Goal: Information Seeking & Learning: Compare options

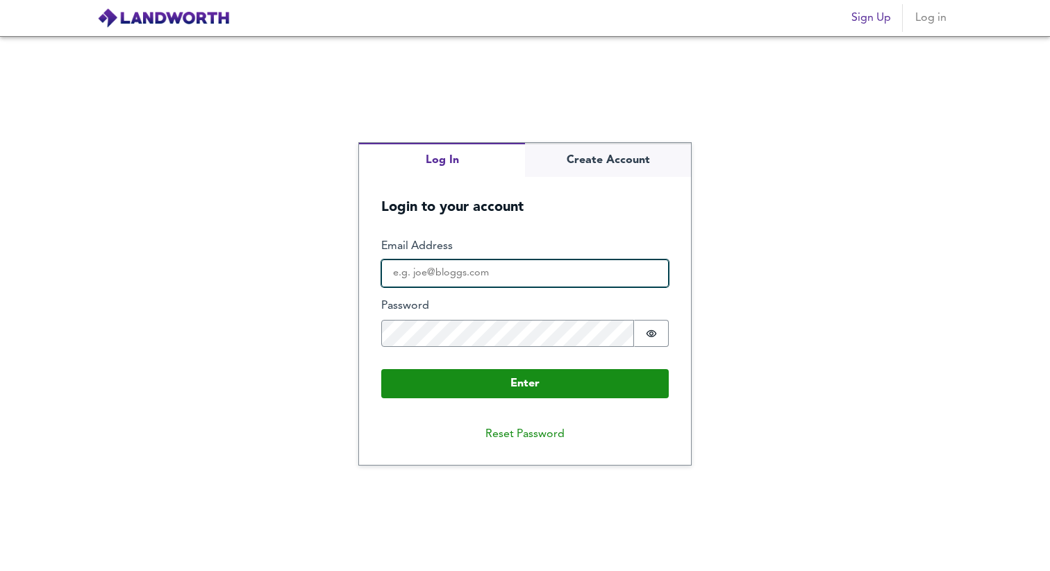
click at [537, 274] on input "Email Address" at bounding box center [524, 274] width 287 height 28
type input "[EMAIL_ADDRESS][DOMAIN_NAME]"
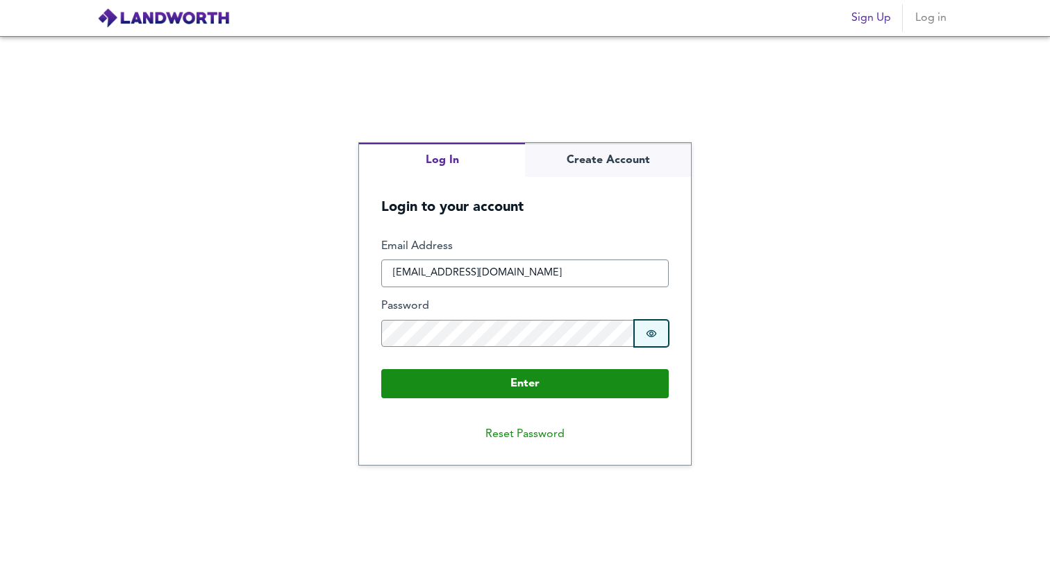
click at [661, 328] on button "Password is hidden" at bounding box center [651, 334] width 35 height 28
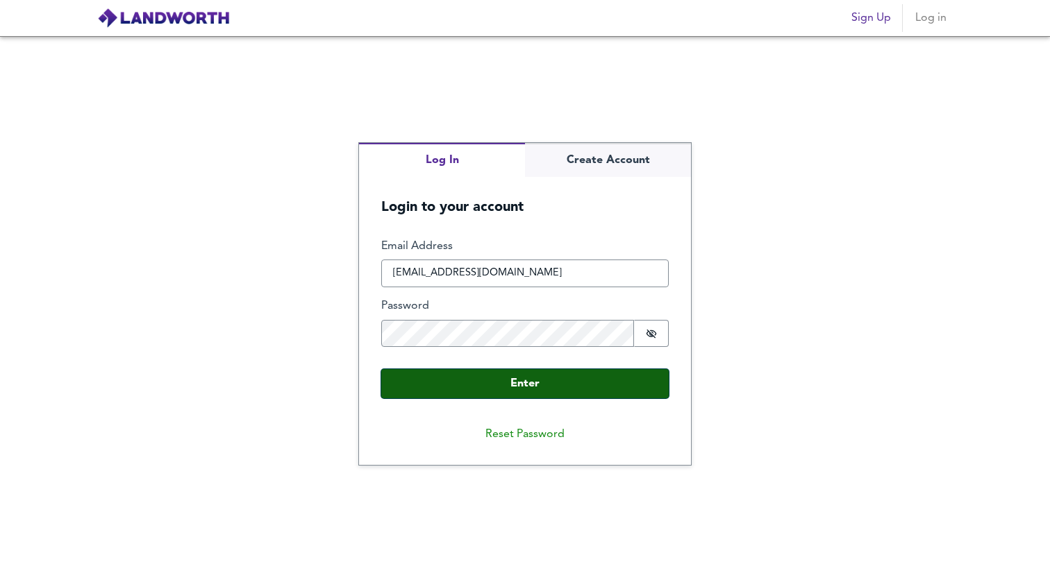
click at [618, 383] on button "Enter" at bounding box center [524, 383] width 287 height 29
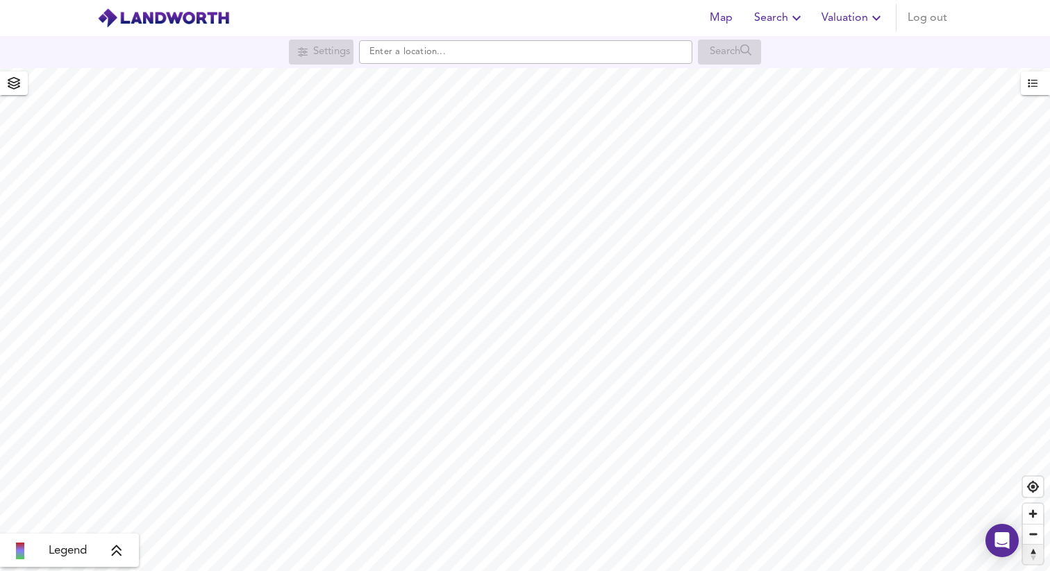
click at [1038, 544] on button "Reset bearing to north" at bounding box center [1033, 554] width 20 height 20
click at [1034, 510] on span "Zoom in" at bounding box center [1033, 514] width 20 height 20
click at [1037, 85] on icon "button" at bounding box center [1033, 83] width 10 height 10
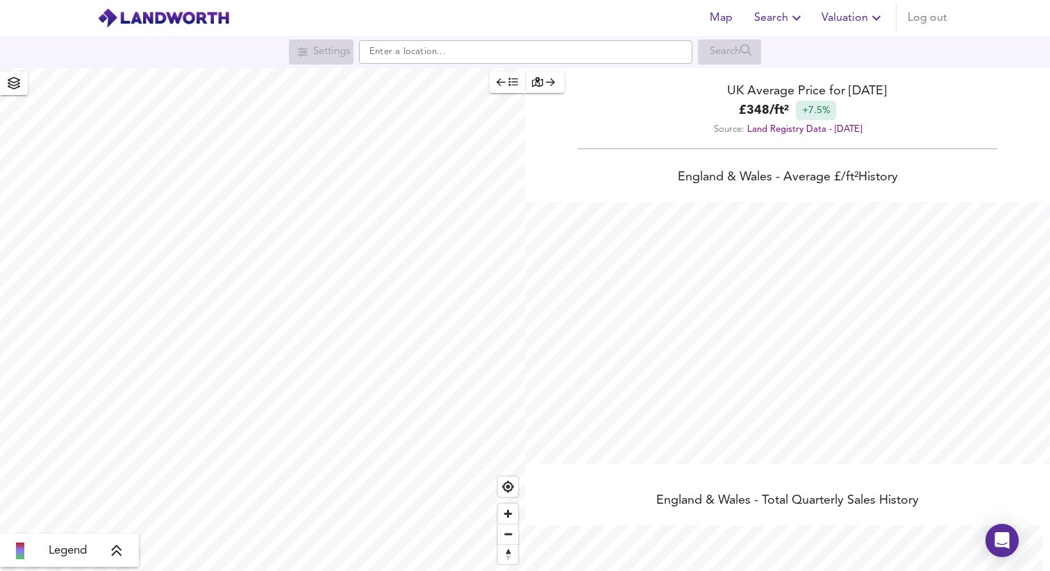
scroll to position [571, 1050]
drag, startPoint x: 766, startPoint y: 110, endPoint x: 792, endPoint y: 110, distance: 25.7
click at [792, 110] on div "£ 348 / ft² +7.5%" at bounding box center [787, 110] width 525 height 19
click at [868, 110] on div "£ 348 / ft² +7.5%" at bounding box center [787, 110] width 525 height 19
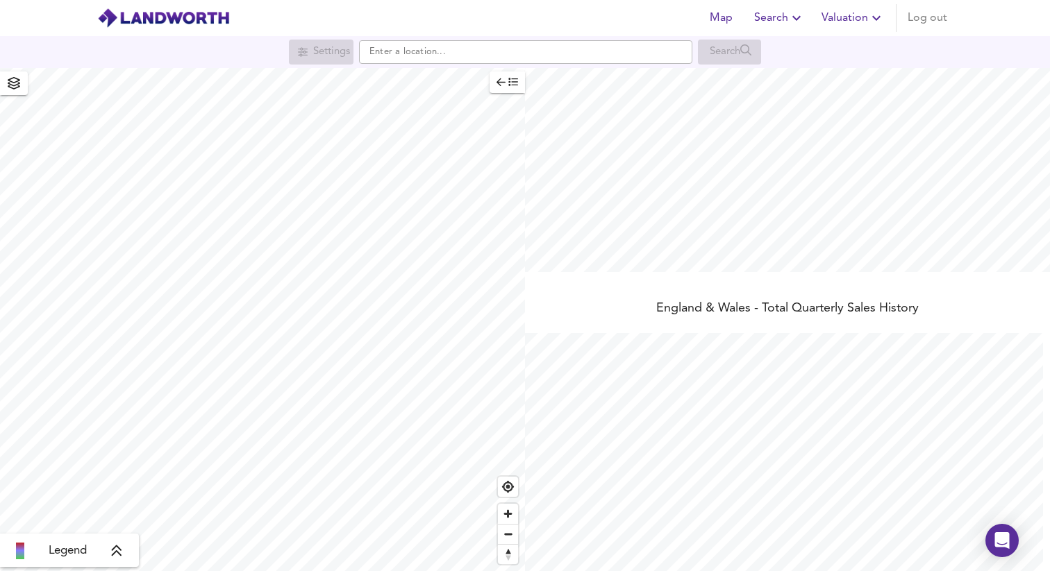
scroll to position [226, 0]
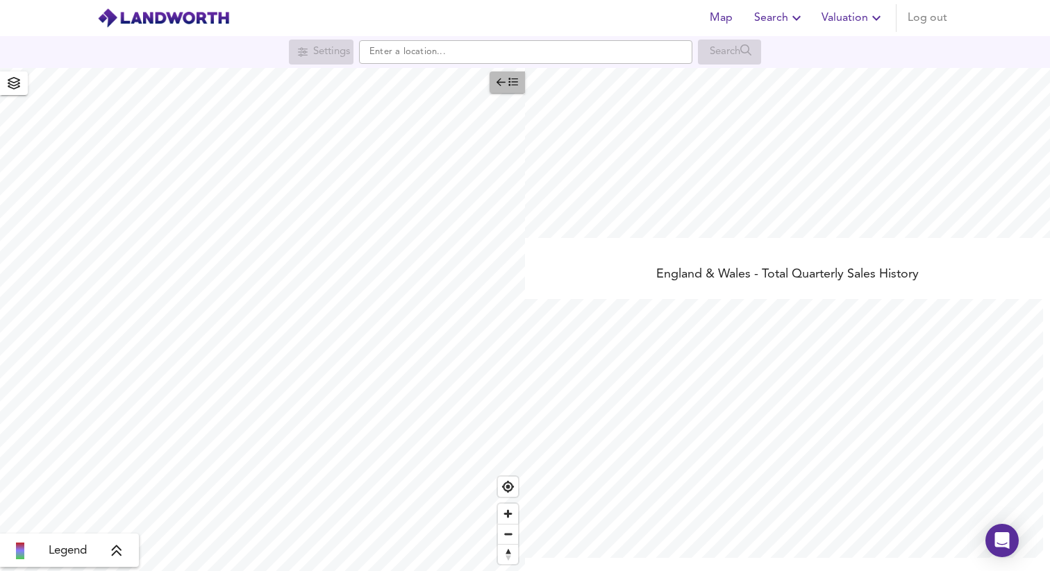
click at [501, 88] on span "button" at bounding box center [507, 82] width 22 height 16
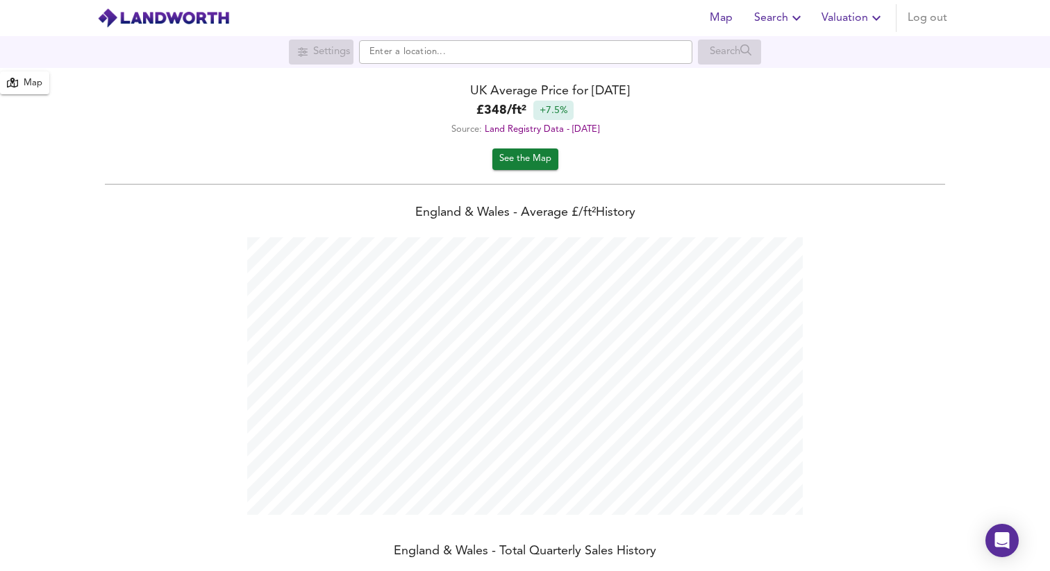
scroll to position [571, 1050]
click at [26, 77] on div "Map" at bounding box center [33, 84] width 19 height 16
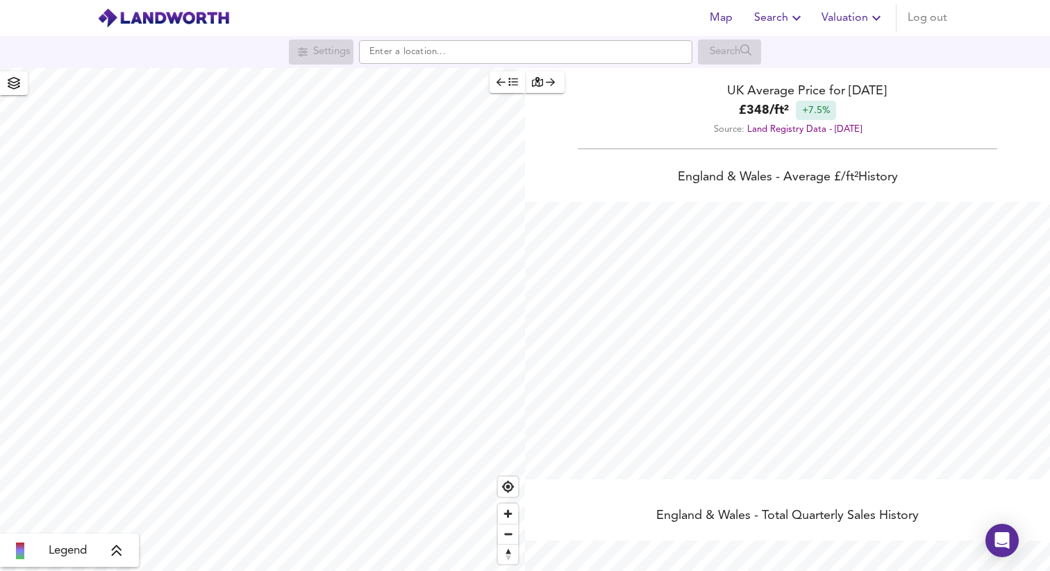
click at [554, 84] on div "button" at bounding box center [545, 82] width 26 height 16
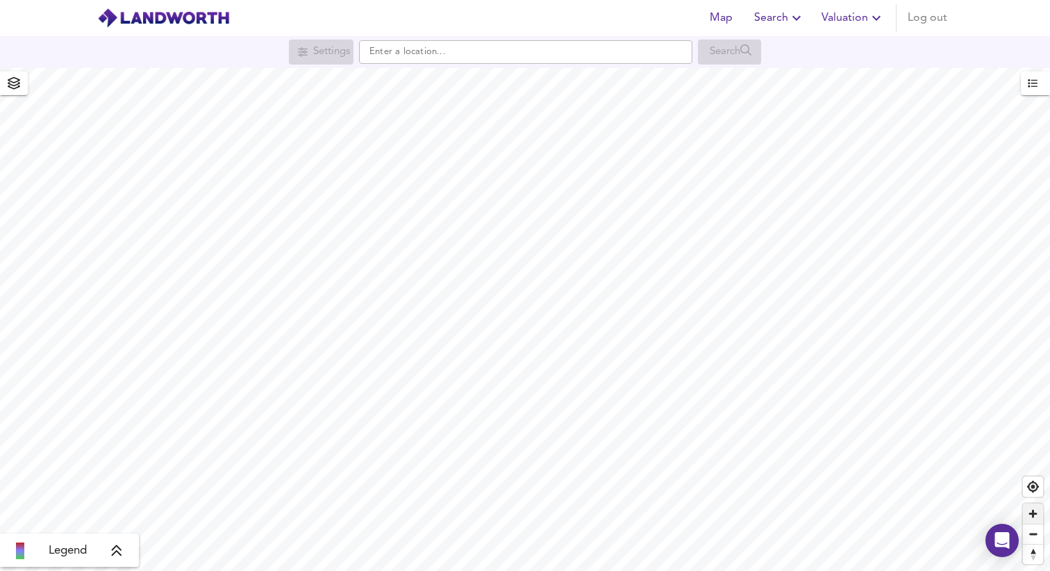
click at [1033, 519] on span "Zoom in" at bounding box center [1033, 514] width 20 height 20
click at [19, 89] on icon "button" at bounding box center [14, 83] width 14 height 12
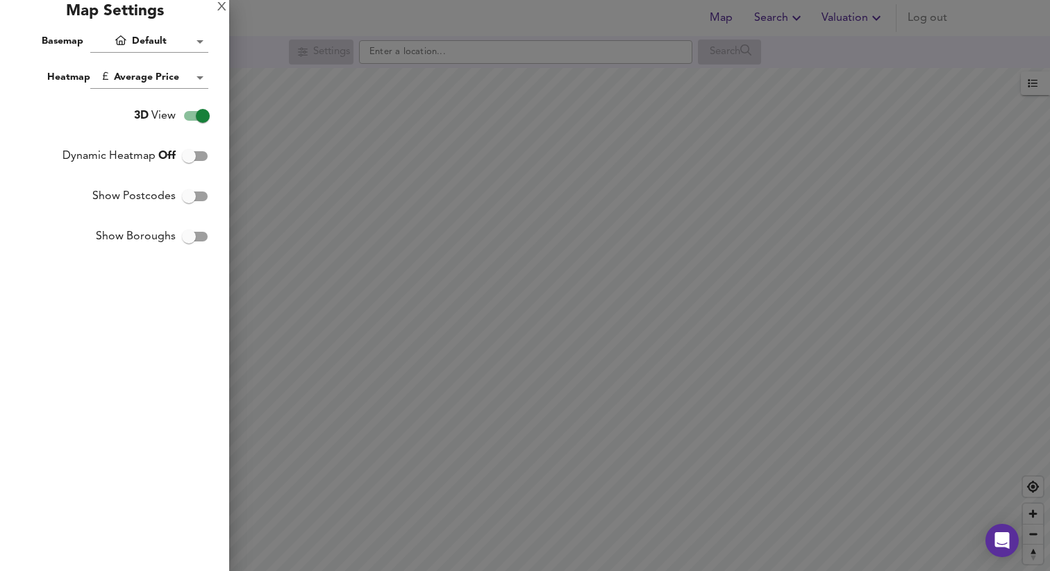
click at [194, 113] on input "3D View" at bounding box center [202, 116] width 79 height 26
checkbox input "false"
click at [192, 160] on input "Dynamic Heatmap Off" at bounding box center [188, 156] width 79 height 26
click at [192, 160] on input "Dynamic Heatmap On" at bounding box center [202, 156] width 79 height 26
checkbox input "false"
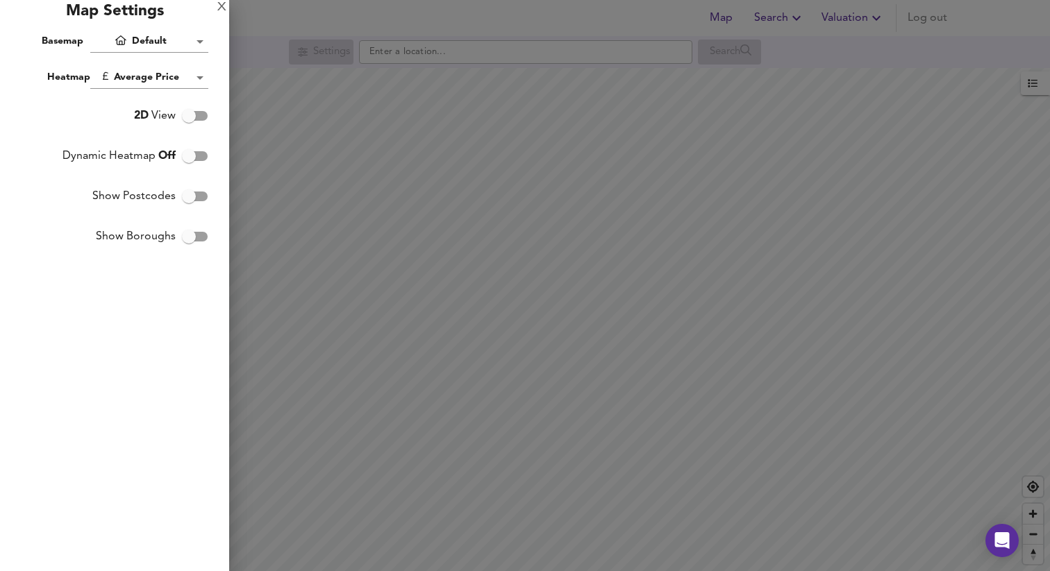
click at [187, 201] on input "Show Postcodes" at bounding box center [188, 196] width 79 height 26
checkbox input "true"
click at [188, 239] on input "Show Boroughs" at bounding box center [188, 237] width 79 height 26
click at [188, 239] on input "Show Boroughs" at bounding box center [202, 237] width 79 height 26
checkbox input "false"
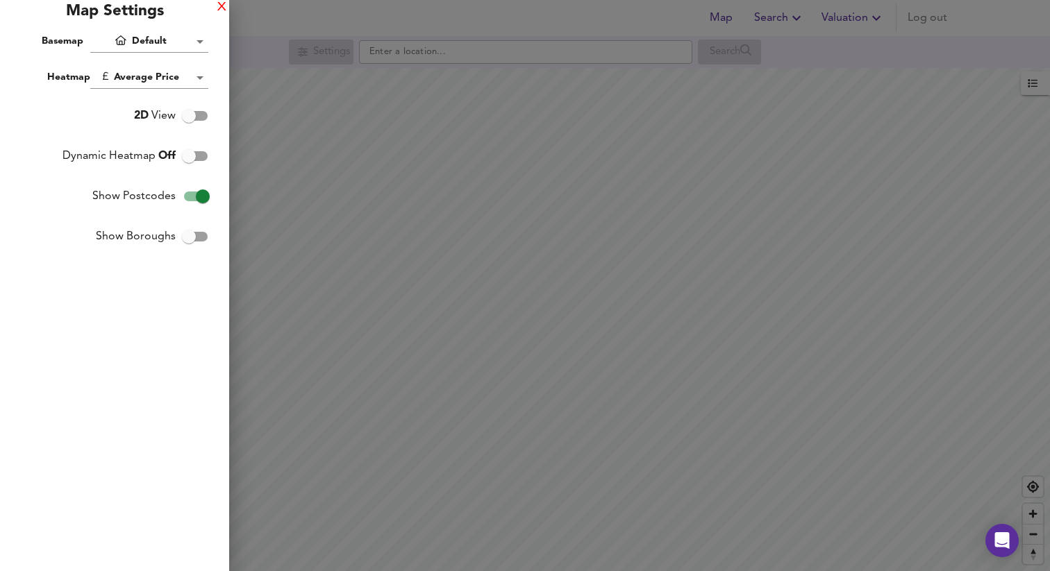
click at [223, 7] on div "X" at bounding box center [221, 8] width 9 height 10
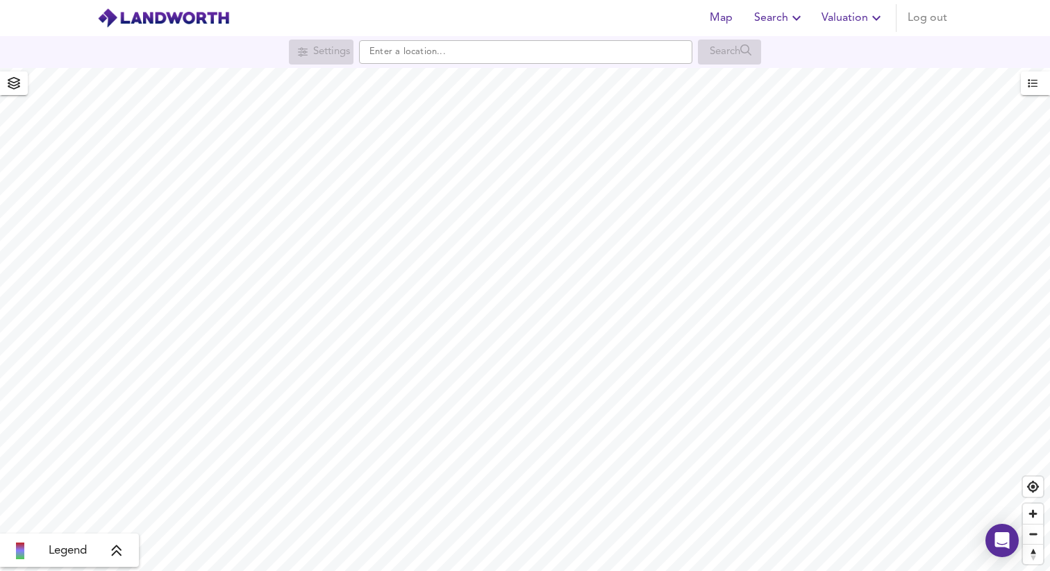
click at [85, 551] on span "Legend" at bounding box center [68, 551] width 38 height 17
click at [13, 83] on icon "button" at bounding box center [14, 83] width 14 height 12
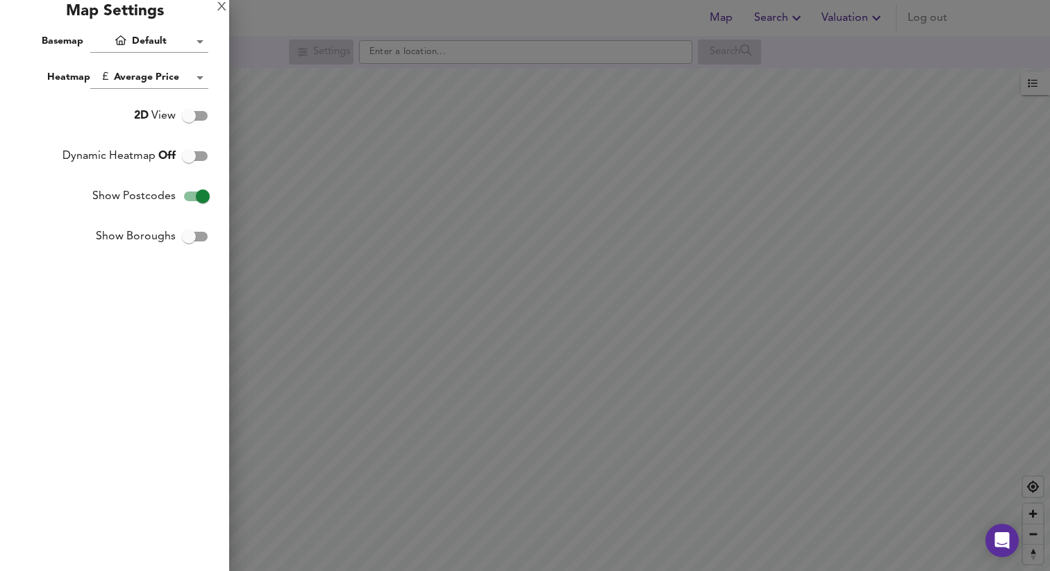
click at [192, 152] on input "Dynamic Heatmap Off" at bounding box center [188, 156] width 79 height 26
click at [560, 318] on div at bounding box center [525, 285] width 1050 height 571
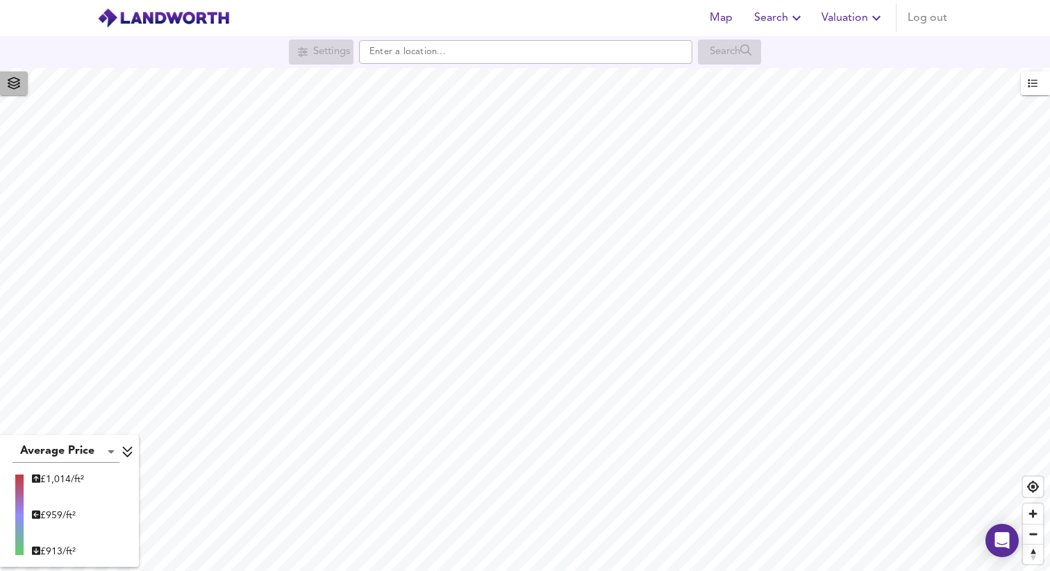
click at [21, 83] on span "button" at bounding box center [14, 83] width 22 height 19
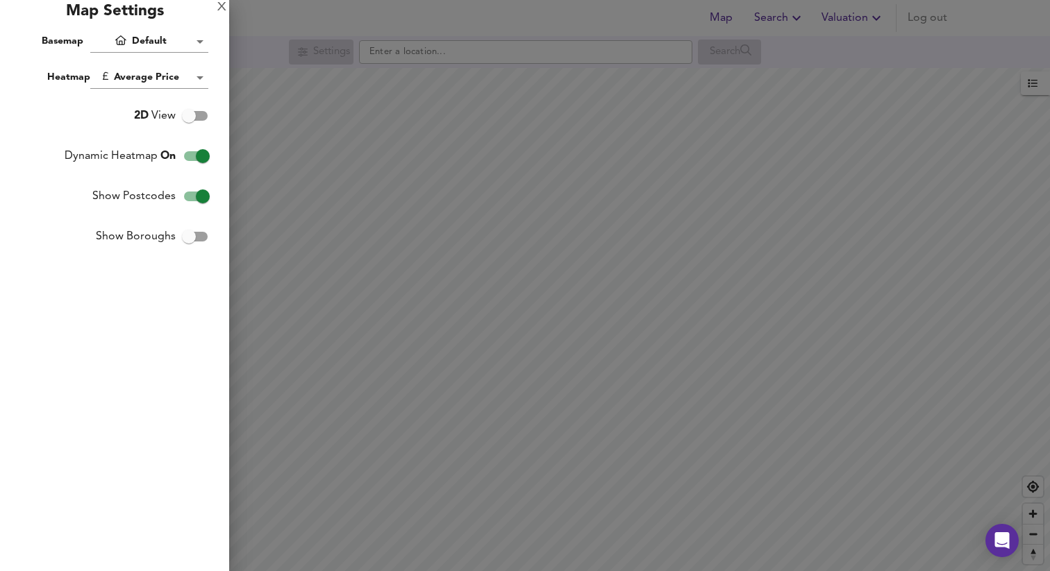
click at [204, 156] on input "Dynamic Heatmap On" at bounding box center [202, 156] width 79 height 26
click at [196, 155] on input "Dynamic Heatmap Off" at bounding box center [188, 156] width 79 height 26
click at [339, 197] on div at bounding box center [525, 285] width 1050 height 571
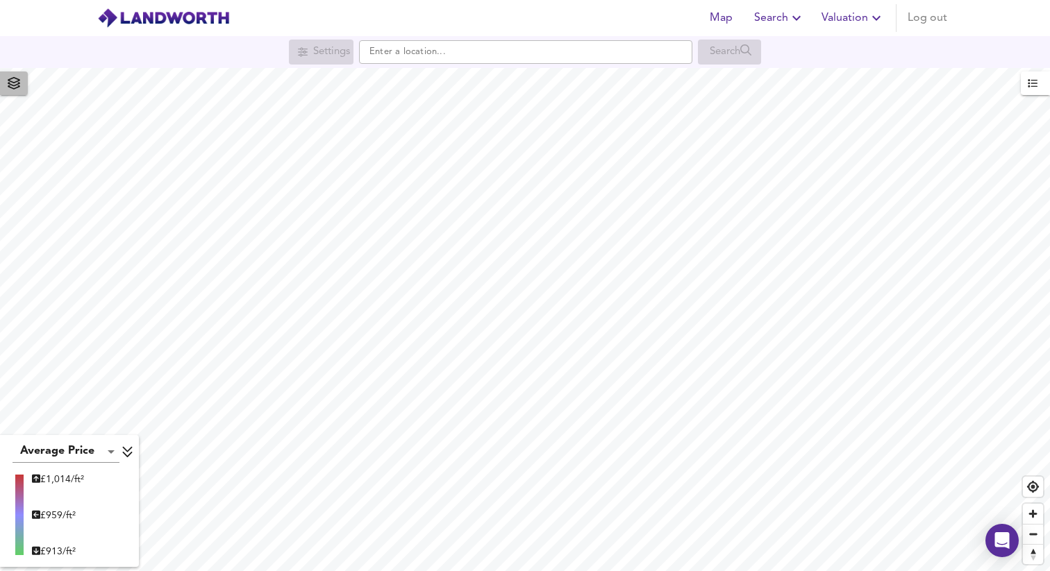
click at [19, 84] on icon "button" at bounding box center [14, 83] width 14 height 12
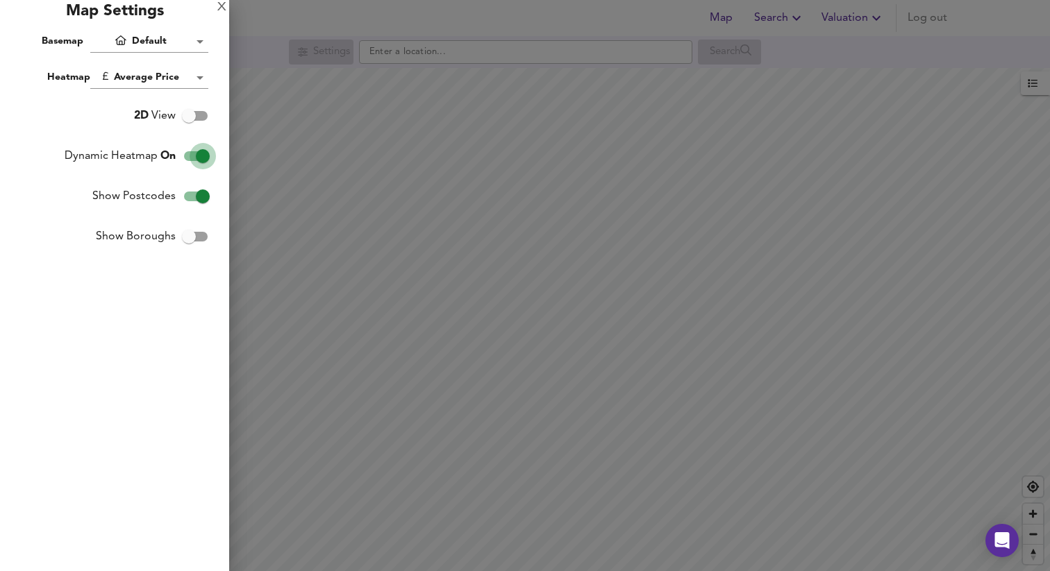
click at [194, 153] on input "Dynamic Heatmap On" at bounding box center [202, 156] width 79 height 26
checkbox input "false"
click at [356, 302] on div at bounding box center [525, 285] width 1050 height 571
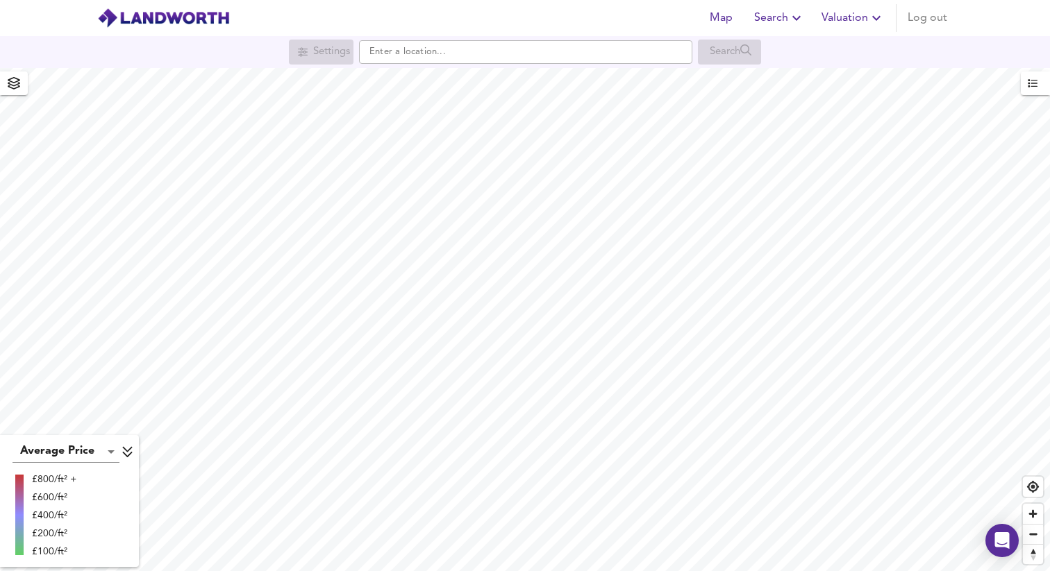
click at [561, 59] on div "Map Search Valuation Log out Settings Search Average Price landworth £800/ft² +…" at bounding box center [525, 285] width 1050 height 571
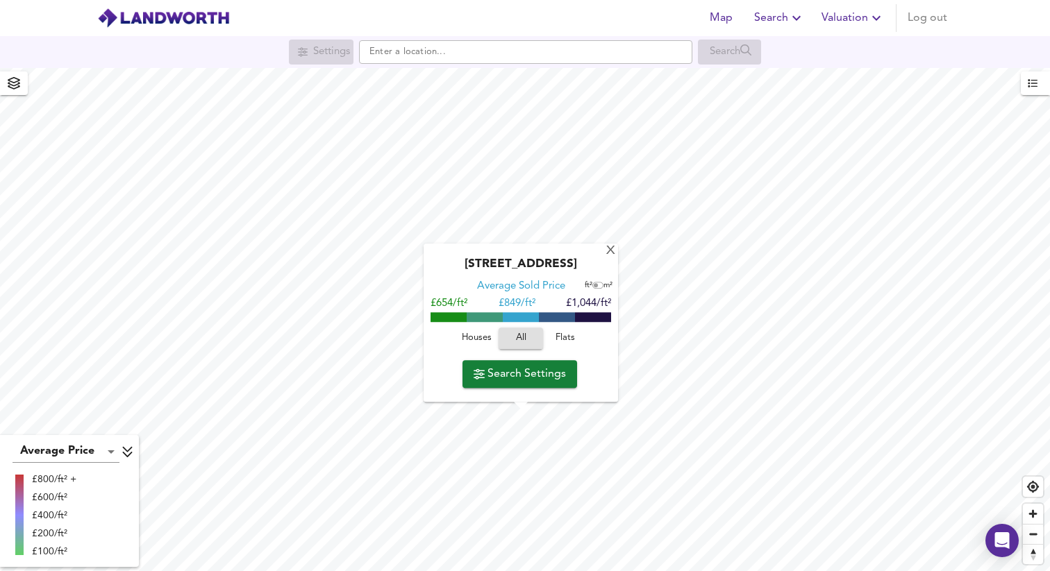
click at [596, 287] on input "checkbox" at bounding box center [595, 286] width 21 height 7
checkbox input "true"
click at [483, 338] on span "Houses" at bounding box center [476, 339] width 37 height 16
click at [569, 335] on span "Flats" at bounding box center [564, 339] width 37 height 16
click at [610, 251] on div "X" at bounding box center [611, 251] width 12 height 13
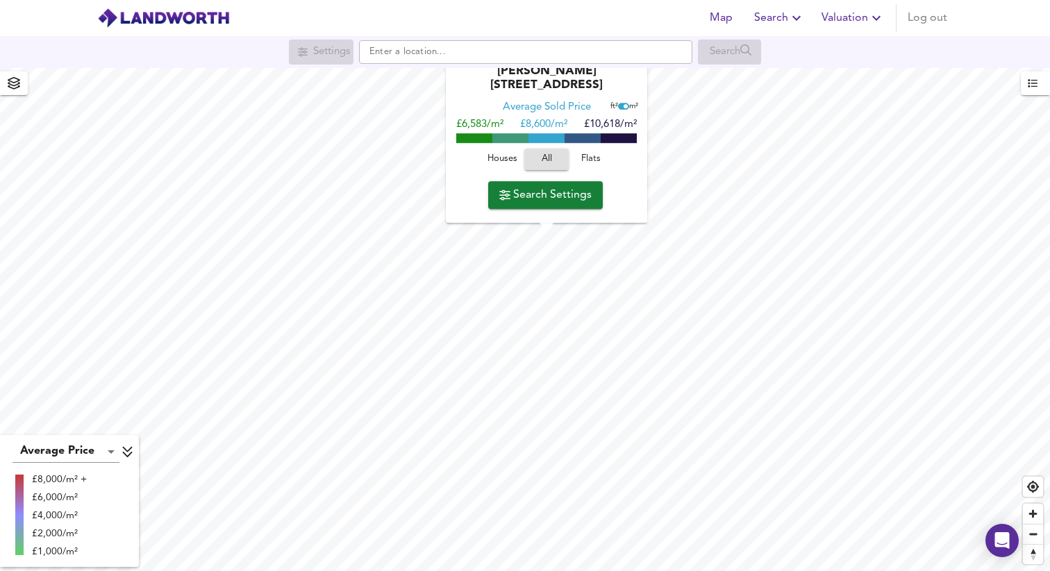
click at [591, 165] on span "Flats" at bounding box center [590, 160] width 37 height 16
drag, startPoint x: 519, startPoint y: 122, endPoint x: 568, endPoint y: 124, distance: 48.6
click at [568, 124] on div "£6,555/m² £ 8,354/m² £10,153/m²" at bounding box center [546, 126] width 181 height 14
drag, startPoint x: 589, startPoint y: 126, endPoint x: 632, endPoint y: 126, distance: 43.1
click at [632, 126] on span "£10,153/m²" at bounding box center [610, 125] width 53 height 10
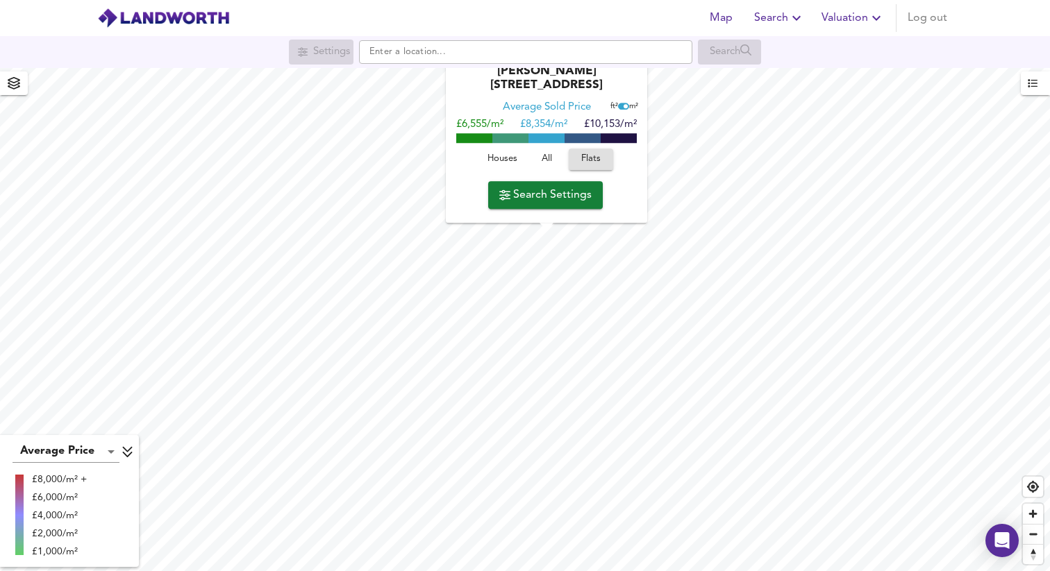
click at [631, 177] on div "Houses All Flats" at bounding box center [546, 163] width 187 height 37
click at [563, 195] on span "Search Settings" at bounding box center [545, 194] width 92 height 19
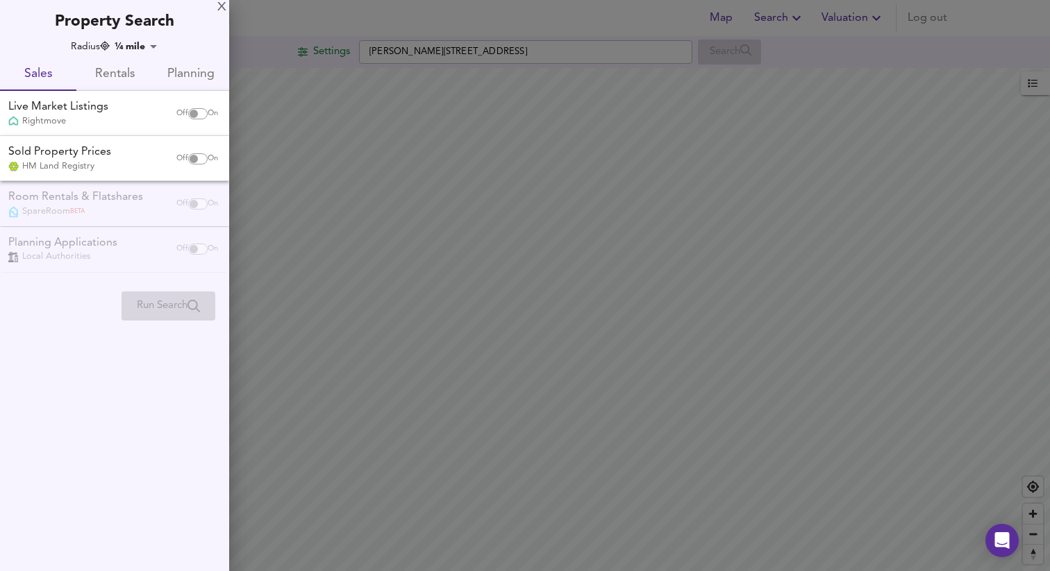
checkbox input "true"
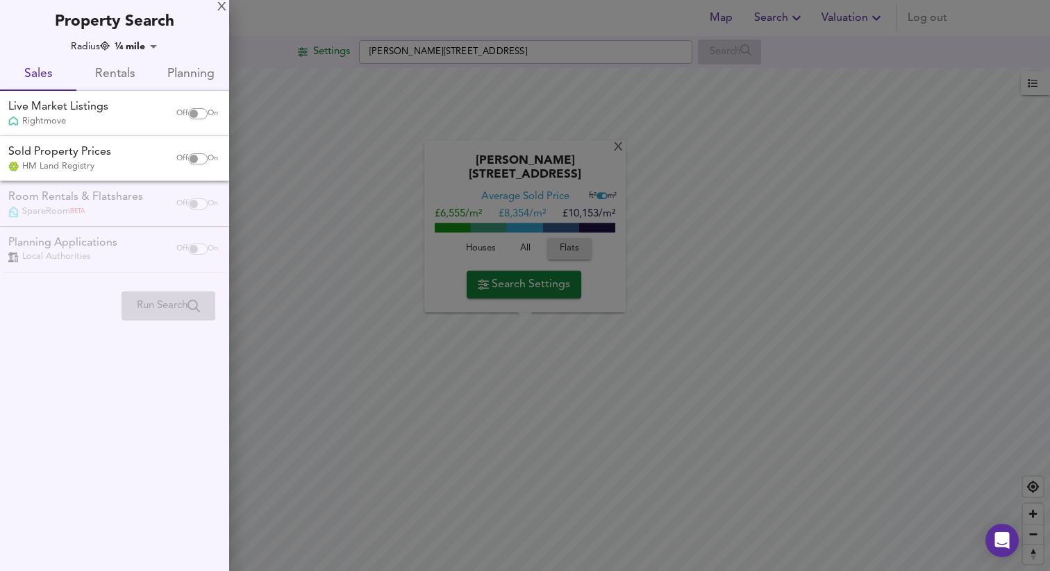
click at [190, 161] on input "checkbox" at bounding box center [193, 158] width 33 height 11
checkbox input "true"
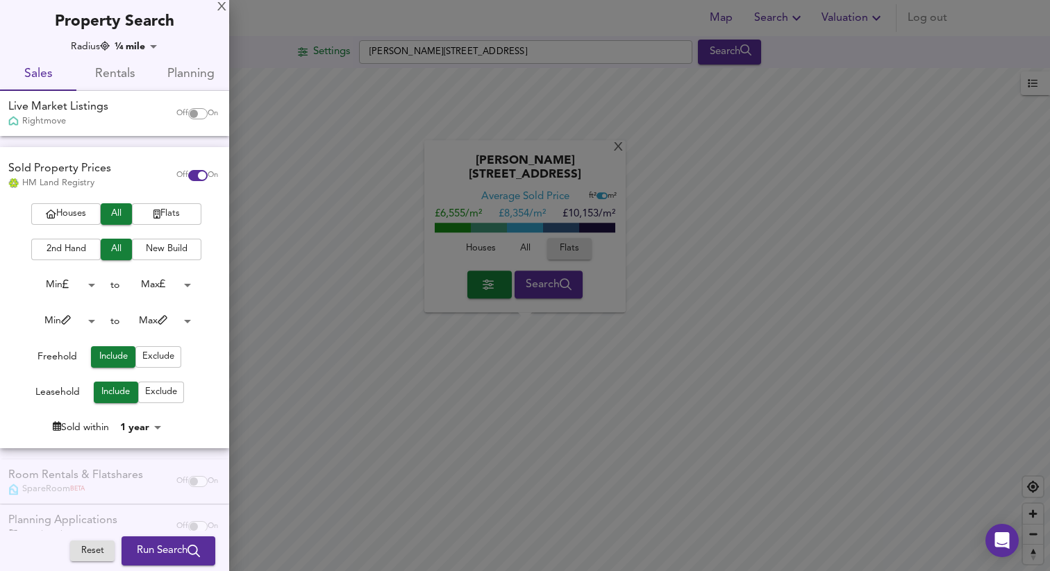
click at [185, 110] on input "checkbox" at bounding box center [193, 113] width 33 height 11
checkbox input "true"
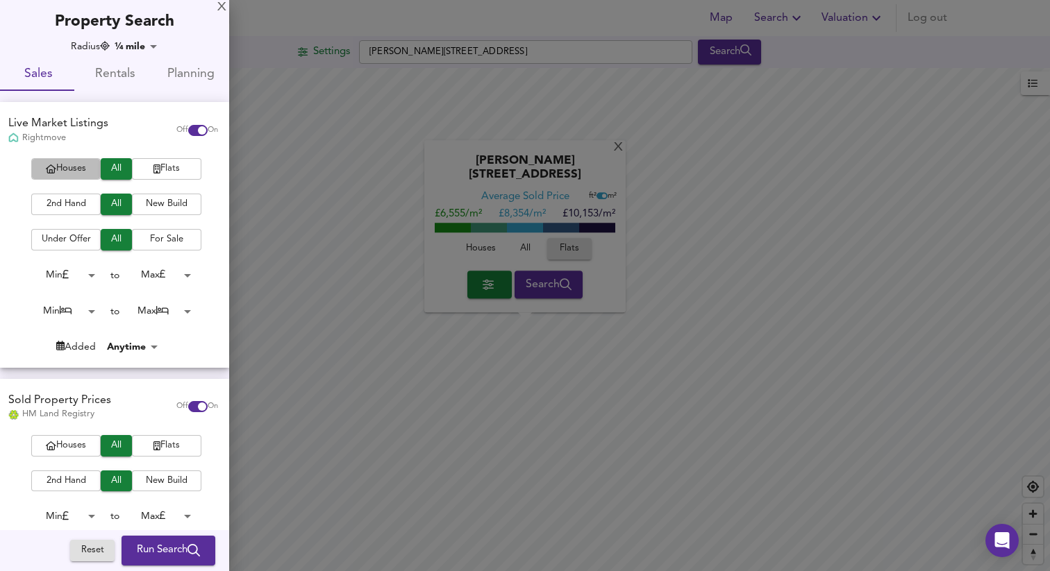
click at [72, 167] on span "Houses" at bounding box center [66, 169] width 56 height 16
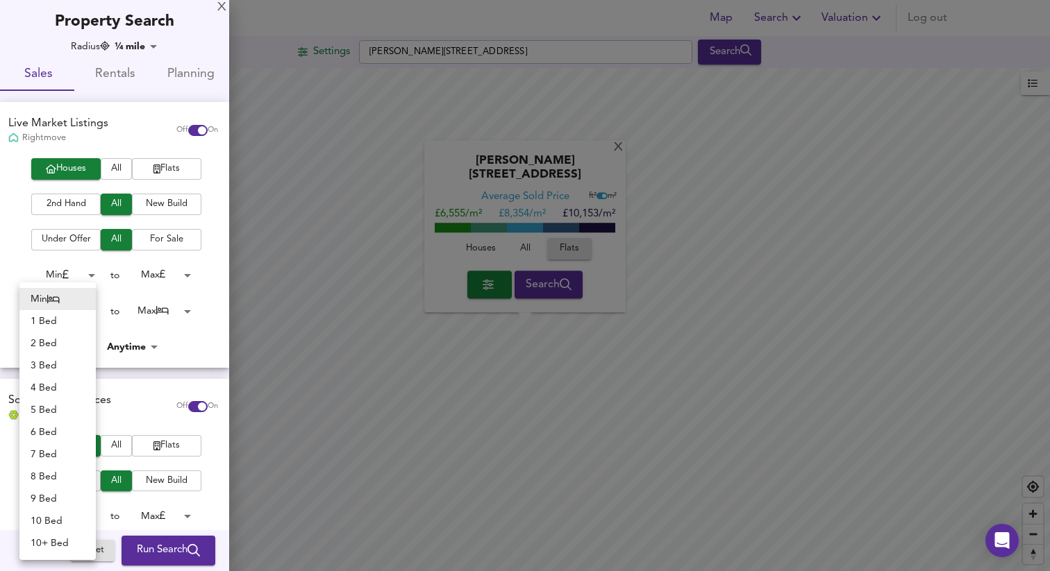
click at [85, 306] on body "Map Search Valuation Log out Settings Edward Road, E17 6PB Search X Edward Road…" at bounding box center [525, 285] width 1050 height 571
click at [60, 343] on li "2 Bed" at bounding box center [57, 344] width 76 height 22
type input "2"
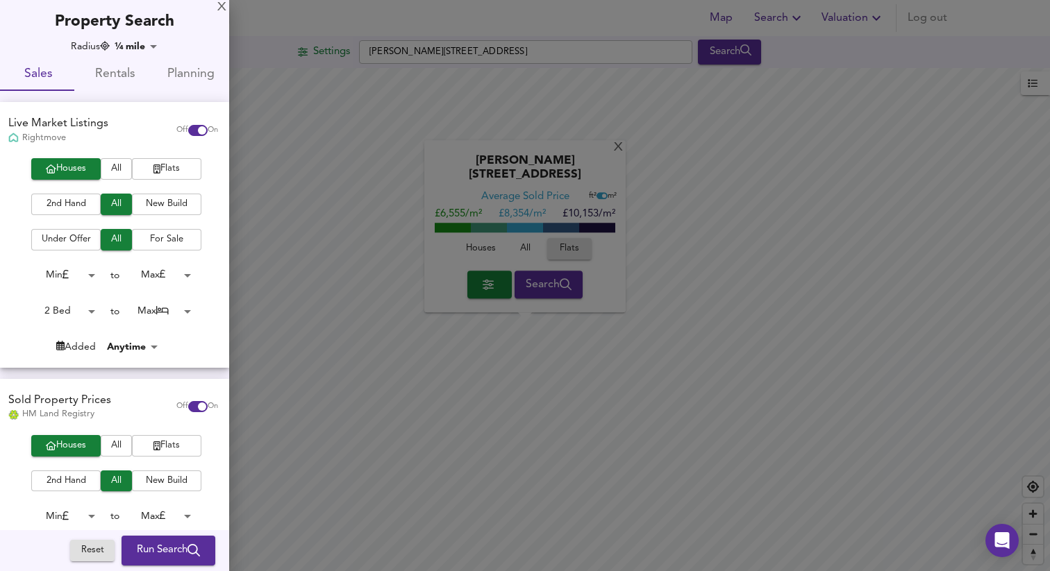
click at [617, 161] on div at bounding box center [525, 285] width 1050 height 571
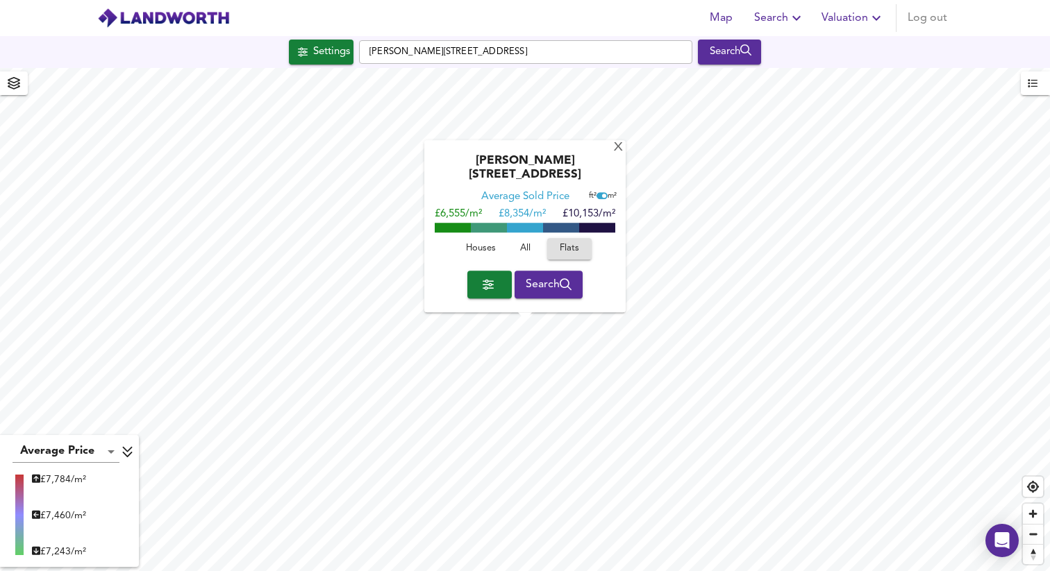
click at [617, 155] on div "X" at bounding box center [618, 148] width 12 height 13
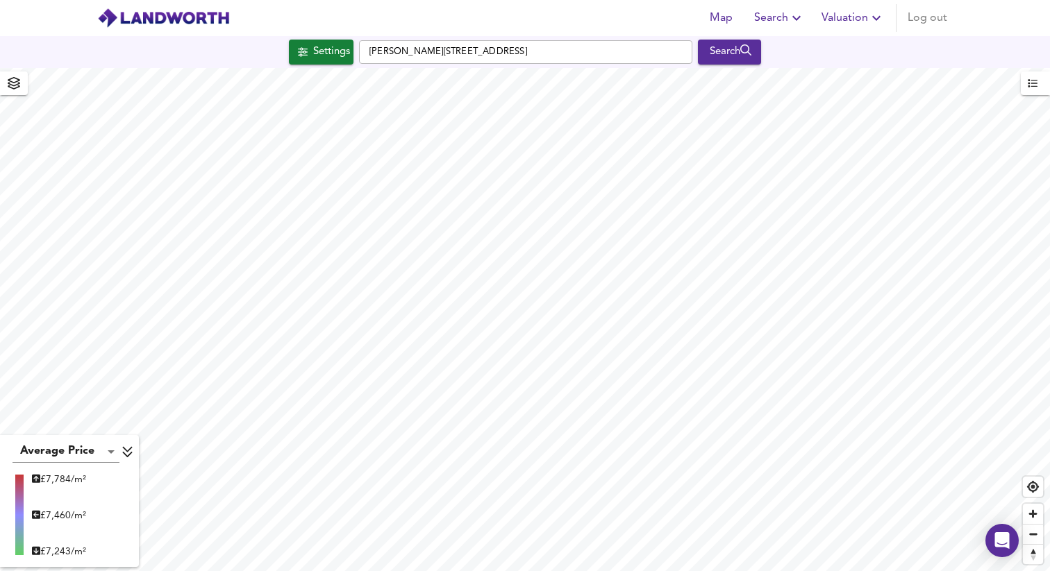
click at [19, 87] on icon "button" at bounding box center [14, 83] width 14 height 12
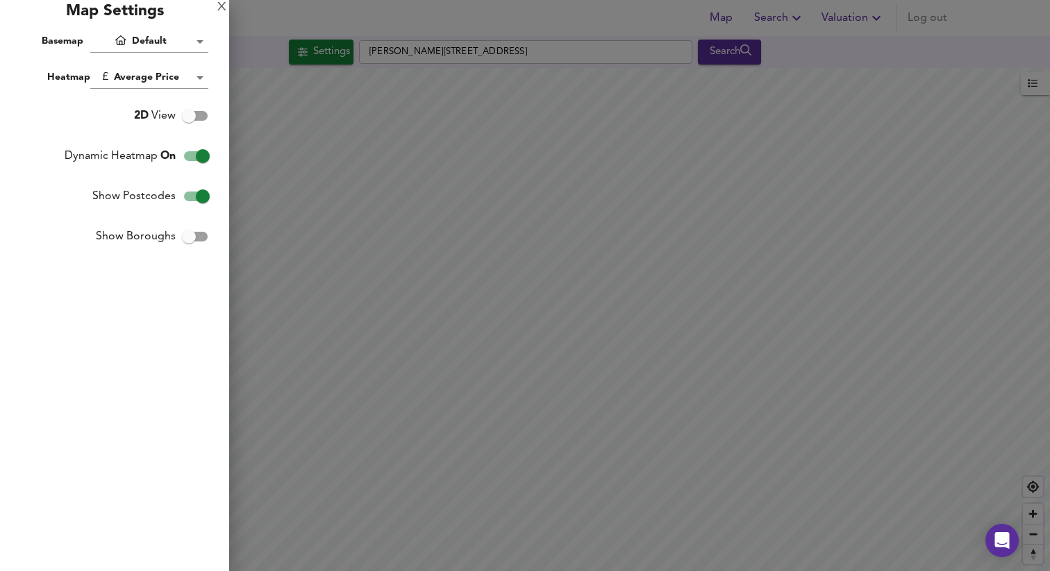
click at [228, 10] on div "Map Settings" at bounding box center [114, 15] width 229 height 31
click at [219, 3] on div "X" at bounding box center [221, 8] width 9 height 10
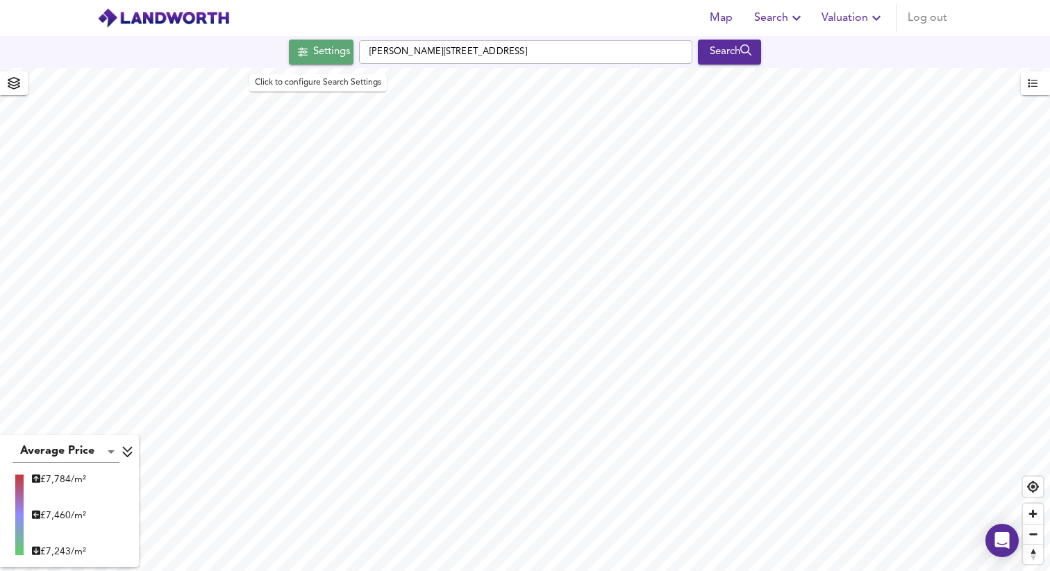
click at [333, 50] on div "Settings" at bounding box center [331, 52] width 37 height 18
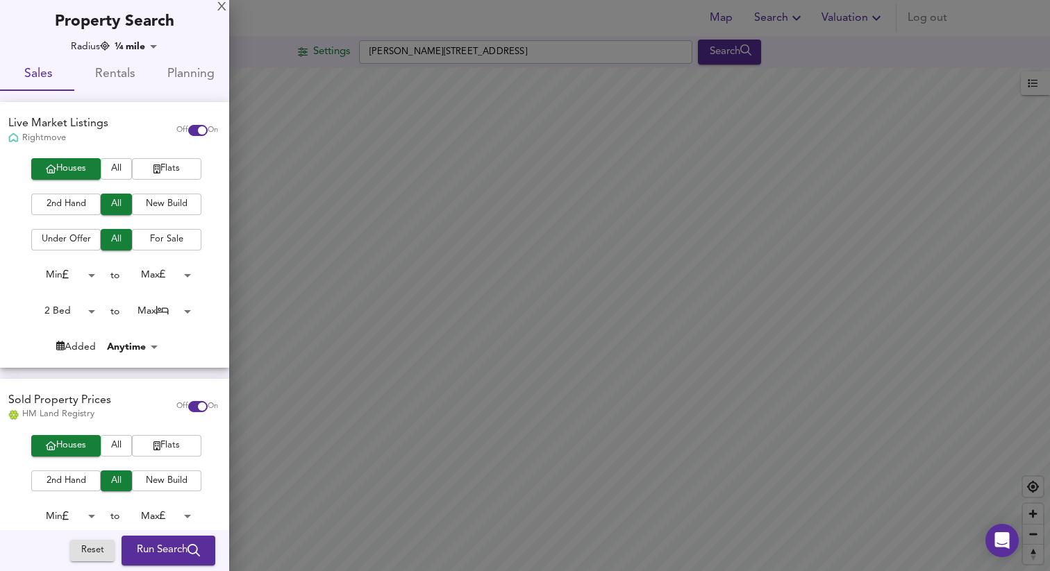
click at [174, 172] on span "Flats" at bounding box center [167, 169] width 56 height 16
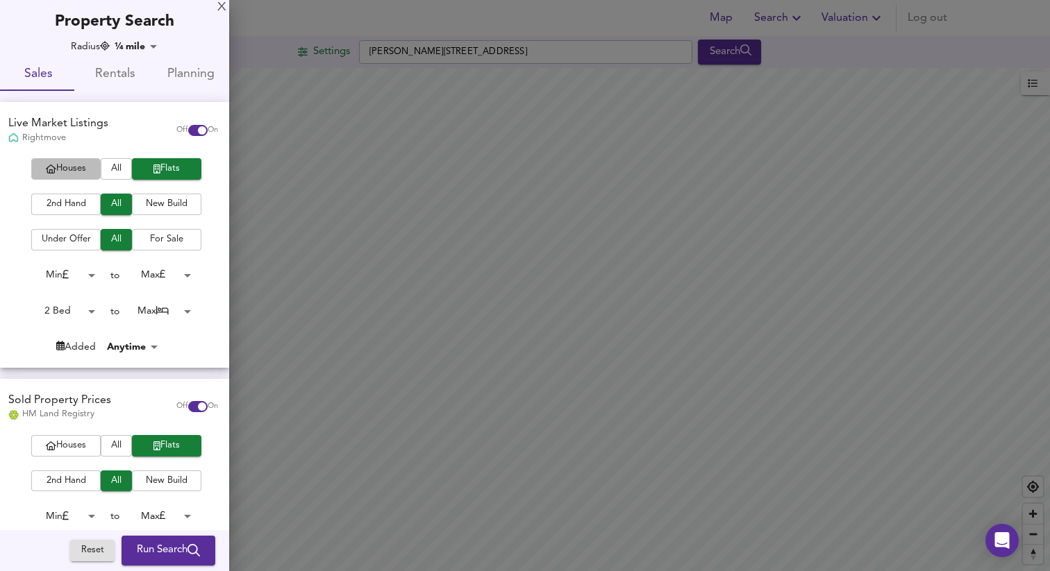
click at [57, 169] on span "Houses" at bounding box center [66, 169] width 56 height 16
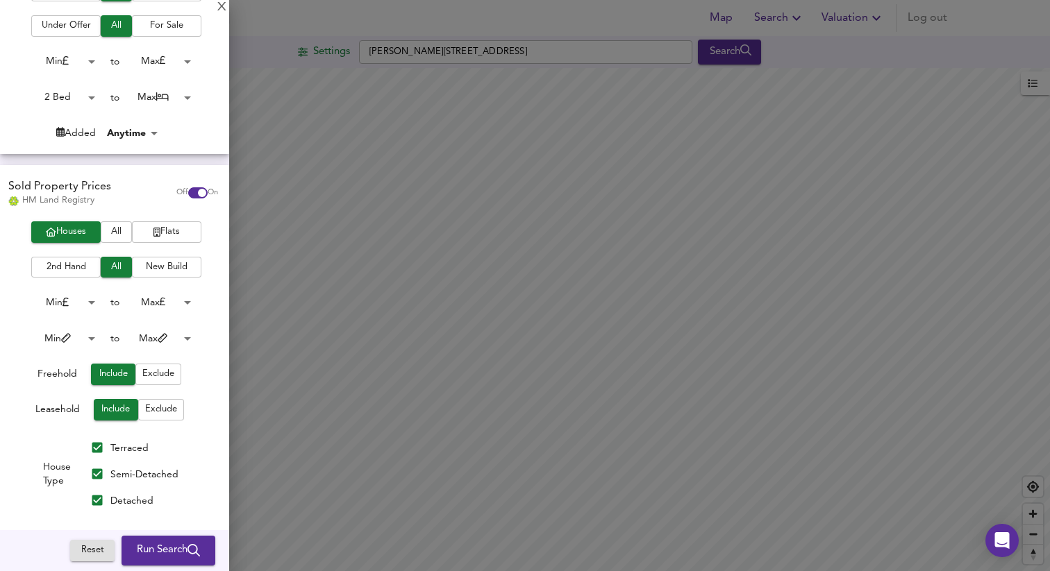
scroll to position [210, 0]
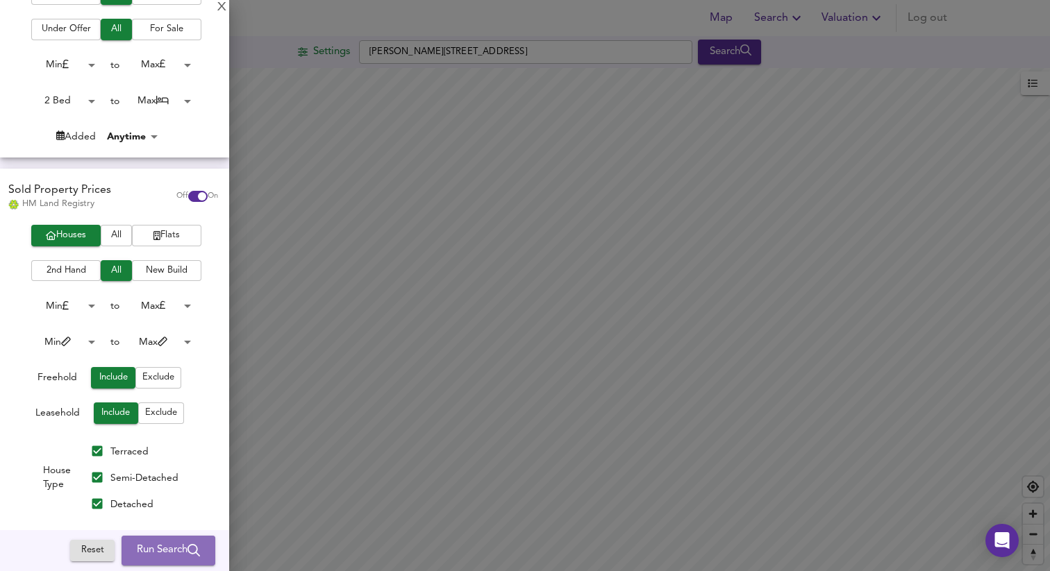
click at [136, 563] on button "Run Search" at bounding box center [169, 551] width 94 height 29
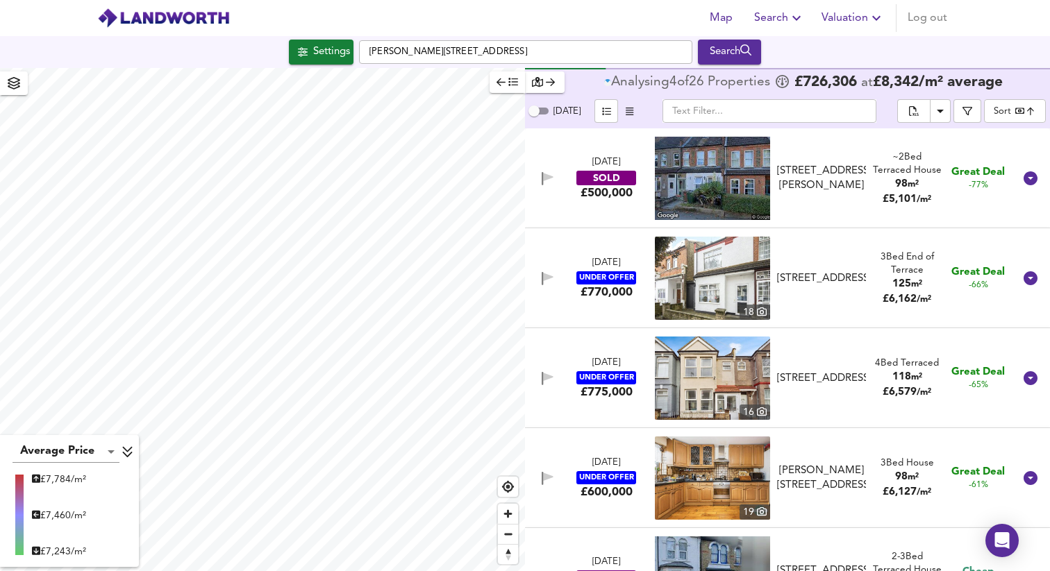
click at [731, 184] on img at bounding box center [712, 178] width 115 height 83
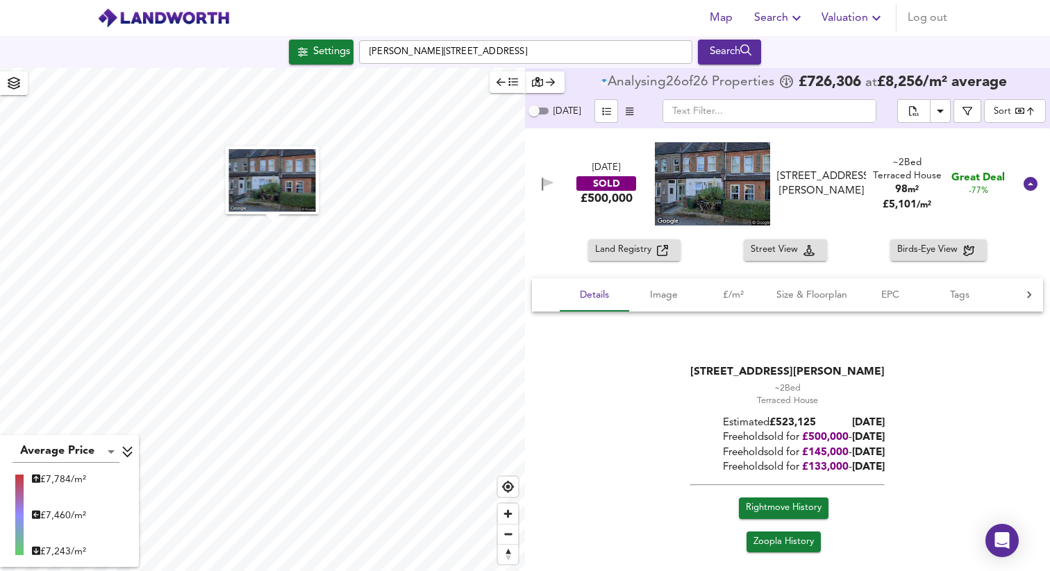
click at [778, 550] on span "Zoopla History" at bounding box center [783, 543] width 60 height 16
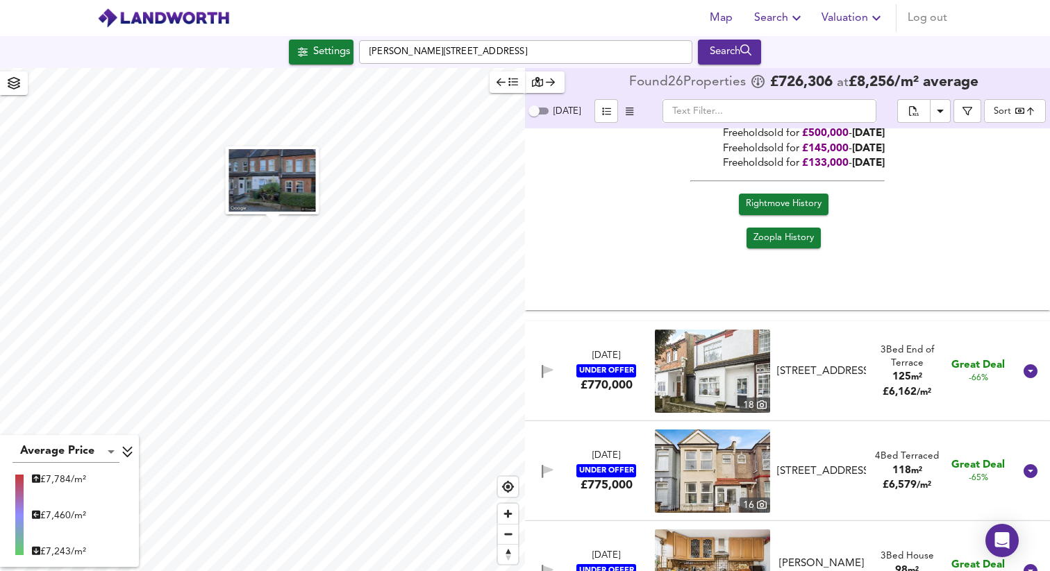
scroll to position [319, 0]
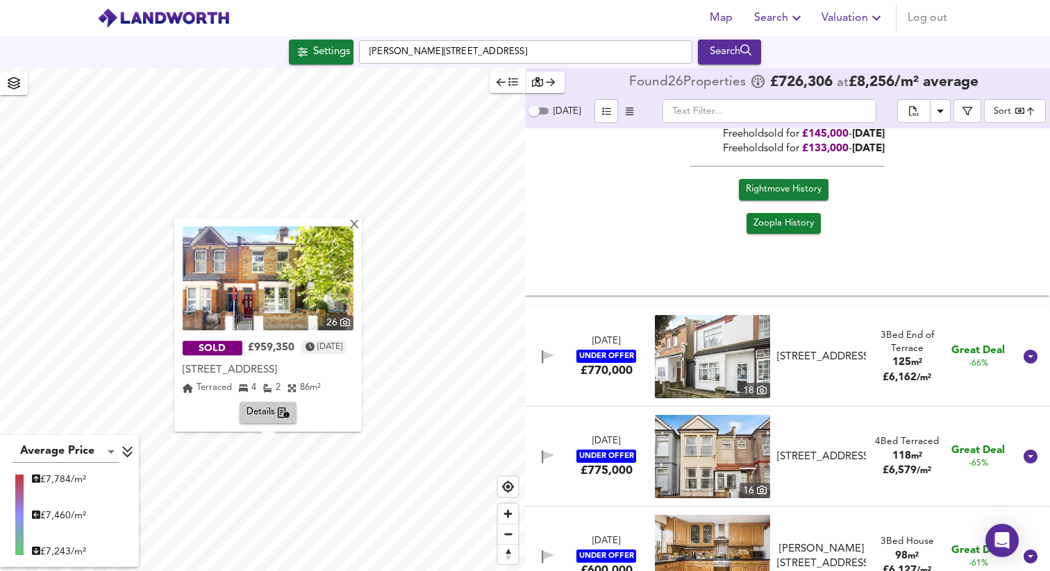
click at [317, 264] on img at bounding box center [268, 278] width 171 height 104
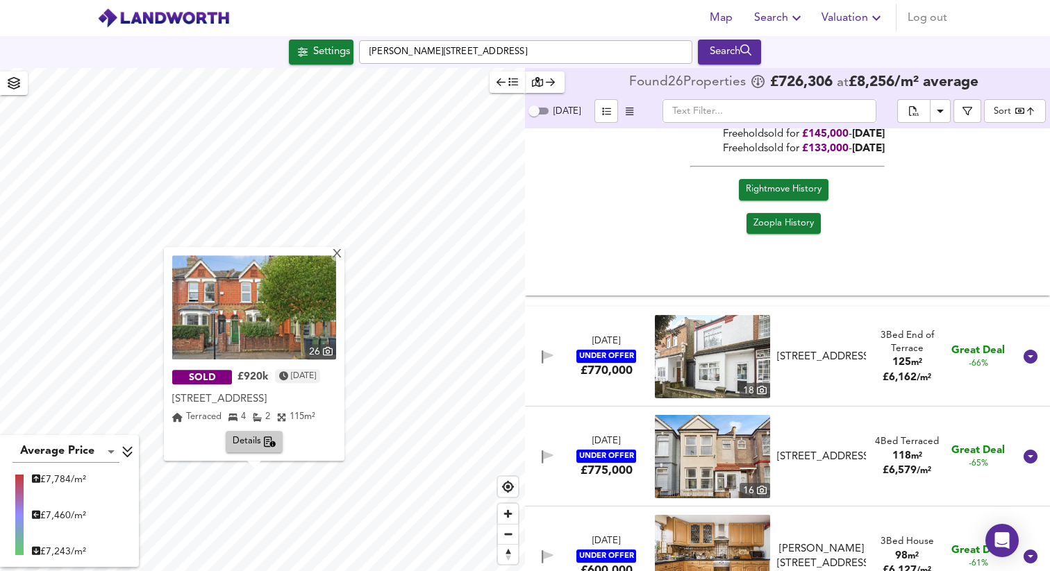
click at [326, 307] on img at bounding box center [254, 308] width 164 height 104
click at [343, 257] on div "X" at bounding box center [337, 255] width 12 height 13
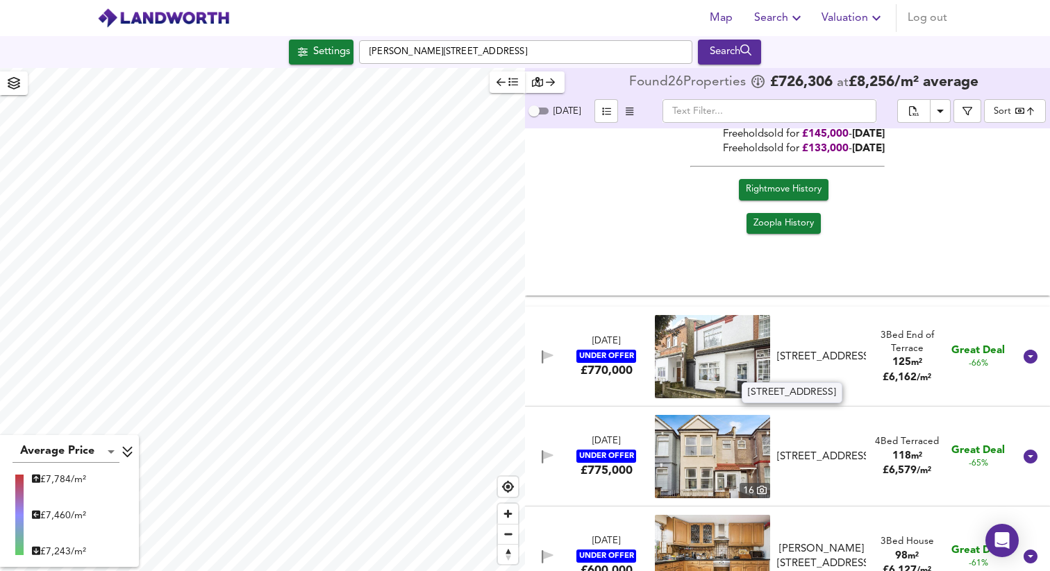
click at [819, 350] on div "[STREET_ADDRESS]" at bounding box center [821, 357] width 89 height 15
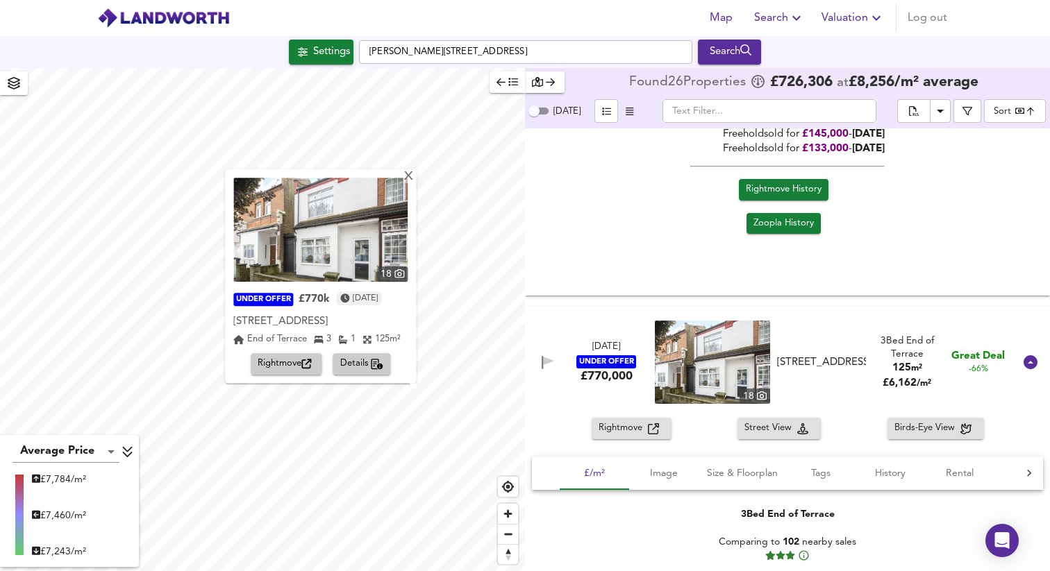
click at [374, 226] on img at bounding box center [320, 230] width 174 height 104
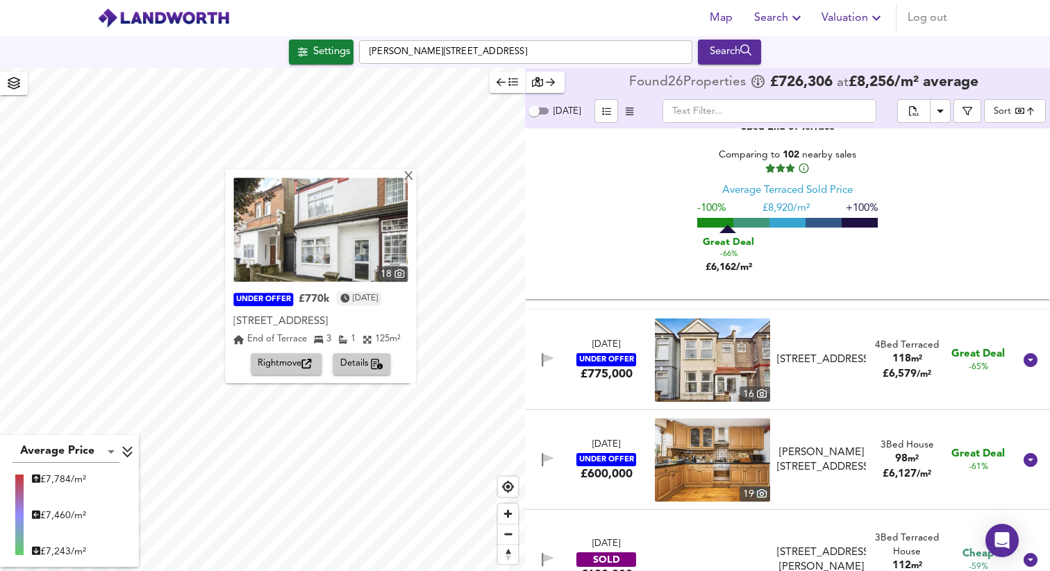
scroll to position [728, 0]
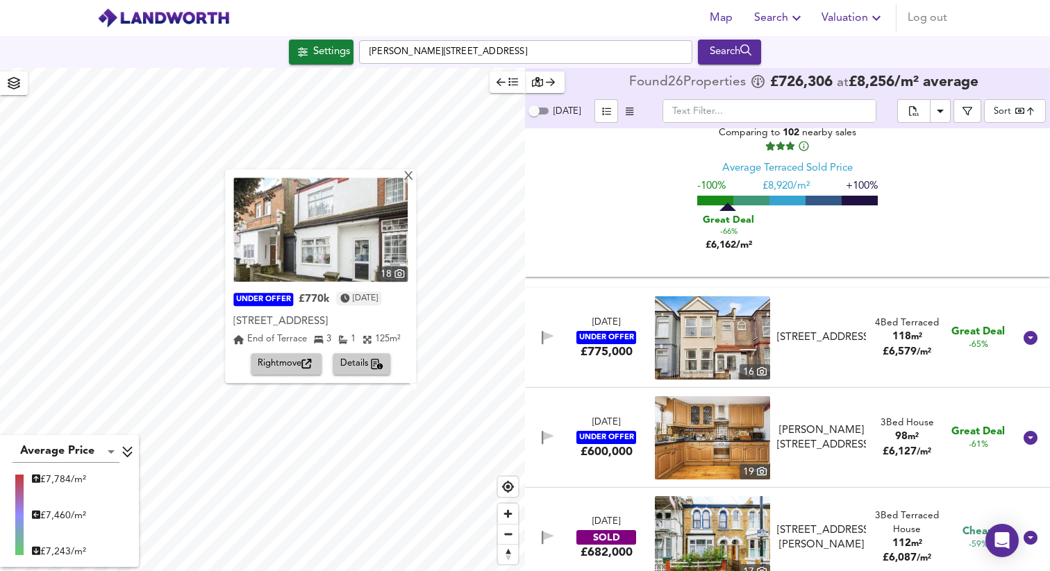
click at [668, 336] on img at bounding box center [712, 338] width 115 height 83
click at [413, 169] on div "18 UNDER OFFER £770k 4 months ago Coppermill Lane, Walthamstow, London, E17 Cop…" at bounding box center [320, 276] width 191 height 214
click at [408, 171] on div "X" at bounding box center [409, 177] width 12 height 13
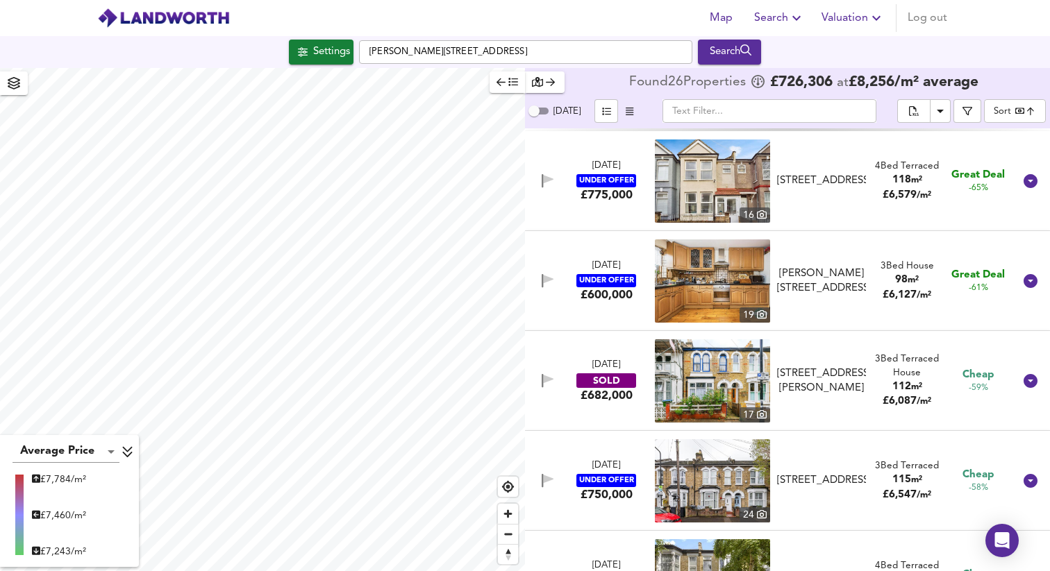
scroll to position [897, 0]
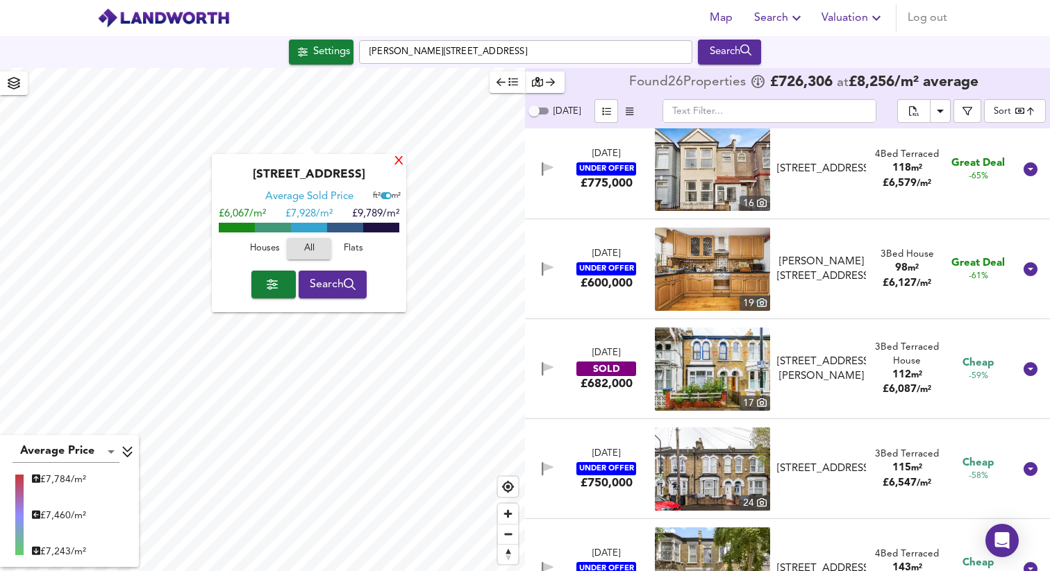
click at [398, 164] on div "X" at bounding box center [399, 162] width 12 height 13
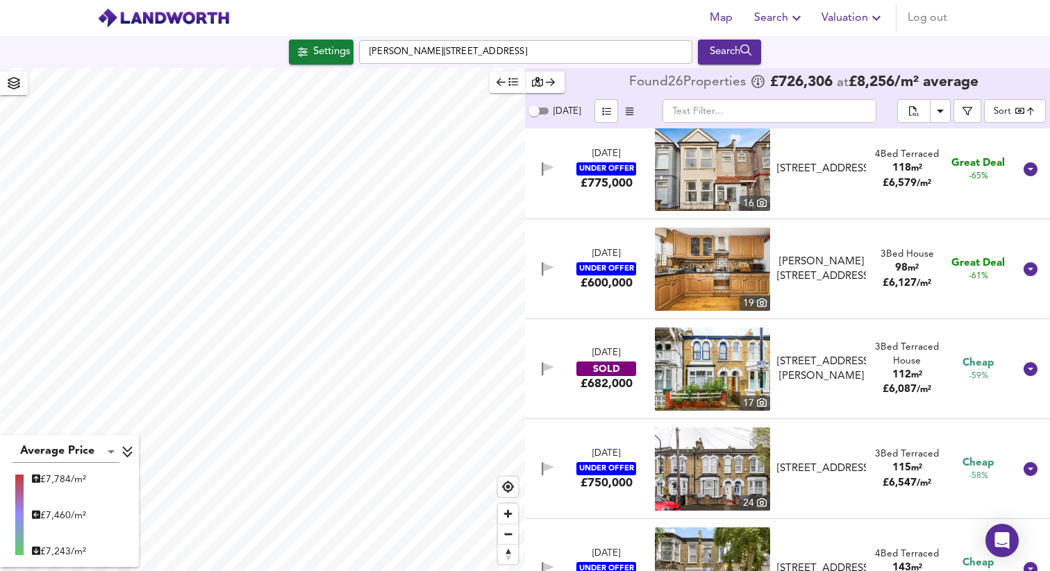
click at [694, 355] on img at bounding box center [712, 369] width 115 height 83
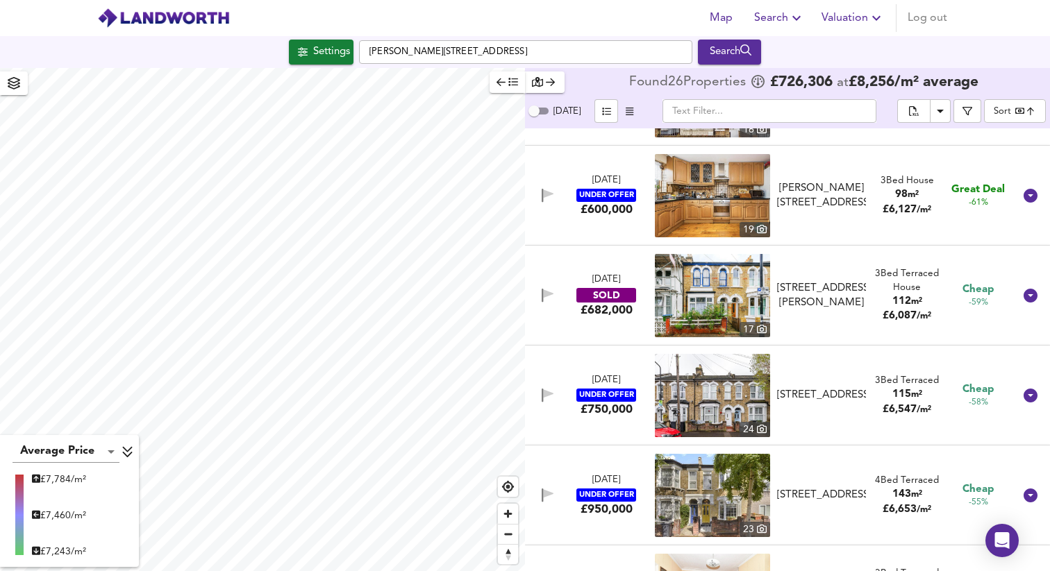
scroll to position [974, 0]
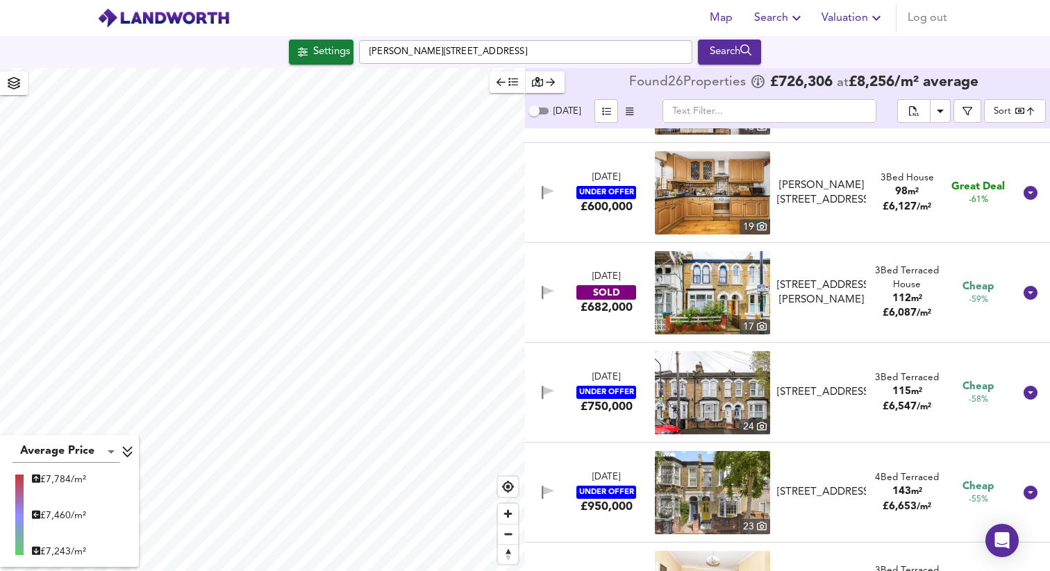
click at [678, 394] on img at bounding box center [712, 392] width 115 height 83
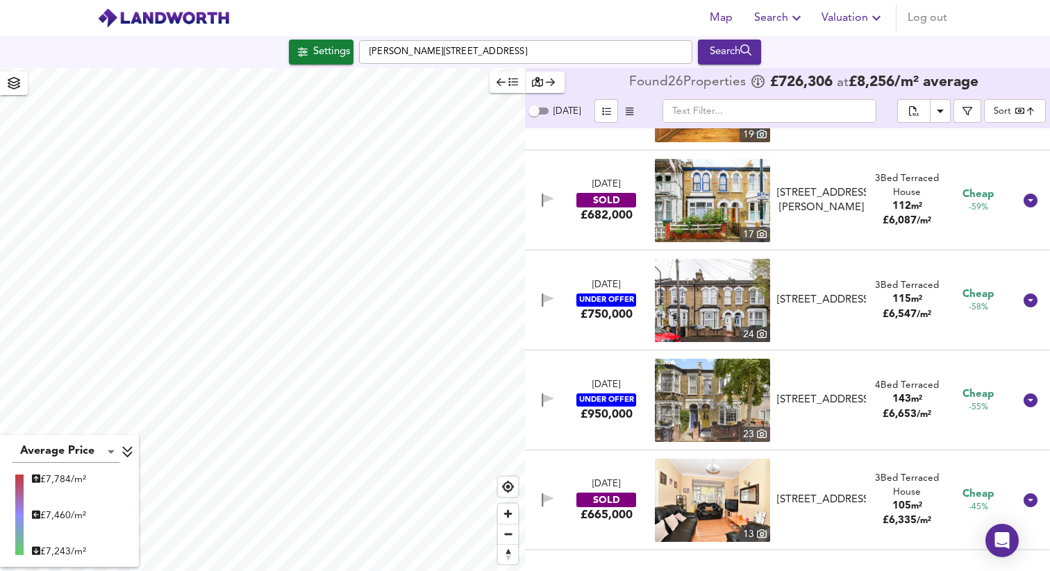
scroll to position [1067, 0]
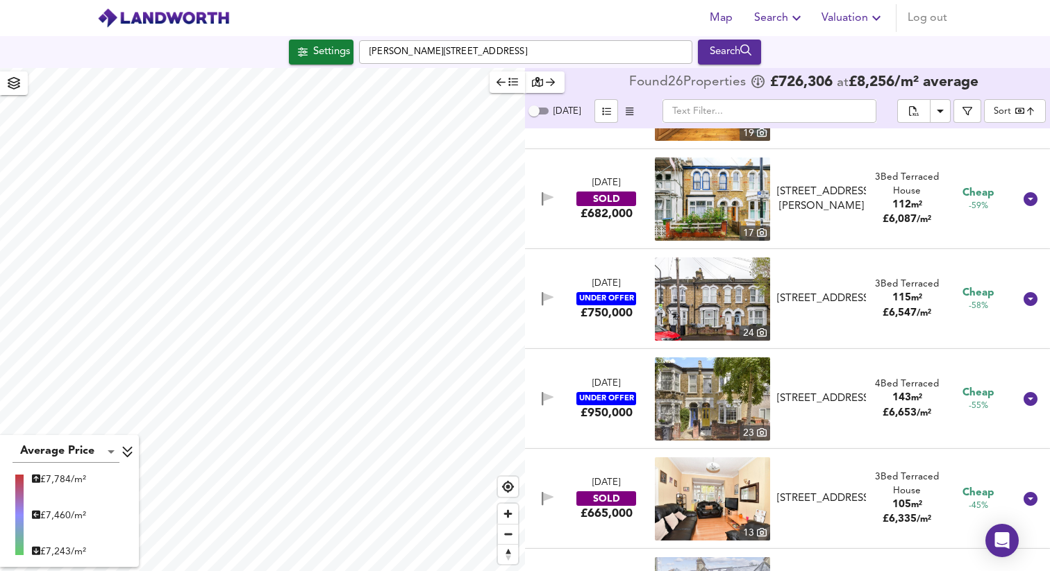
click at [551, 76] on div "button" at bounding box center [545, 82] width 26 height 16
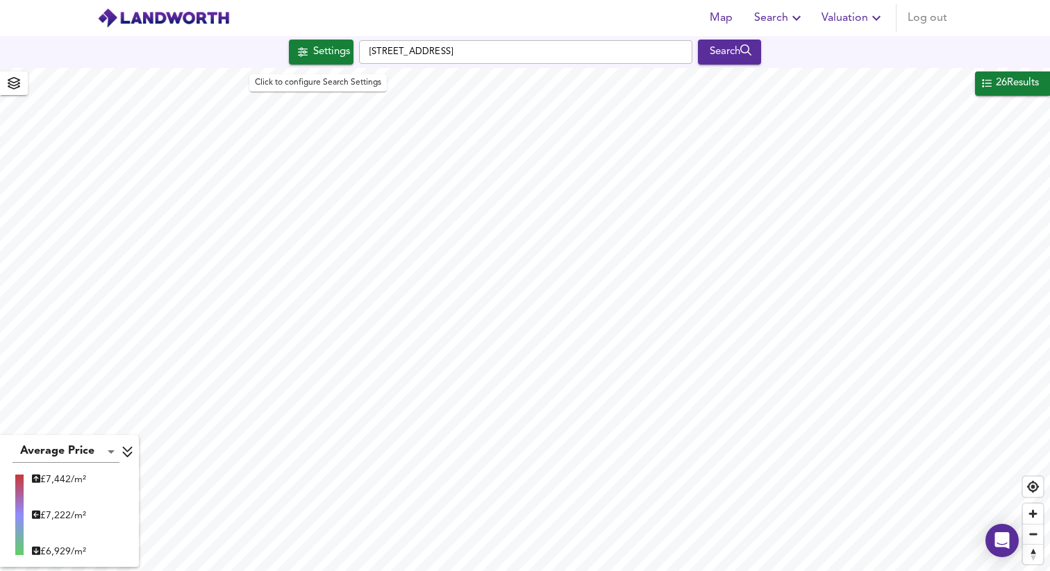
click at [333, 41] on button "Settings" at bounding box center [321, 52] width 65 height 25
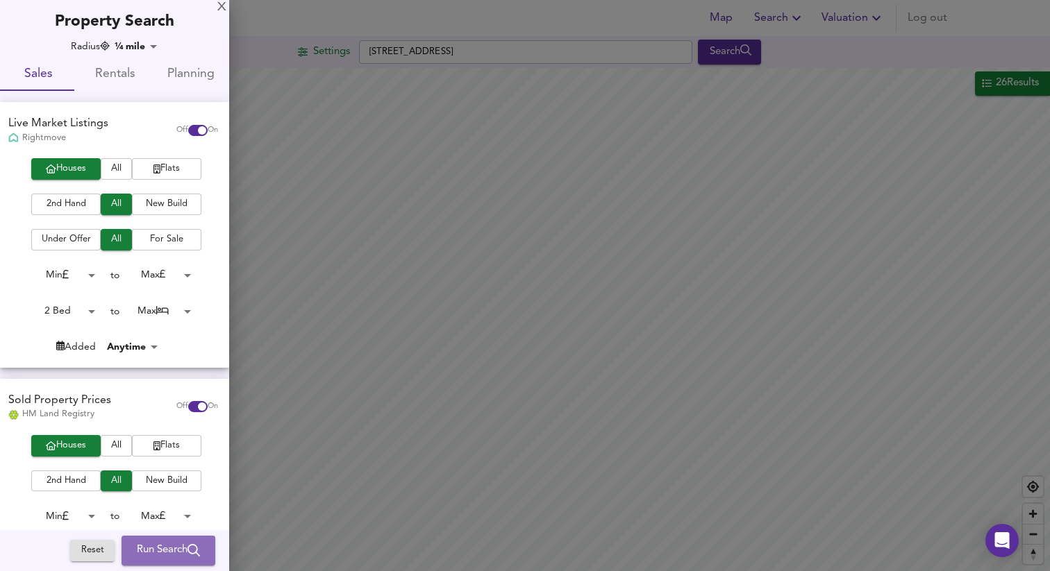
click at [179, 547] on span "Run Search" at bounding box center [168, 551] width 63 height 18
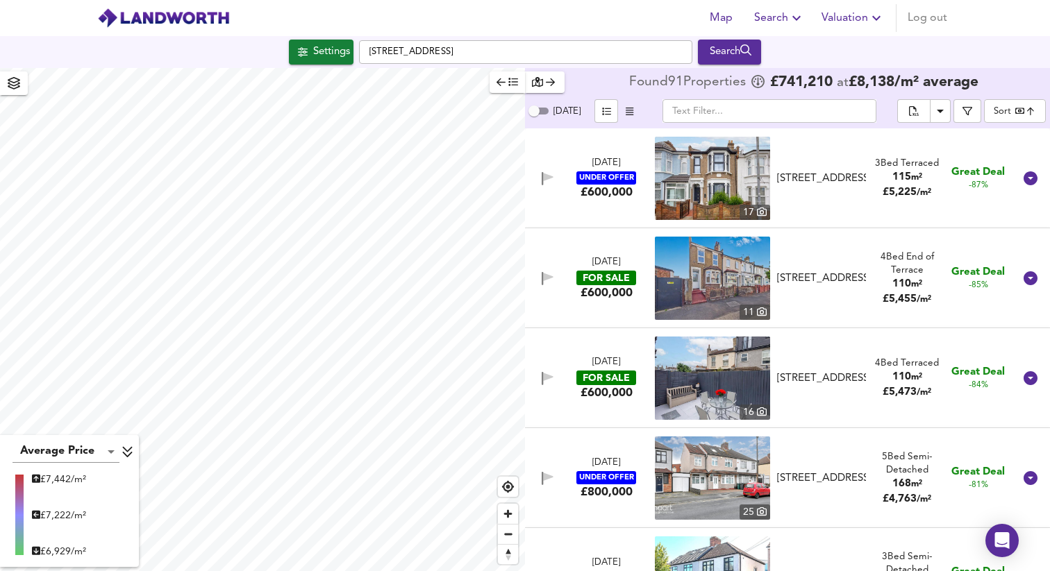
click at [704, 171] on img at bounding box center [712, 178] width 115 height 83
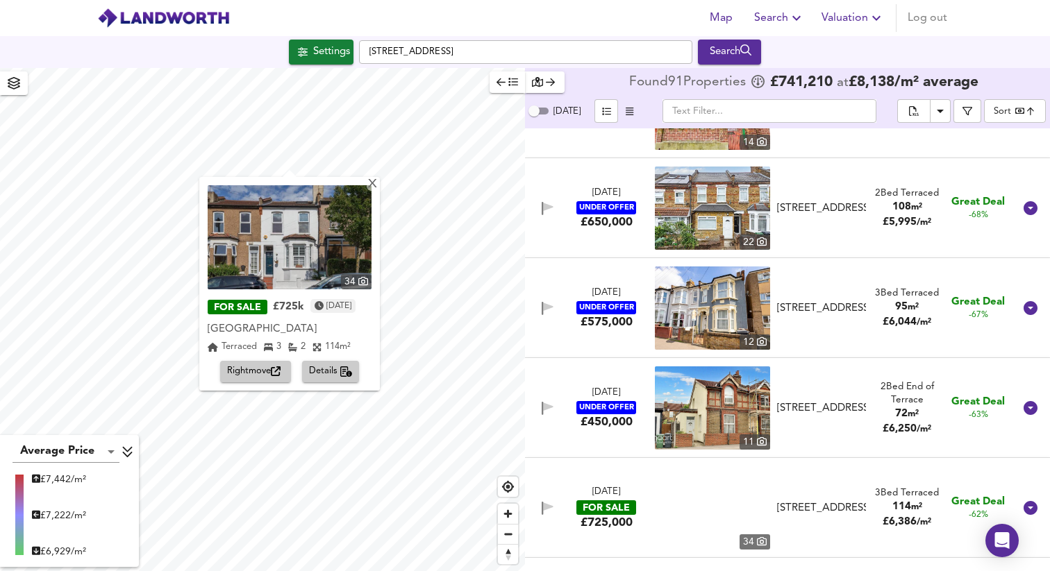
scroll to position [796, 0]
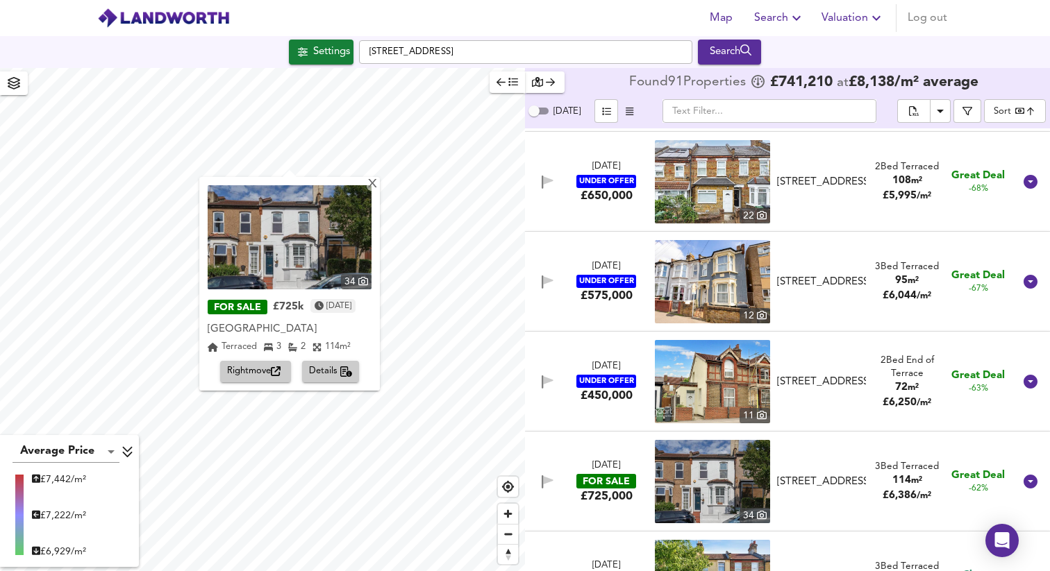
click at [681, 280] on img at bounding box center [712, 281] width 115 height 83
click at [378, 181] on div "X" at bounding box center [373, 184] width 12 height 13
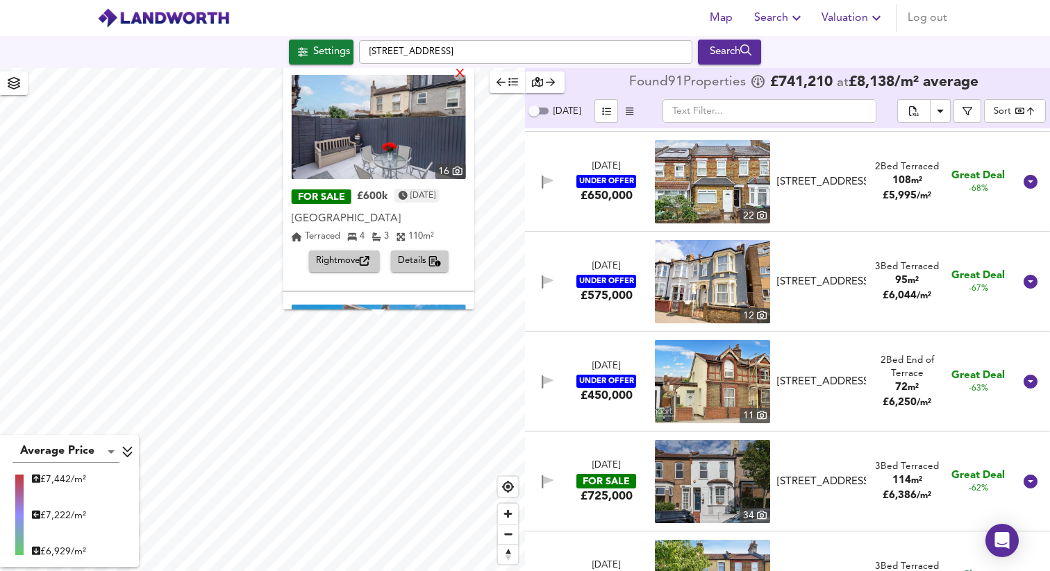
click at [465, 71] on div "X" at bounding box center [459, 74] width 12 height 13
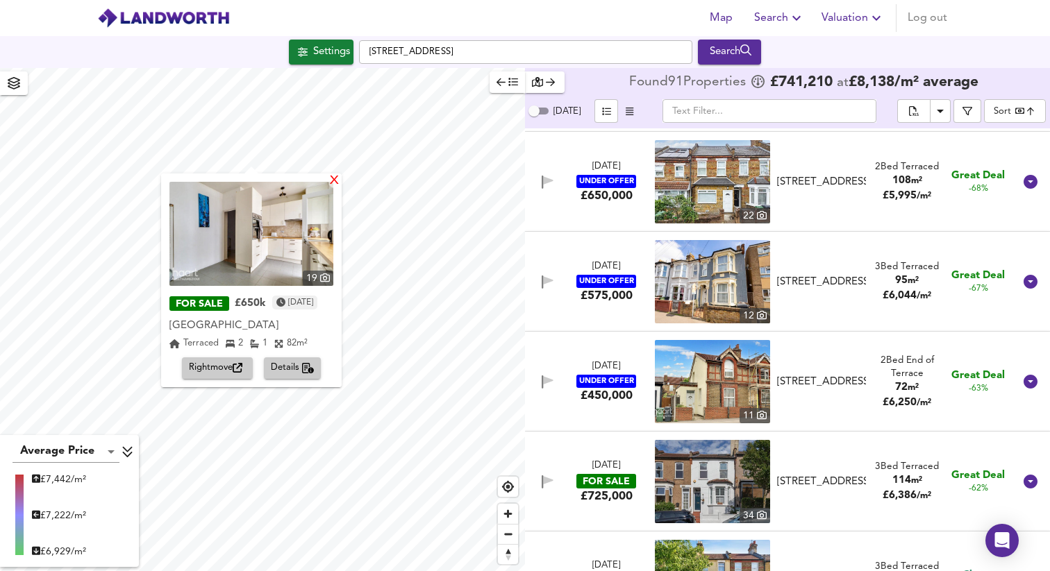
click at [340, 183] on div "X" at bounding box center [334, 181] width 12 height 13
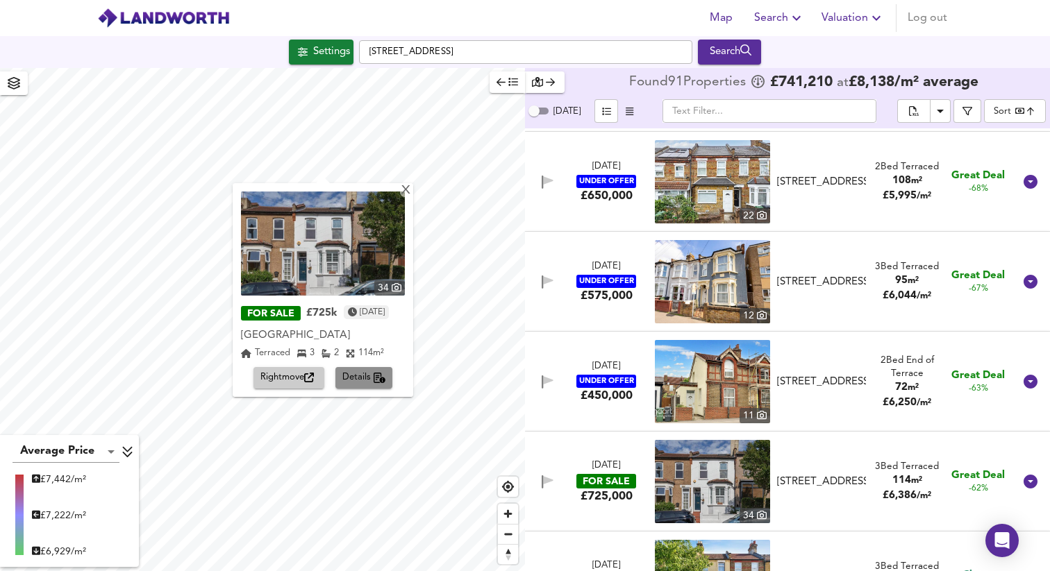
click at [382, 374] on icon "button" at bounding box center [380, 378] width 12 height 11
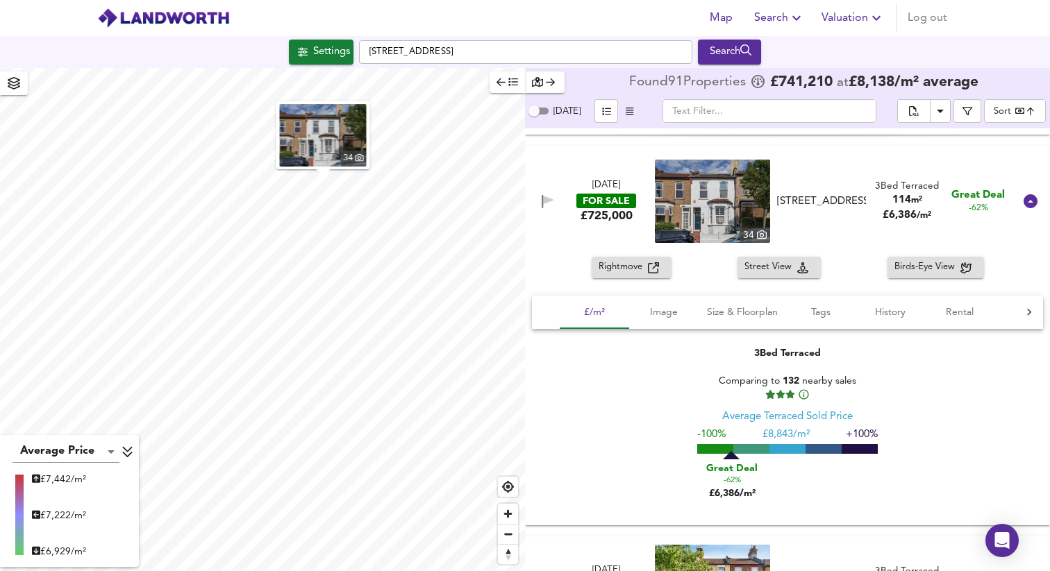
scroll to position [1100, 0]
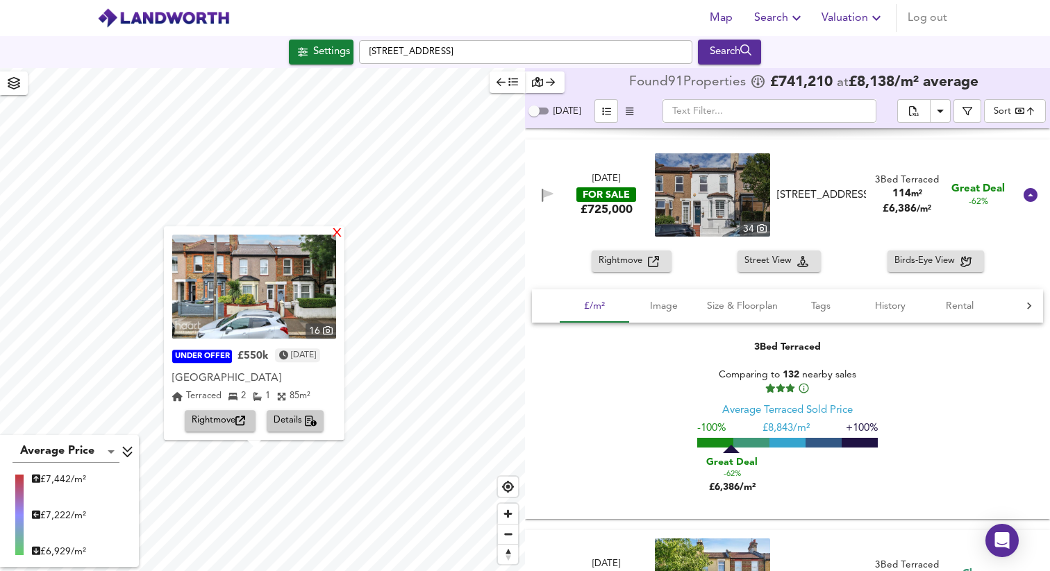
click at [343, 233] on div "X" at bounding box center [337, 234] width 12 height 13
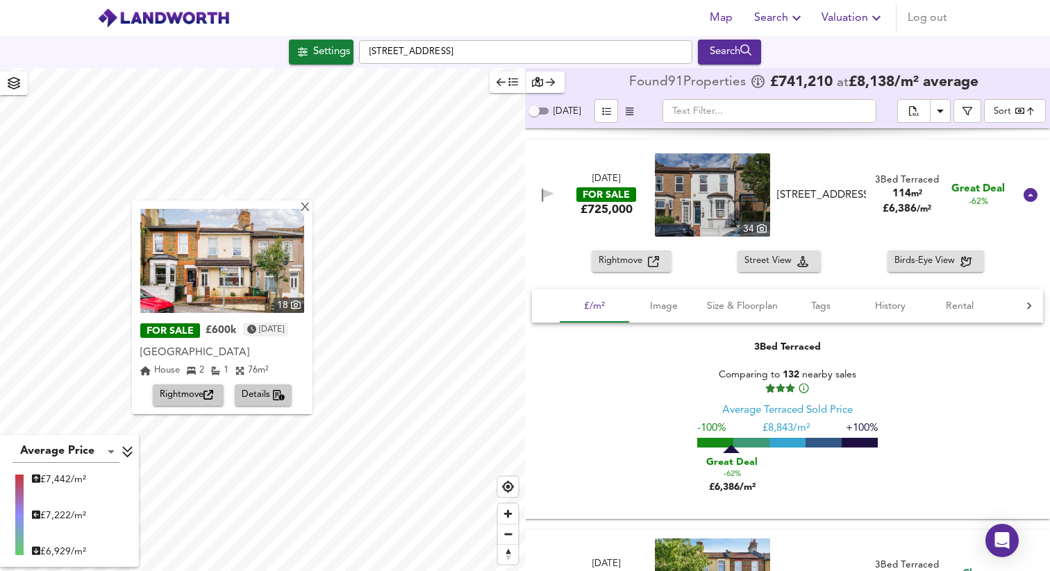
click at [248, 290] on img at bounding box center [222, 261] width 164 height 104
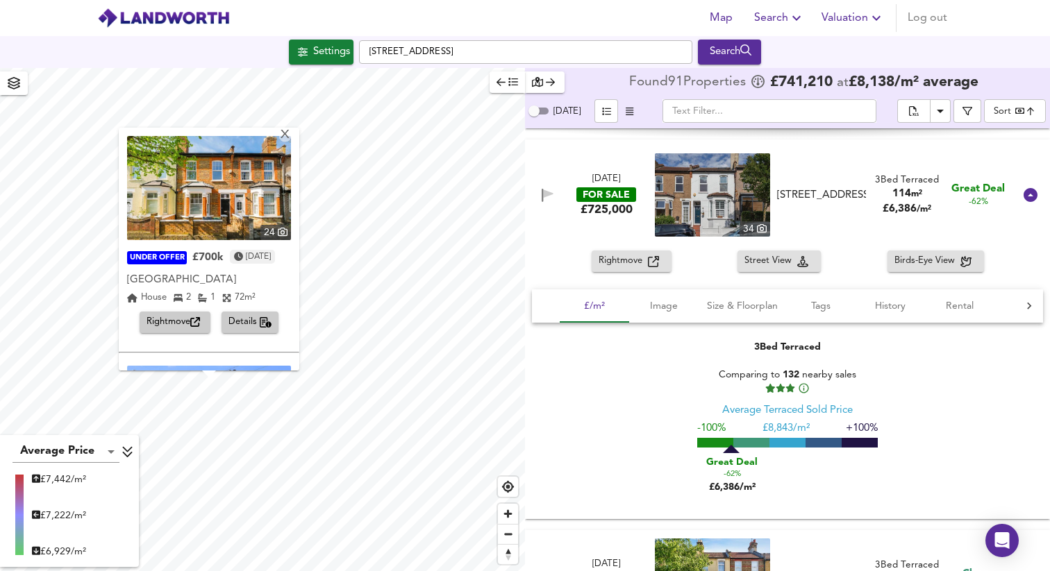
click at [196, 222] on img at bounding box center [209, 188] width 164 height 104
click at [291, 133] on div "X" at bounding box center [285, 135] width 12 height 13
click at [291, 135] on div "X" at bounding box center [285, 135] width 12 height 13
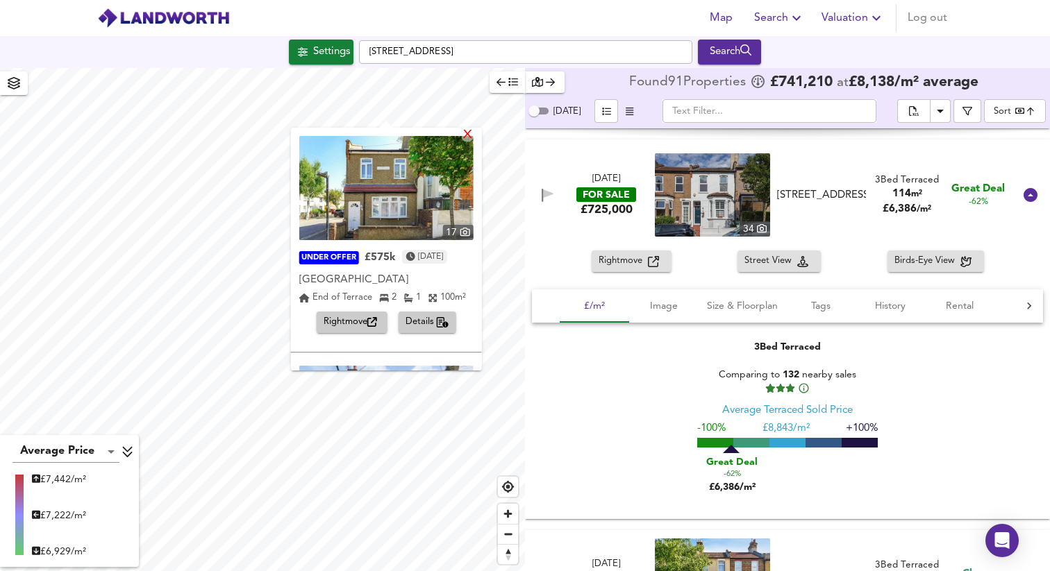
click at [472, 134] on div "X" at bounding box center [467, 135] width 12 height 13
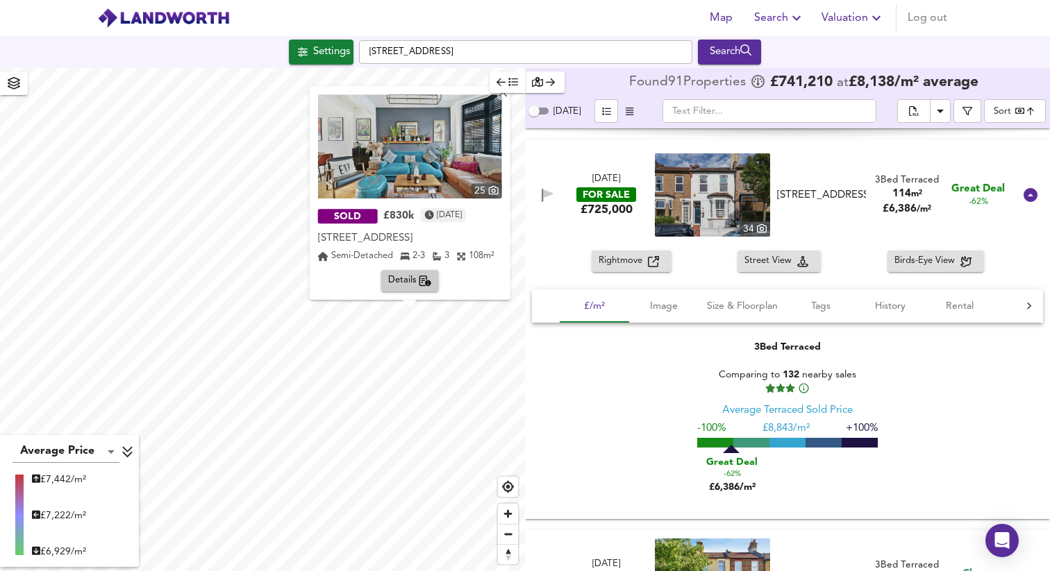
click at [667, 419] on div "3 Bed Terraced Comparing to 132 nearby sales Average Terraced Sold Price -100% …" at bounding box center [787, 419] width 511 height 191
click at [506, 95] on div "X" at bounding box center [502, 93] width 12 height 13
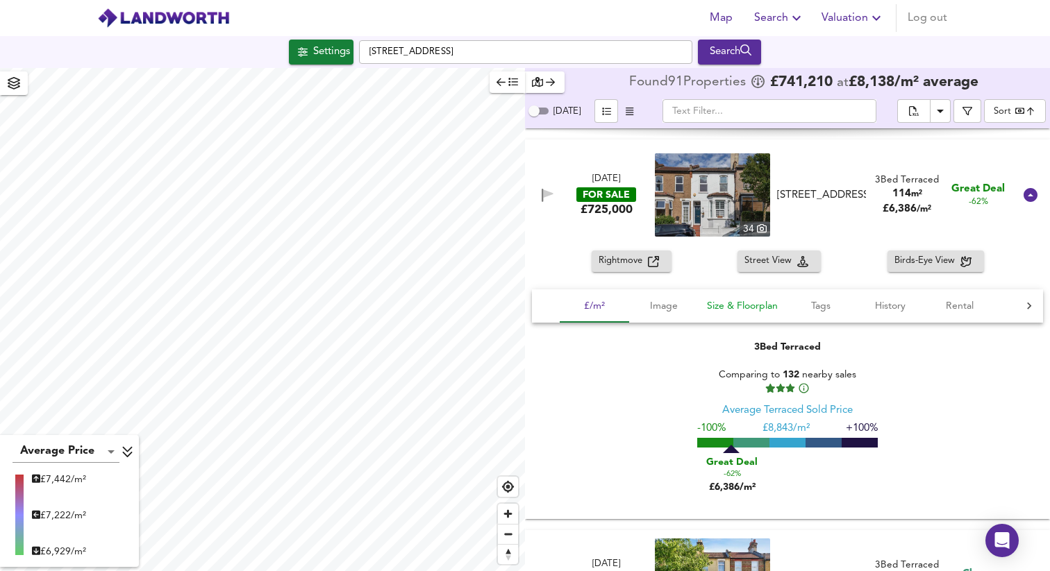
click at [732, 310] on span "Size & Floorplan" at bounding box center [742, 306] width 71 height 17
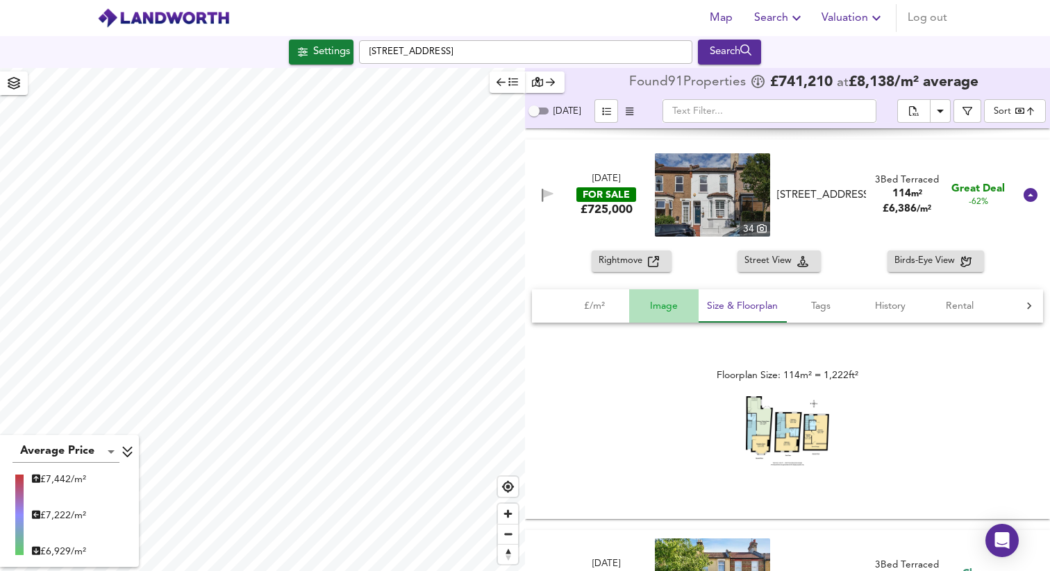
click at [669, 303] on span "Image" at bounding box center [663, 306] width 53 height 17
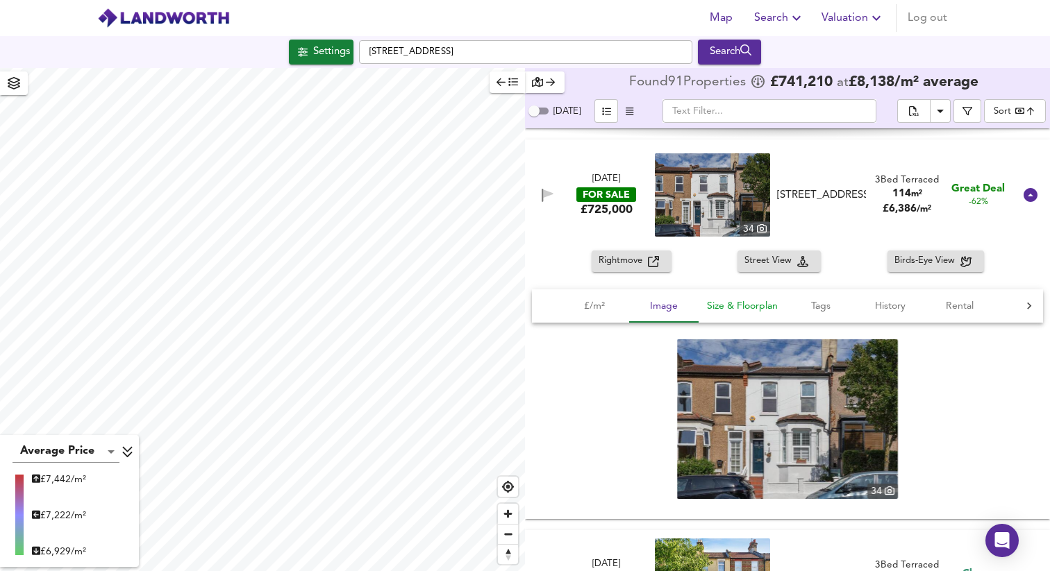
click at [736, 307] on span "Size & Floorplan" at bounding box center [742, 306] width 71 height 17
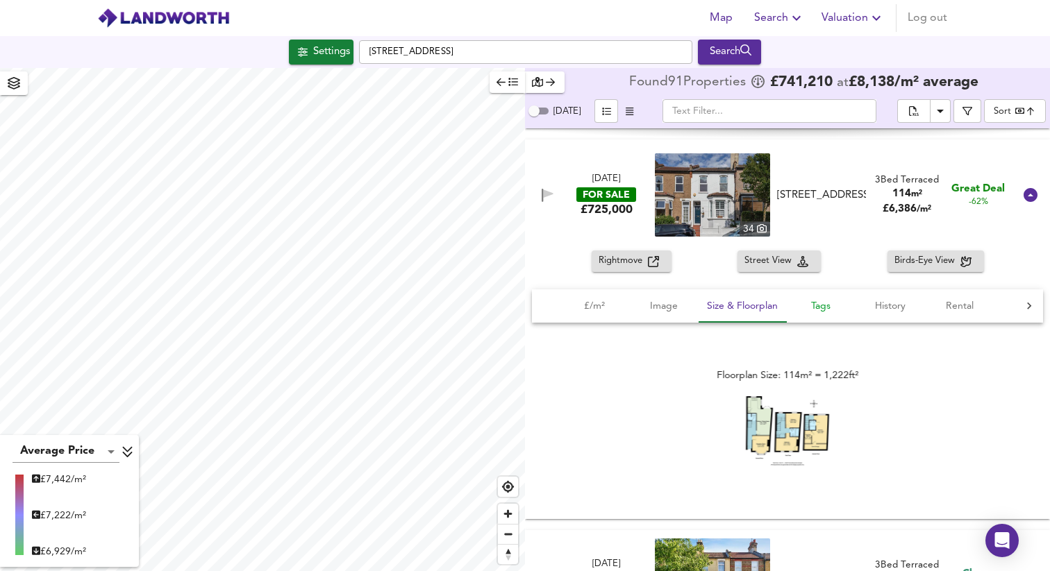
click at [815, 302] on span "Tags" at bounding box center [820, 306] width 53 height 17
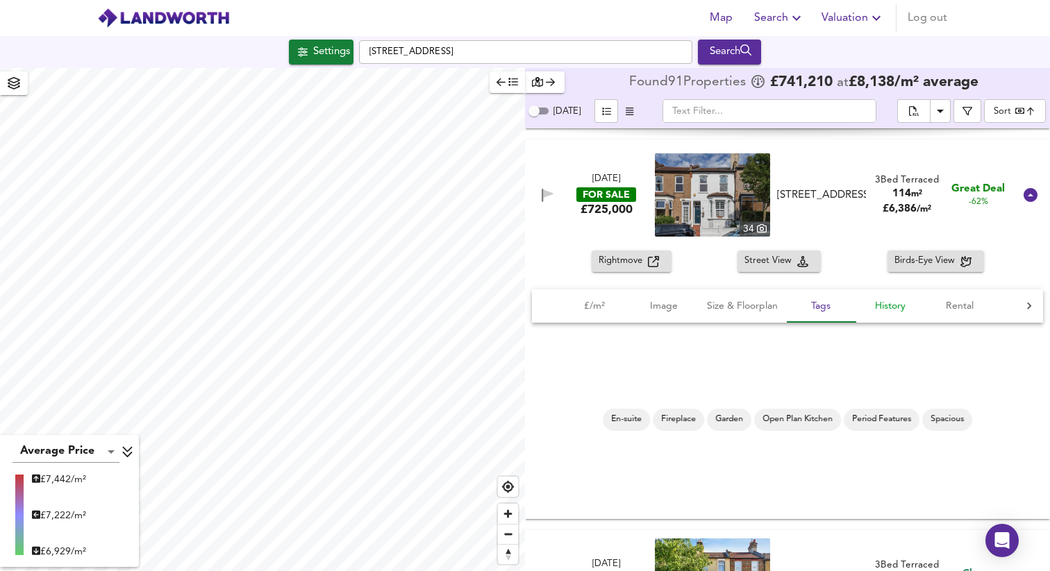
click at [892, 309] on span "History" at bounding box center [890, 306] width 53 height 17
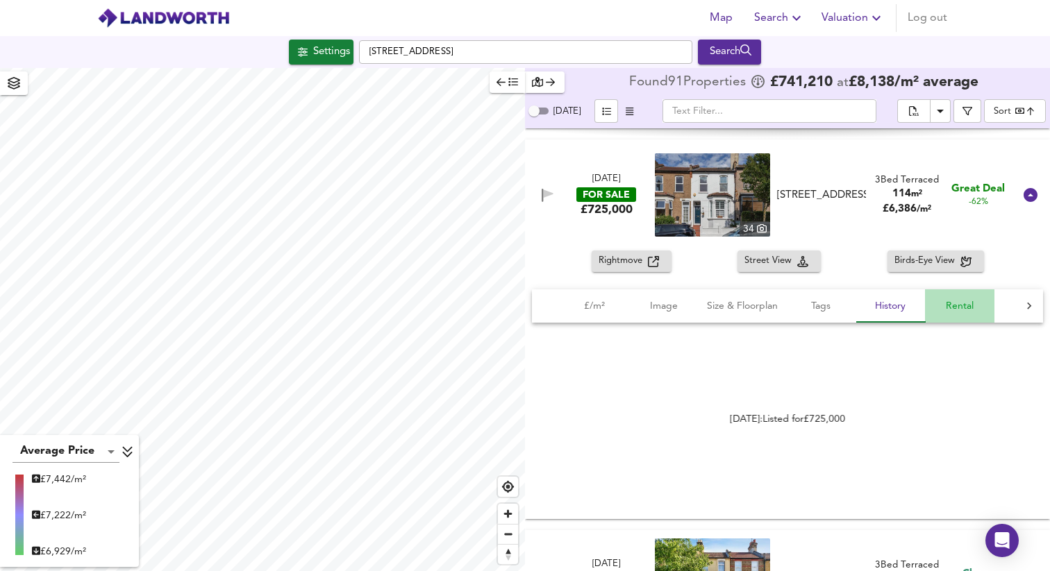
click at [958, 302] on span "Rental" at bounding box center [959, 306] width 53 height 17
click at [1022, 306] on icon at bounding box center [1029, 306] width 14 height 14
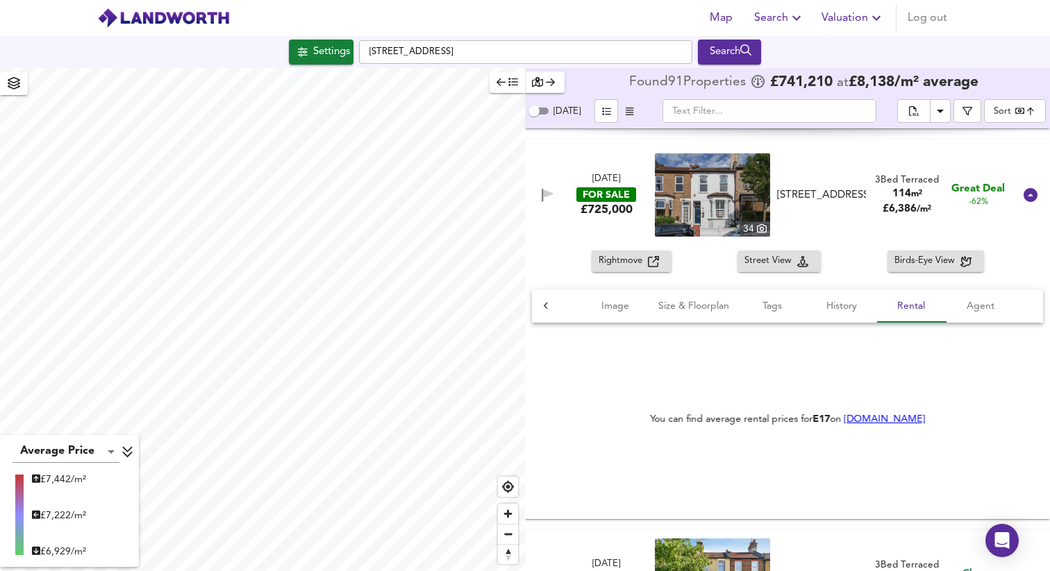
click at [1015, 306] on div "£/m² Image Size & Floorplan Tags History Rental Agent" at bounding box center [787, 306] width 511 height 33
click at [966, 306] on span "Agent" at bounding box center [980, 306] width 53 height 17
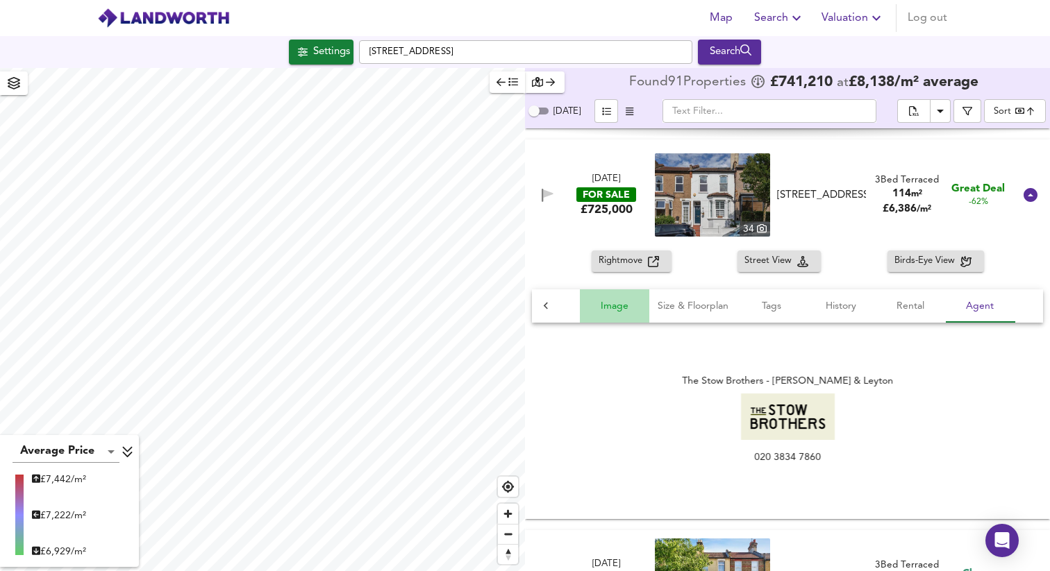
click at [599, 306] on span "Image" at bounding box center [614, 306] width 53 height 17
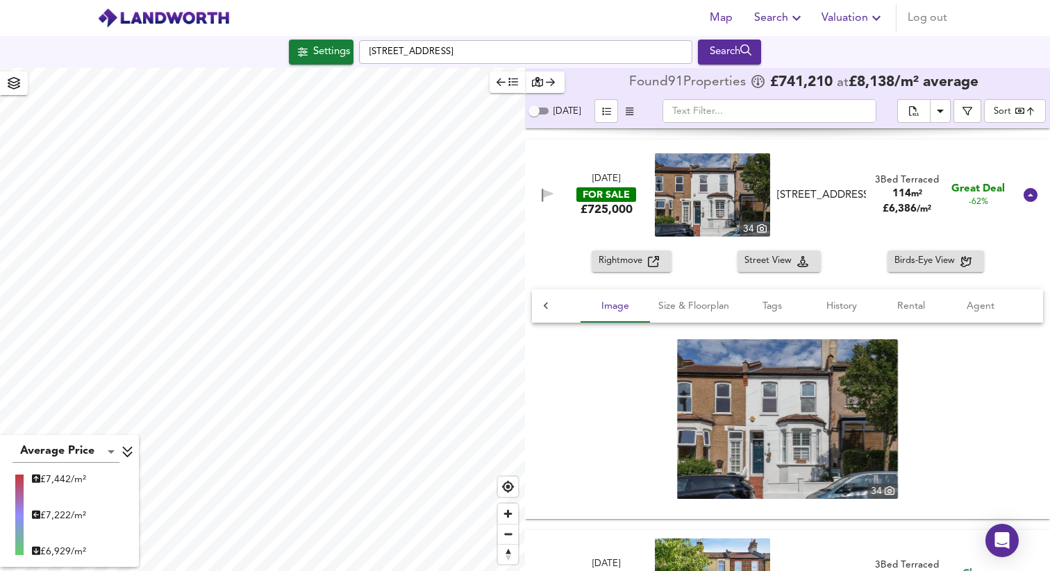
click at [554, 306] on div at bounding box center [546, 306] width 28 height 33
click at [594, 310] on span "£/m²" at bounding box center [594, 306] width 53 height 17
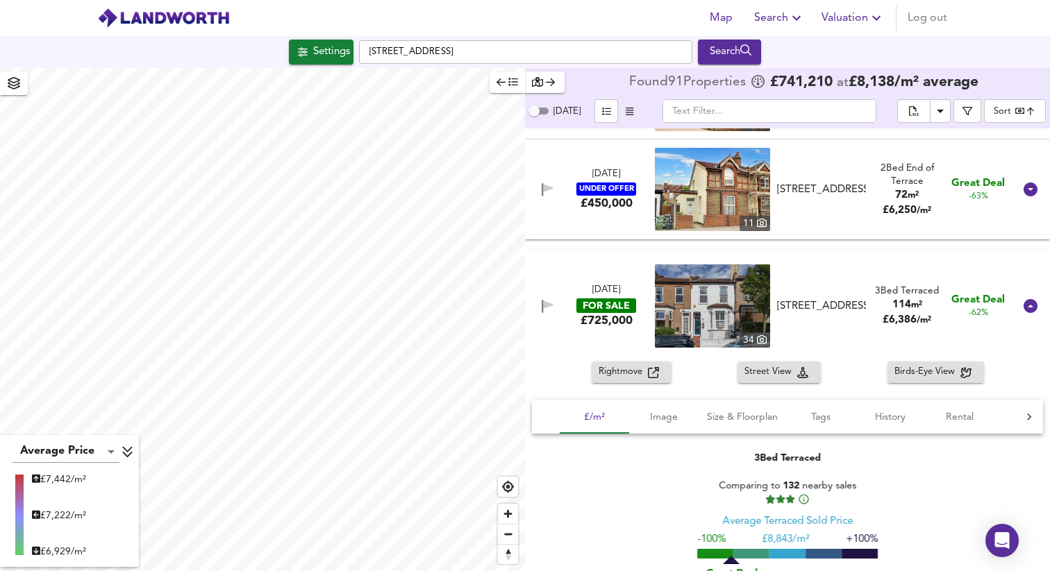
scroll to position [987, 0]
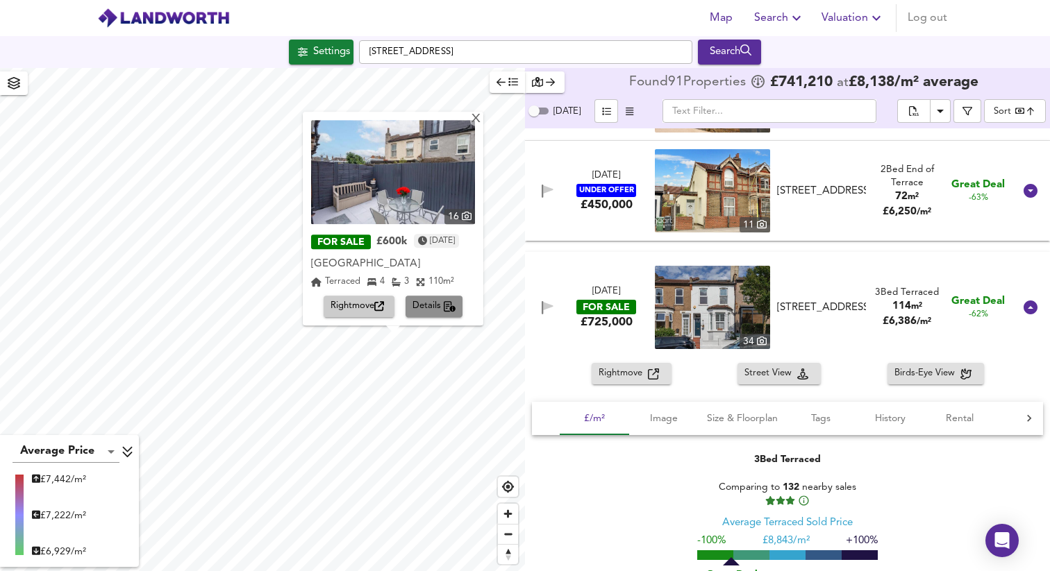
click at [428, 300] on span "Details" at bounding box center [434, 307] width 44 height 16
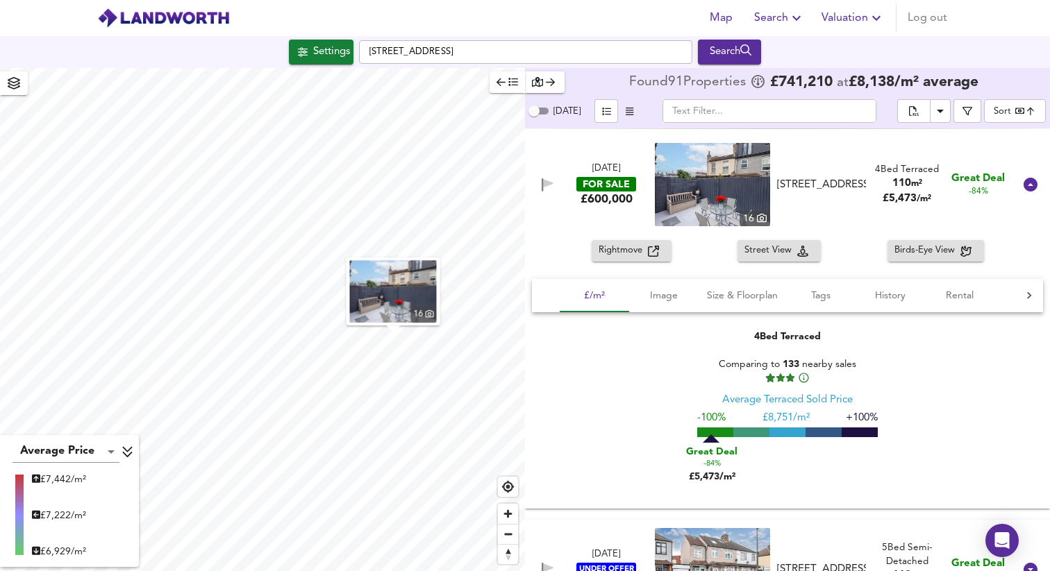
scroll to position [200, 0]
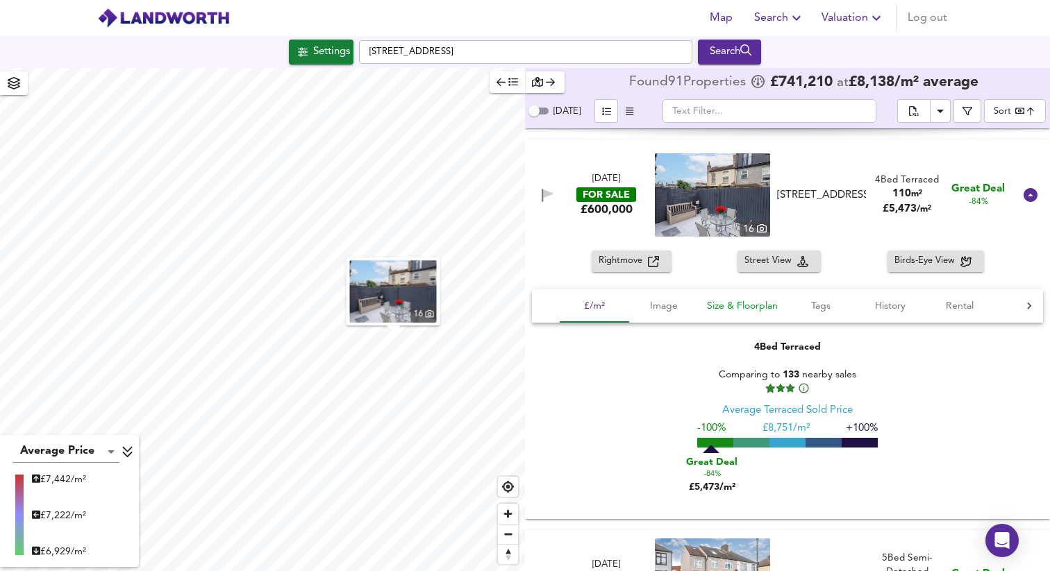
click at [735, 294] on button "Size & Floorplan" at bounding box center [742, 306] width 87 height 33
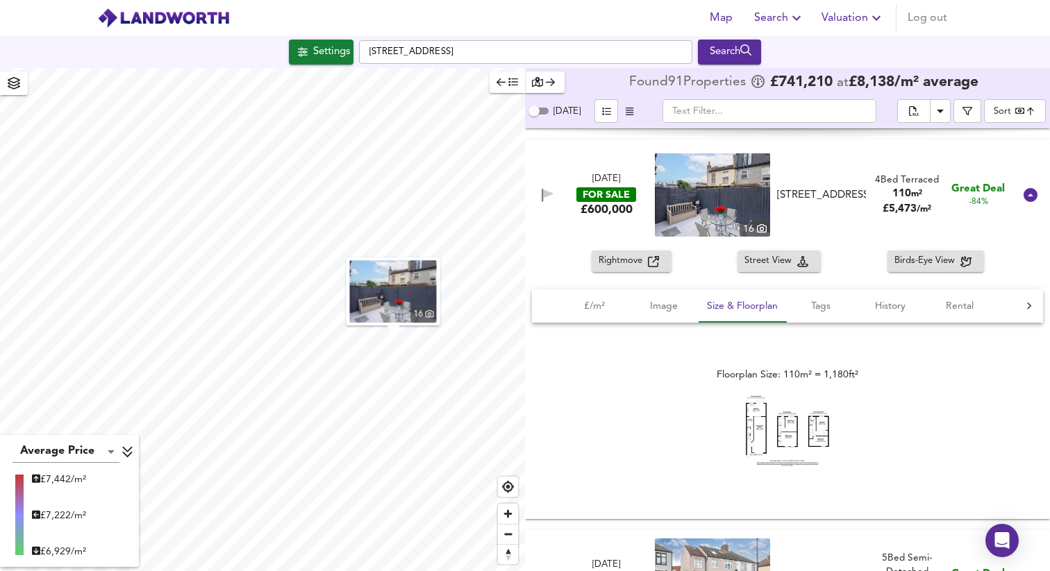
click at [769, 428] on img at bounding box center [787, 432] width 83 height 72
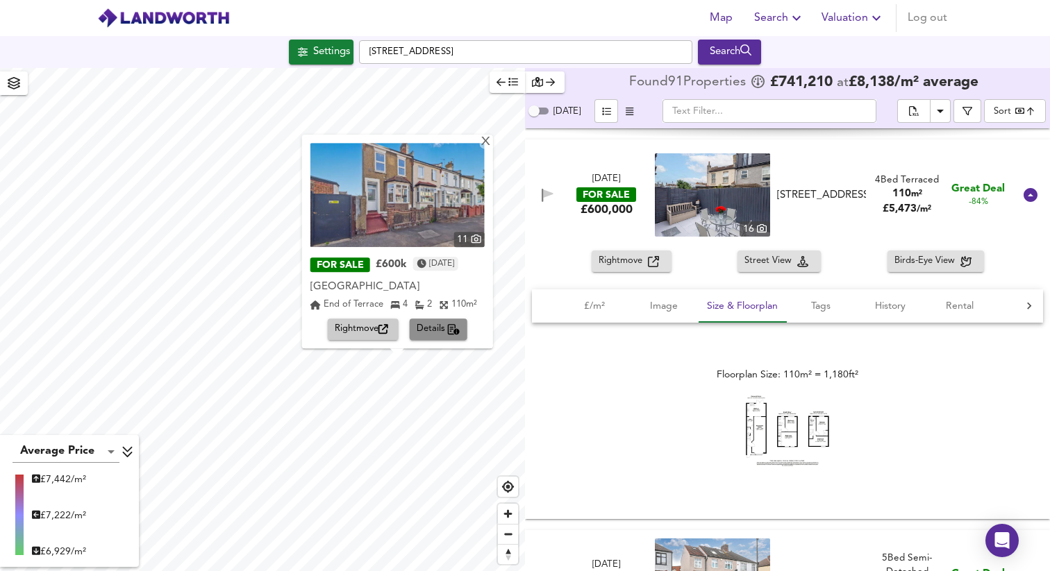
click at [443, 333] on span "Details" at bounding box center [439, 330] width 44 height 16
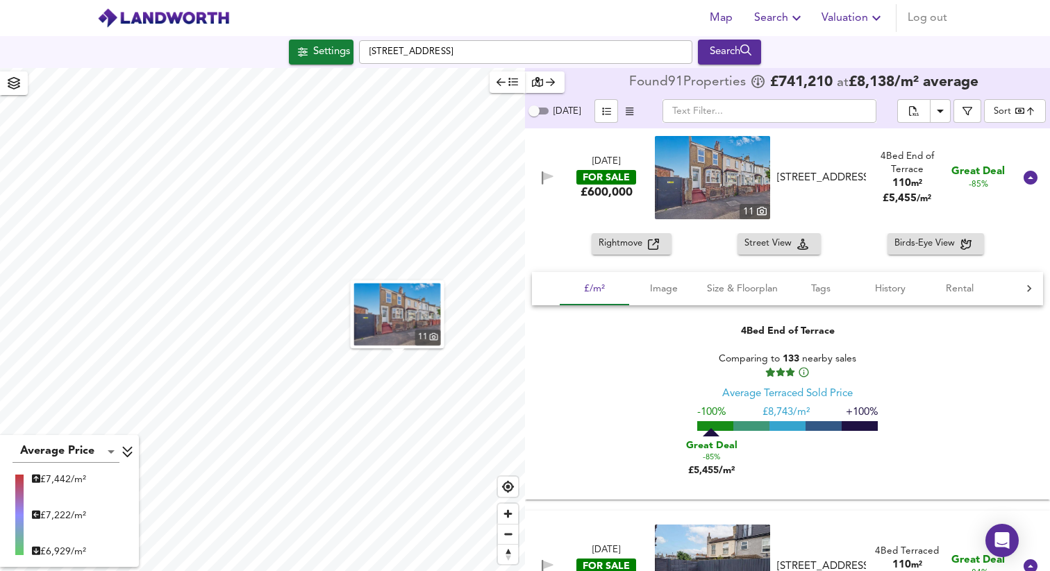
scroll to position [100, 0]
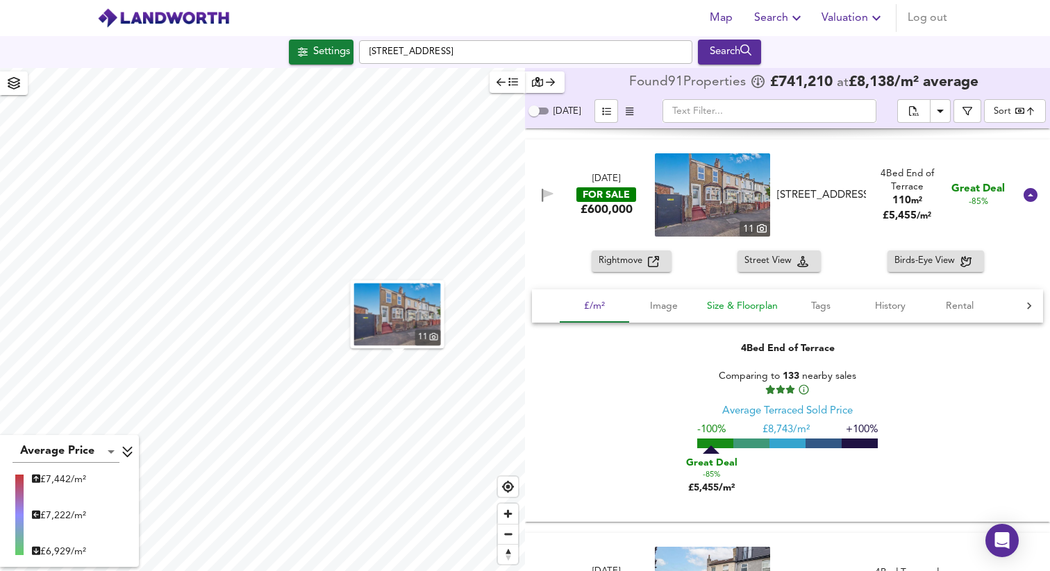
click at [738, 311] on span "Size & Floorplan" at bounding box center [742, 306] width 71 height 17
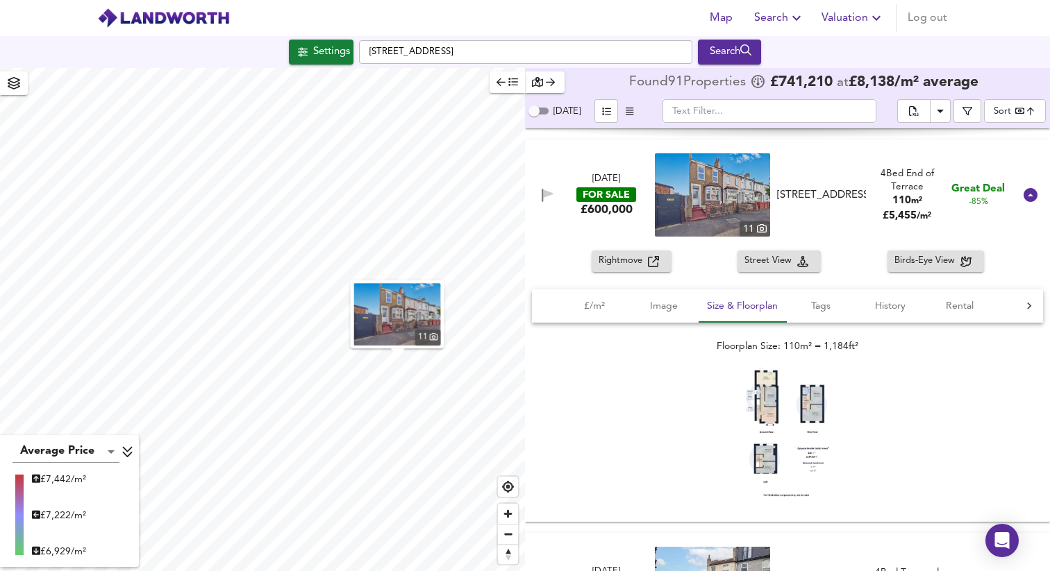
click at [794, 408] on img at bounding box center [787, 432] width 83 height 130
click at [675, 304] on span "Image" at bounding box center [663, 306] width 53 height 17
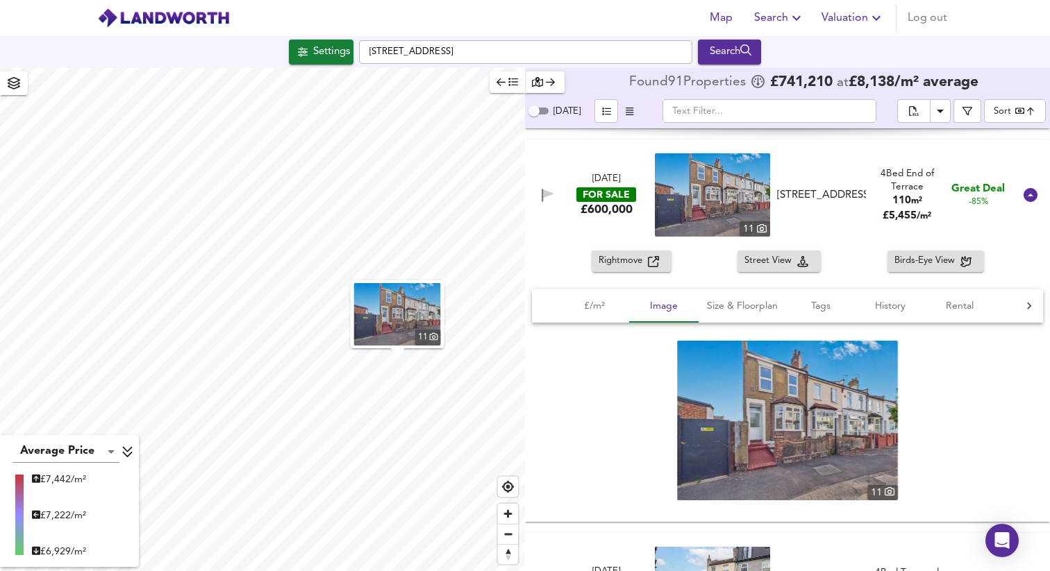
click at [890, 421] on img at bounding box center [787, 421] width 221 height 160
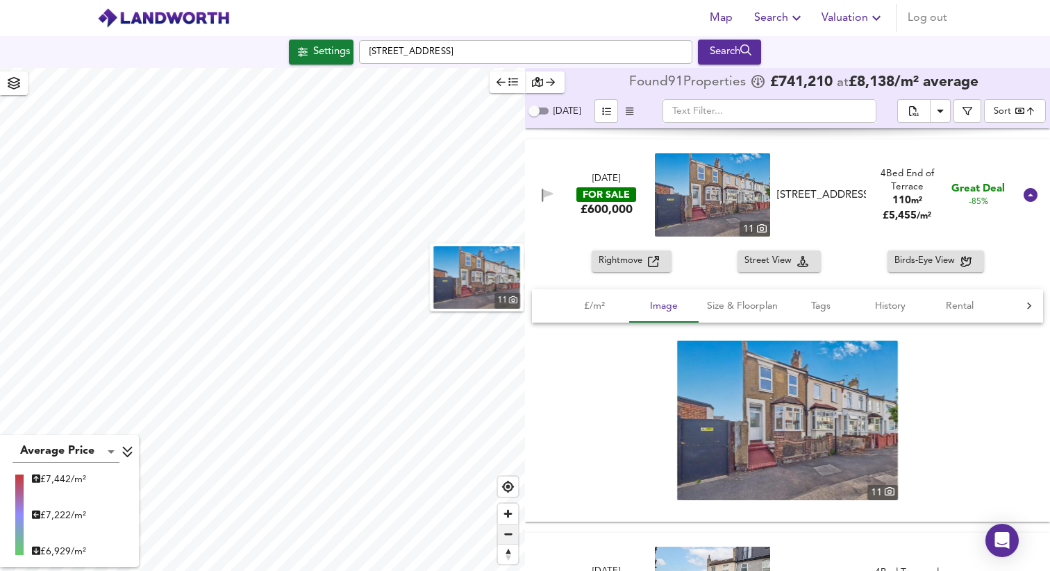
click at [512, 542] on span "Zoom out" at bounding box center [508, 534] width 20 height 19
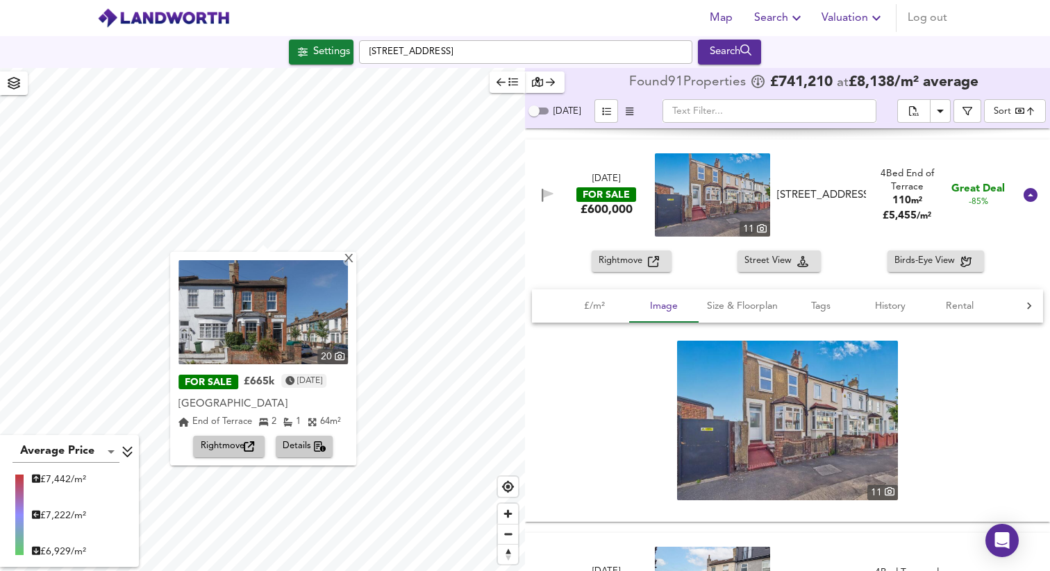
click at [322, 324] on img at bounding box center [262, 312] width 169 height 104
click at [350, 260] on div "X" at bounding box center [349, 259] width 12 height 13
click at [312, 447] on span "Details" at bounding box center [305, 447] width 44 height 16
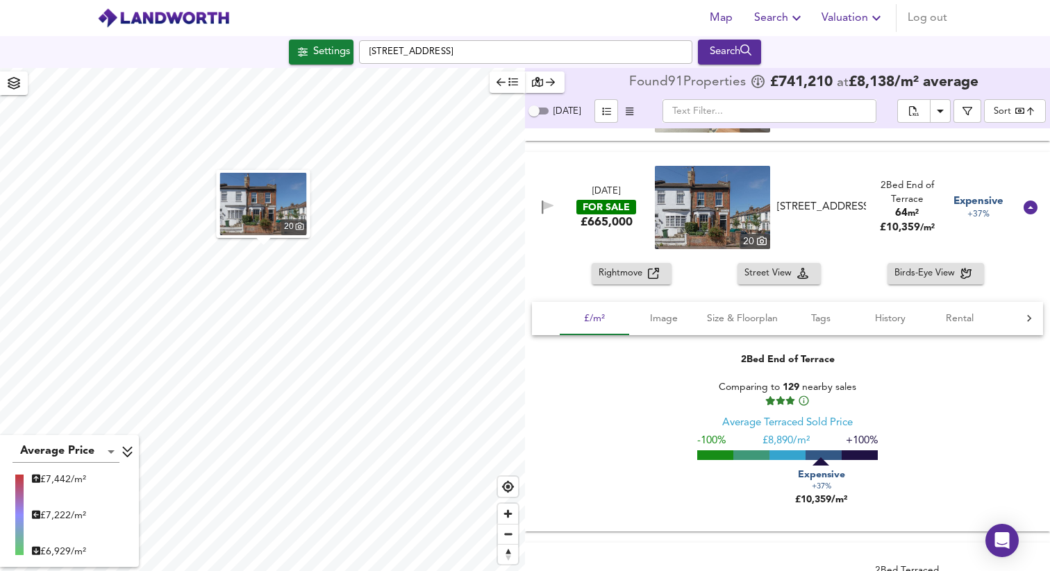
scroll to position [8397, 0]
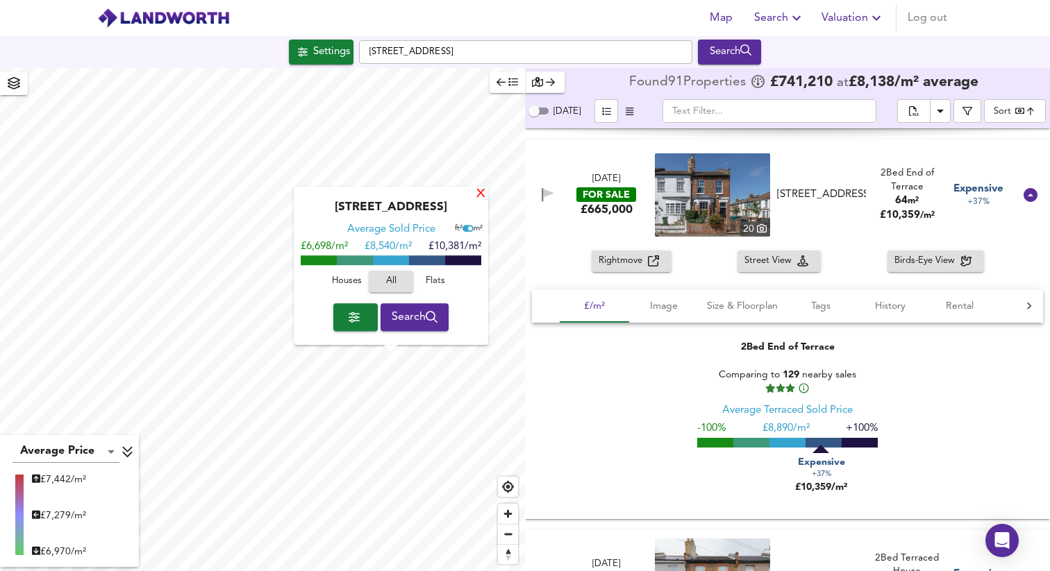
click at [481, 193] on div "X" at bounding box center [481, 194] width 12 height 13
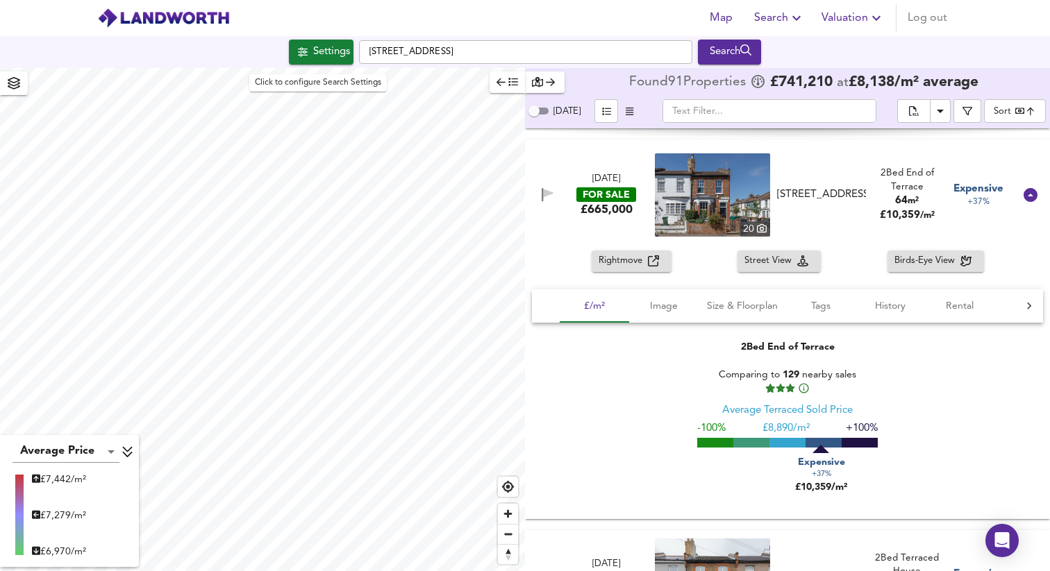
click at [324, 48] on div "Settings" at bounding box center [331, 52] width 37 height 18
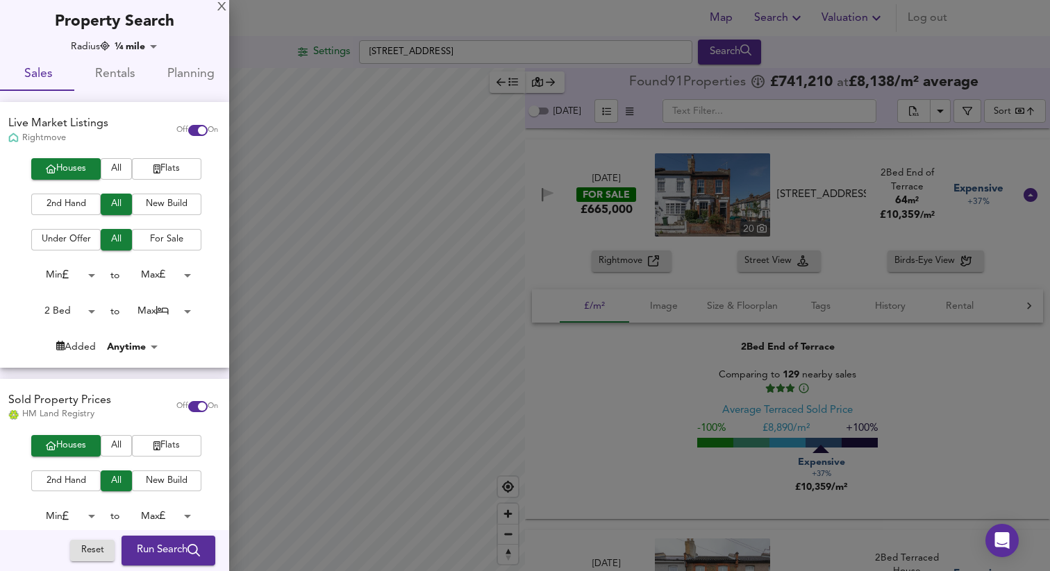
click at [149, 546] on span "Run Search" at bounding box center [168, 551] width 63 height 18
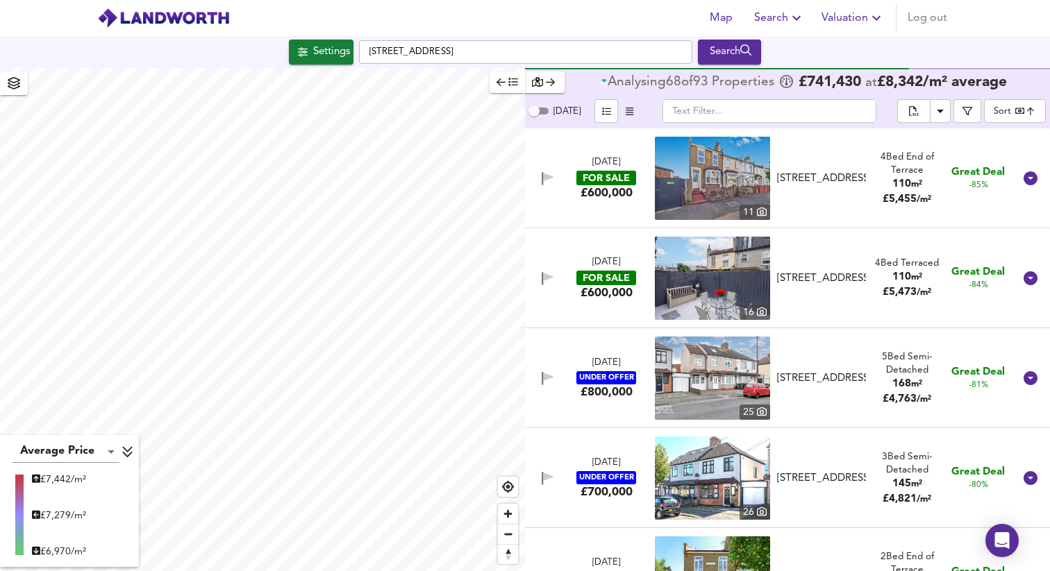
click at [308, 30] on div "Map Search Valuation Log out Settings Chatham Road, E17 6EU Search Average Pric…" at bounding box center [525, 285] width 1050 height 571
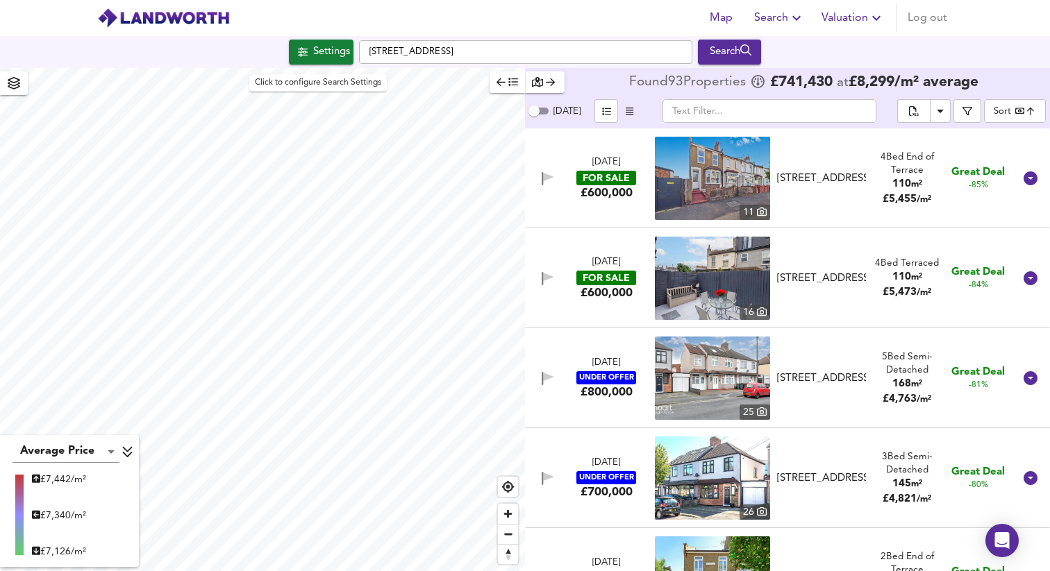
click at [322, 57] on div "Settings" at bounding box center [331, 52] width 37 height 18
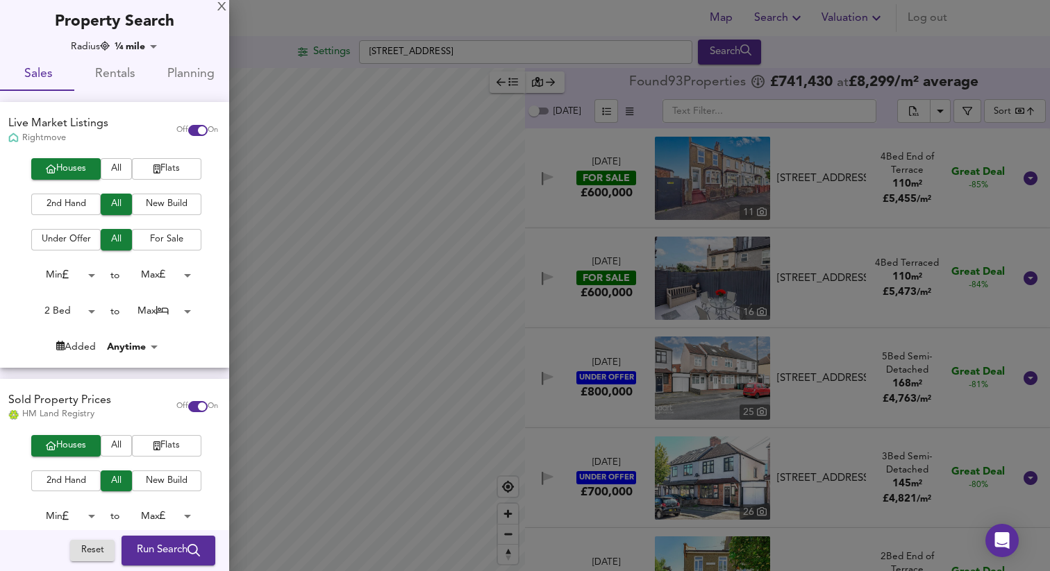
click at [165, 546] on span "Run Search" at bounding box center [168, 551] width 63 height 18
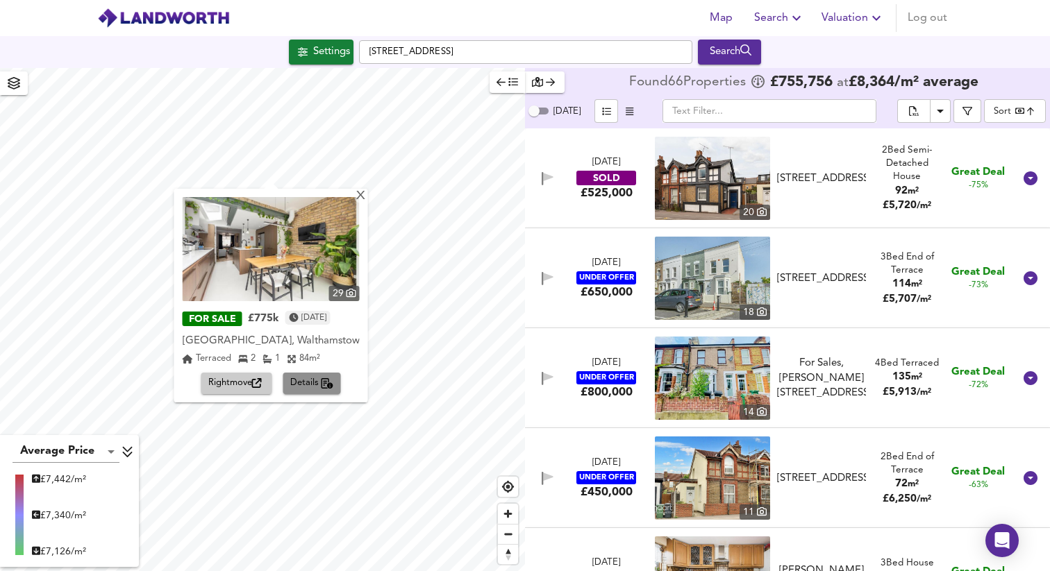
click at [300, 383] on span "Details" at bounding box center [312, 384] width 44 height 16
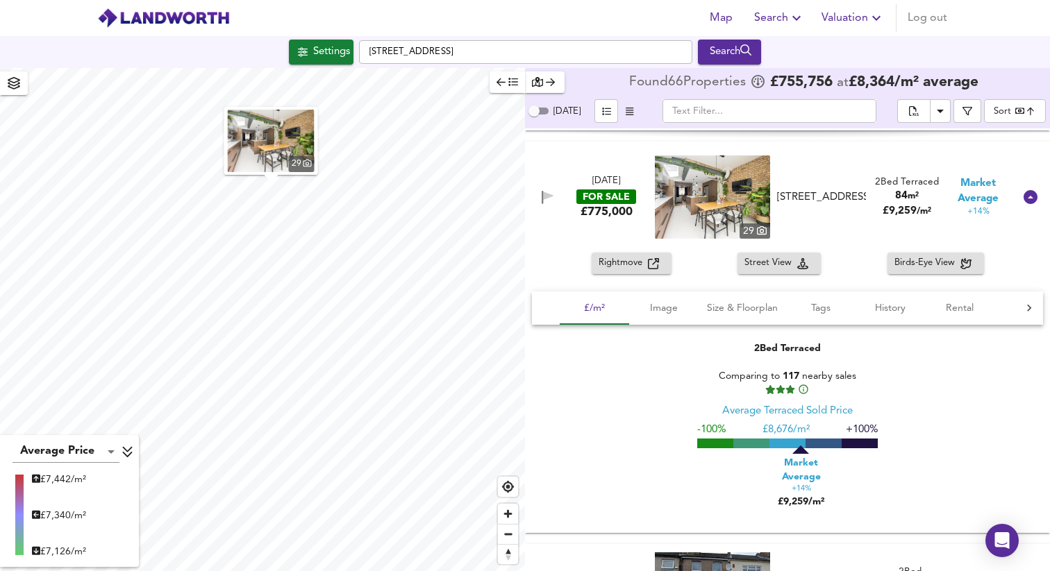
scroll to position [4000, 0]
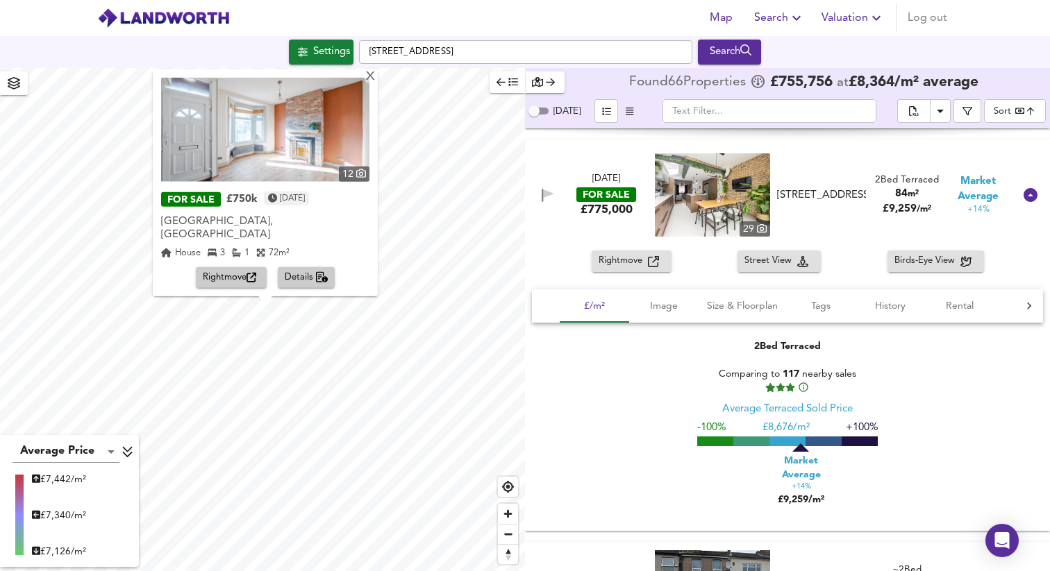
click at [304, 279] on span "Details" at bounding box center [307, 278] width 44 height 16
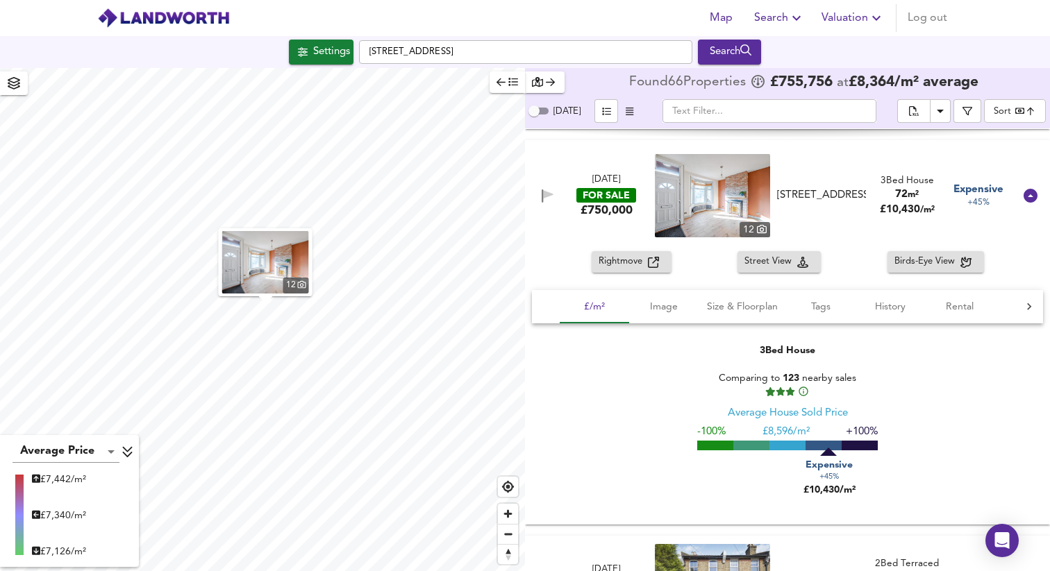
scroll to position [5814, 0]
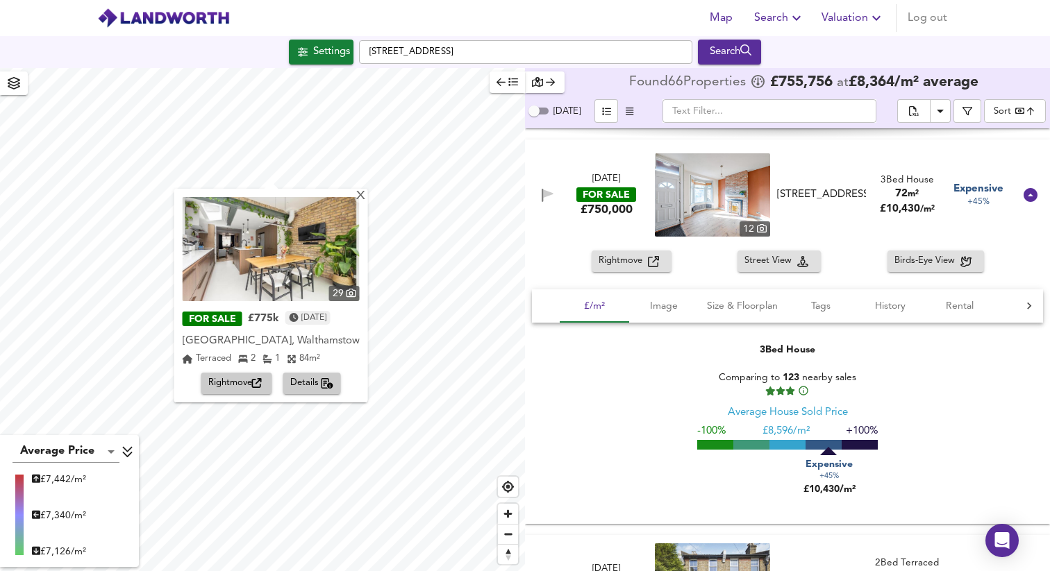
click at [307, 384] on span "Details" at bounding box center [312, 384] width 44 height 16
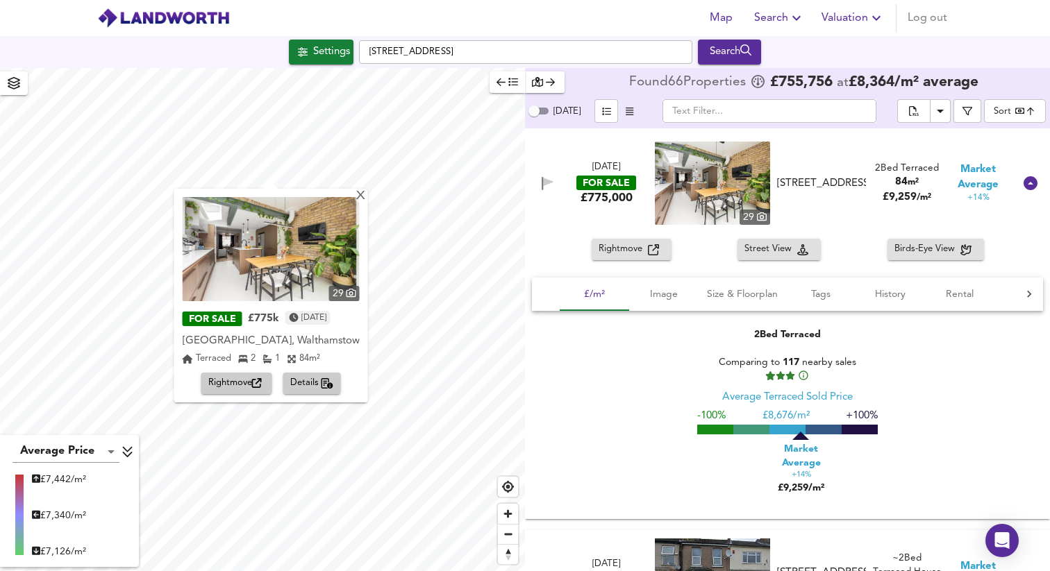
scroll to position [4011, 0]
click at [360, 194] on div "X" at bounding box center [361, 196] width 12 height 13
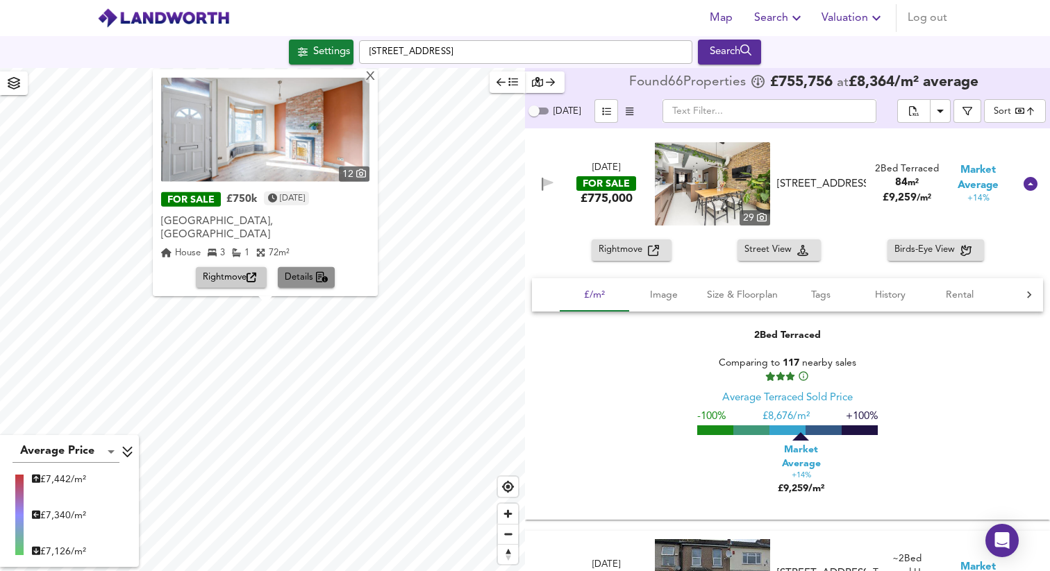
click at [304, 280] on span "Details" at bounding box center [307, 278] width 44 height 16
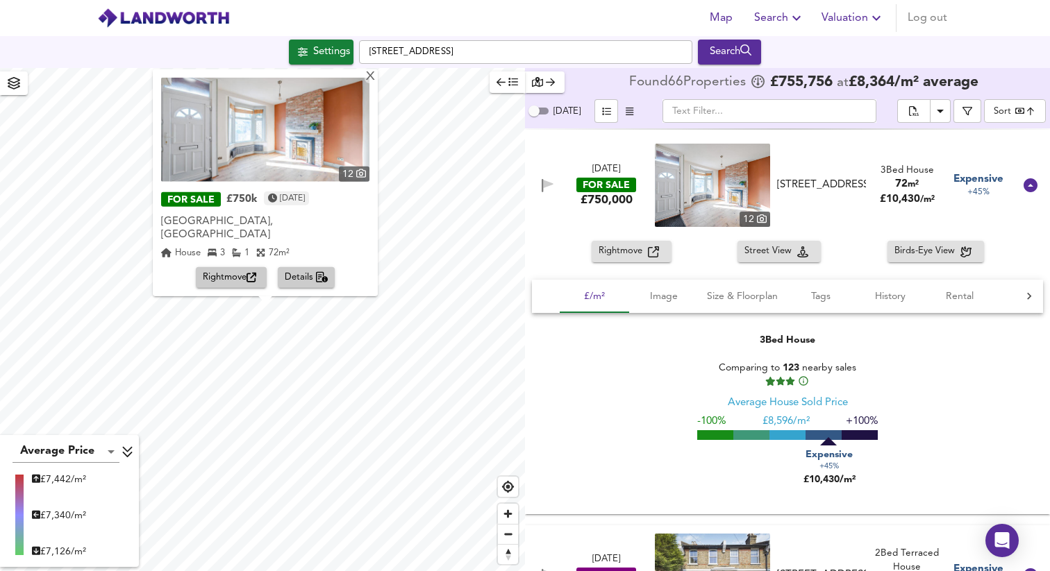
scroll to position [5825, 0]
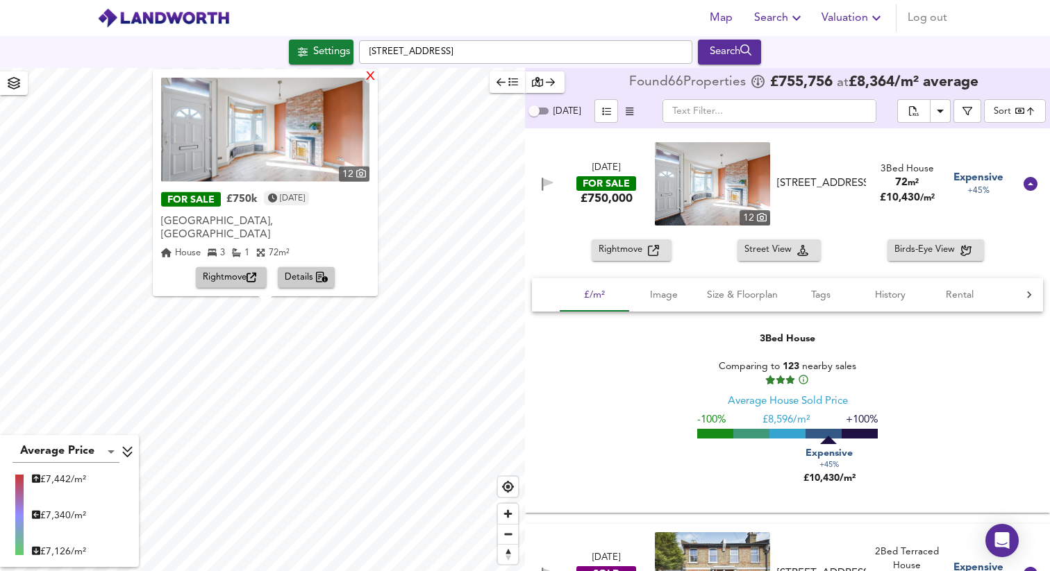
click at [365, 83] on div "X" at bounding box center [371, 76] width 12 height 13
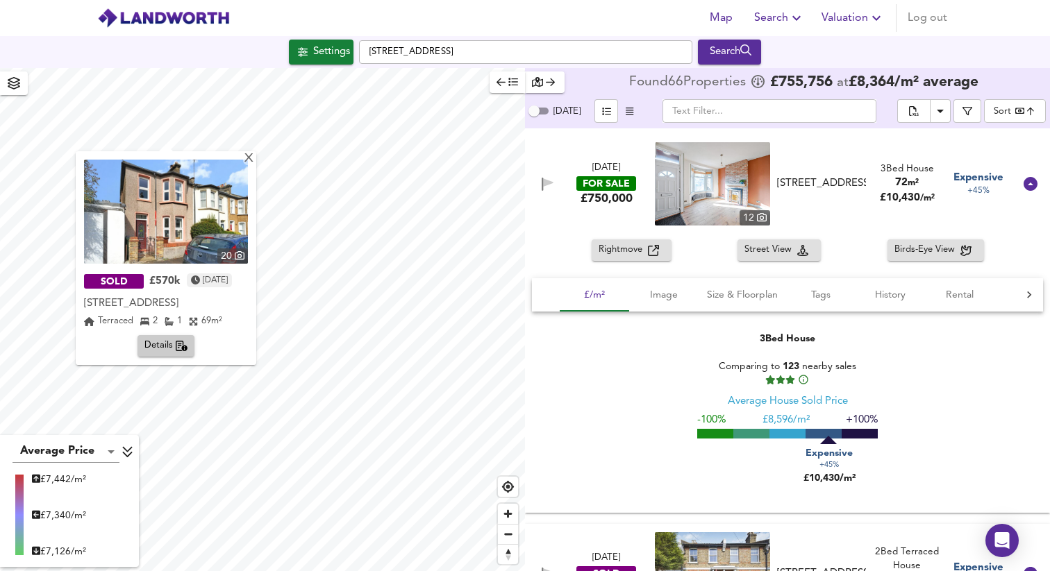
click at [160, 345] on span "Details" at bounding box center [166, 346] width 44 height 16
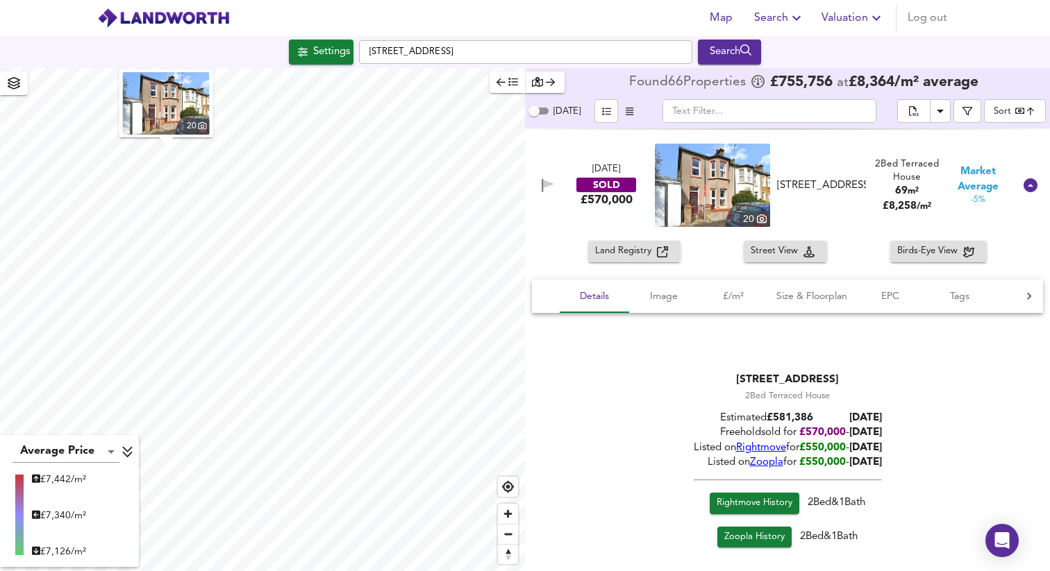
scroll to position [3200, 0]
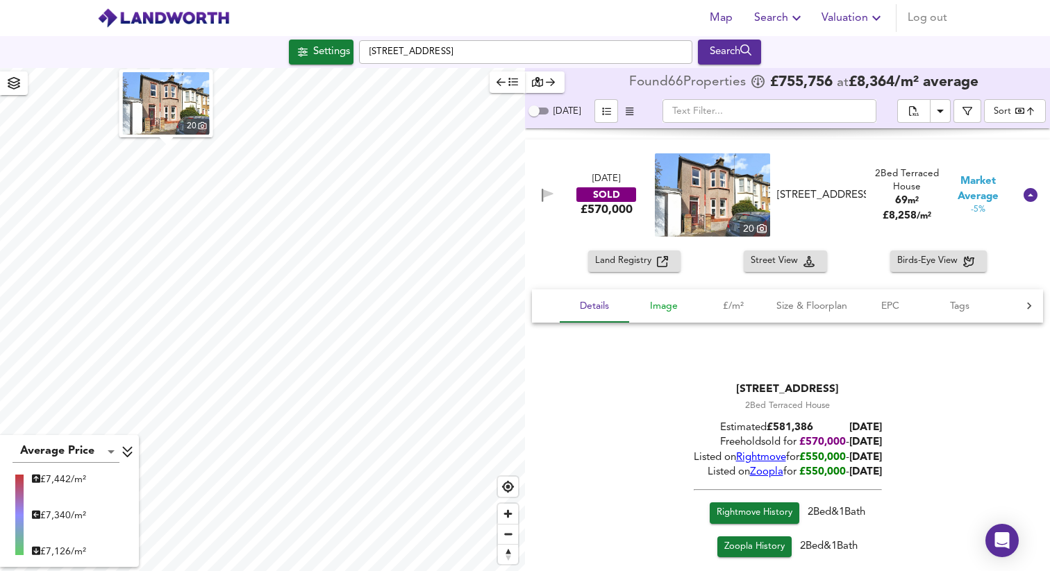
click at [667, 301] on span "Image" at bounding box center [663, 306] width 53 height 17
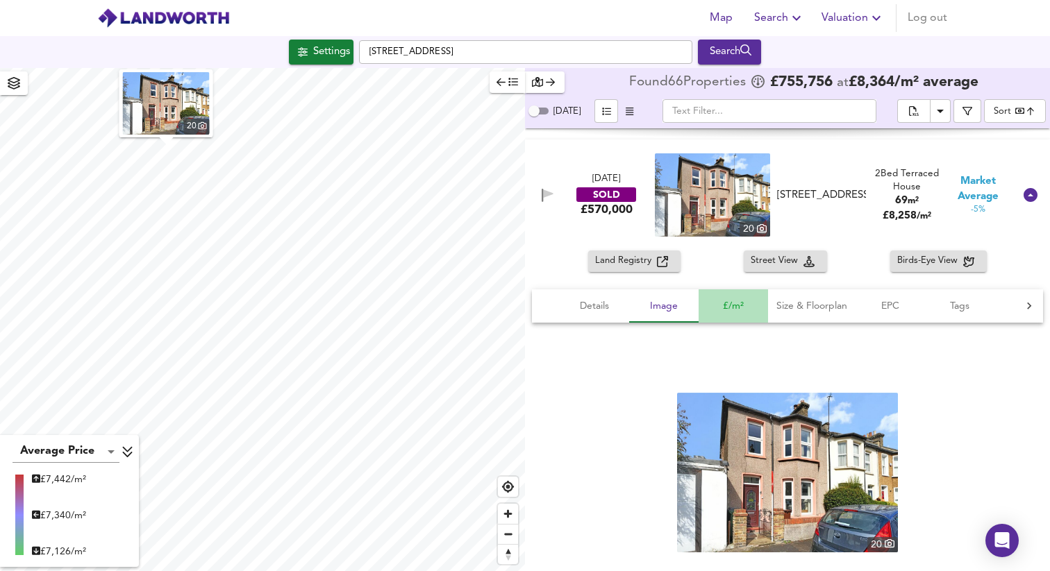
click at [729, 304] on span "£/m²" at bounding box center [733, 306] width 53 height 17
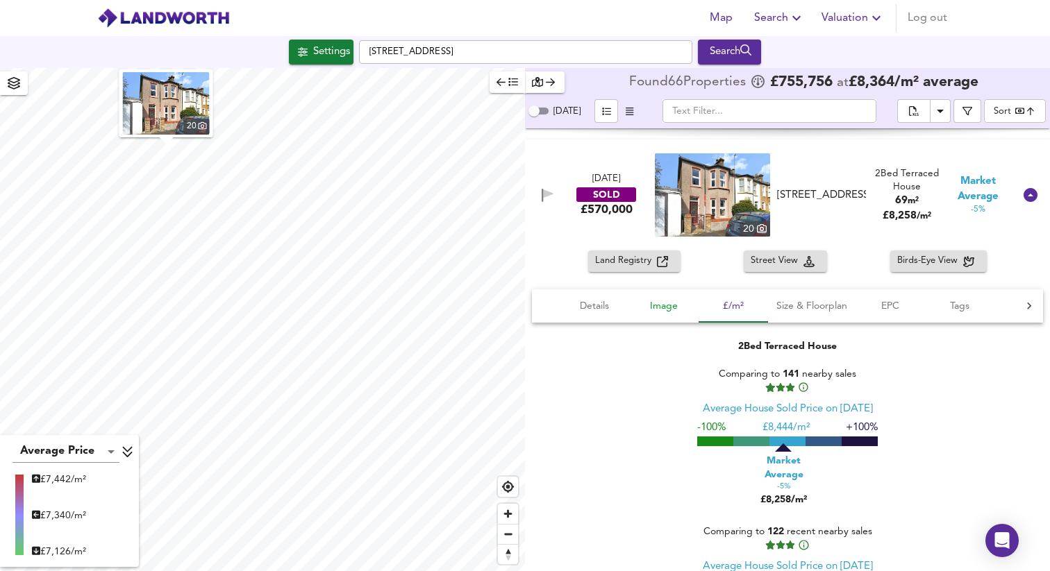
click at [667, 308] on span "Image" at bounding box center [663, 306] width 53 height 17
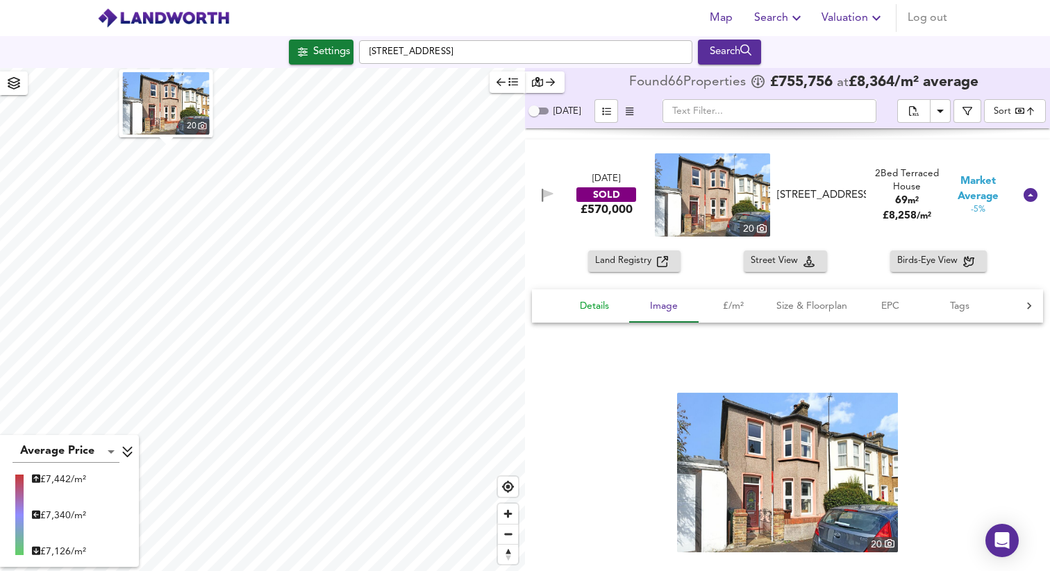
click at [592, 299] on span "Details" at bounding box center [594, 306] width 53 height 17
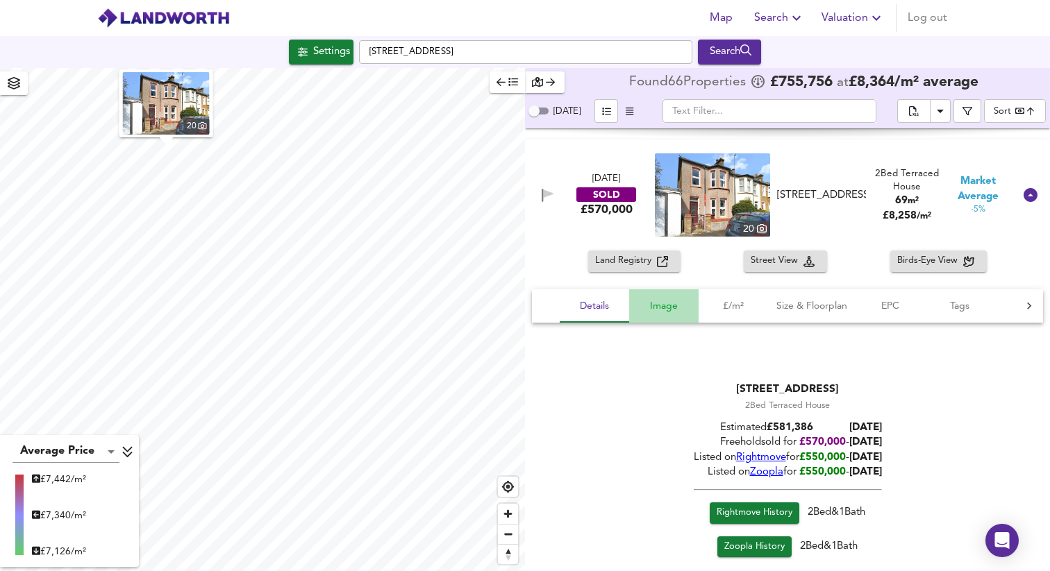
click at [658, 308] on span "Image" at bounding box center [663, 306] width 53 height 17
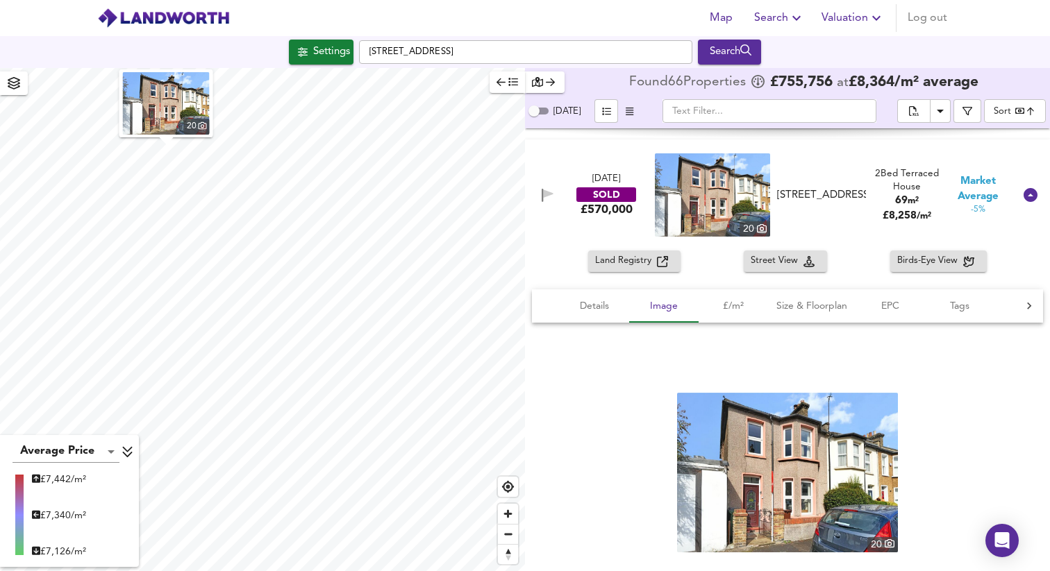
click at [801, 431] on img at bounding box center [787, 473] width 221 height 160
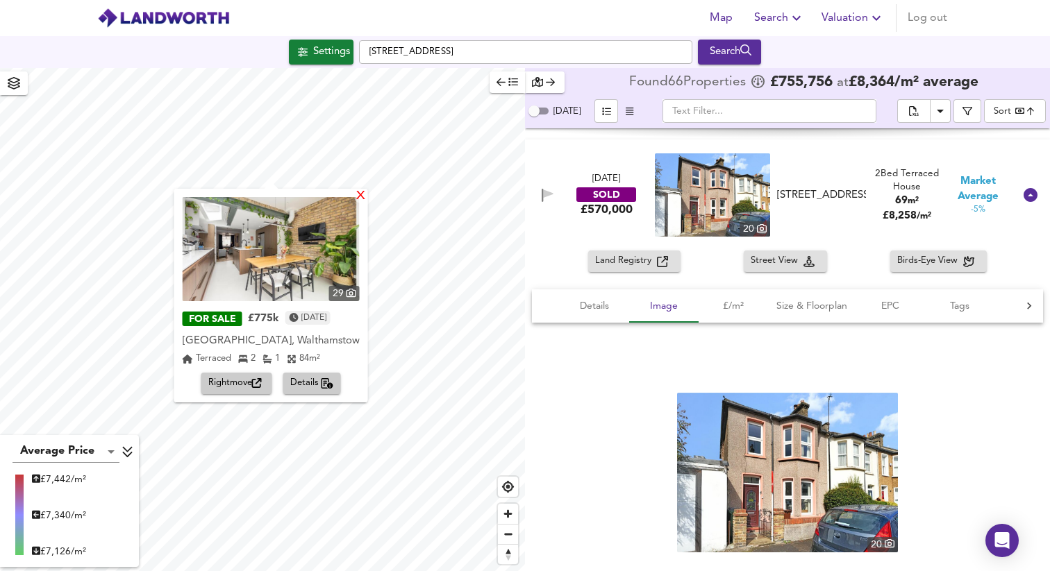
click at [363, 199] on div "X" at bounding box center [361, 196] width 12 height 13
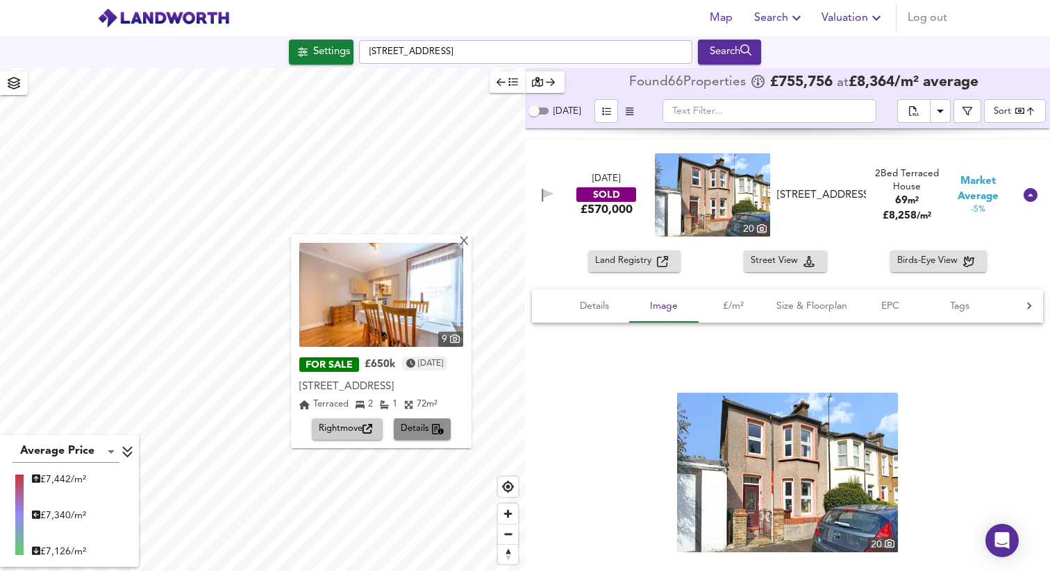
click at [401, 437] on span "Details" at bounding box center [423, 430] width 44 height 16
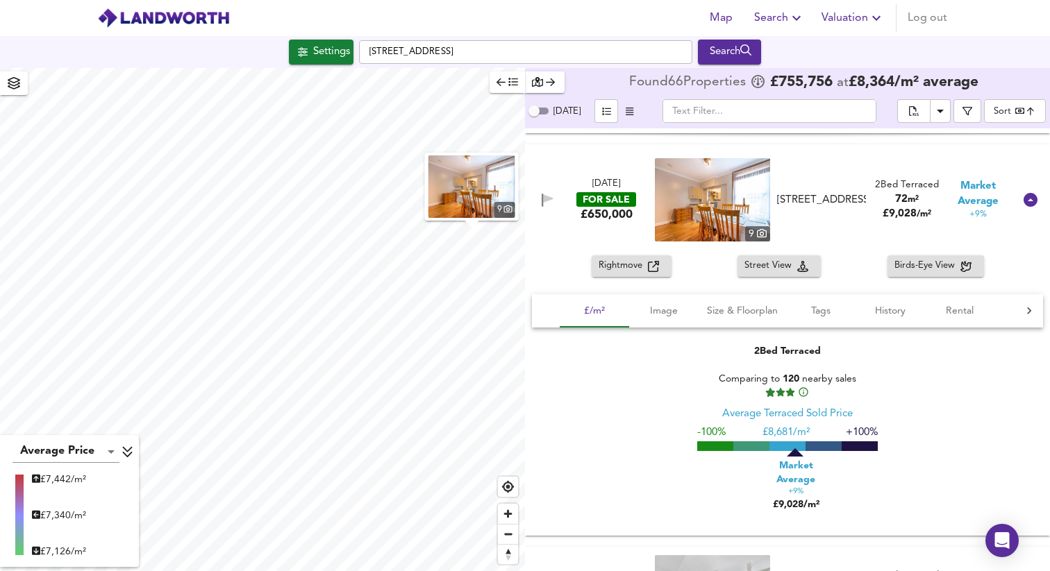
scroll to position [4008, 0]
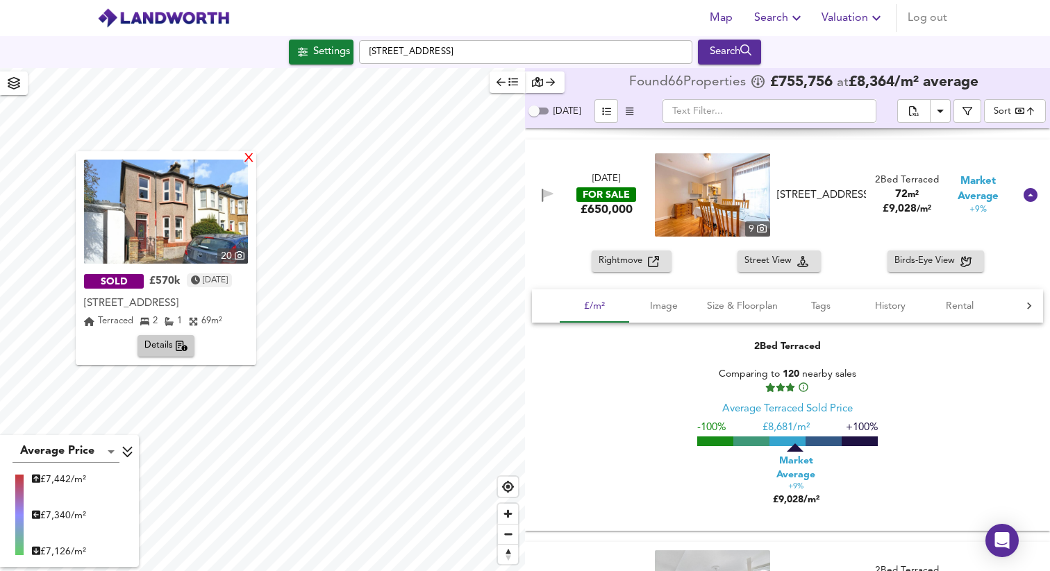
click at [255, 159] on div "X" at bounding box center [249, 159] width 12 height 13
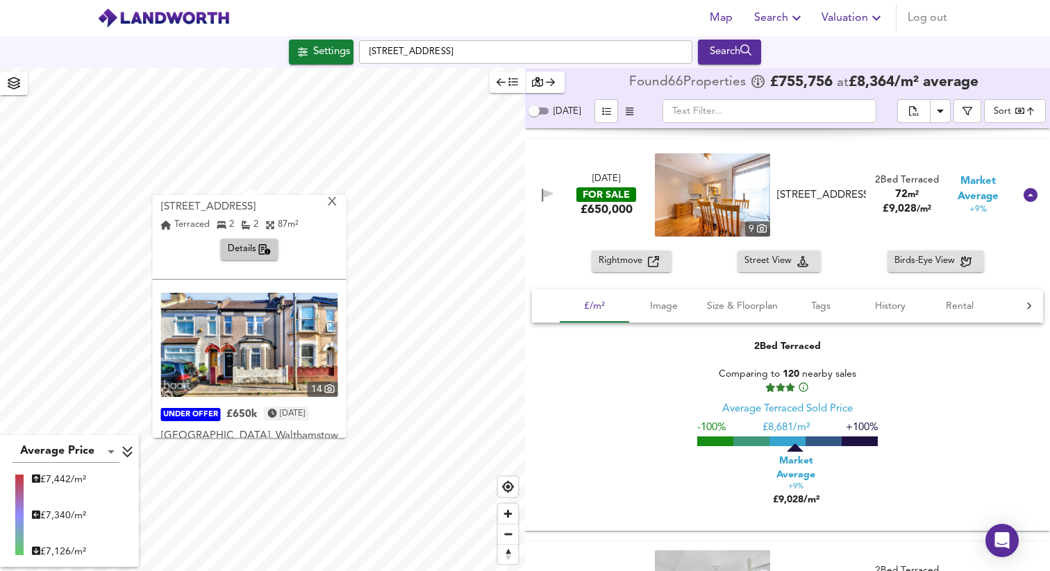
scroll to position [202, 0]
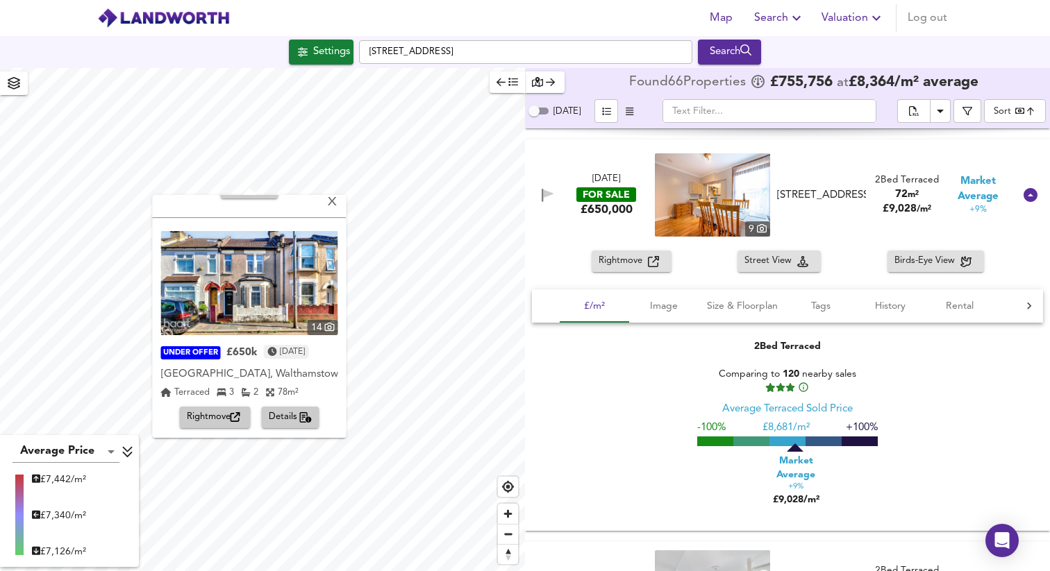
click at [285, 418] on span "Details" at bounding box center [291, 418] width 44 height 16
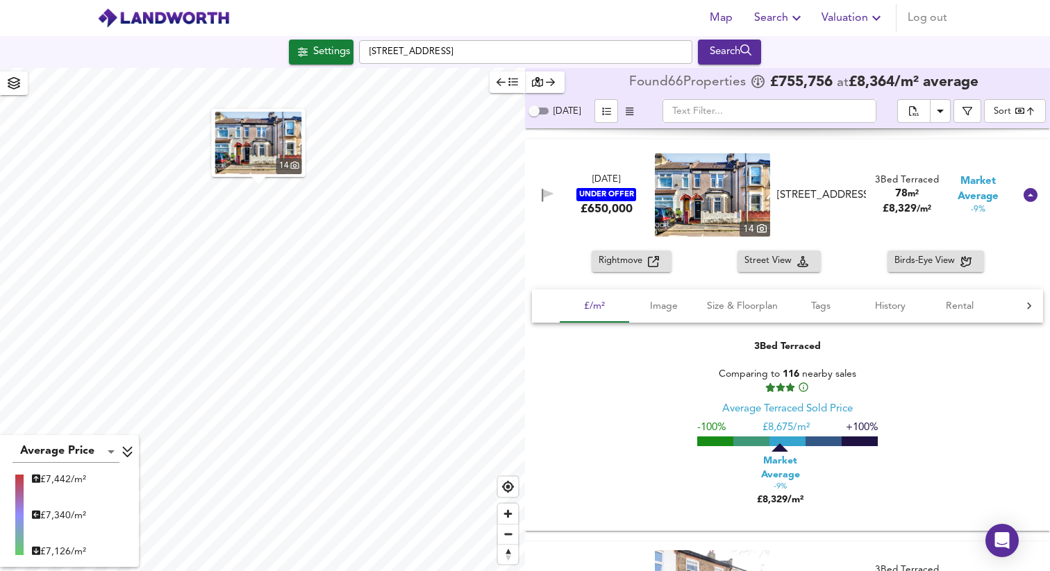
scroll to position [3000, 0]
click at [678, 297] on button "Image" at bounding box center [663, 306] width 69 height 33
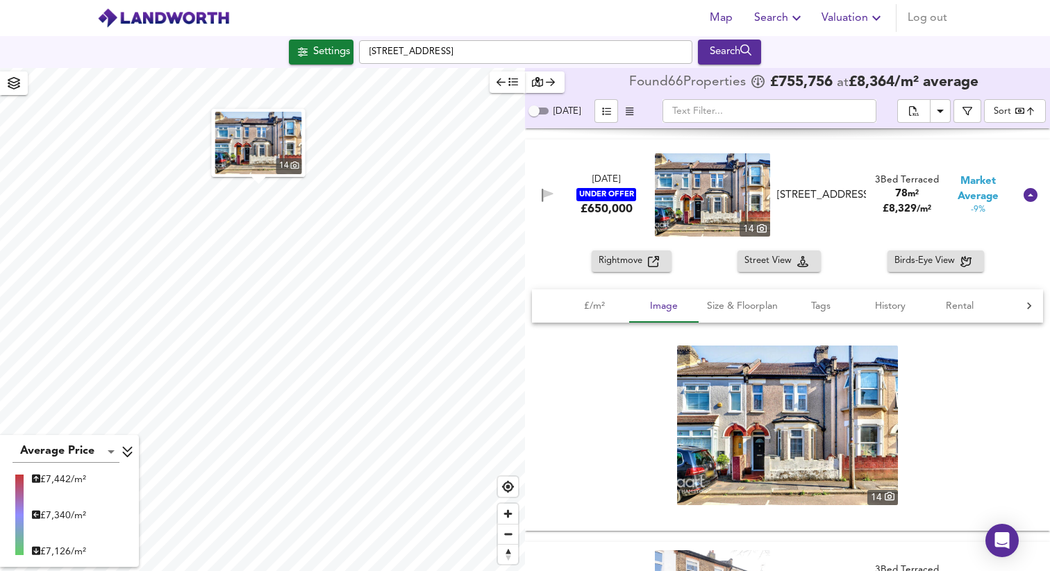
click at [779, 392] on img at bounding box center [787, 426] width 221 height 160
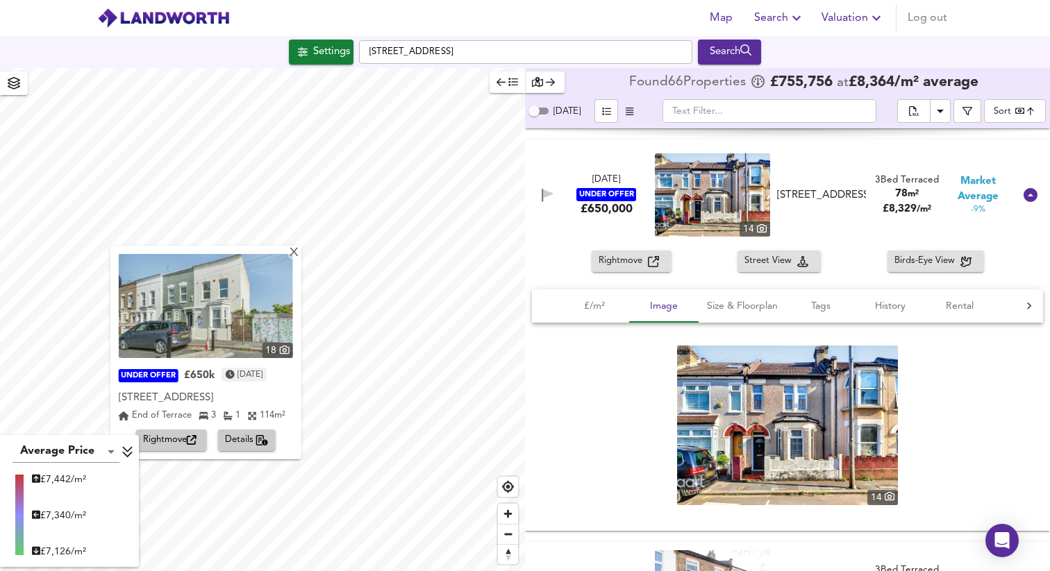
click at [251, 449] on span "Details" at bounding box center [247, 441] width 44 height 16
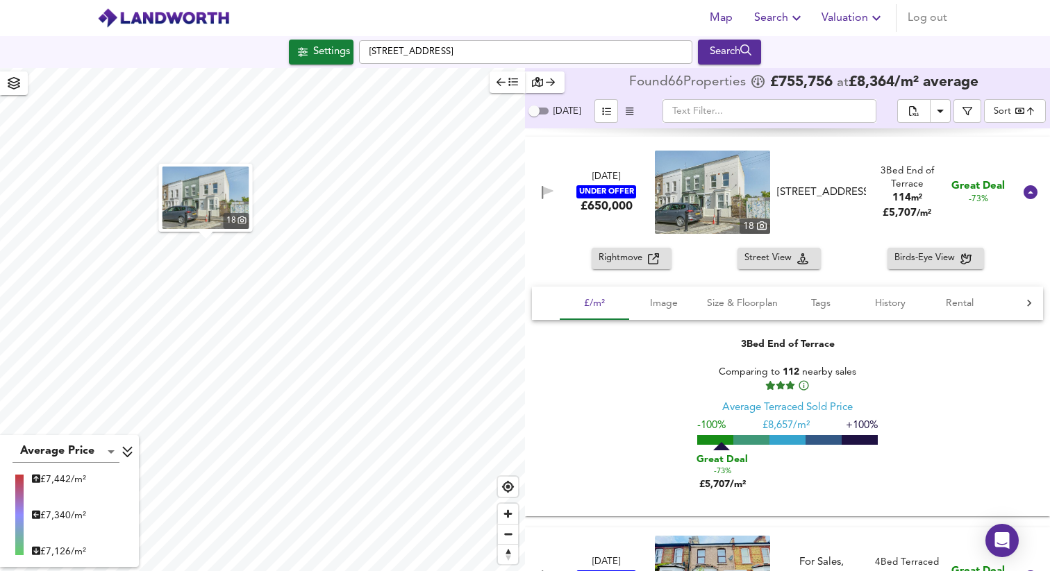
scroll to position [100, 0]
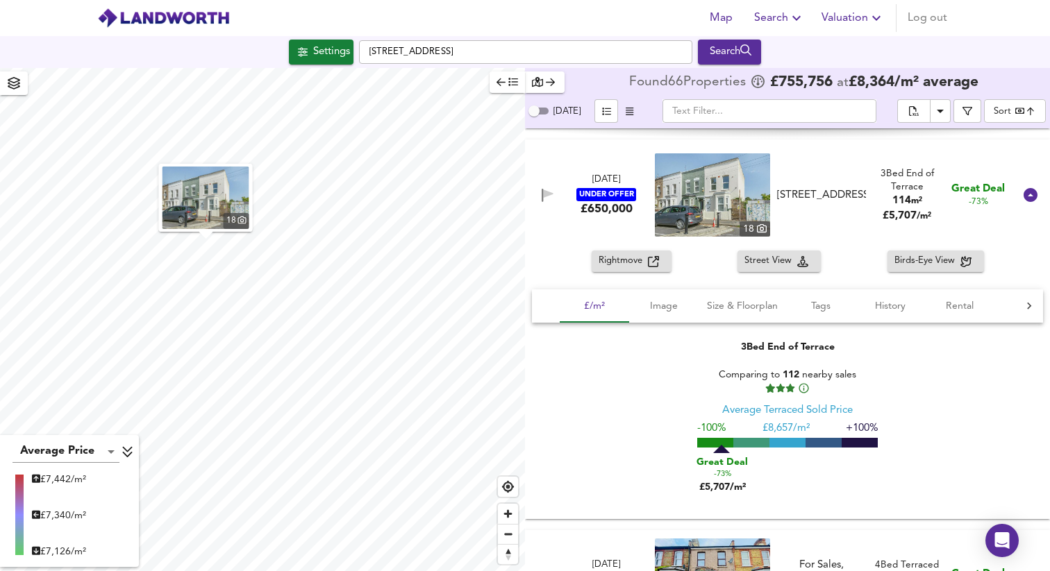
click at [704, 193] on img at bounding box center [712, 194] width 115 height 83
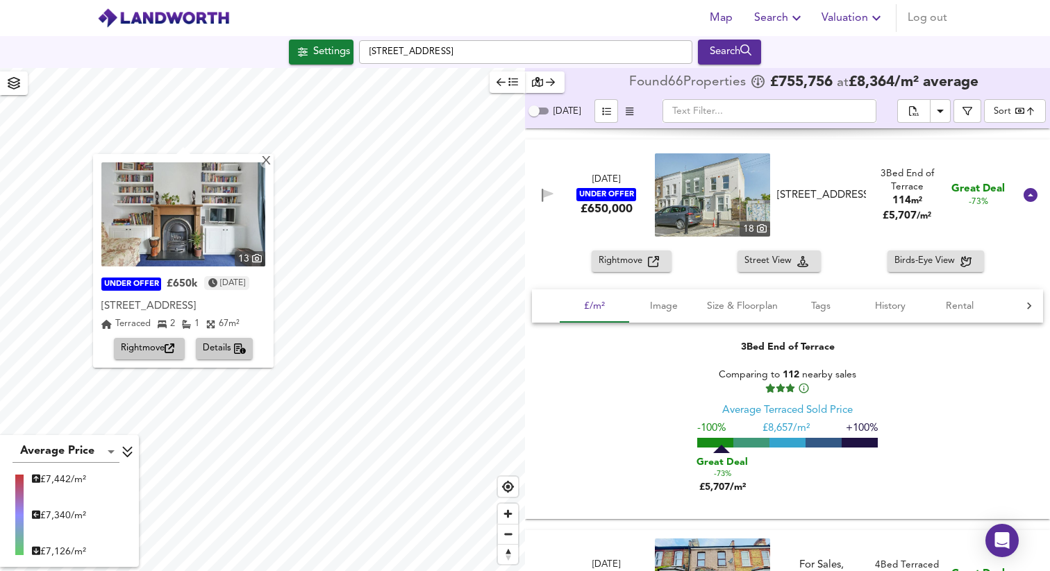
click at [218, 357] on span "Details" at bounding box center [225, 349] width 44 height 16
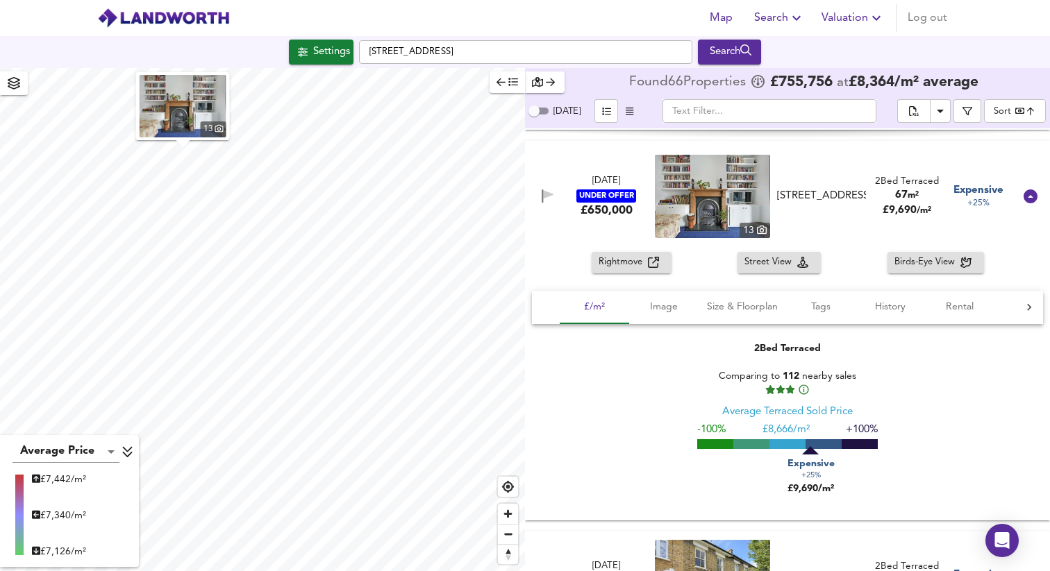
scroll to position [6152, 0]
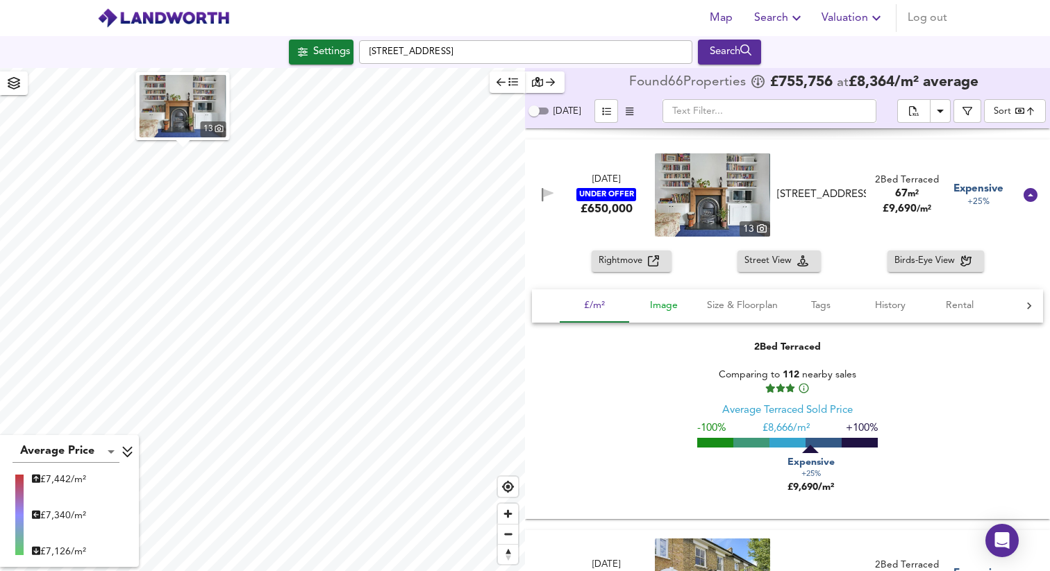
click at [666, 302] on span "Image" at bounding box center [663, 305] width 53 height 17
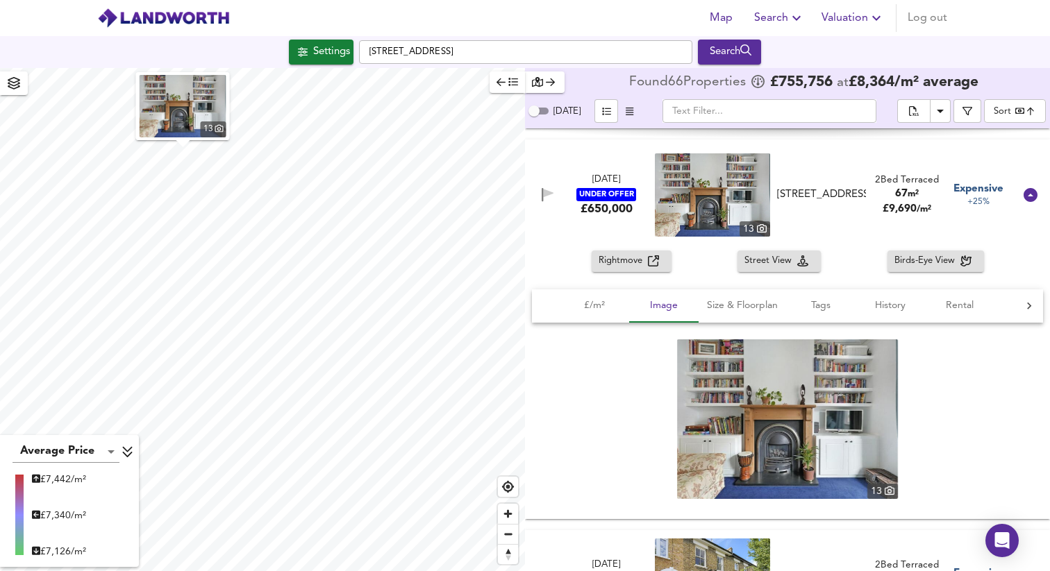
click at [734, 424] on img at bounding box center [787, 420] width 221 height 160
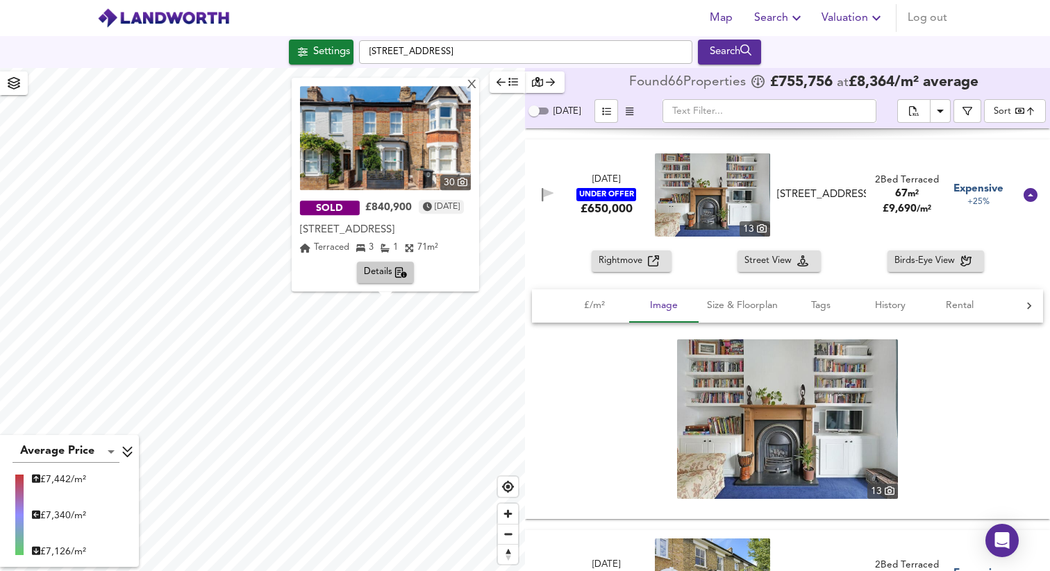
click at [392, 278] on span "Details" at bounding box center [386, 273] width 44 height 16
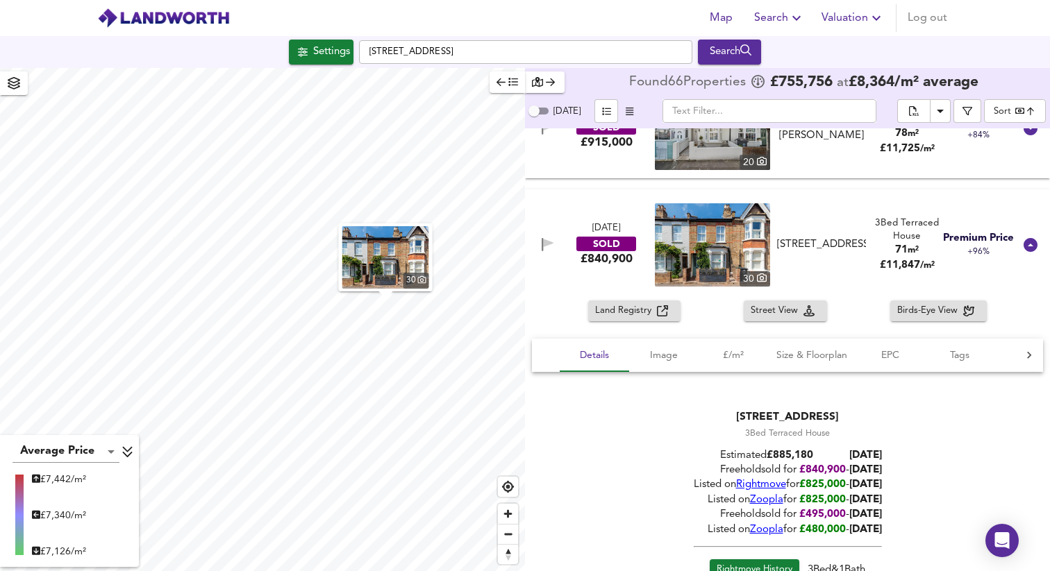
scroll to position [8418, 0]
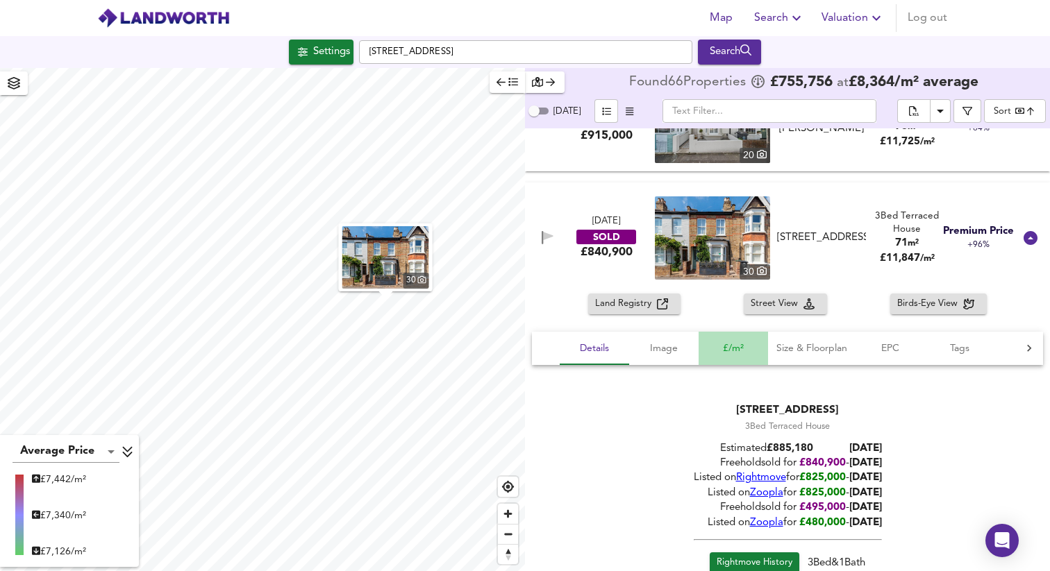
click at [716, 349] on span "£/m²" at bounding box center [733, 348] width 53 height 17
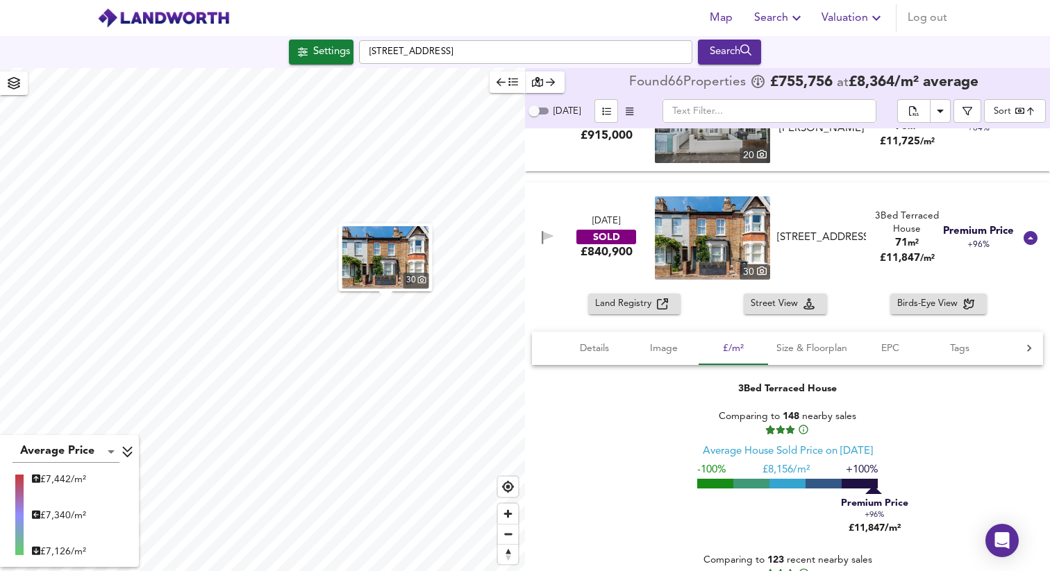
click at [694, 254] on img at bounding box center [712, 238] width 115 height 83
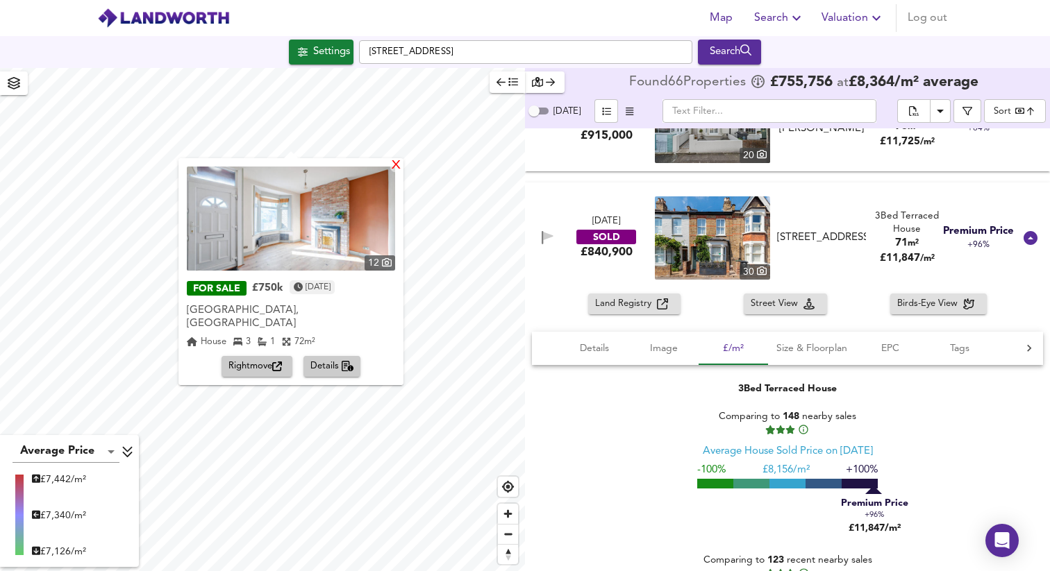
click at [390, 169] on div "X" at bounding box center [396, 166] width 12 height 13
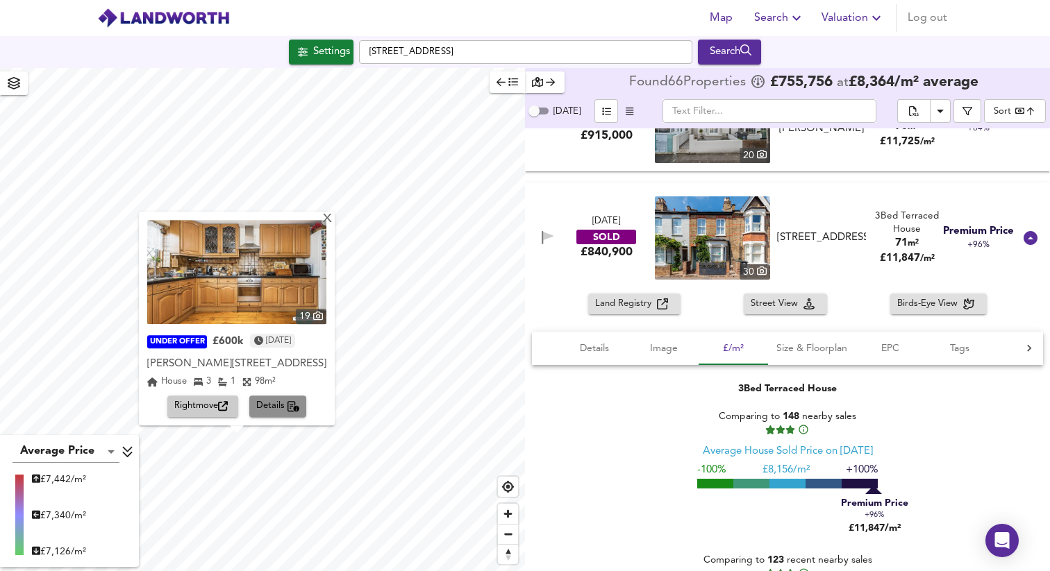
click at [283, 412] on span "Details" at bounding box center [278, 407] width 44 height 16
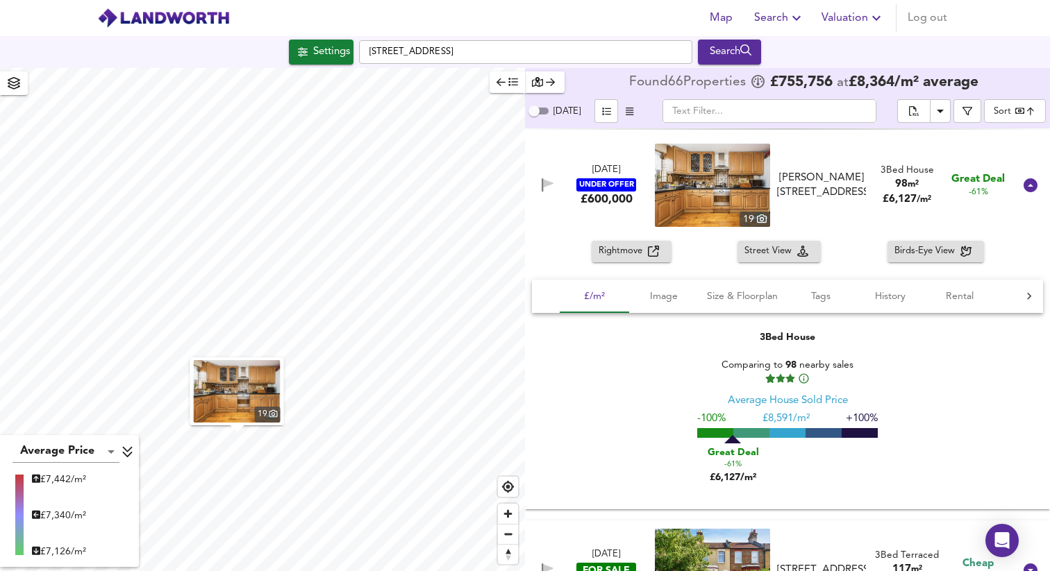
scroll to position [702, 0]
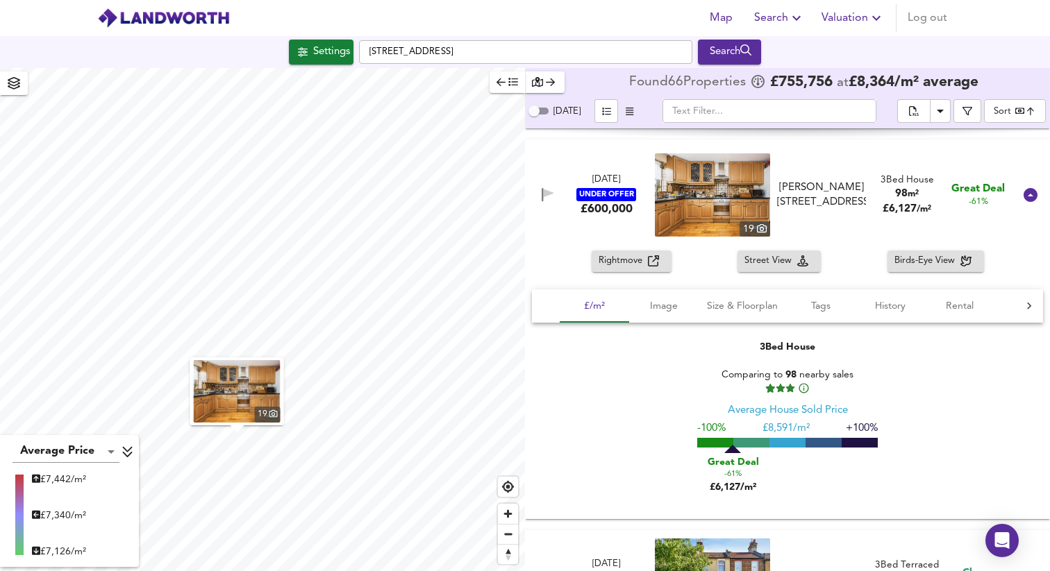
click at [701, 209] on img at bounding box center [712, 194] width 115 height 83
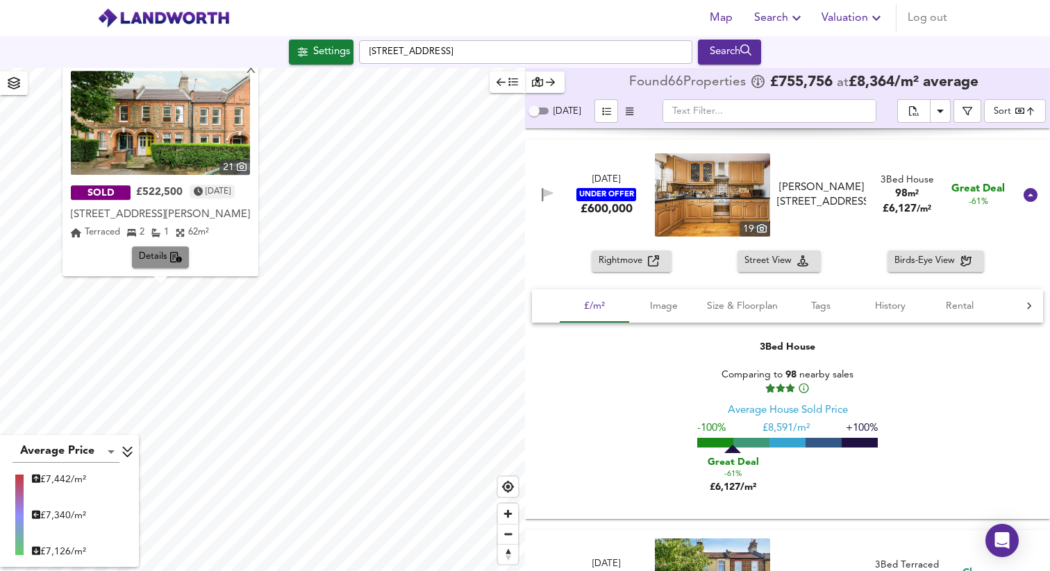
click at [169, 261] on span "Details" at bounding box center [161, 258] width 44 height 16
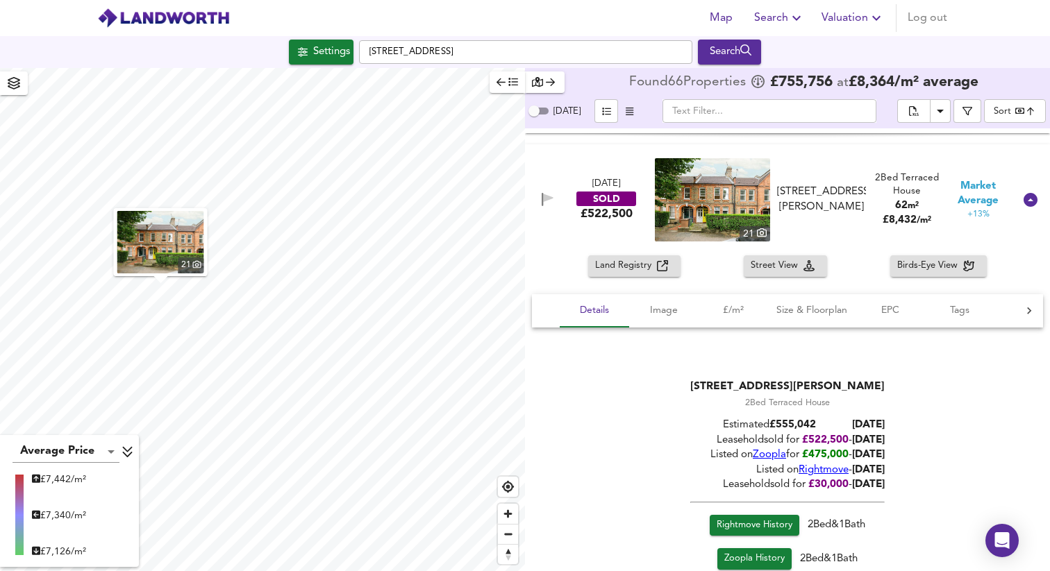
scroll to position [5539, 0]
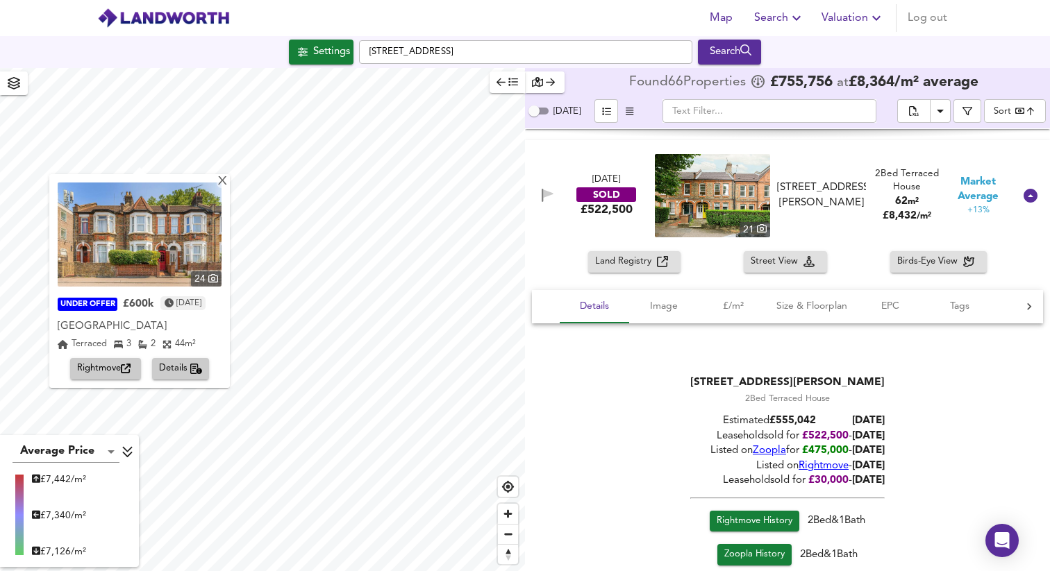
click at [175, 369] on span "Details" at bounding box center [181, 369] width 44 height 16
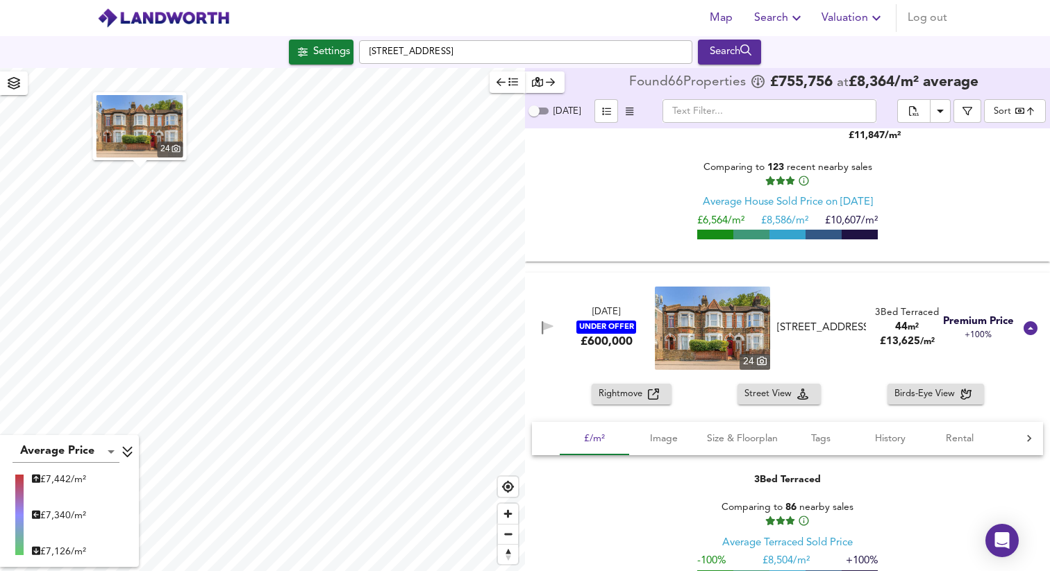
scroll to position [9511, 0]
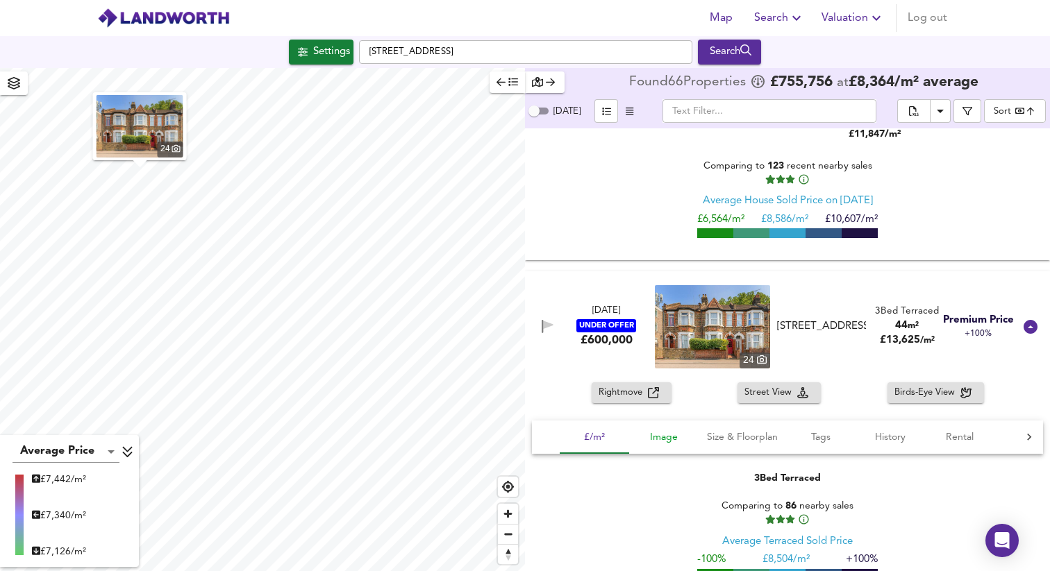
click at [663, 439] on span "Image" at bounding box center [663, 437] width 53 height 17
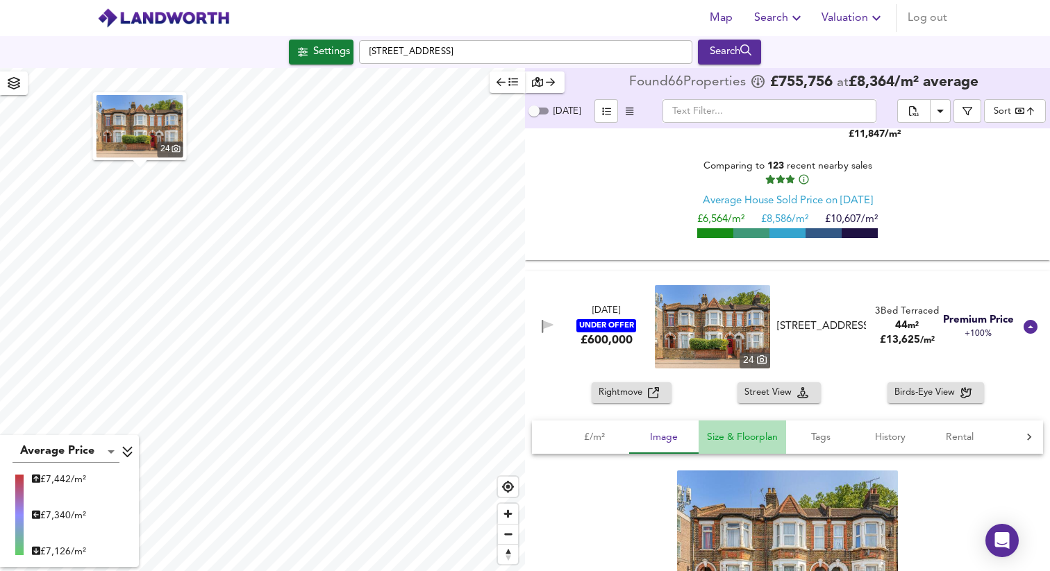
click at [735, 436] on span "Size & Floorplan" at bounding box center [742, 437] width 71 height 17
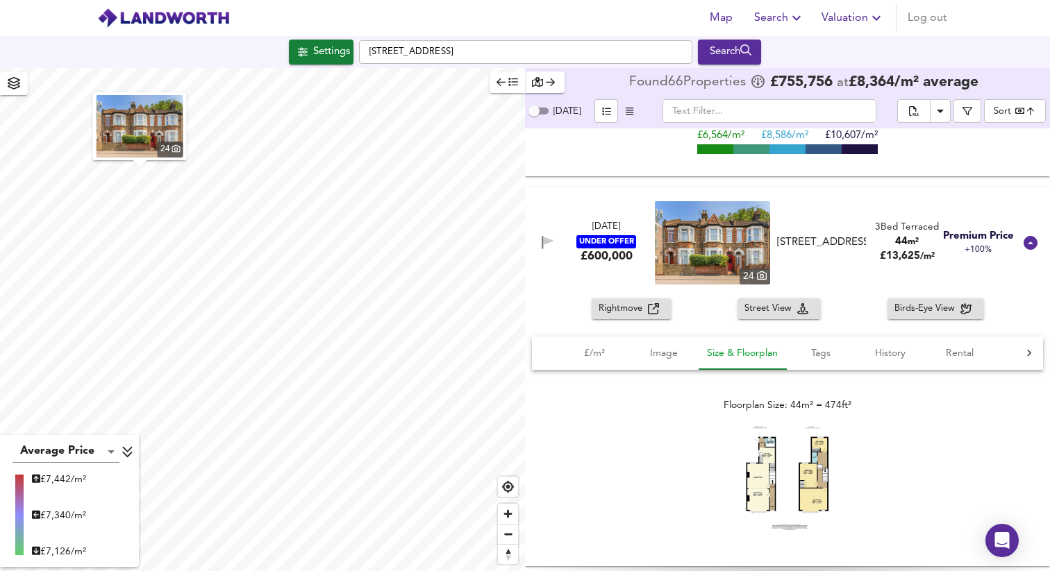
scroll to position [9609, 0]
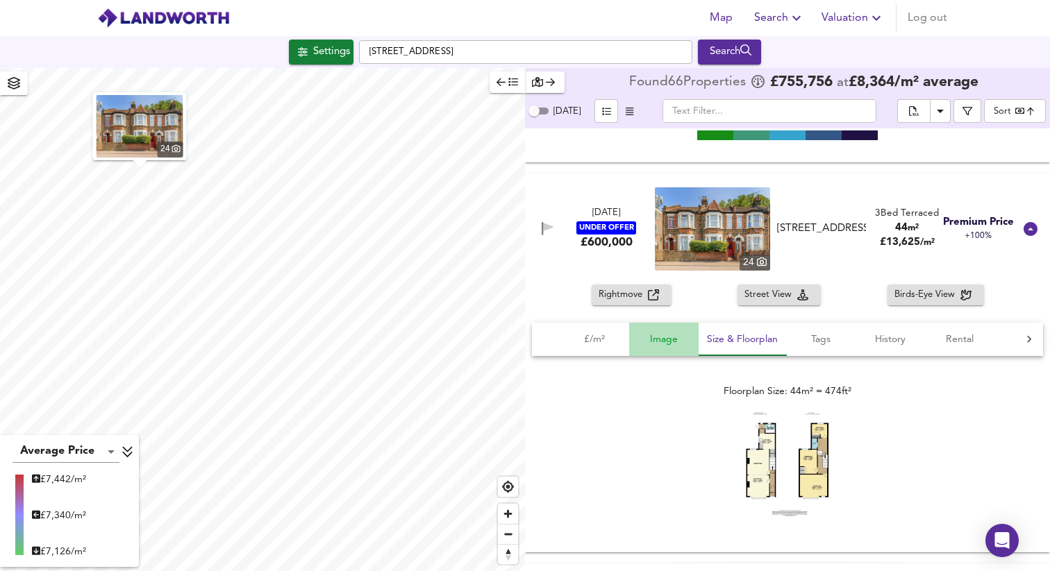
click at [664, 345] on span "Image" at bounding box center [663, 339] width 53 height 17
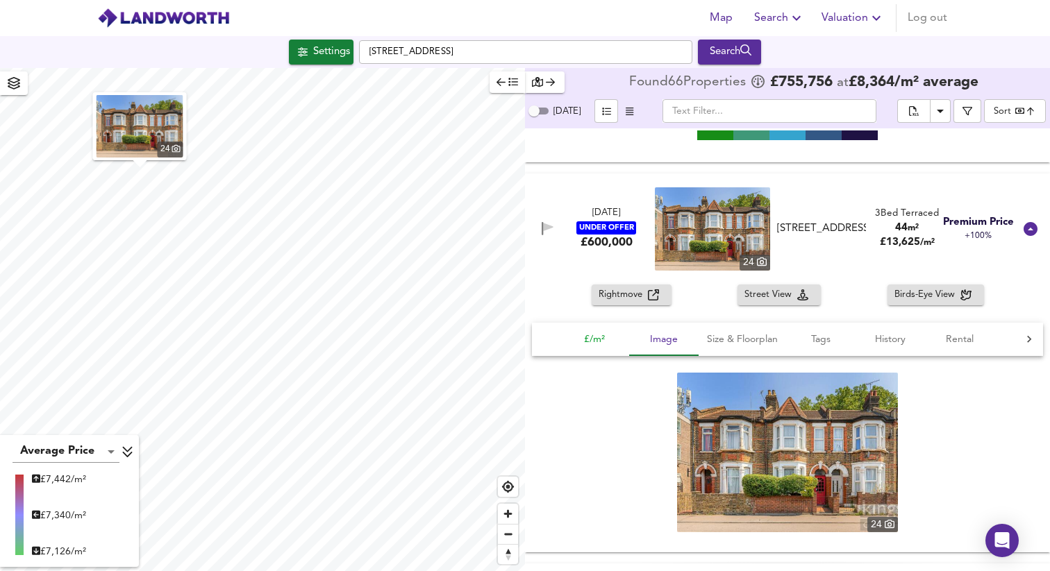
click at [608, 343] on span "£/m²" at bounding box center [594, 339] width 53 height 17
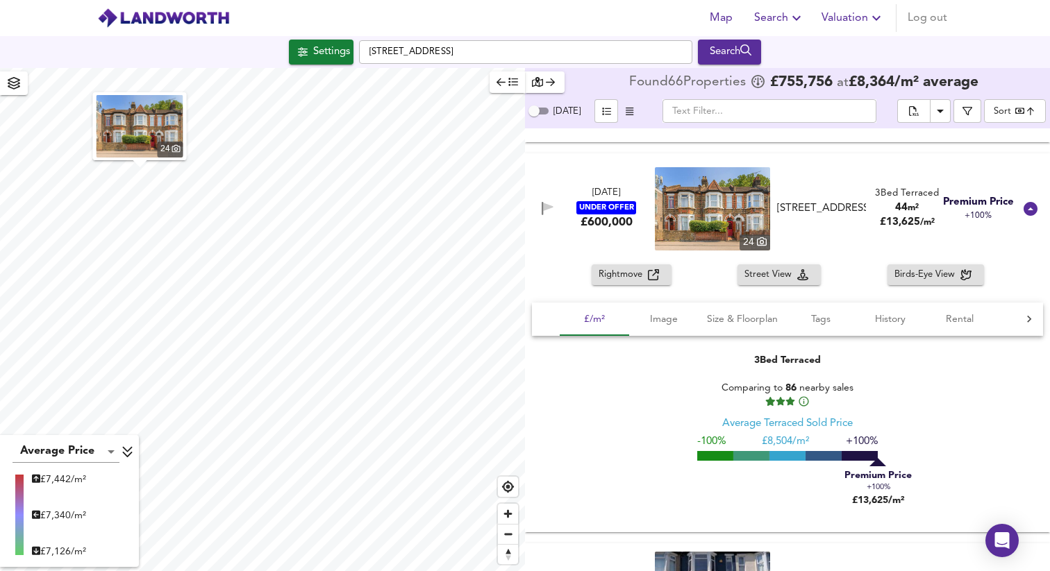
scroll to position [9631, 0]
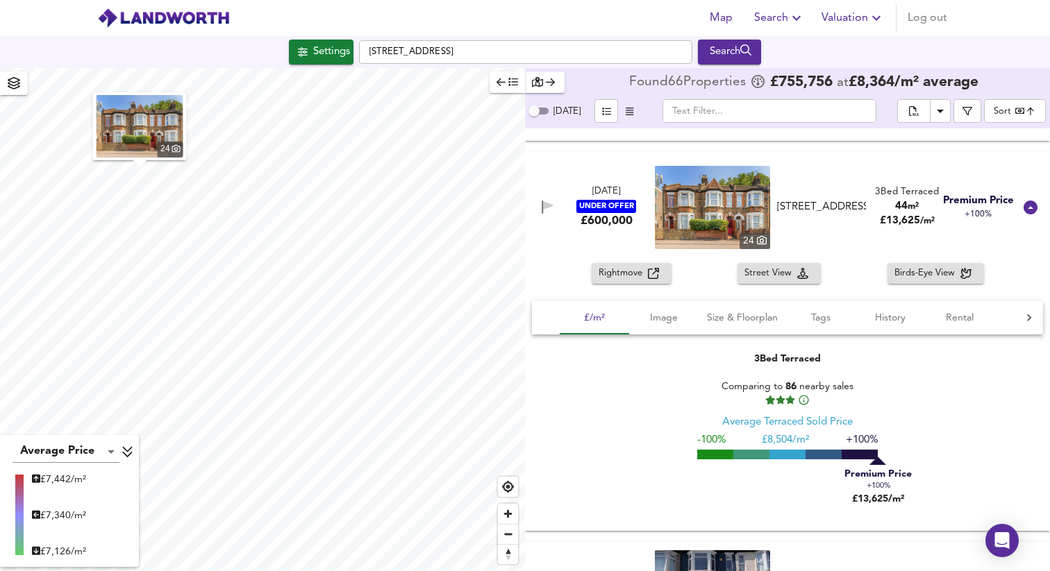
drag, startPoint x: 885, startPoint y: 206, endPoint x: 935, endPoint y: 206, distance: 50.7
click at [935, 206] on div "3 Bed Terraced 44 m² £ 13,625 / m²" at bounding box center [906, 206] width 71 height 43
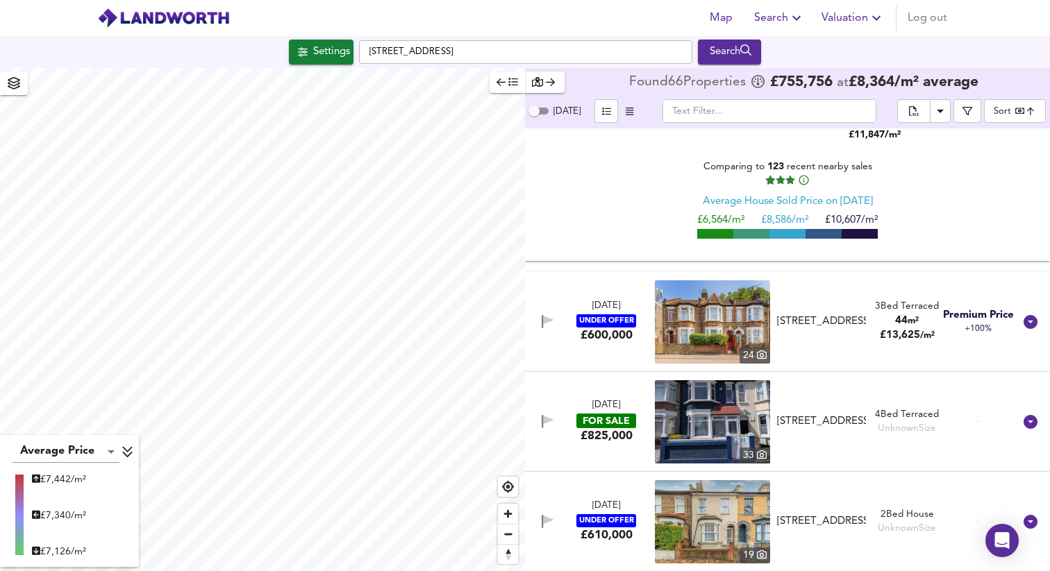
scroll to position [9511, 0]
click at [724, 322] on img at bounding box center [712, 322] width 115 height 83
click at [741, 338] on img at bounding box center [712, 322] width 115 height 83
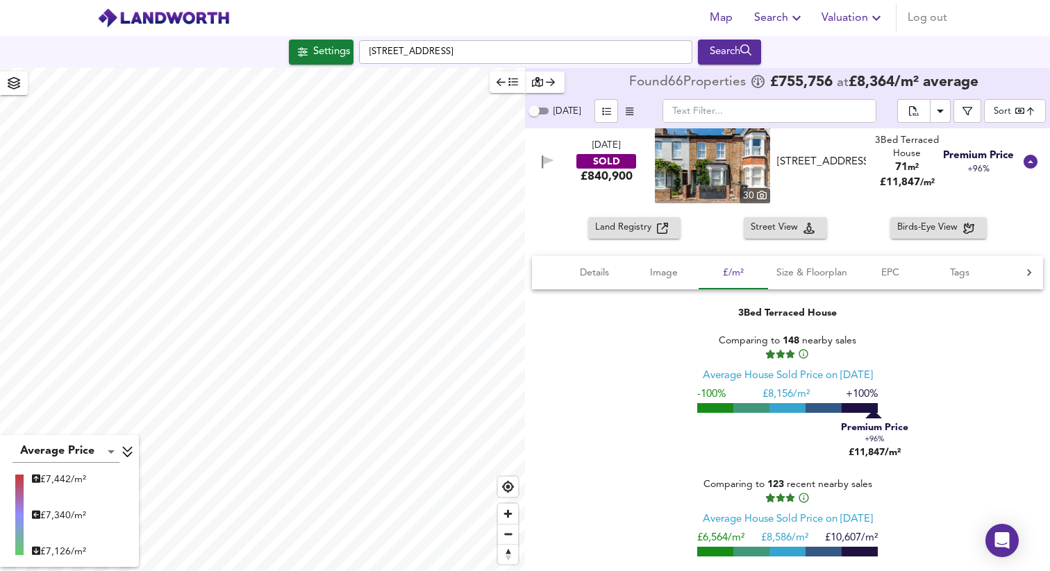
scroll to position [9120, 0]
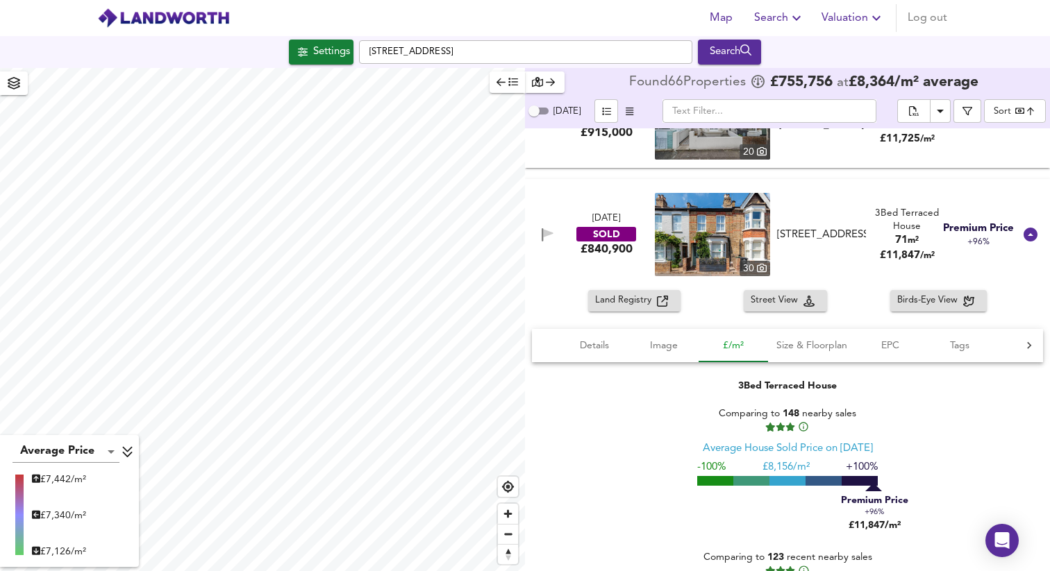
click at [735, 341] on span "£/m²" at bounding box center [733, 345] width 53 height 17
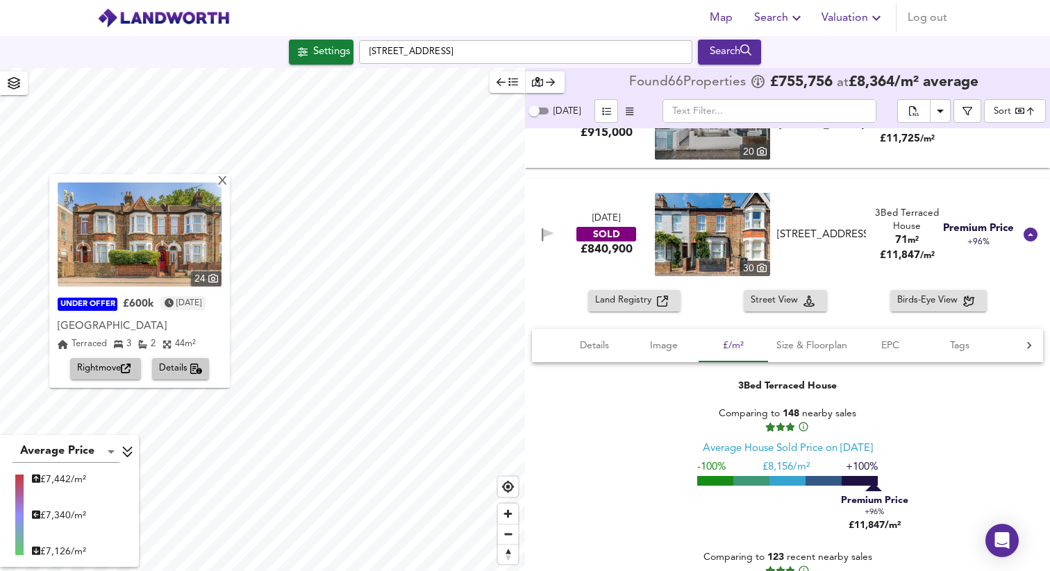
click at [181, 365] on span "Details" at bounding box center [181, 369] width 44 height 16
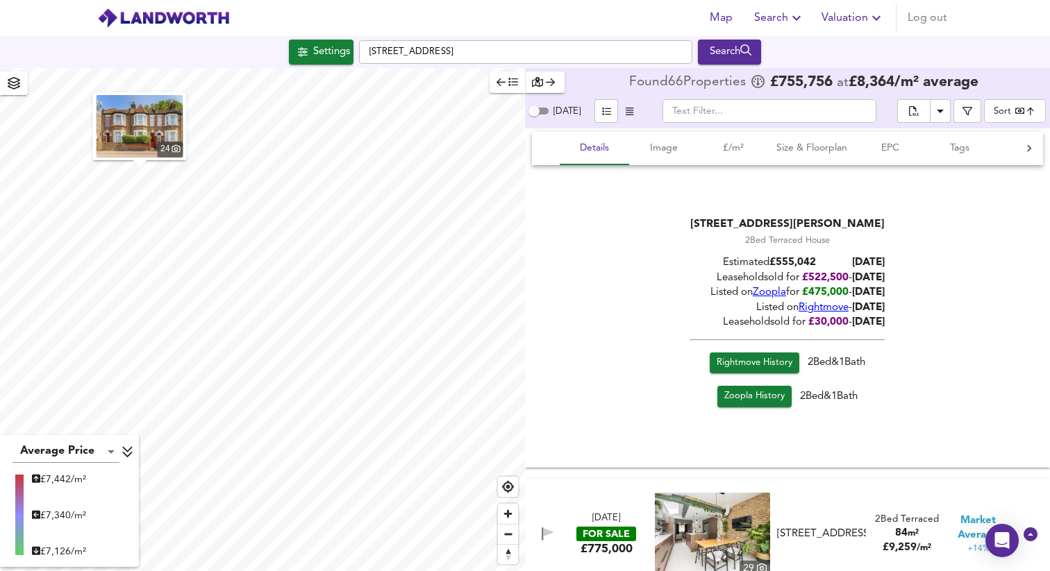
scroll to position [4984, 0]
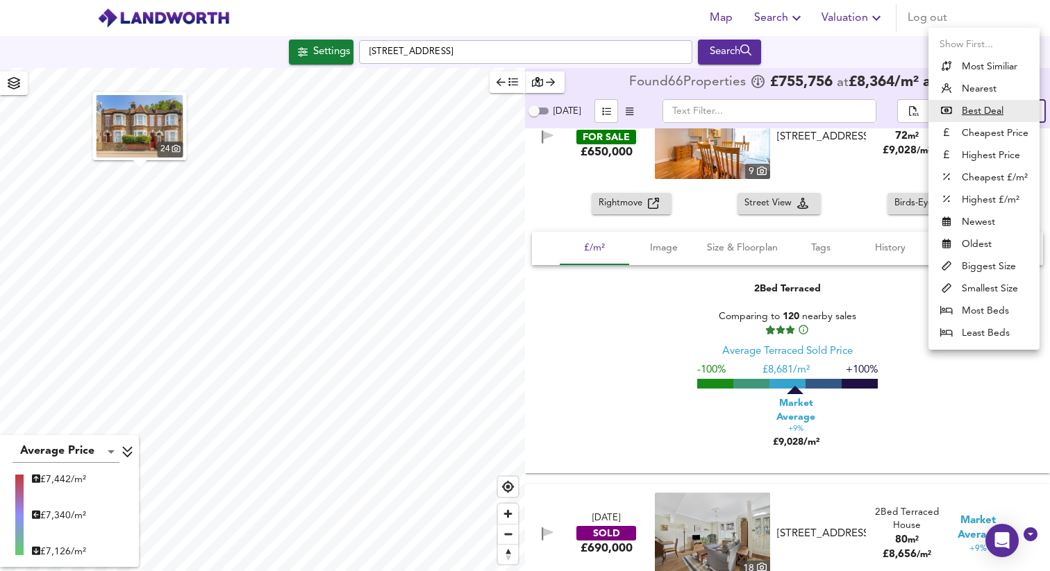
click at [1027, 118] on body "Map Search Valuation Log out Settings Hervey Park Road, E17 6LJ Search 24 Avera…" at bounding box center [525, 285] width 1050 height 571
click at [1009, 176] on li "Cheapest £/m²" at bounding box center [983, 178] width 111 height 22
type input "lowppsf"
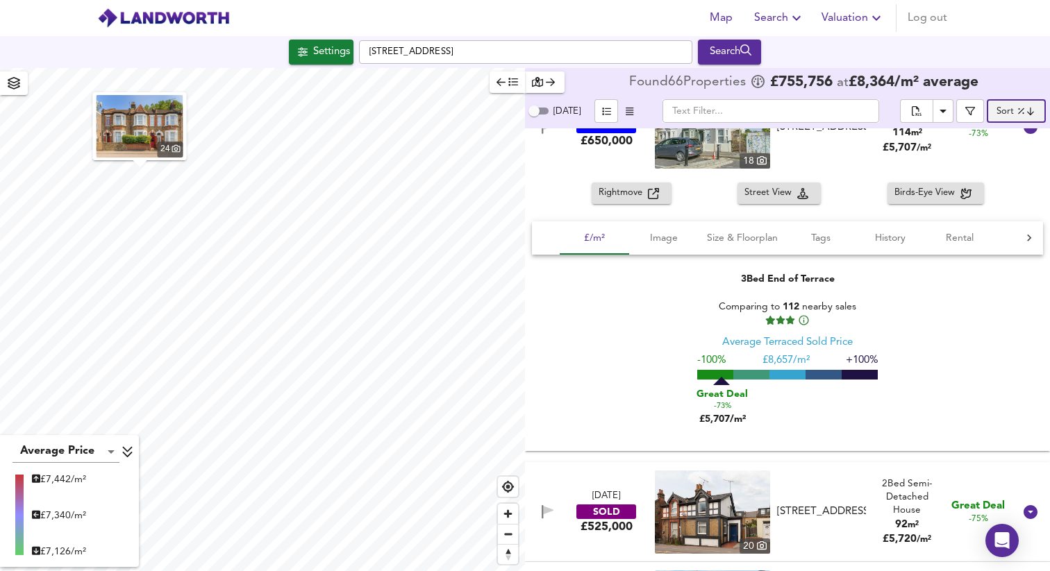
scroll to position [0, 0]
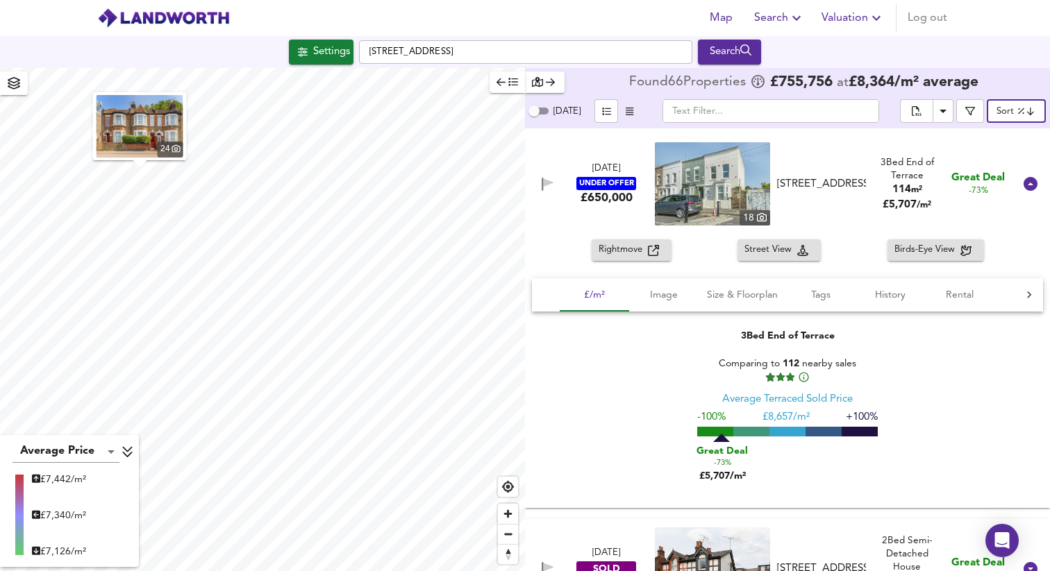
click at [626, 112] on icon "button" at bounding box center [630, 112] width 8 height 8
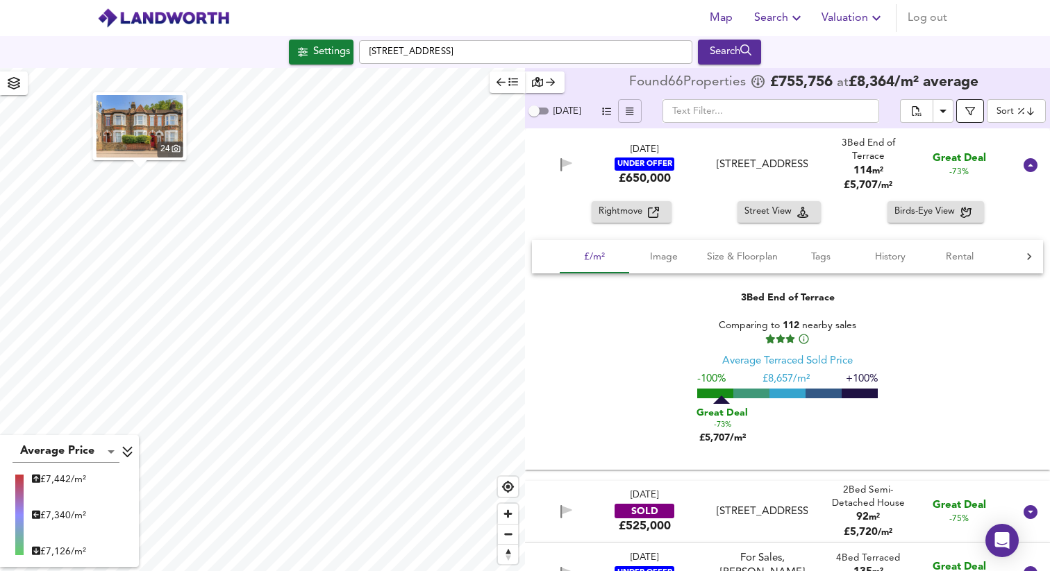
click at [973, 112] on icon "button" at bounding box center [970, 111] width 10 height 10
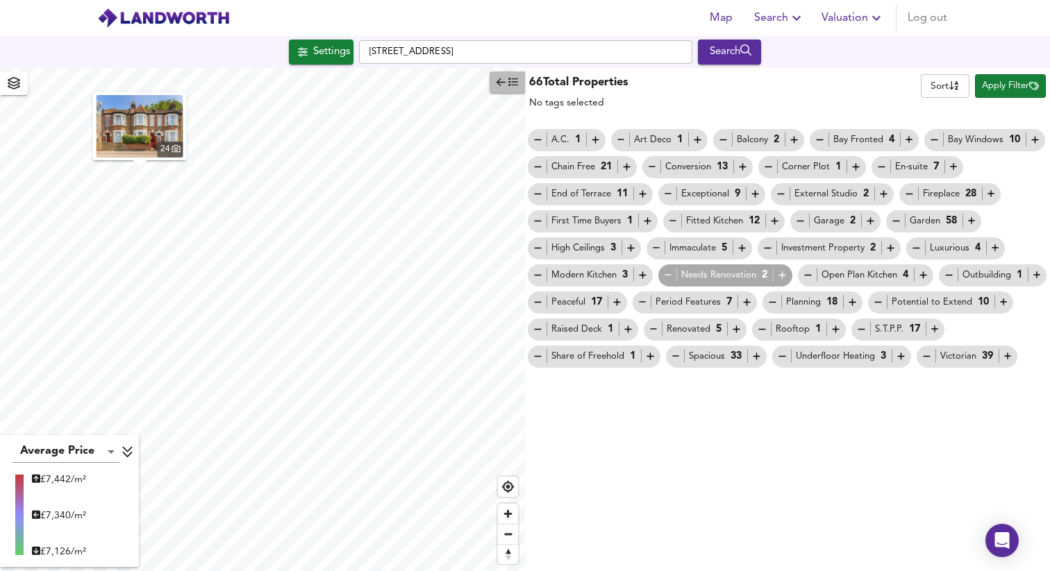
click at [516, 86] on icon "button" at bounding box center [513, 82] width 10 height 10
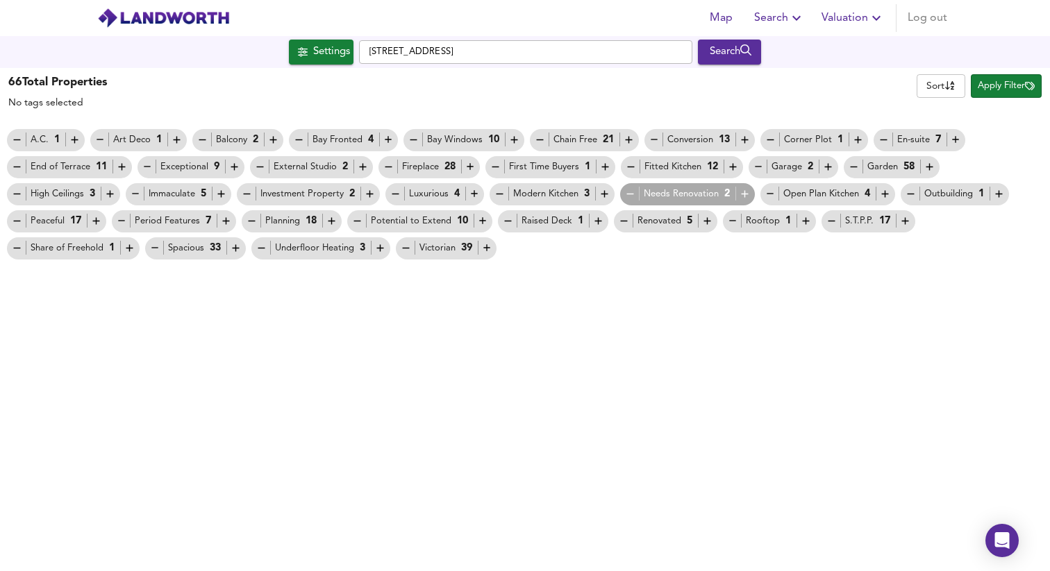
click at [704, 196] on div "Needs Renovation 2" at bounding box center [687, 194] width 126 height 15
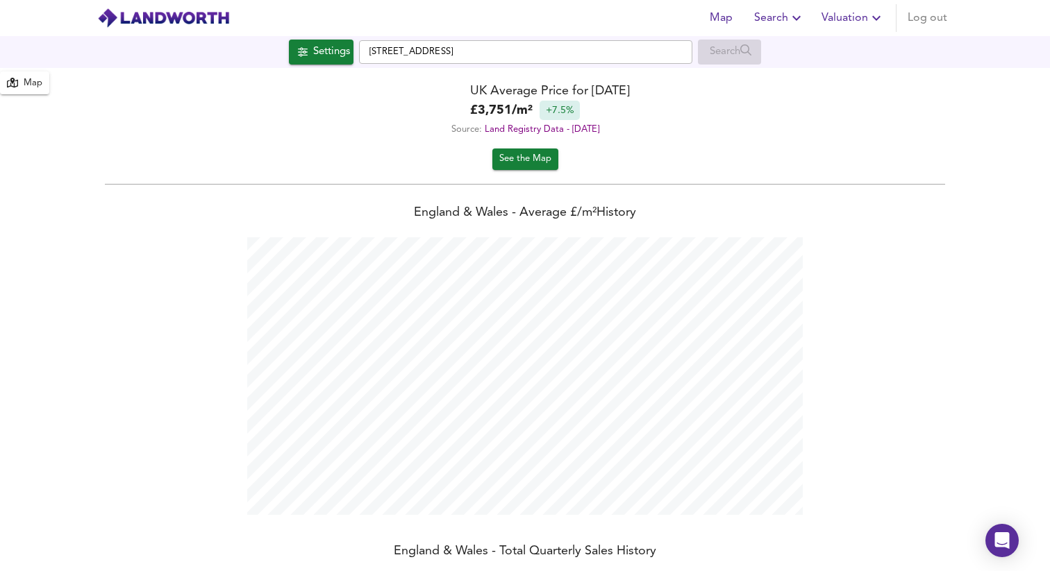
scroll to position [571, 1050]
click at [319, 51] on div "Settings" at bounding box center [331, 52] width 37 height 18
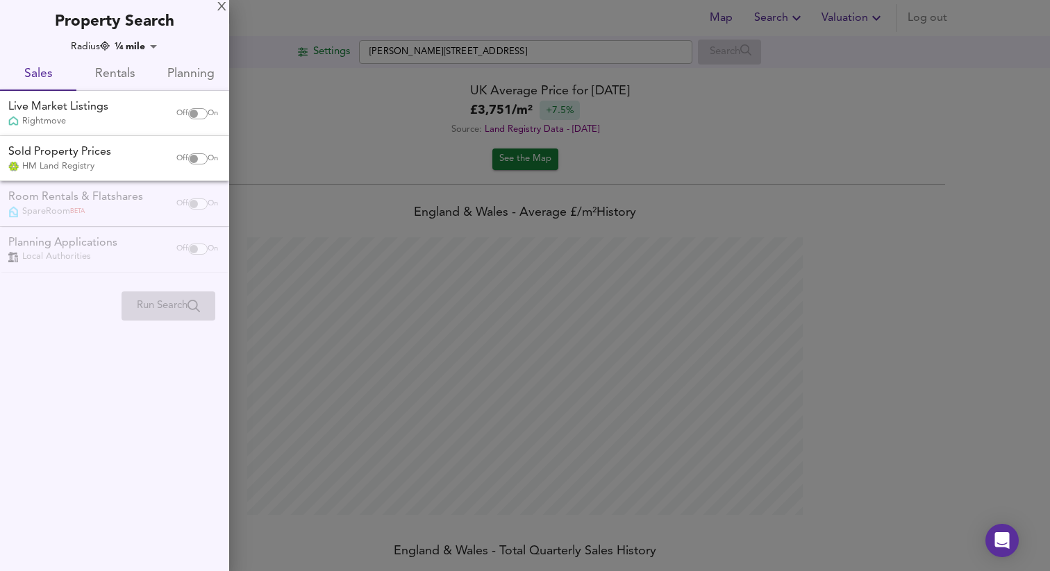
click at [245, 56] on div at bounding box center [525, 285] width 1050 height 571
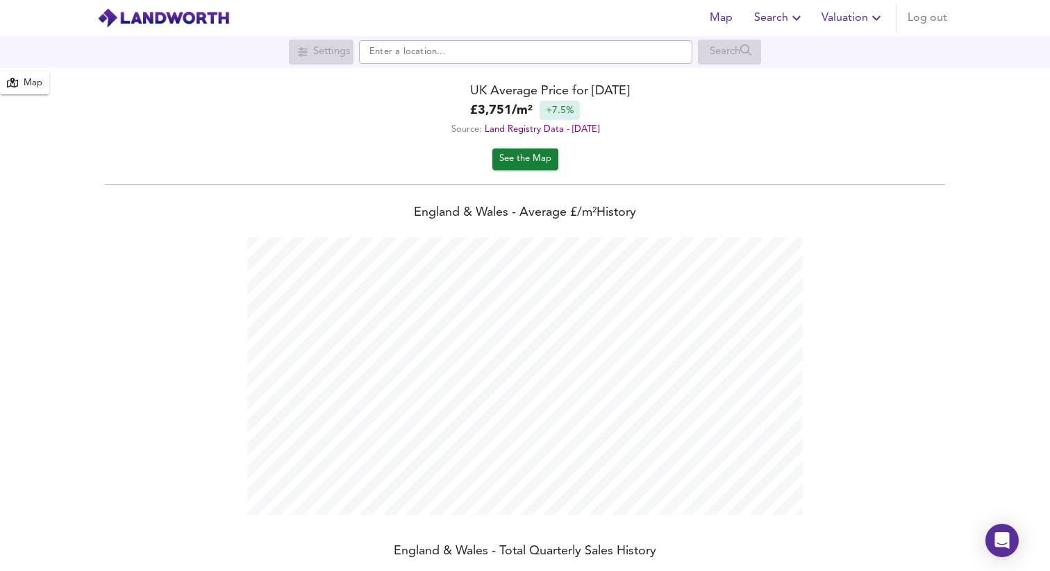
scroll to position [571, 1050]
click at [532, 155] on span "See the Map" at bounding box center [525, 159] width 52 height 16
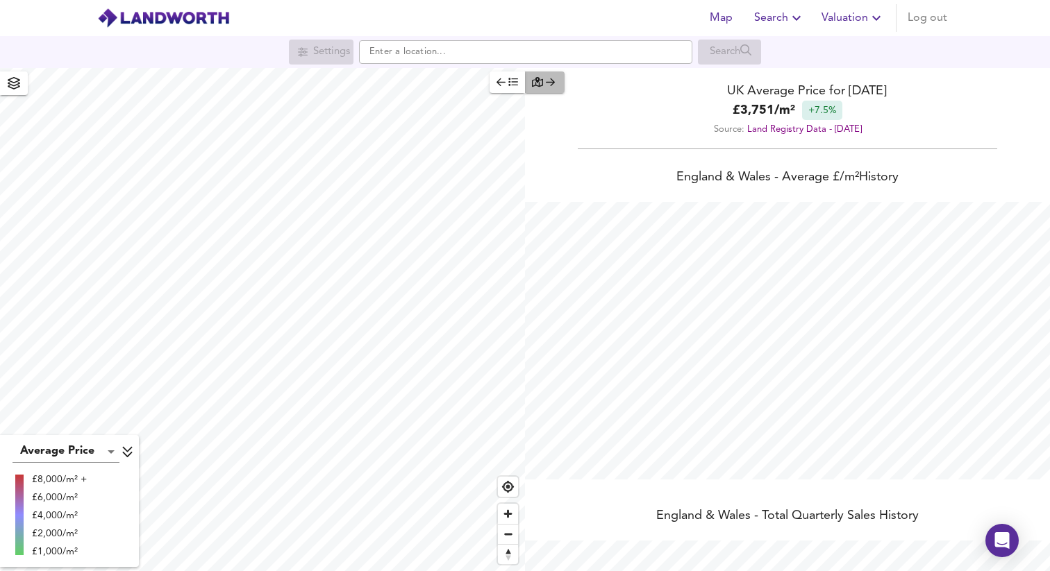
click at [546, 87] on icon "button" at bounding box center [550, 82] width 9 height 10
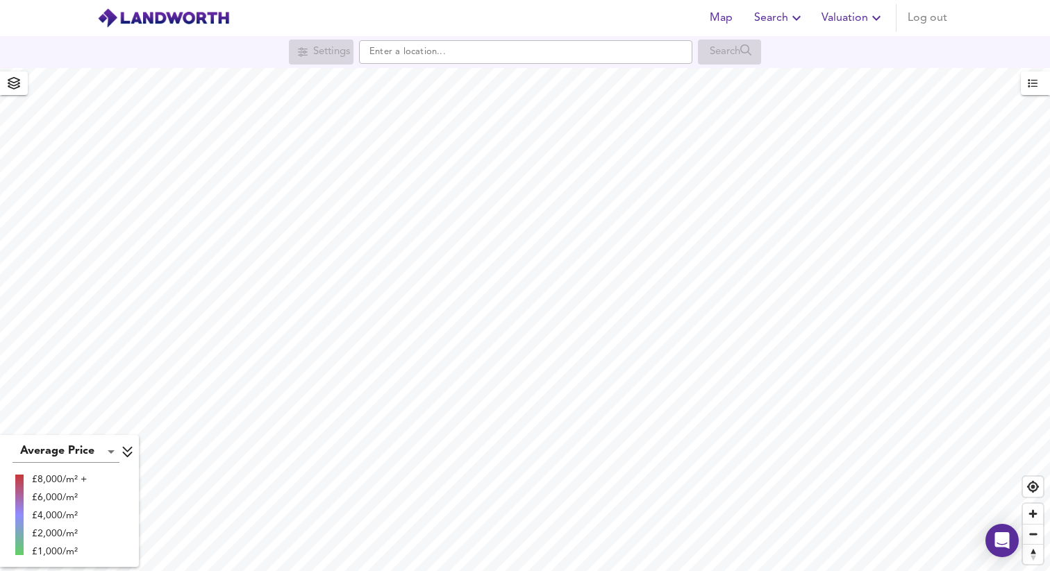
click at [24, 79] on span "button" at bounding box center [14, 83] width 22 height 19
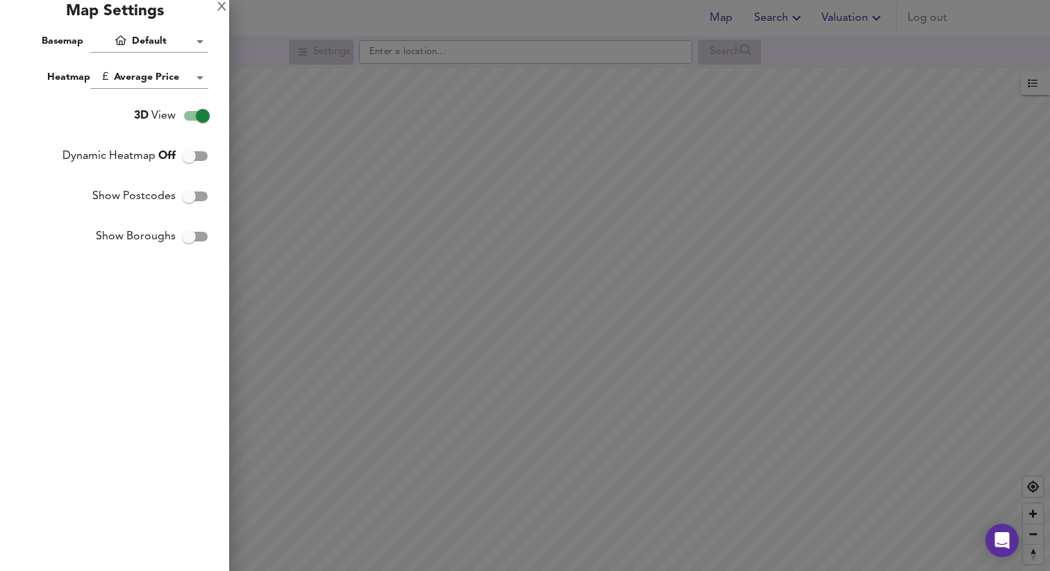
click at [203, 114] on input "3D View" at bounding box center [202, 116] width 79 height 26
checkbox input "false"
click at [546, 223] on div at bounding box center [525, 285] width 1050 height 571
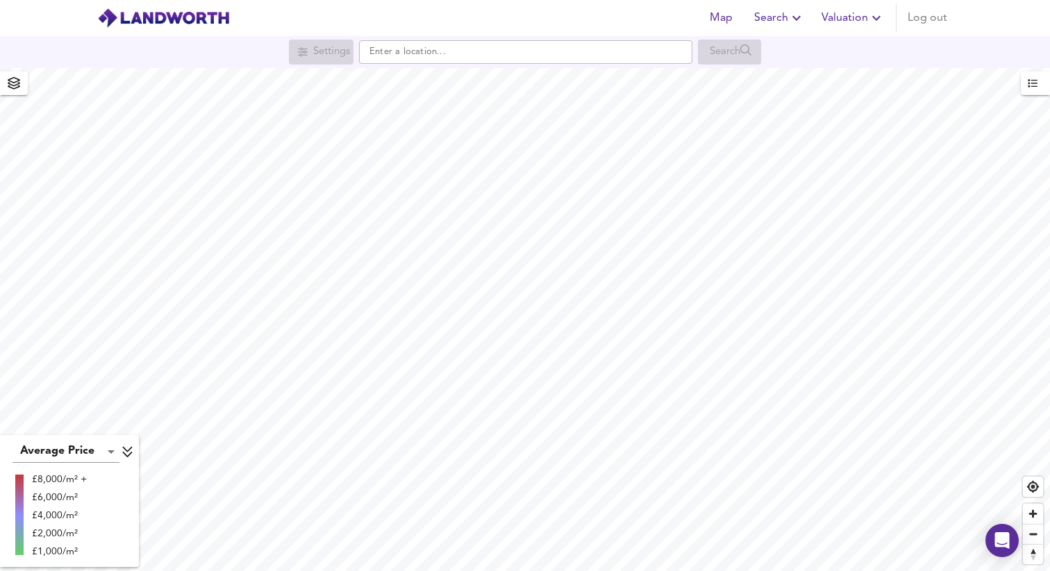
click at [22, 87] on span "button" at bounding box center [14, 83] width 22 height 19
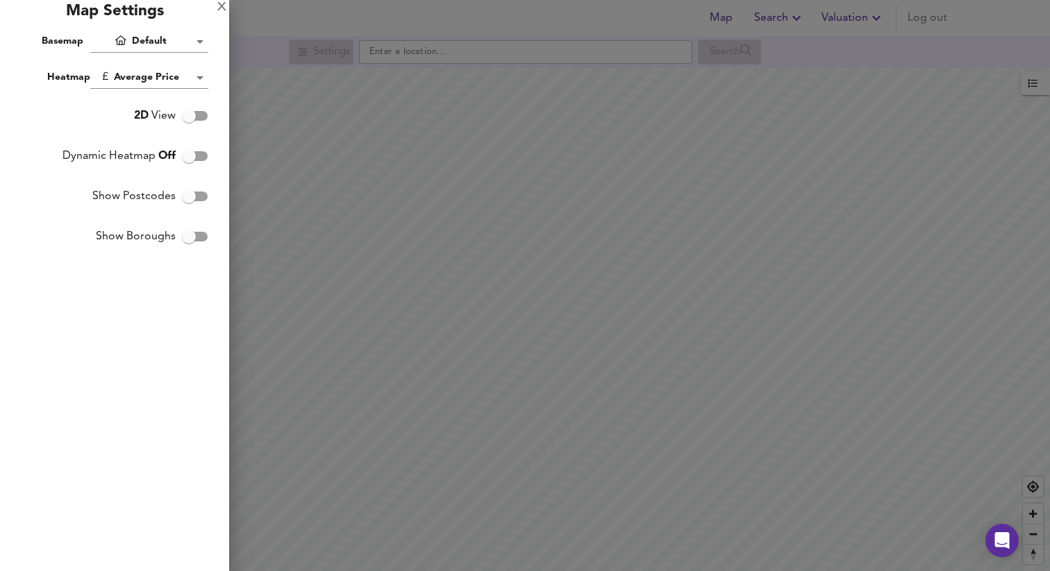
click at [351, 256] on div at bounding box center [525, 285] width 1050 height 571
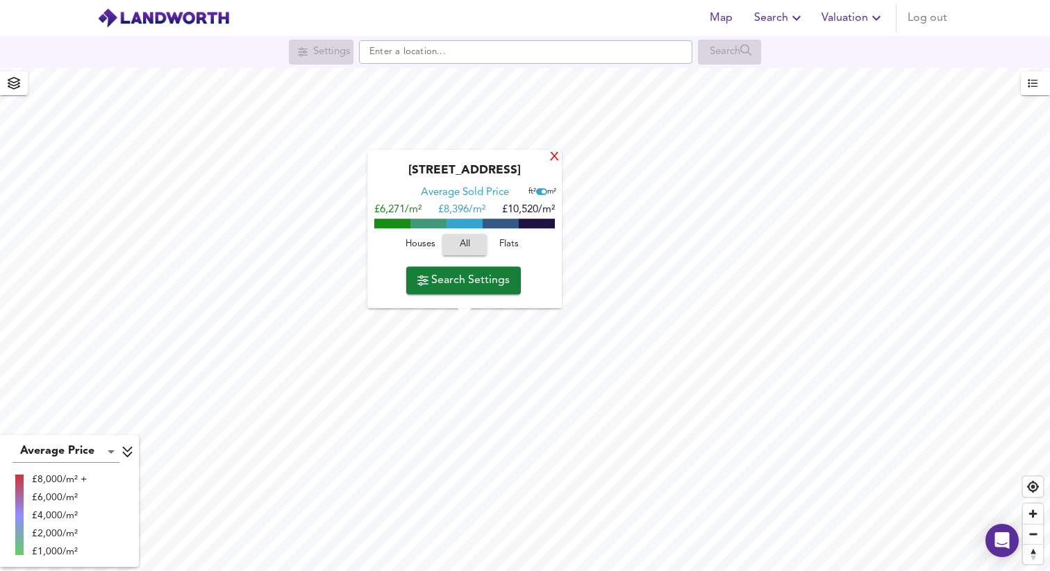
click at [558, 158] on div "X" at bounding box center [555, 157] width 12 height 13
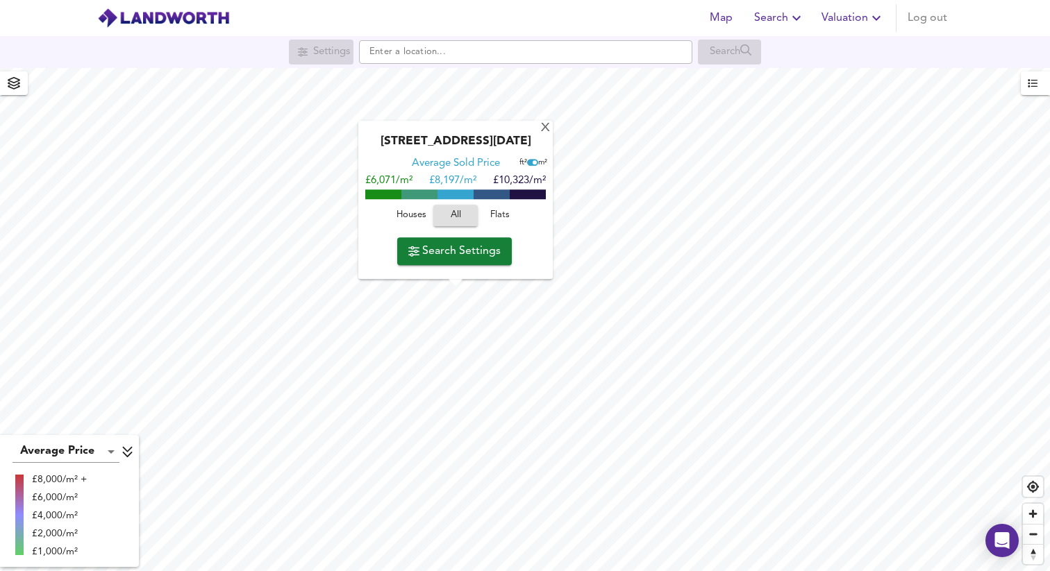
click at [450, 256] on span "Search Settings" at bounding box center [454, 251] width 92 height 19
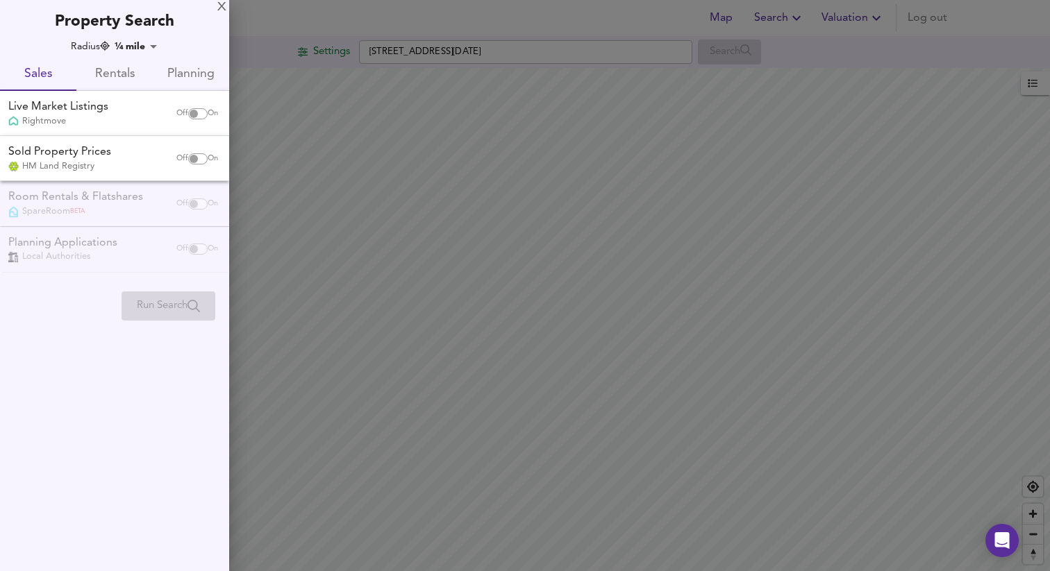
checkbox input "true"
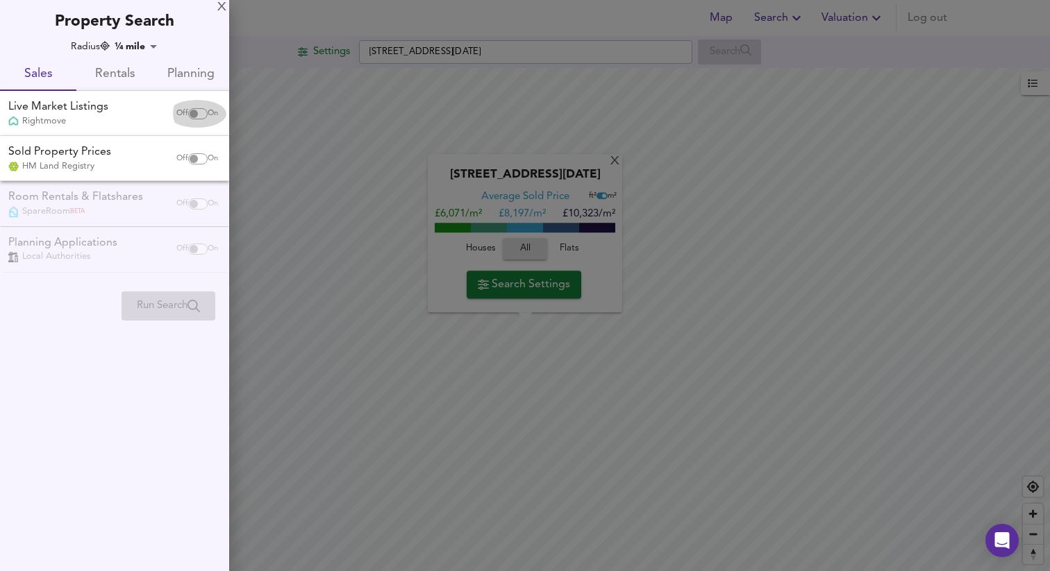
click at [190, 120] on div "Off On" at bounding box center [197, 114] width 58 height 28
checkbox input "true"
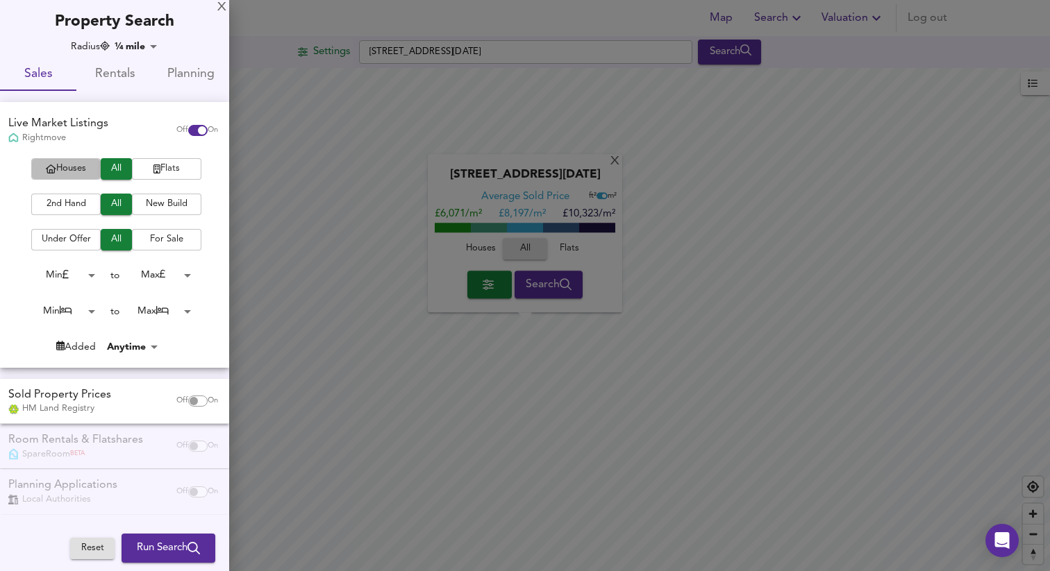
click at [83, 162] on span "Houses" at bounding box center [66, 169] width 56 height 16
click at [159, 48] on body "Map Search Valuation Log out Settings [GEOGRAPHIC_DATA][DATE] Search [GEOGRAPHI…" at bounding box center [525, 285] width 1050 height 571
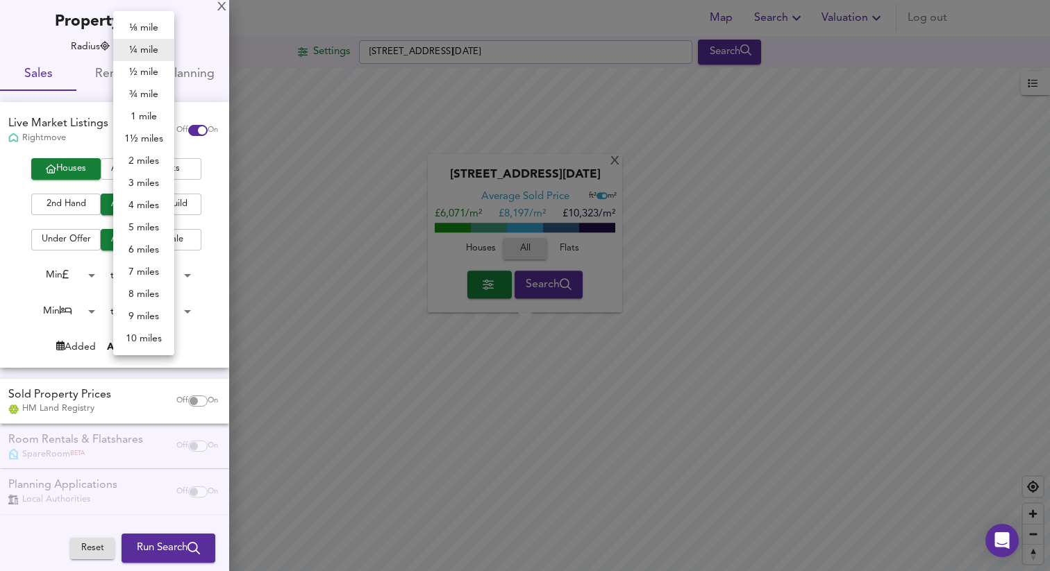
click at [151, 106] on li "1 mile" at bounding box center [143, 117] width 61 height 22
type input "1609"
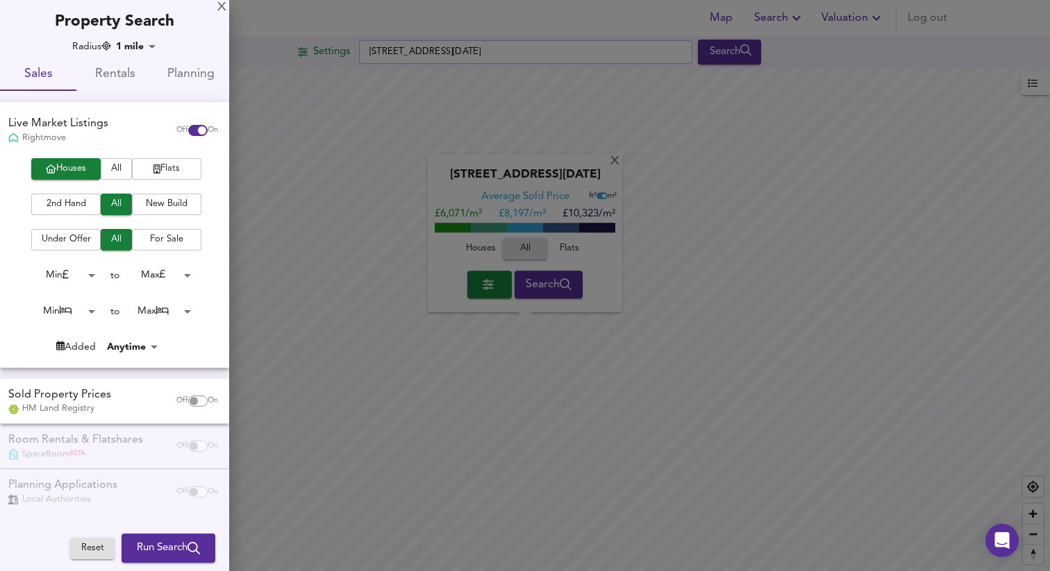
click at [612, 167] on div at bounding box center [525, 285] width 1050 height 571
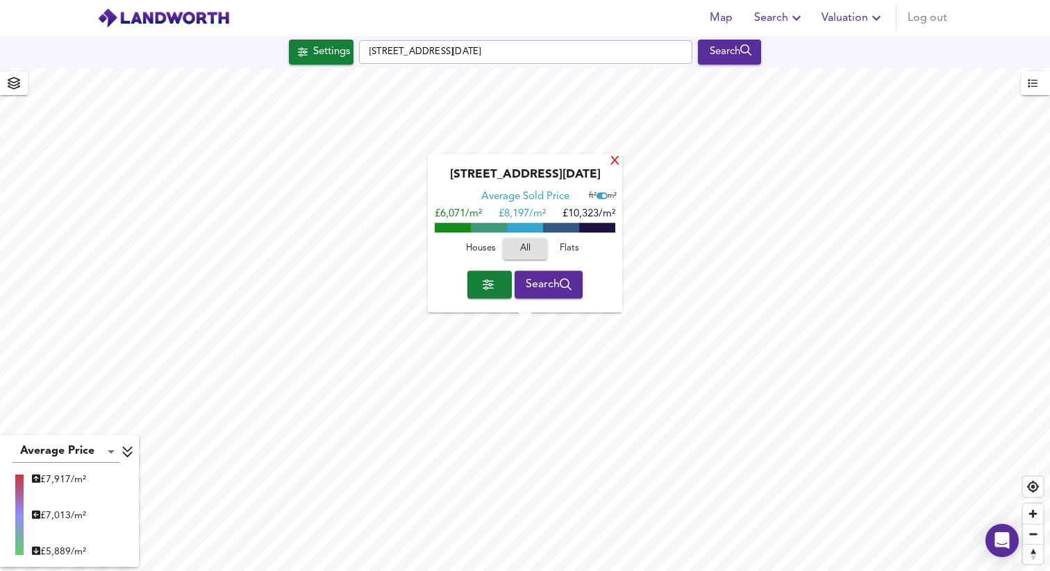
click at [613, 162] on div "X" at bounding box center [615, 162] width 12 height 13
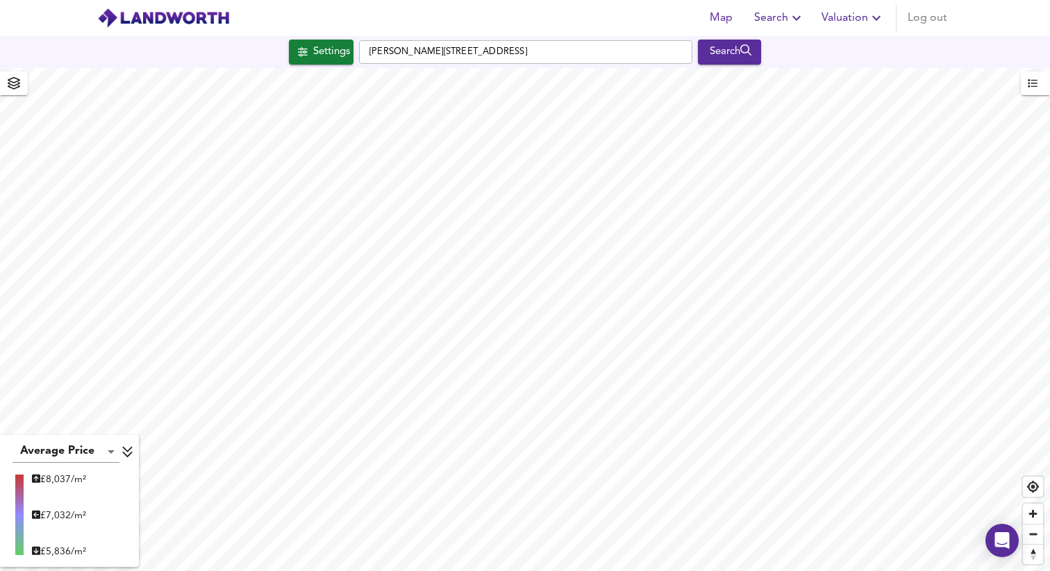
click at [19, 88] on icon "button" at bounding box center [14, 83] width 14 height 12
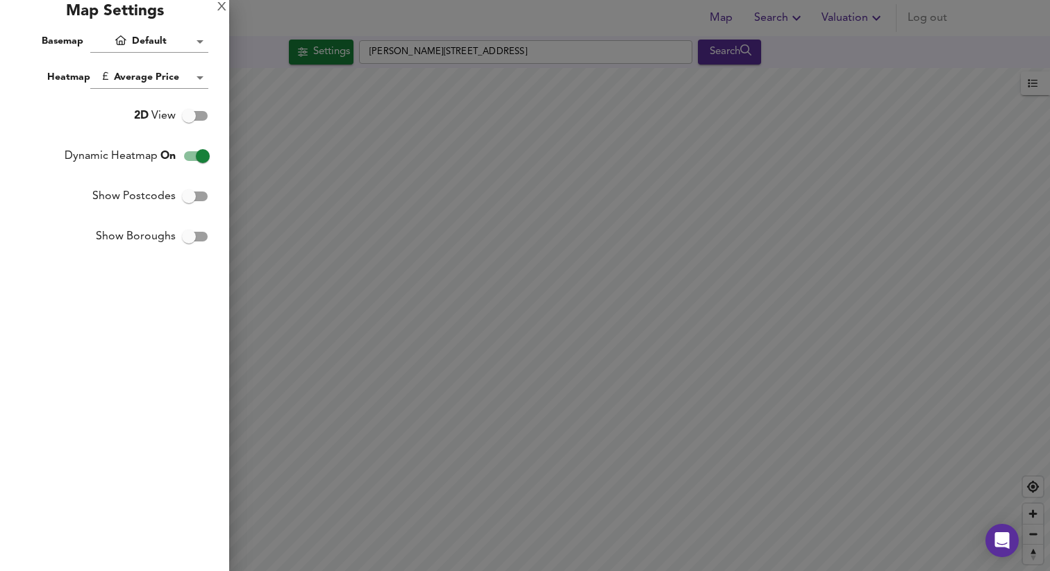
click at [340, 51] on div at bounding box center [525, 285] width 1050 height 571
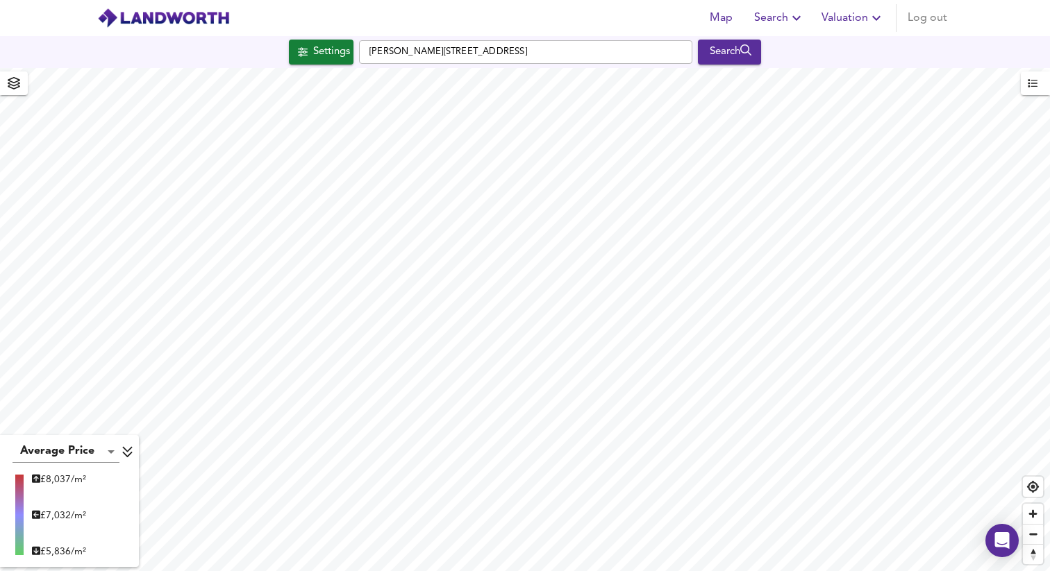
click at [340, 51] on div "Settings" at bounding box center [331, 52] width 37 height 18
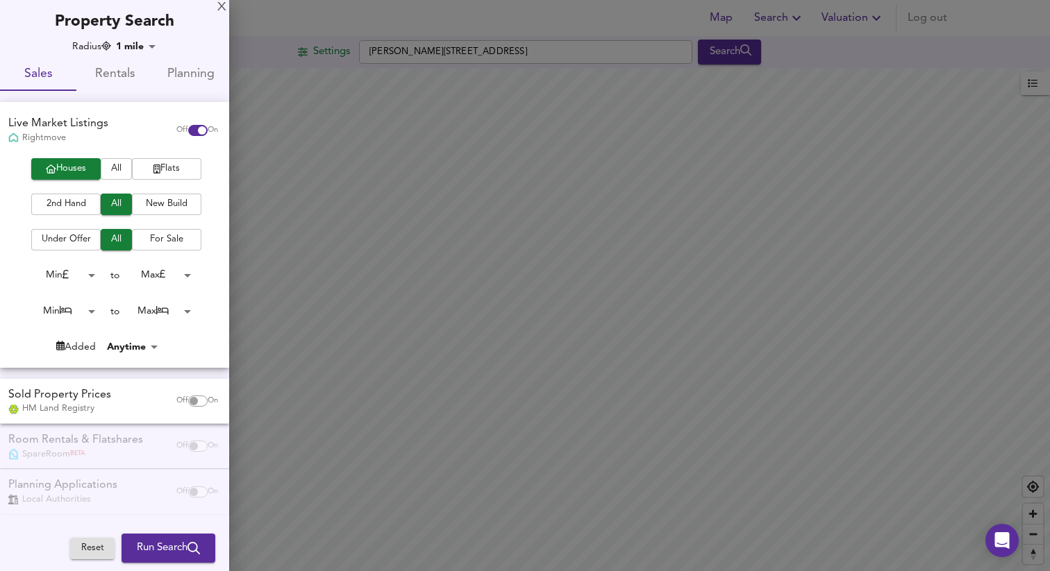
click at [88, 310] on body "Map Search Valuation Log out Settings [PERSON_NAME][GEOGRAPHIC_DATA] 6RS Search…" at bounding box center [525, 285] width 1050 height 571
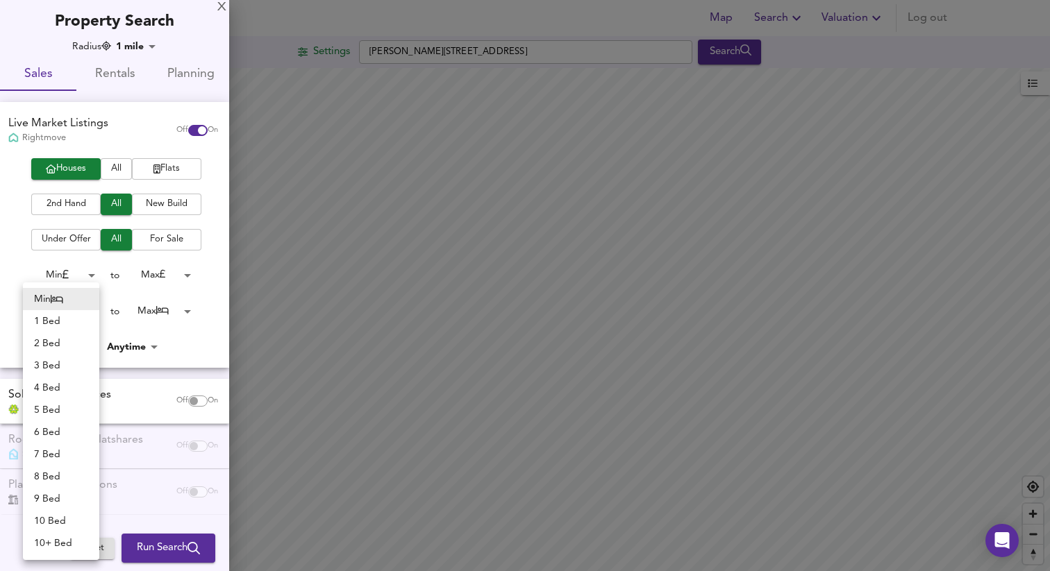
click at [68, 344] on li "2 Bed" at bounding box center [61, 344] width 76 height 22
type input "2"
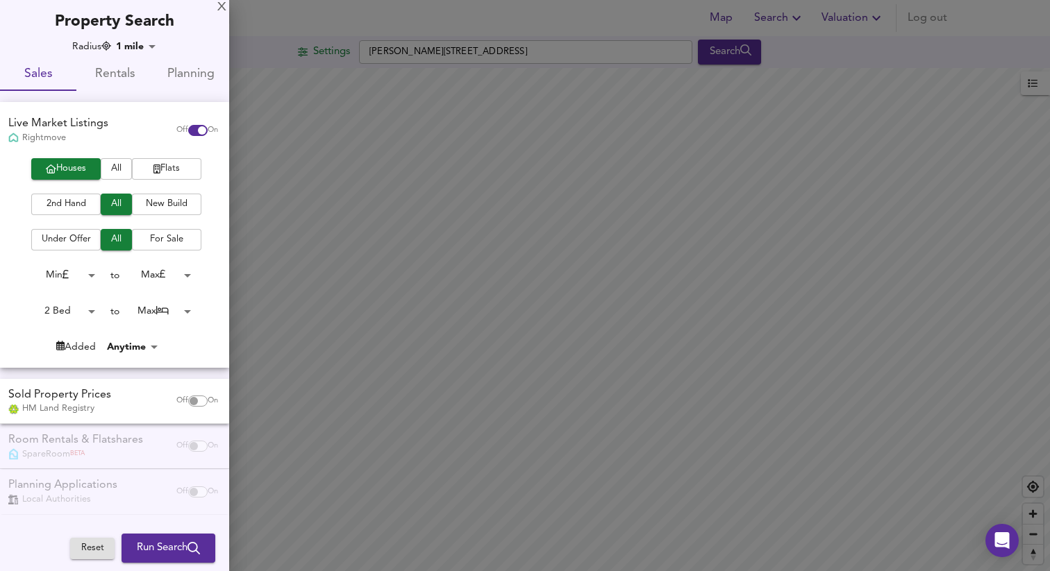
click at [169, 546] on span "Run Search" at bounding box center [168, 549] width 63 height 18
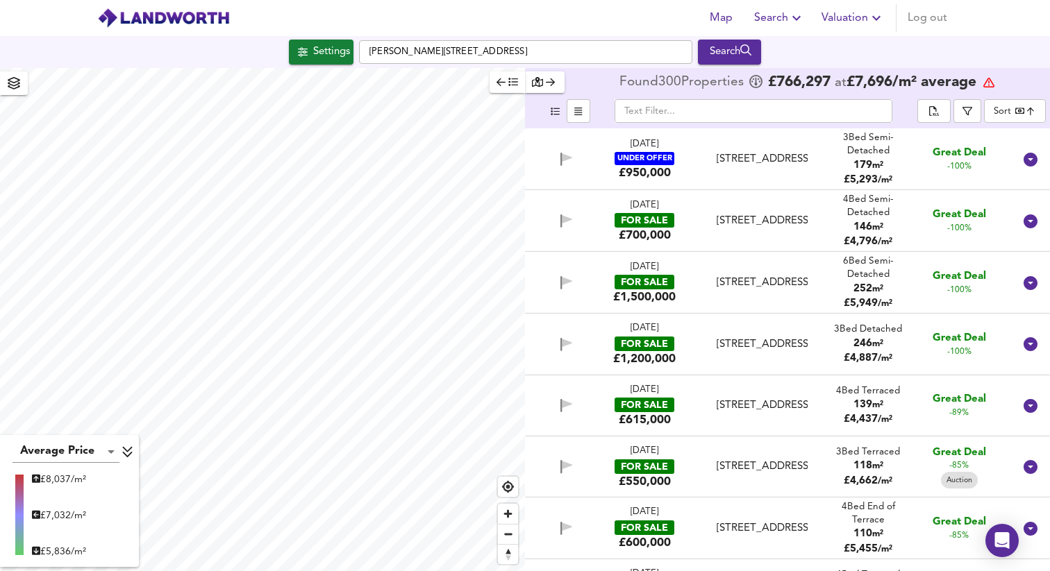
click at [1003, 114] on body "Map Search Valuation Log out Settings [PERSON_NAME][GEOGRAPHIC_DATA] 6RS Search…" at bounding box center [525, 285] width 1050 height 571
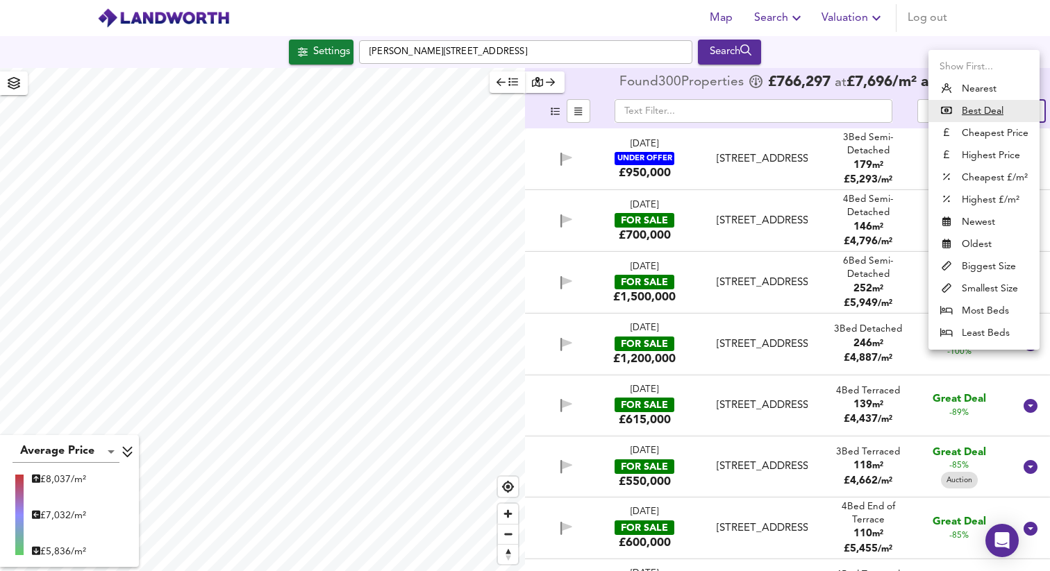
click at [990, 183] on li "Cheapest £/m²" at bounding box center [983, 178] width 111 height 22
type input "lowppsf"
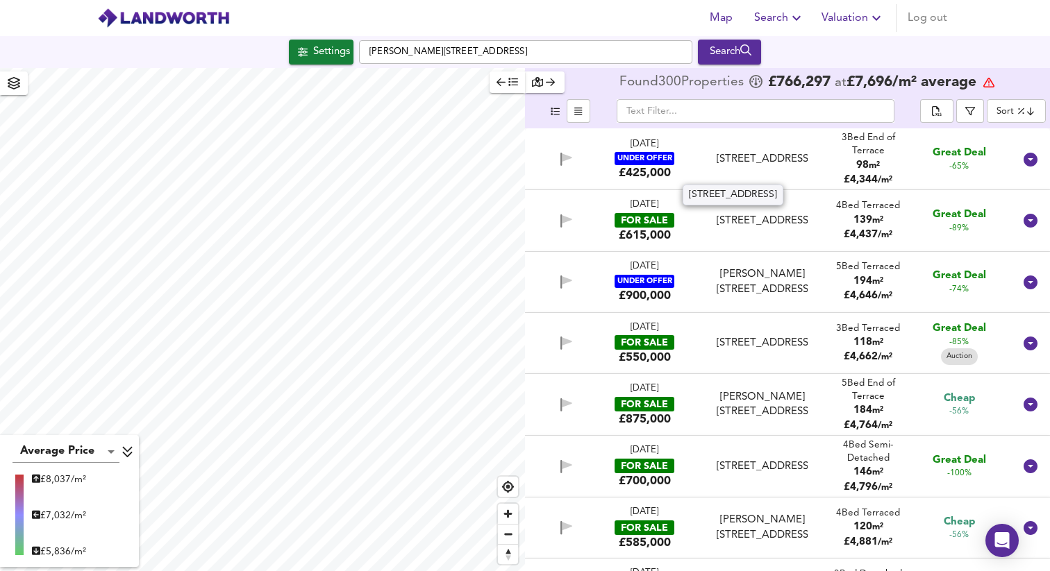
click at [766, 153] on div "[STREET_ADDRESS]" at bounding box center [762, 159] width 91 height 15
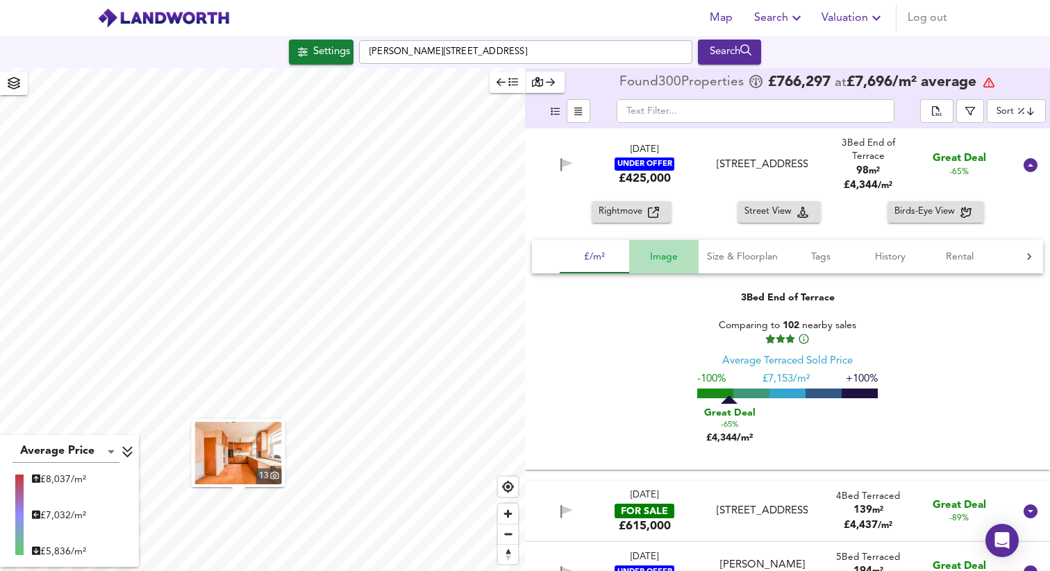
click at [671, 259] on span "Image" at bounding box center [663, 257] width 53 height 17
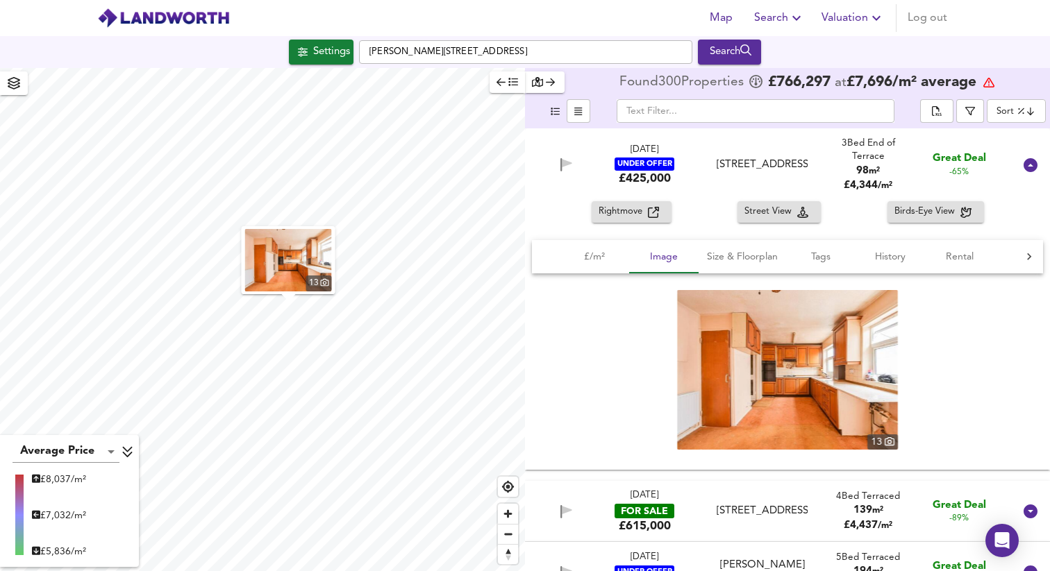
click at [531, 288] on div "13 Average Price landworth £ 8,037/m² £ 7,032/m² £ 5,836/m² Found 300 Propert i…" at bounding box center [525, 319] width 1050 height 503
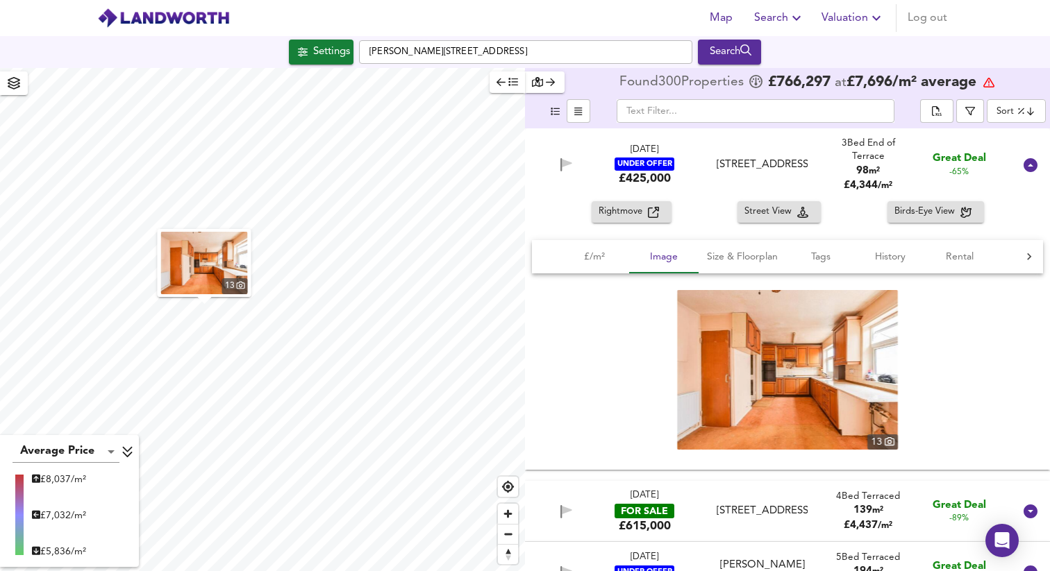
click at [737, 383] on img at bounding box center [787, 370] width 221 height 160
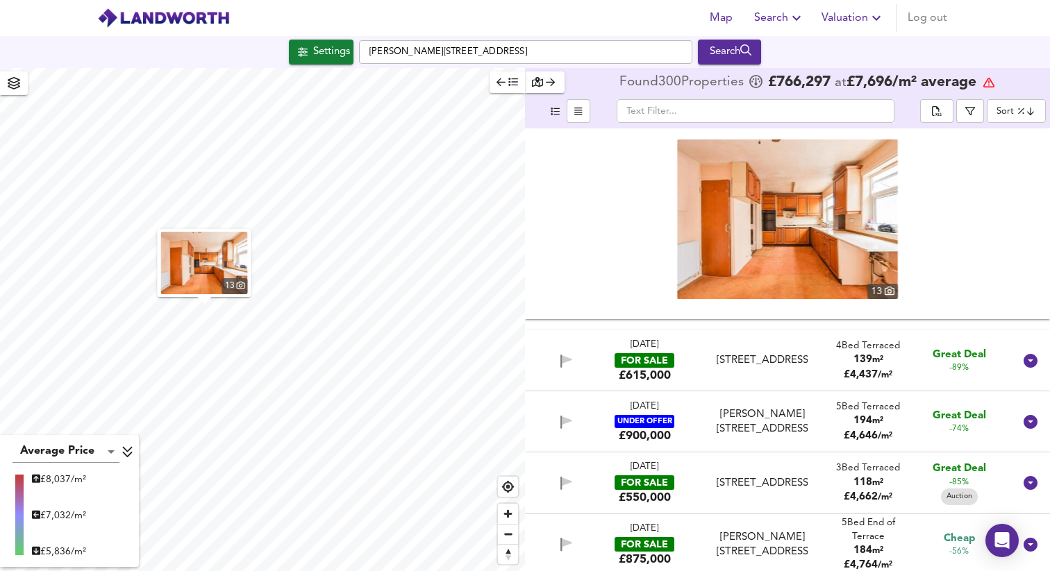
scroll to position [253, 0]
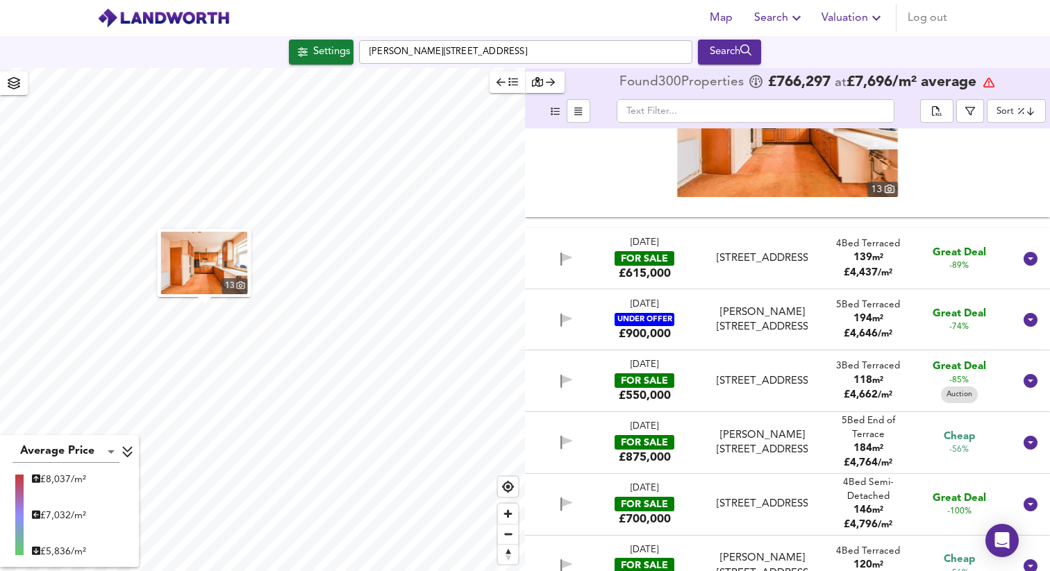
click at [765, 260] on div "[STREET_ADDRESS]" at bounding box center [762, 258] width 91 height 15
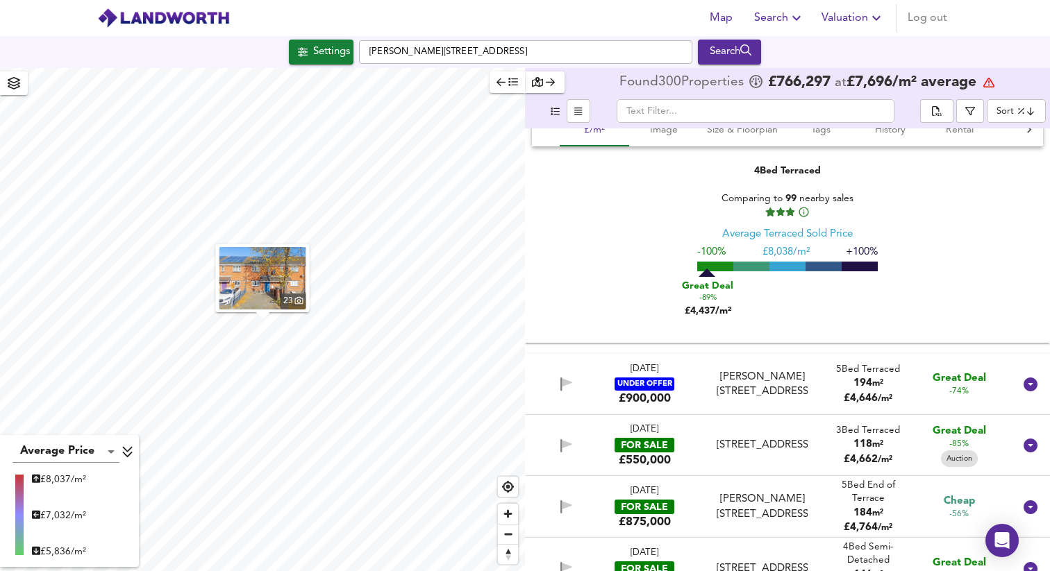
scroll to position [518, 0]
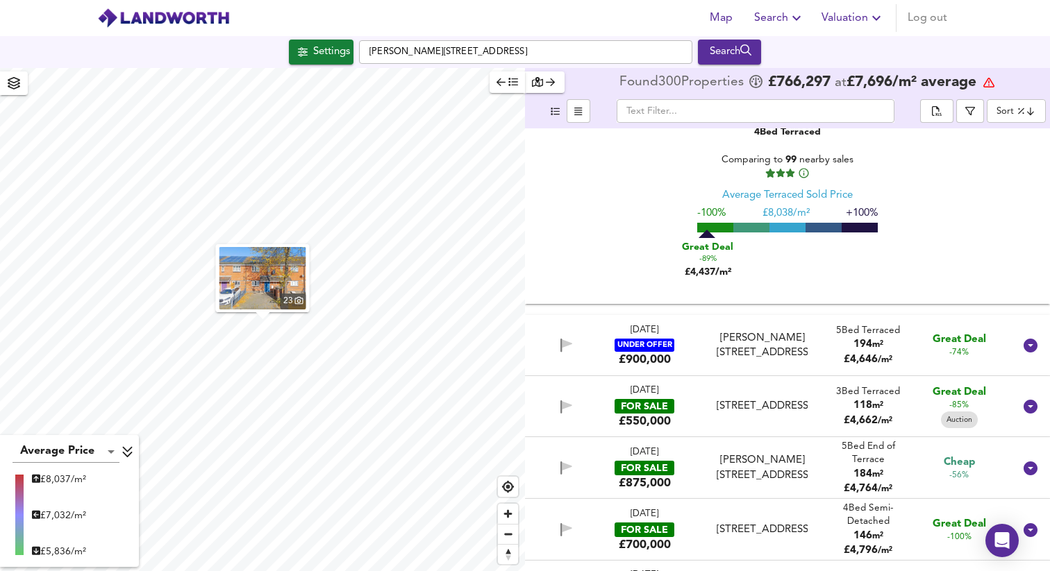
click at [690, 342] on div "[DATE] UNDER OFFER £900,000" at bounding box center [644, 345] width 97 height 43
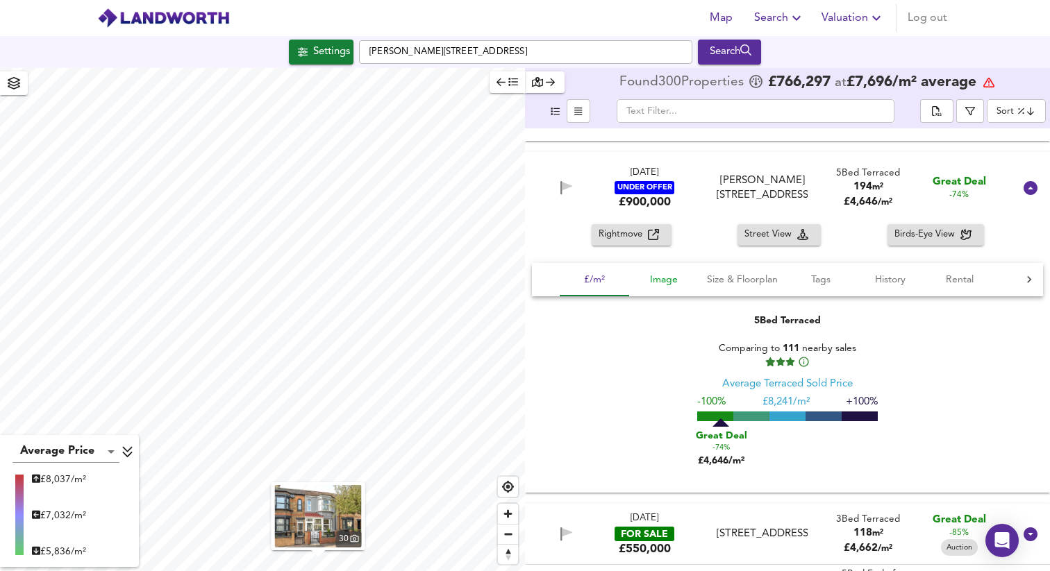
scroll to position [689, 0]
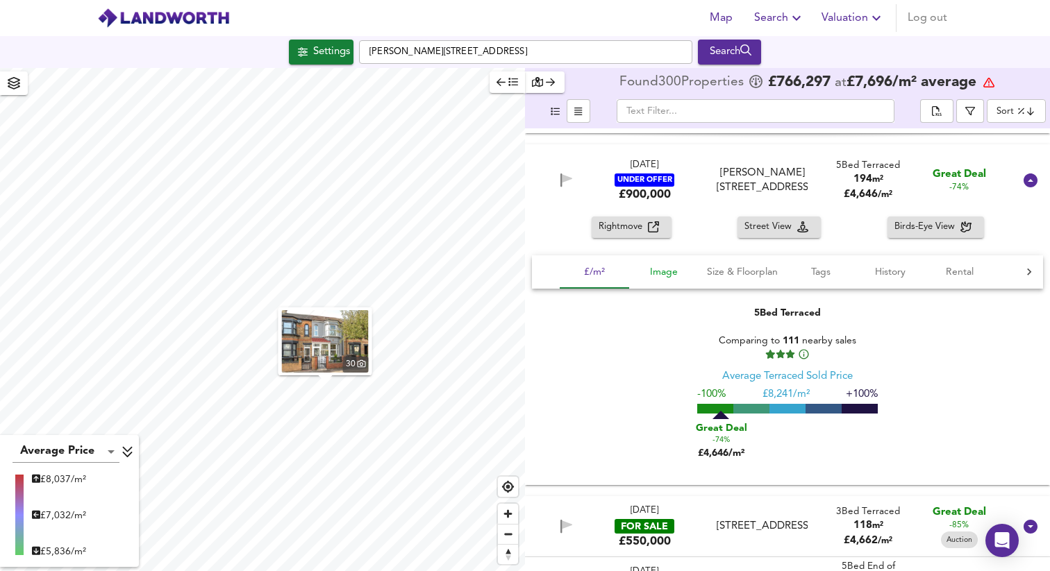
click at [666, 271] on span "Image" at bounding box center [663, 272] width 53 height 17
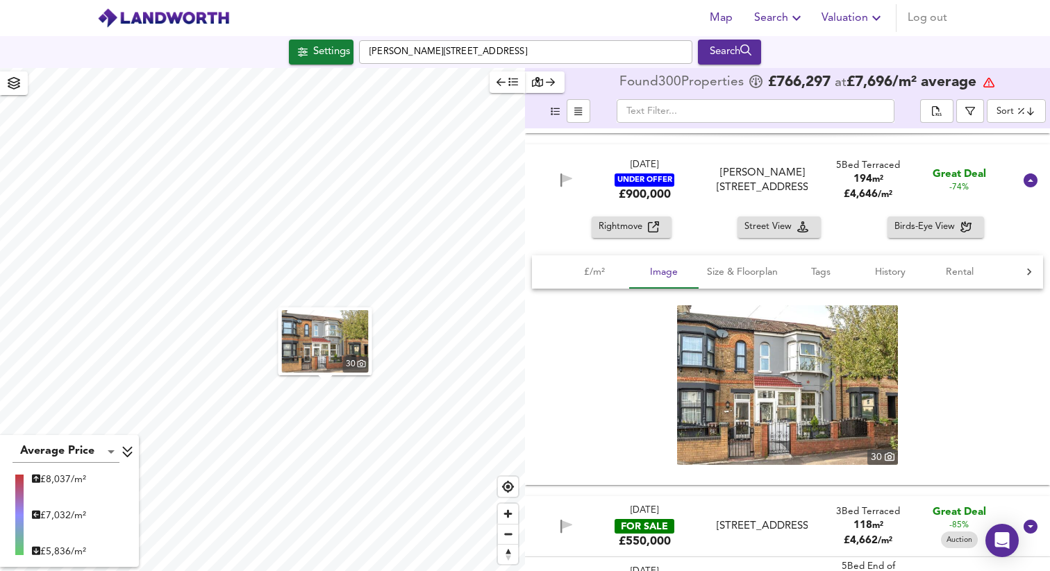
click at [770, 374] on img at bounding box center [787, 386] width 221 height 160
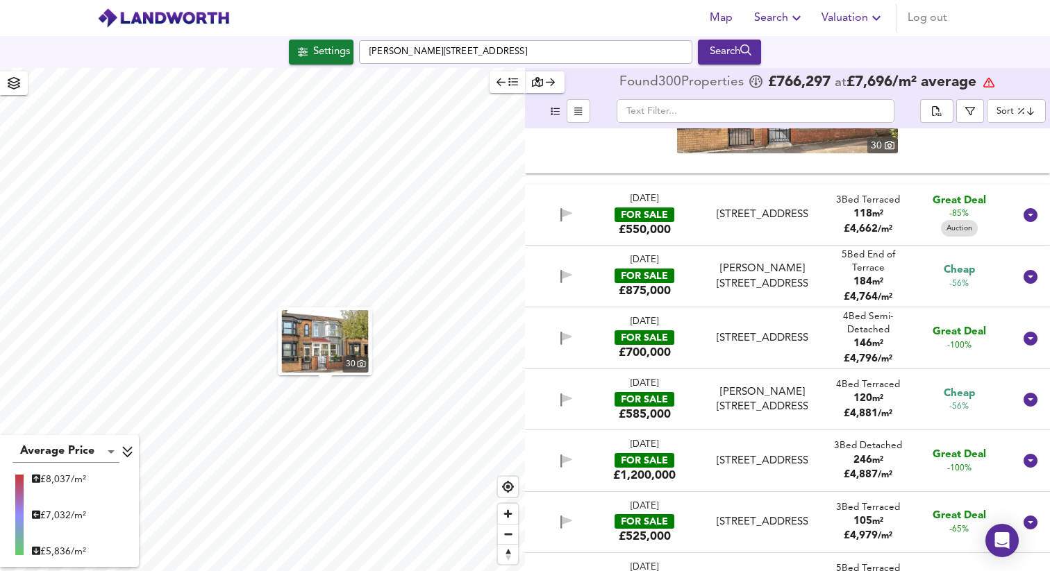
scroll to position [969, 0]
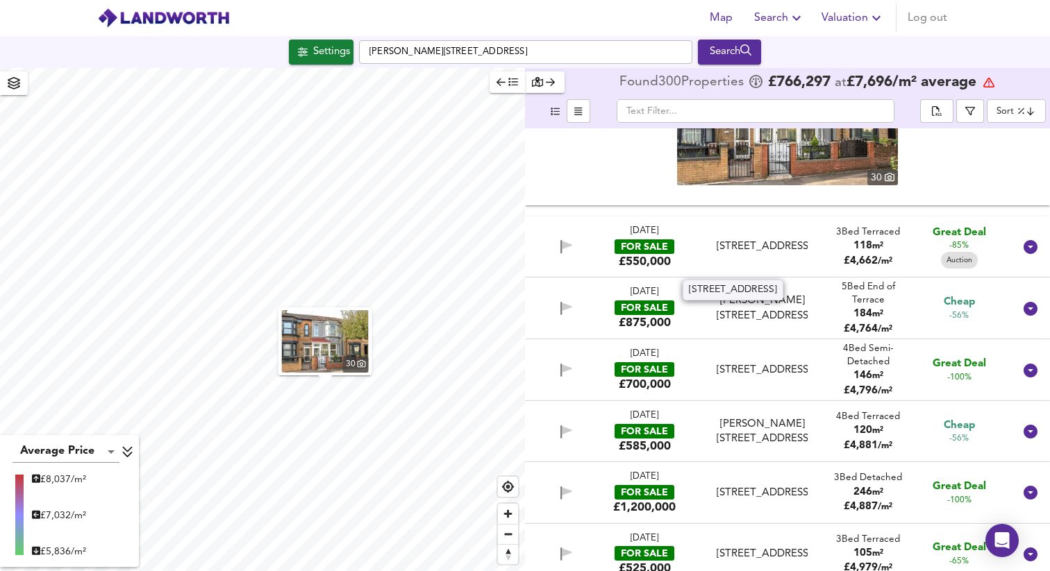
click at [764, 241] on div "[STREET_ADDRESS]" at bounding box center [762, 247] width 91 height 15
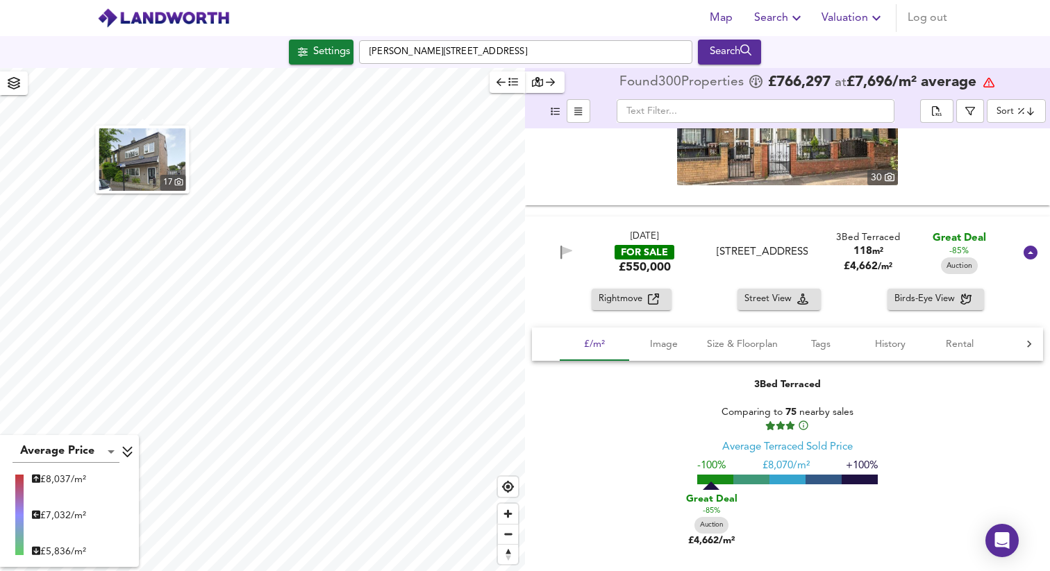
click at [166, 162] on img "button" at bounding box center [142, 159] width 87 height 62
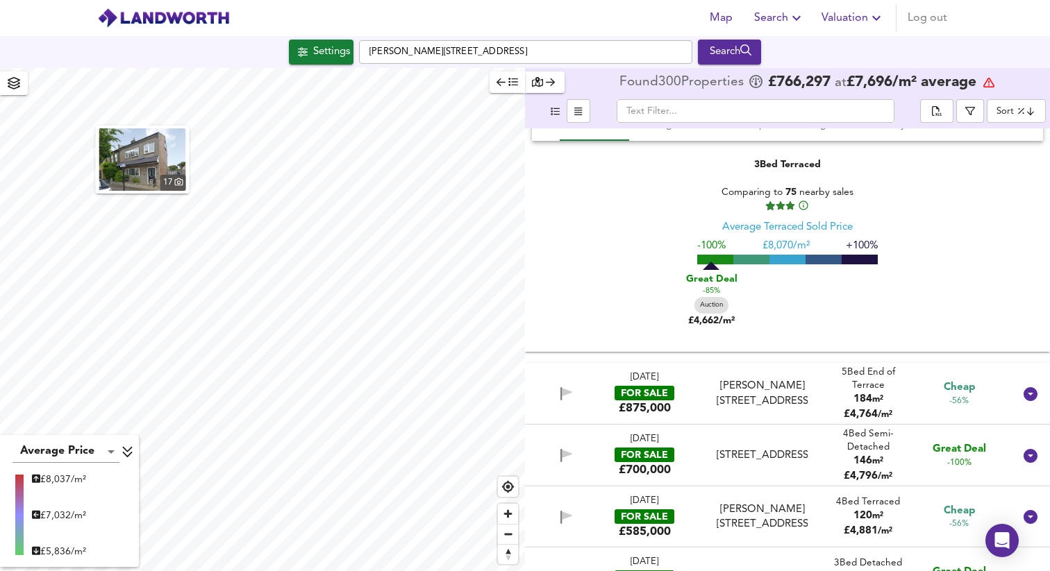
scroll to position [1240, 0]
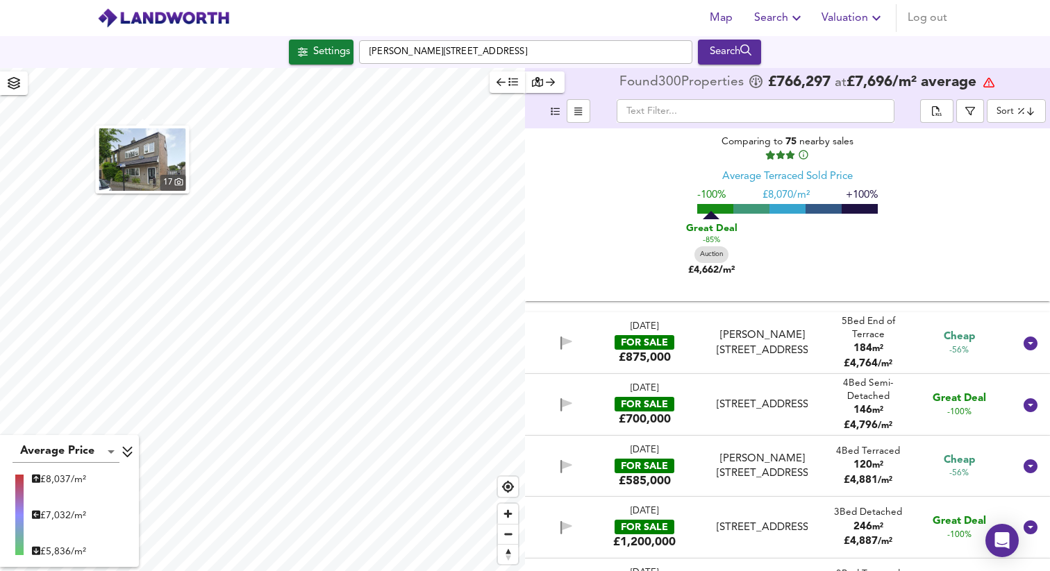
click at [765, 344] on div "[PERSON_NAME][STREET_ADDRESS]" at bounding box center [762, 343] width 91 height 30
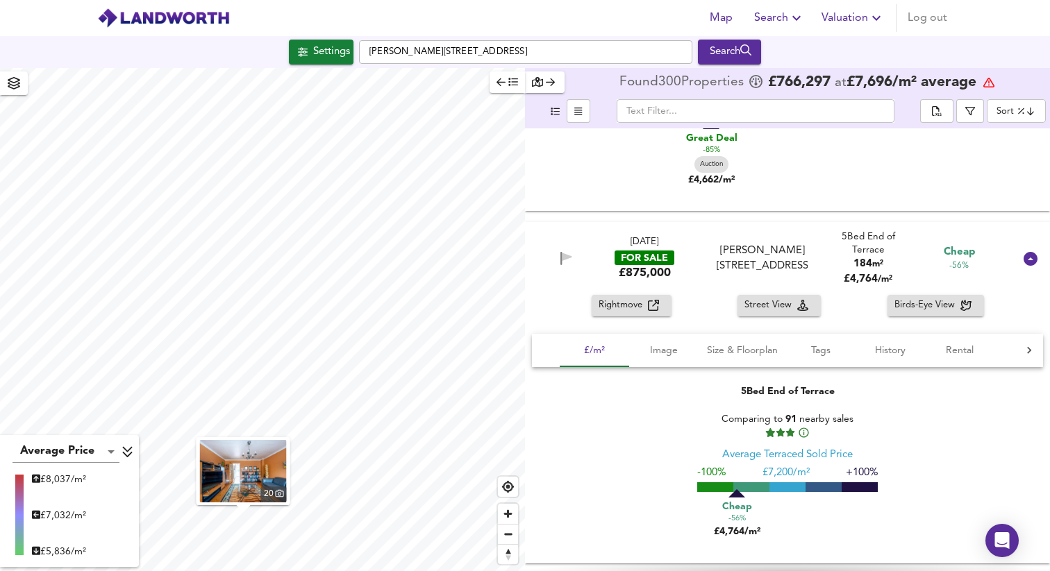
scroll to position [1350, 0]
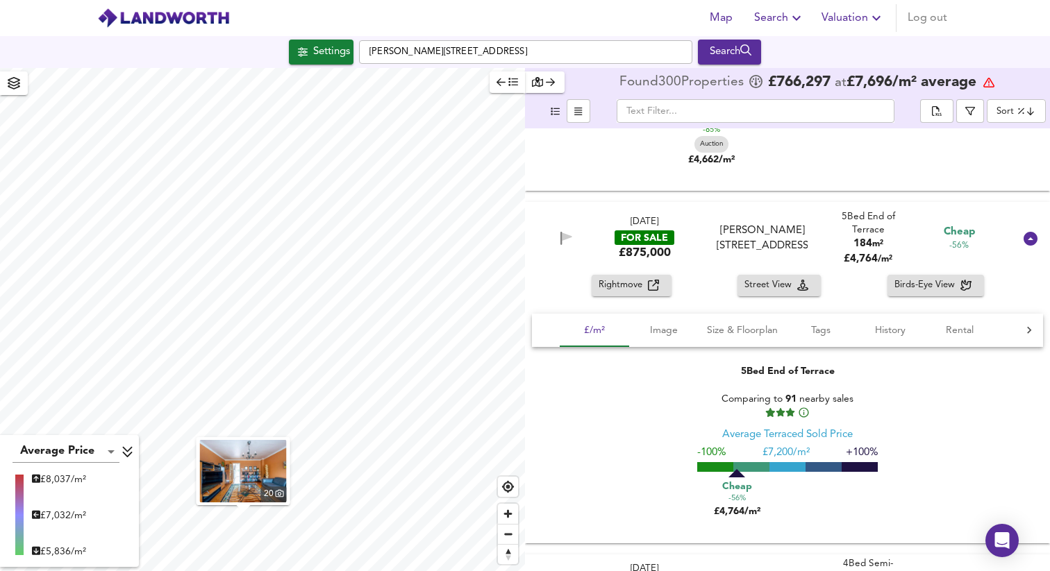
click at [258, 452] on img "button" at bounding box center [243, 471] width 87 height 62
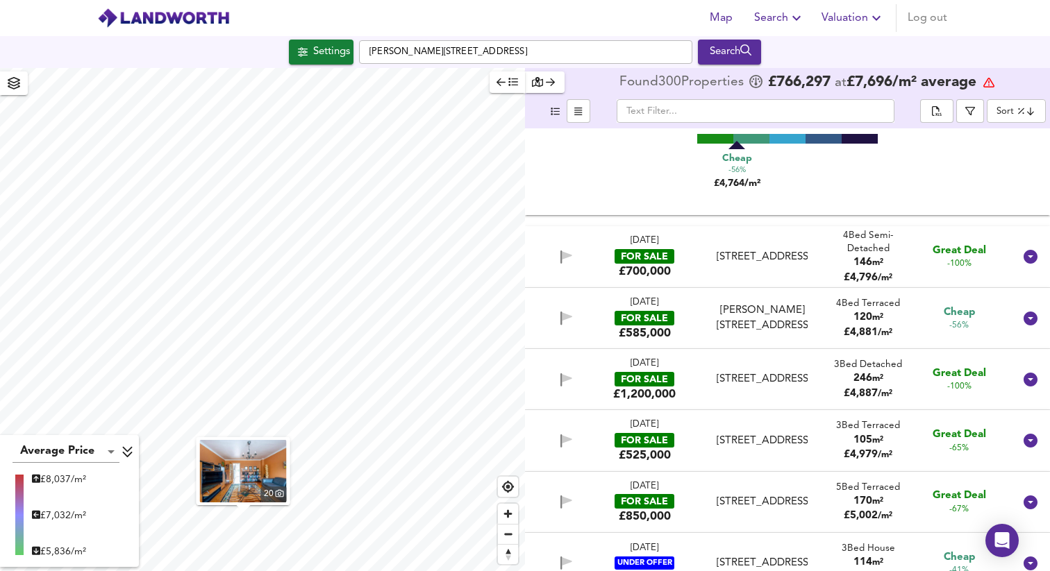
scroll to position [1709, 0]
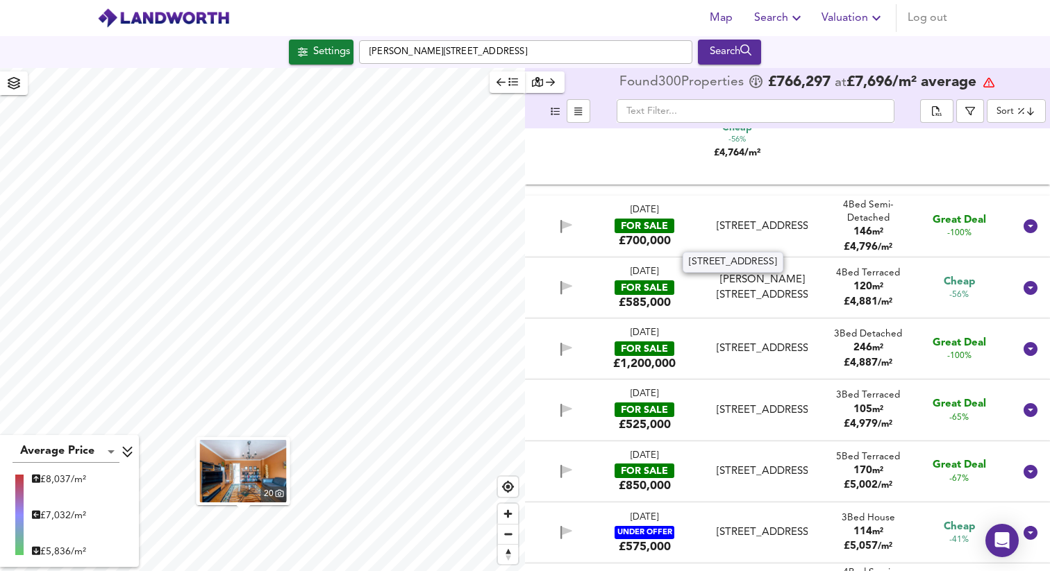
click at [761, 221] on div "[STREET_ADDRESS]" at bounding box center [762, 226] width 91 height 15
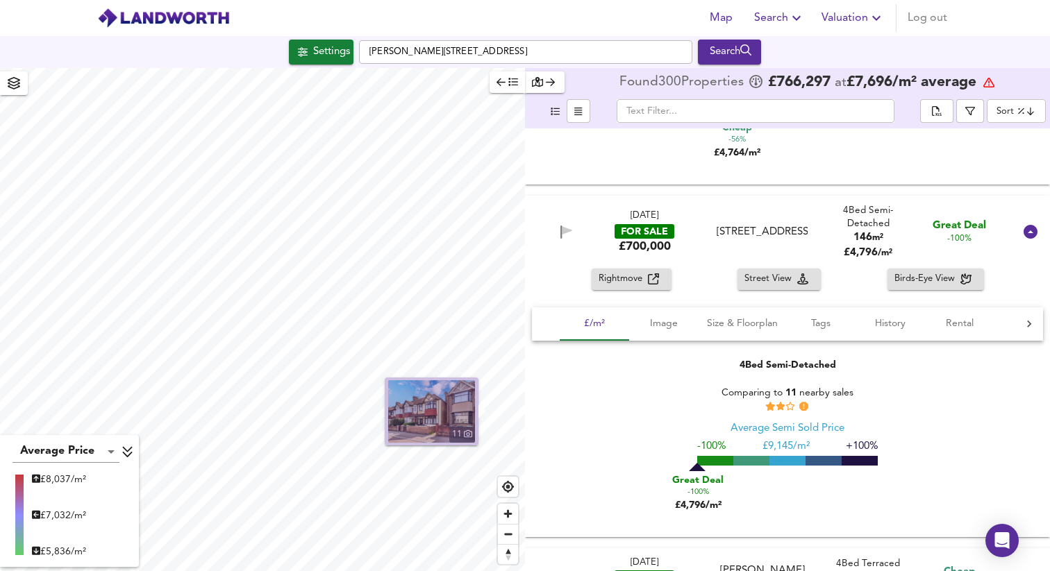
click at [451, 401] on img "button" at bounding box center [431, 412] width 87 height 62
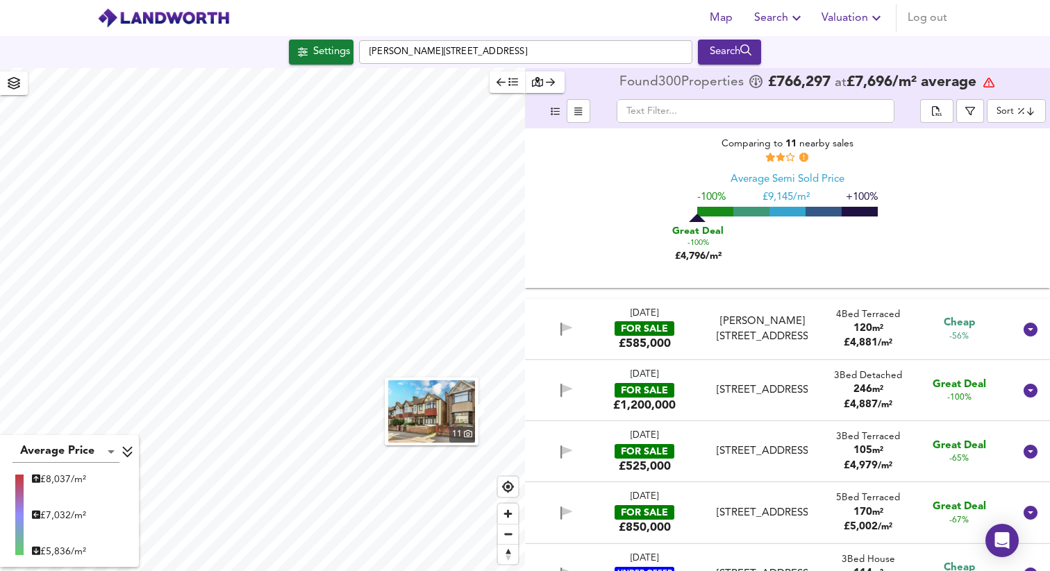
scroll to position [1964, 0]
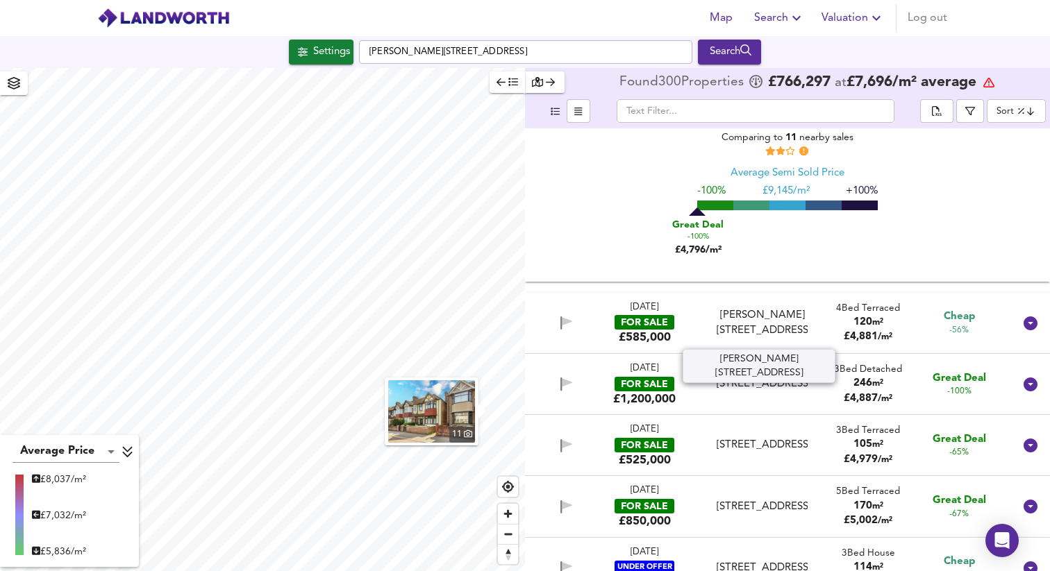
click at [747, 326] on div "[PERSON_NAME][STREET_ADDRESS]" at bounding box center [762, 323] width 91 height 30
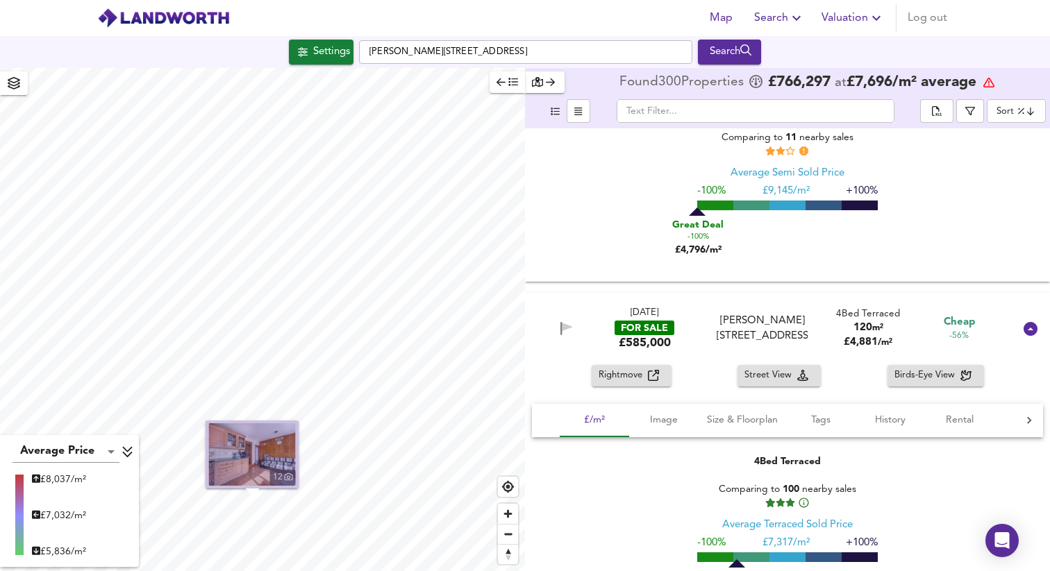
click at [269, 453] on img "button" at bounding box center [252, 455] width 87 height 62
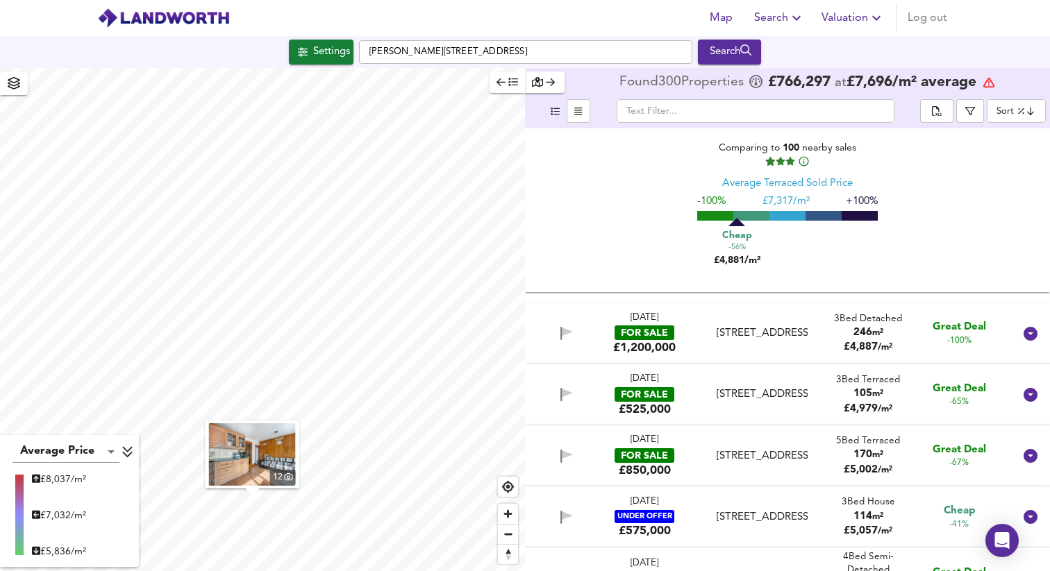
scroll to position [2309, 0]
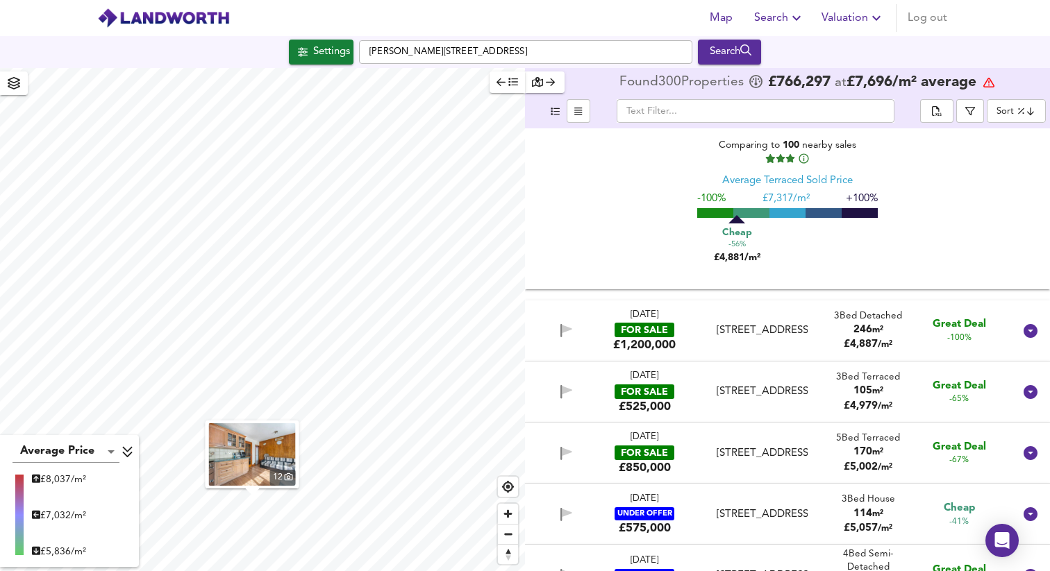
click at [679, 329] on div "[DATE] FOR SALE £1,200,000" at bounding box center [644, 331] width 97 height 44
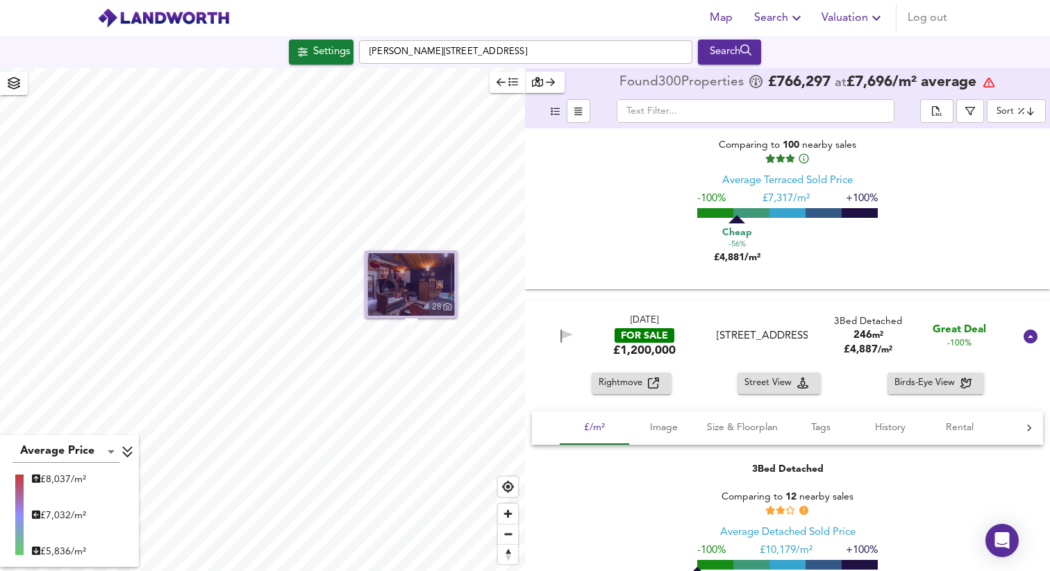
click at [409, 282] on img "button" at bounding box center [411, 284] width 87 height 62
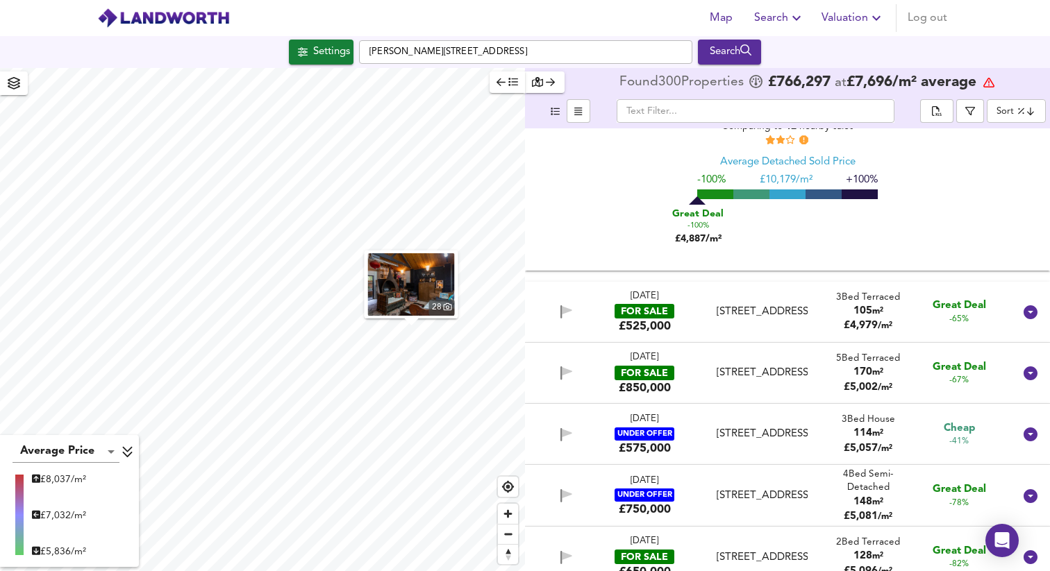
scroll to position [2681, 0]
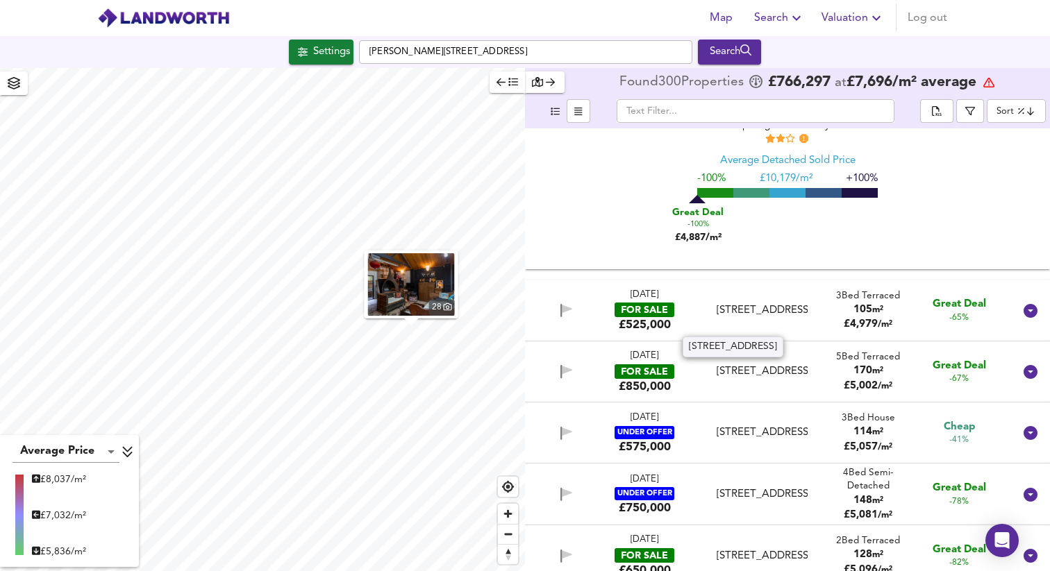
click at [742, 309] on div "[STREET_ADDRESS]" at bounding box center [762, 310] width 91 height 15
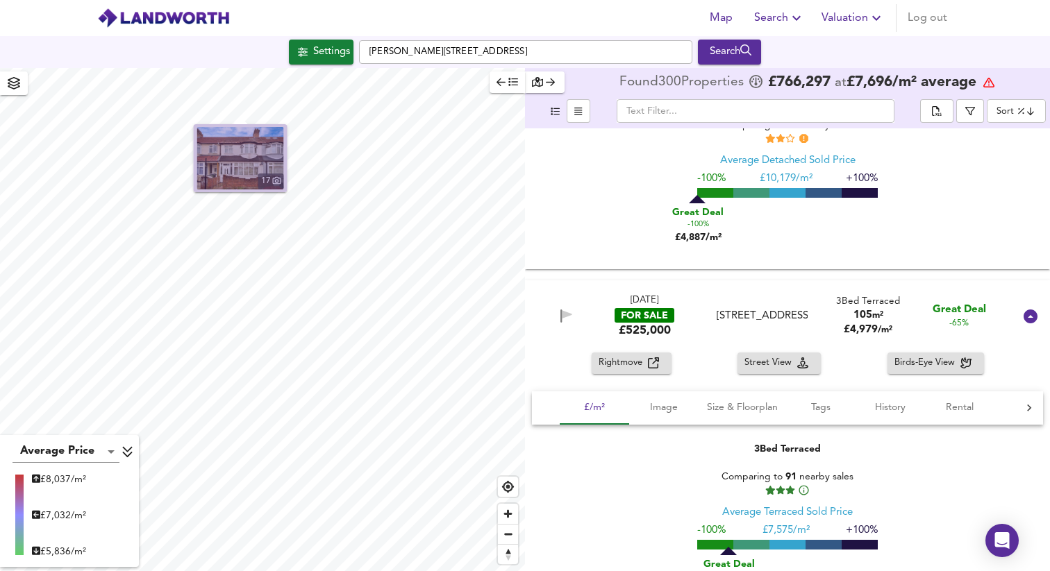
click at [257, 153] on img "button" at bounding box center [240, 158] width 87 height 62
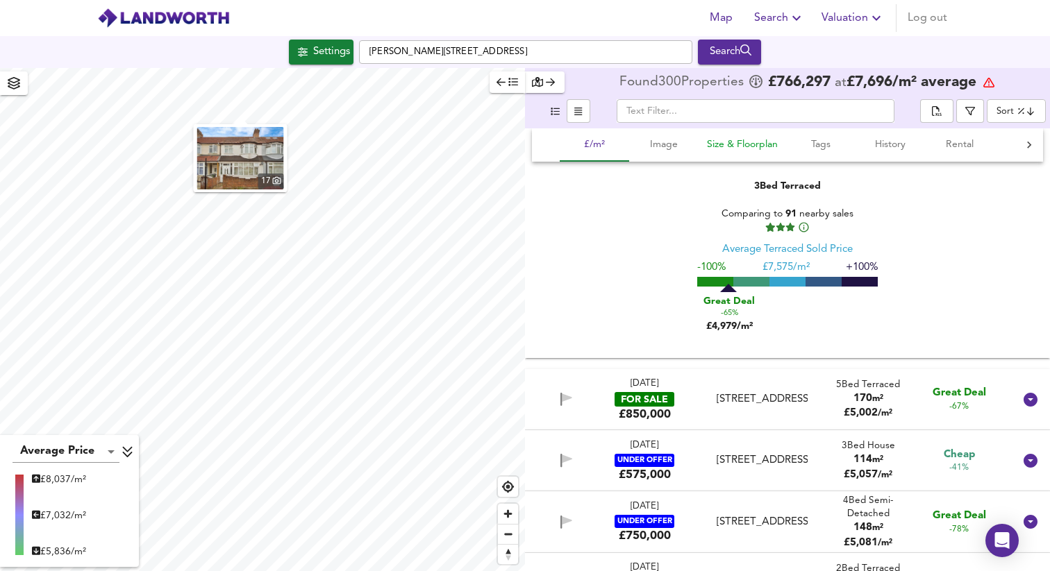
scroll to position [2988, 0]
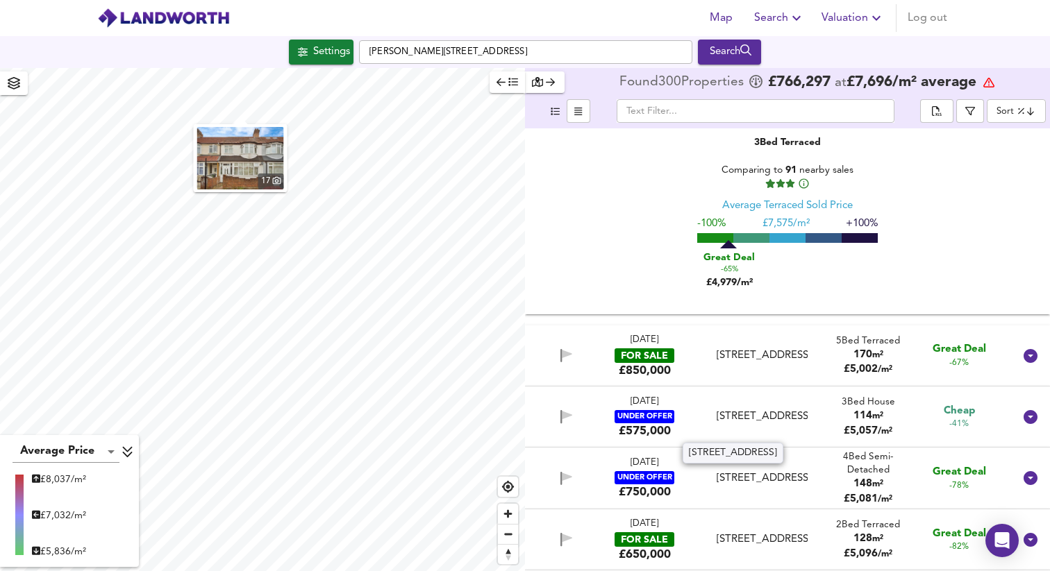
click at [725, 424] on div "[STREET_ADDRESS]" at bounding box center [762, 417] width 91 height 15
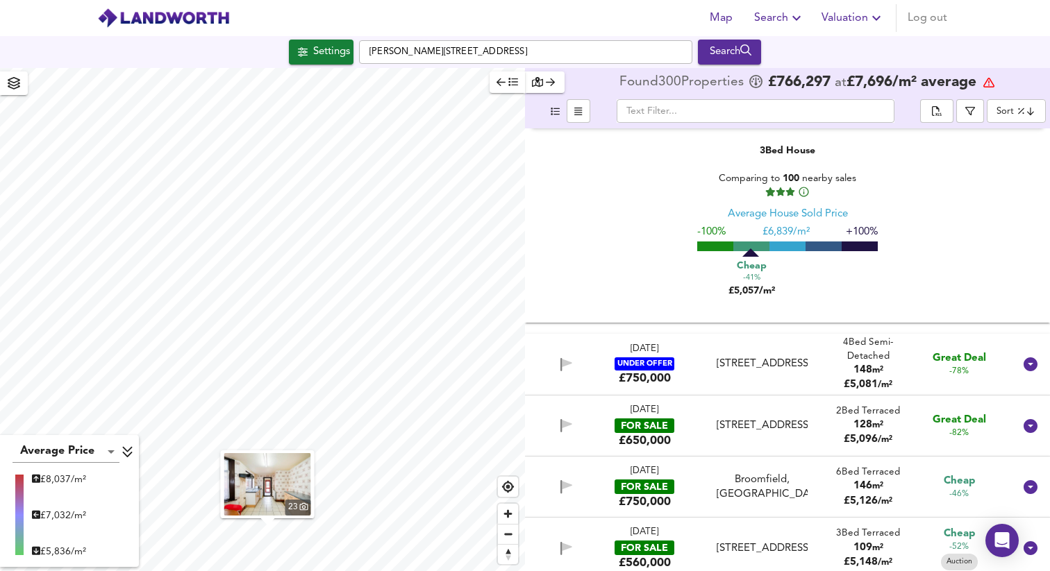
scroll to position [3405, 0]
click at [751, 364] on div "[STREET_ADDRESS]" at bounding box center [762, 363] width 91 height 15
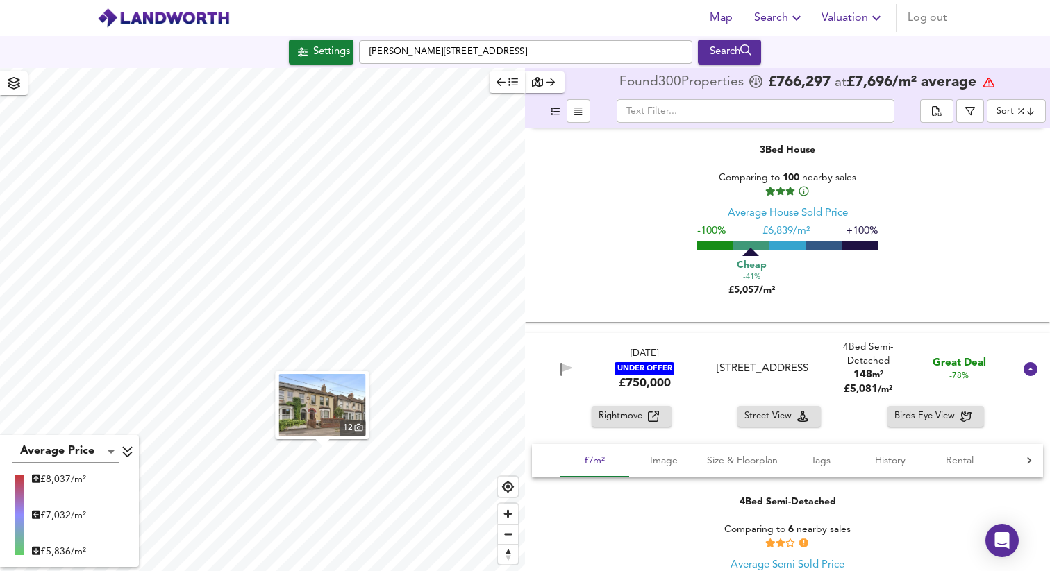
click at [342, 403] on img "button" at bounding box center [322, 405] width 87 height 62
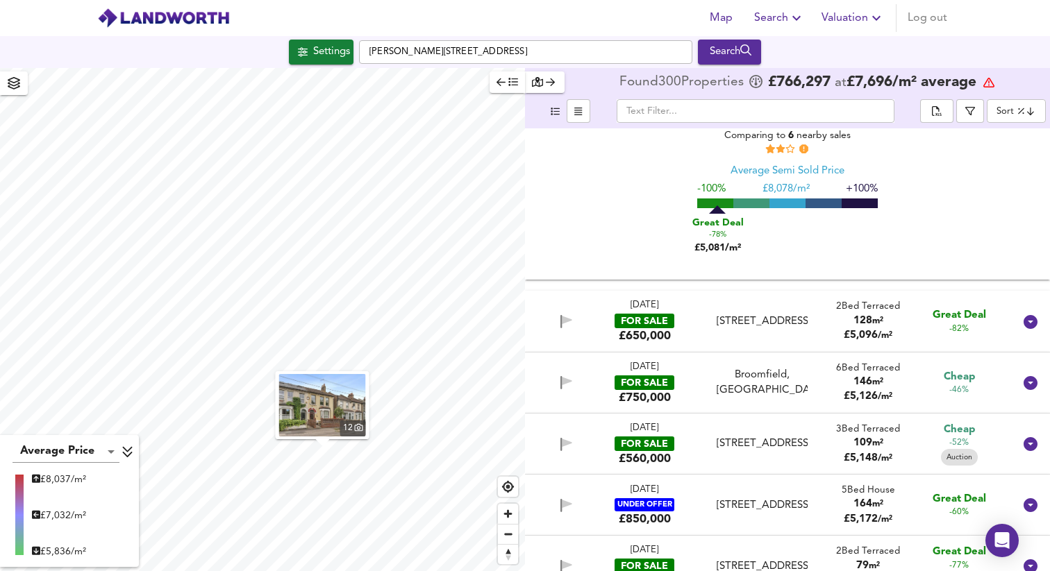
scroll to position [3859, 0]
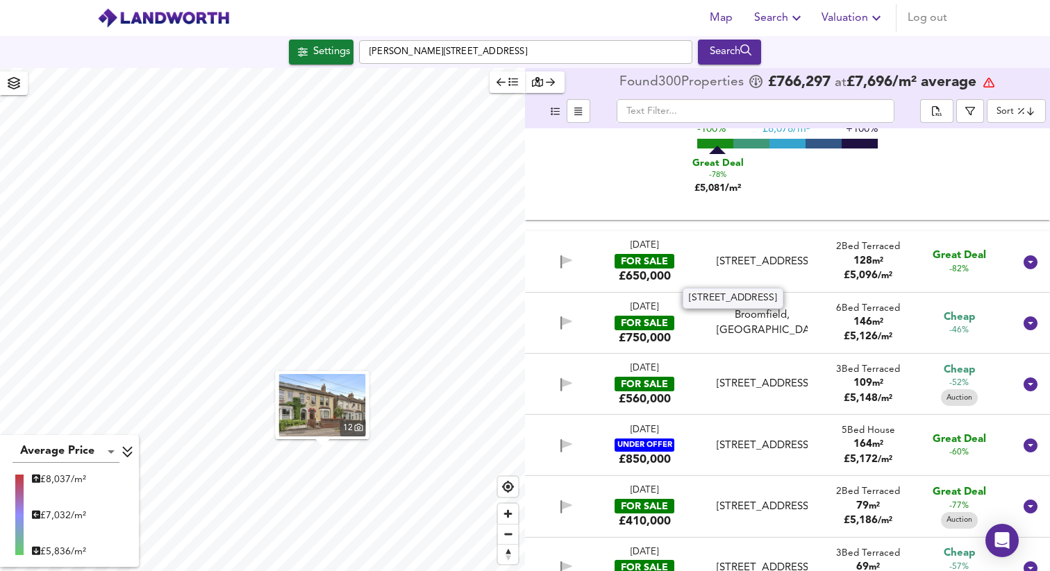
click at [711, 258] on div "[STREET_ADDRESS]" at bounding box center [762, 262] width 102 height 15
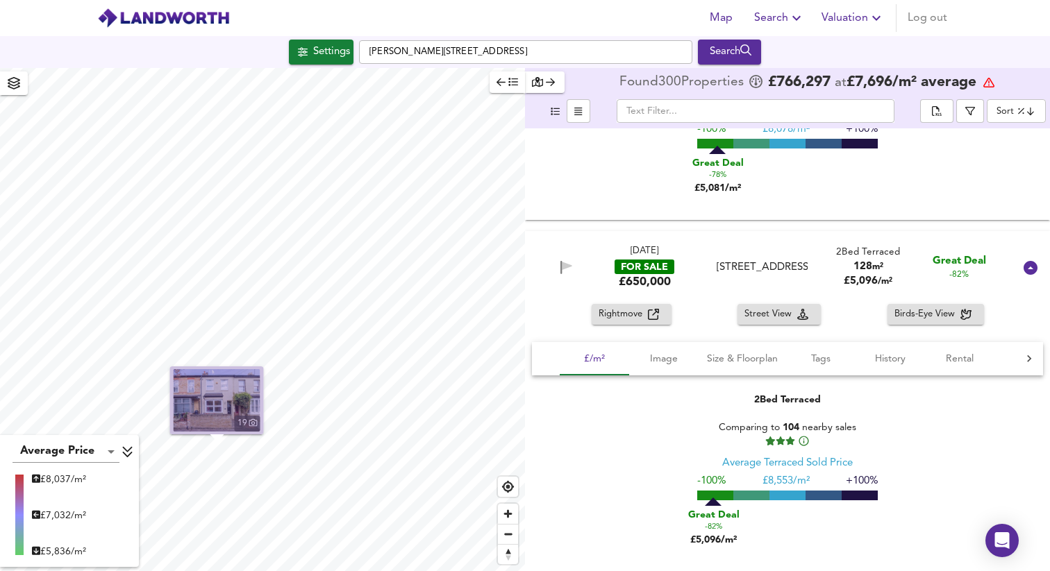
click at [234, 391] on img "button" at bounding box center [217, 400] width 87 height 62
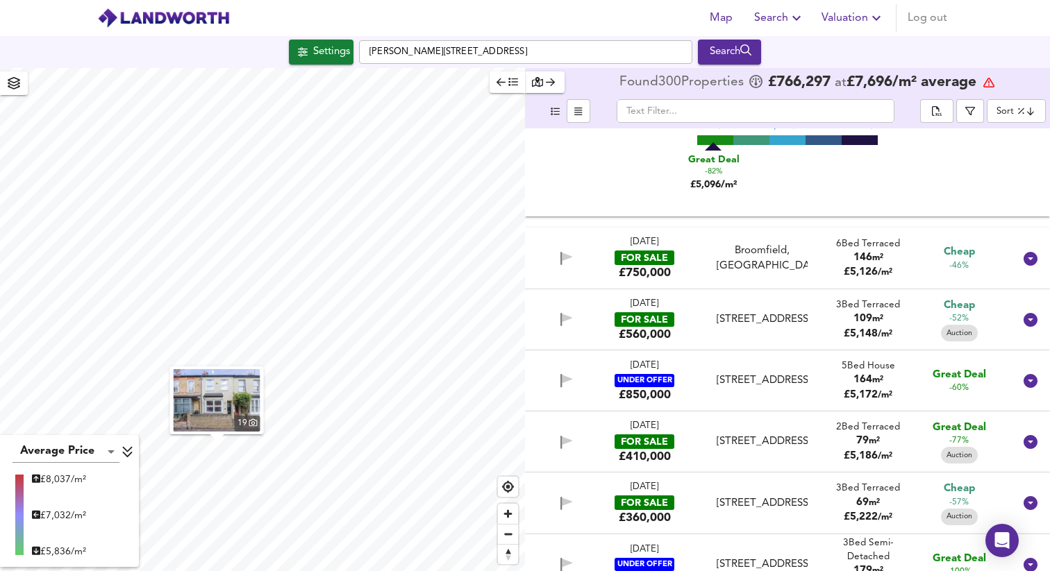
scroll to position [4215, 0]
click at [738, 265] on div "Broomfield, [GEOGRAPHIC_DATA]" at bounding box center [762, 258] width 91 height 30
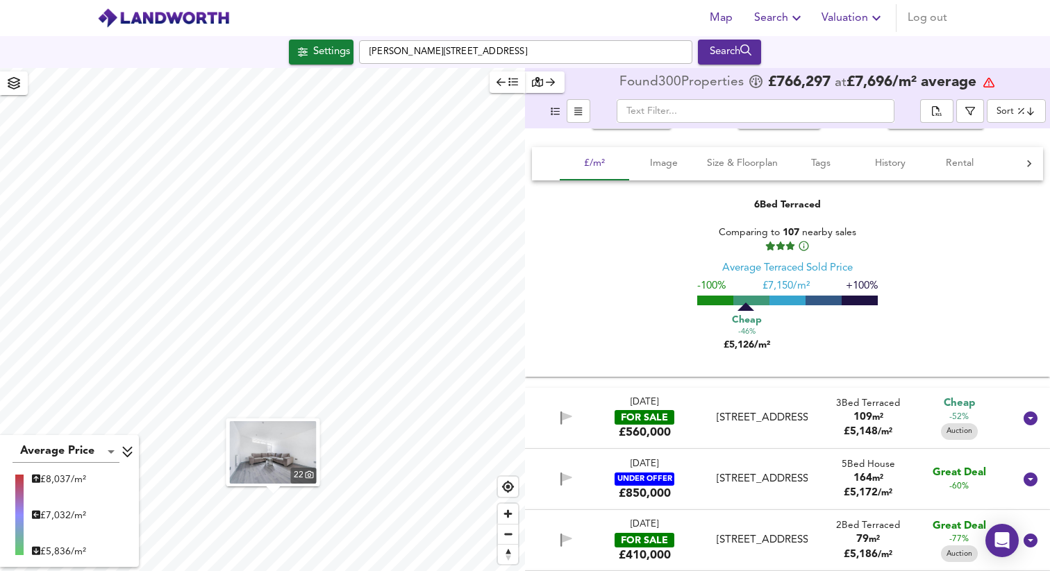
scroll to position [4561, 0]
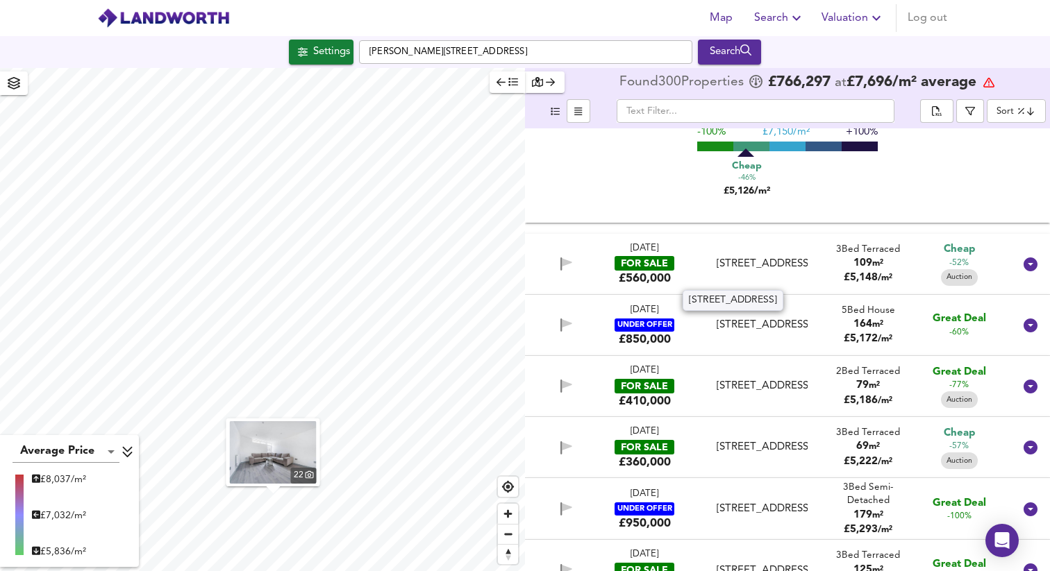
click at [738, 265] on div "[STREET_ADDRESS]" at bounding box center [762, 264] width 91 height 15
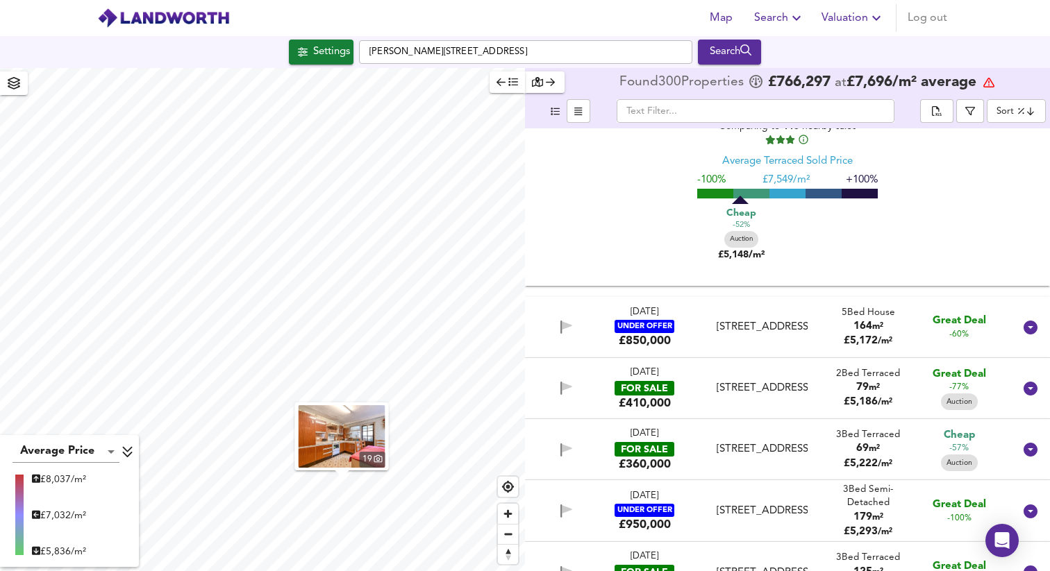
scroll to position [4873, 0]
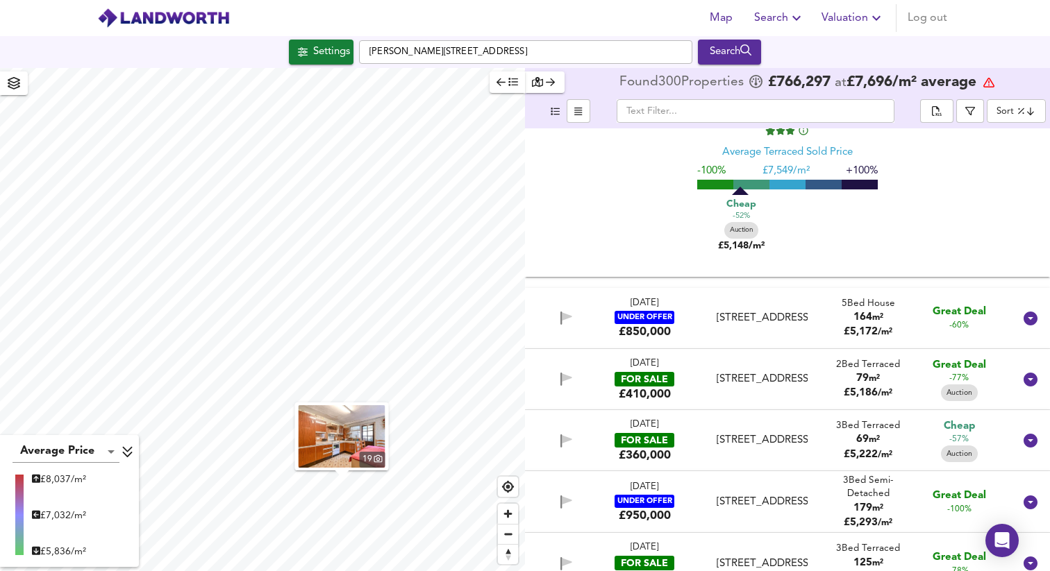
click at [768, 311] on div "[STREET_ADDRESS]" at bounding box center [762, 318] width 91 height 15
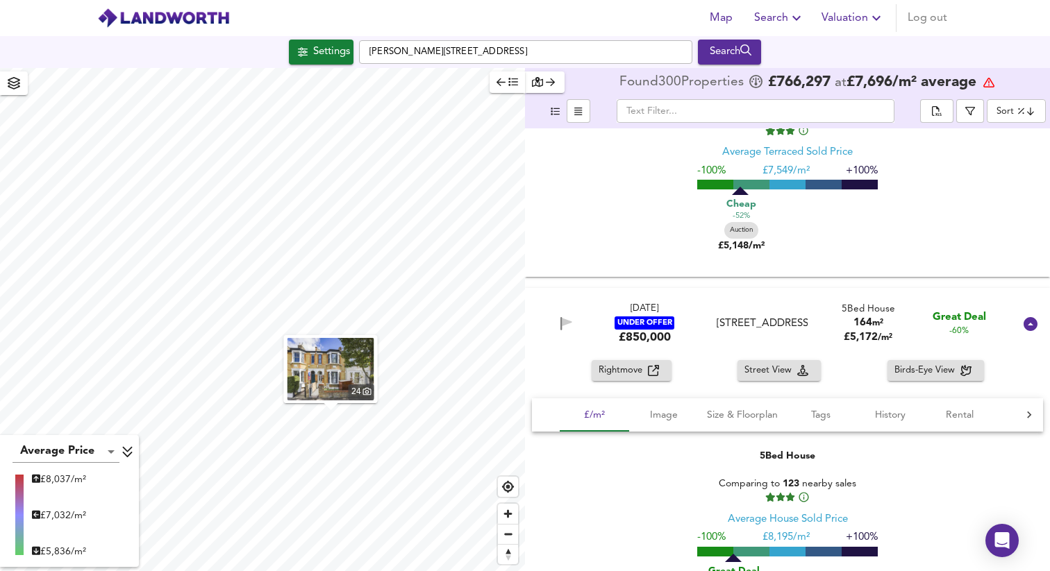
click at [336, 365] on img "button" at bounding box center [330, 369] width 87 height 62
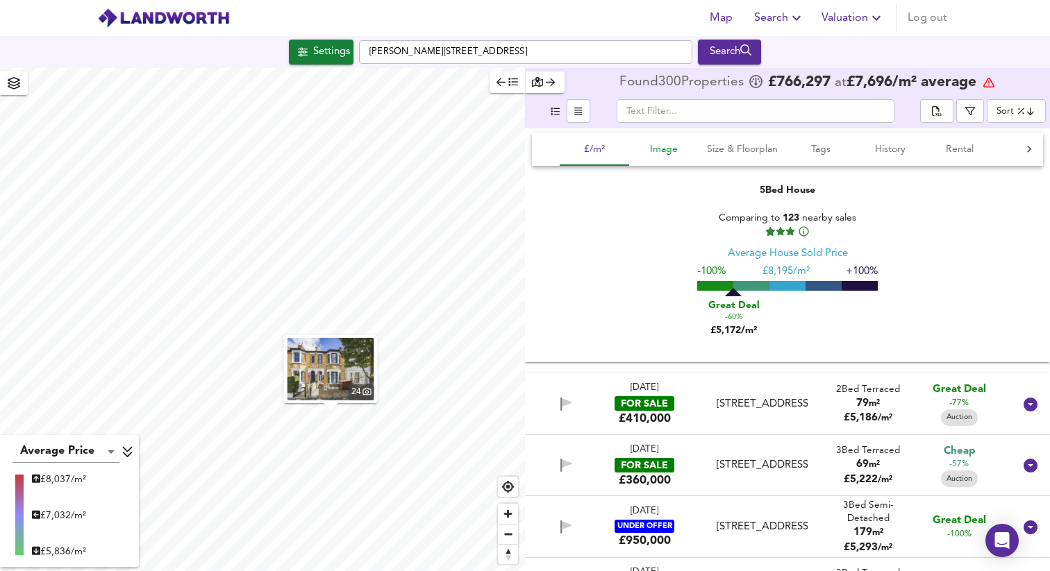
scroll to position [5207, 0]
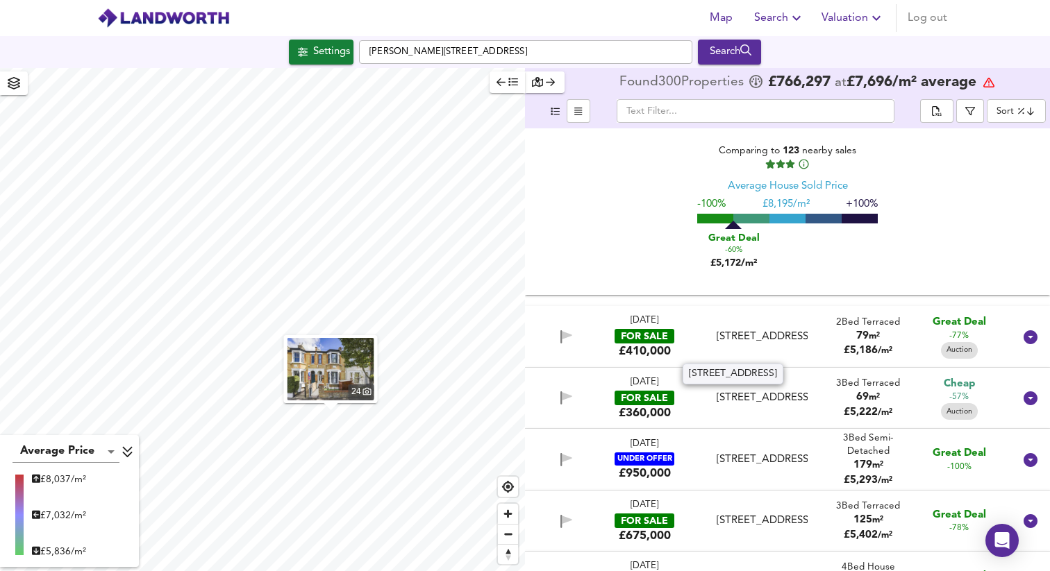
click at [753, 332] on div "[STREET_ADDRESS]" at bounding box center [762, 337] width 91 height 15
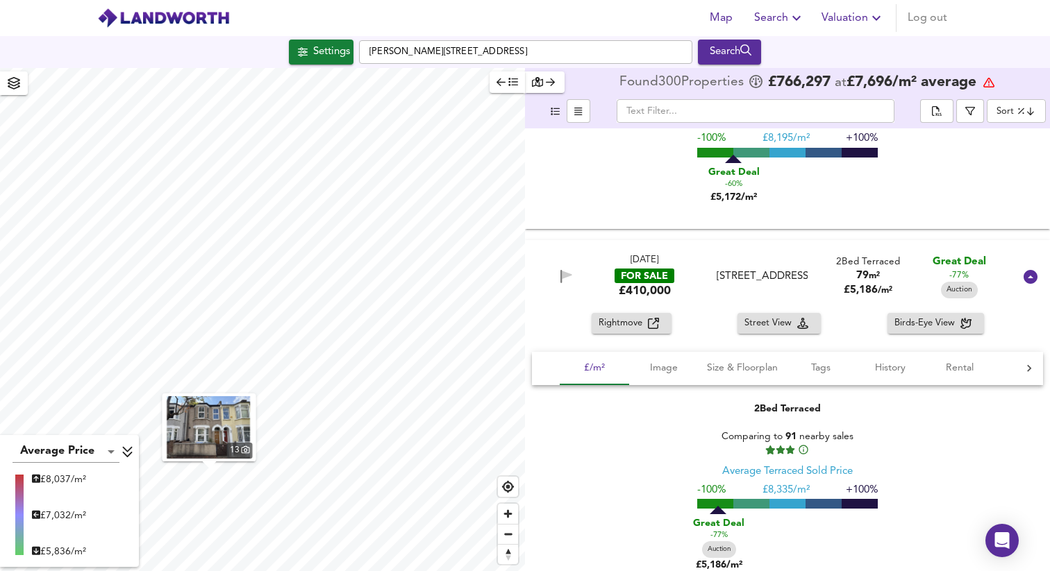
scroll to position [5274, 0]
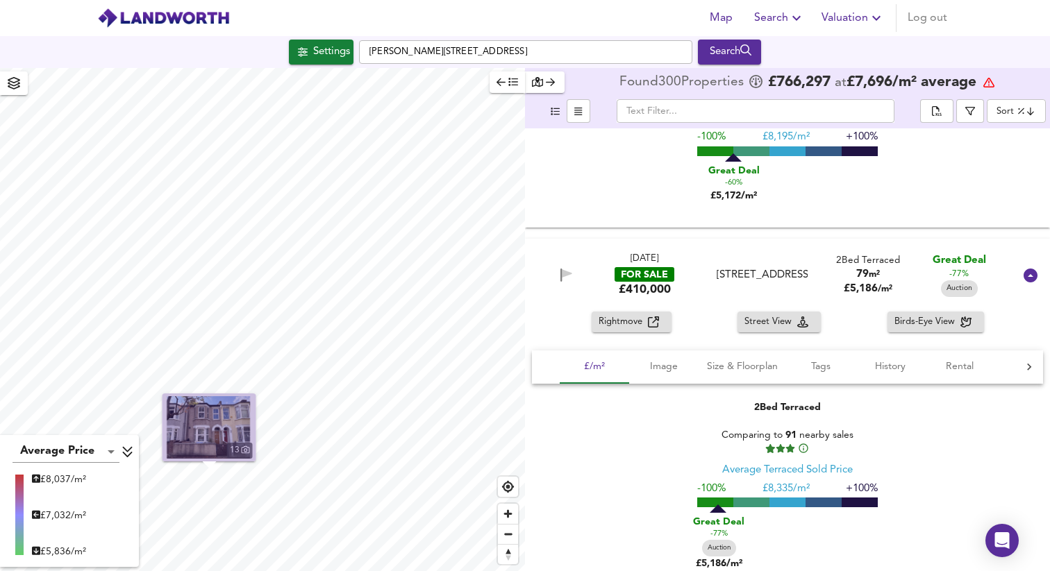
click at [232, 416] on img "button" at bounding box center [209, 428] width 87 height 62
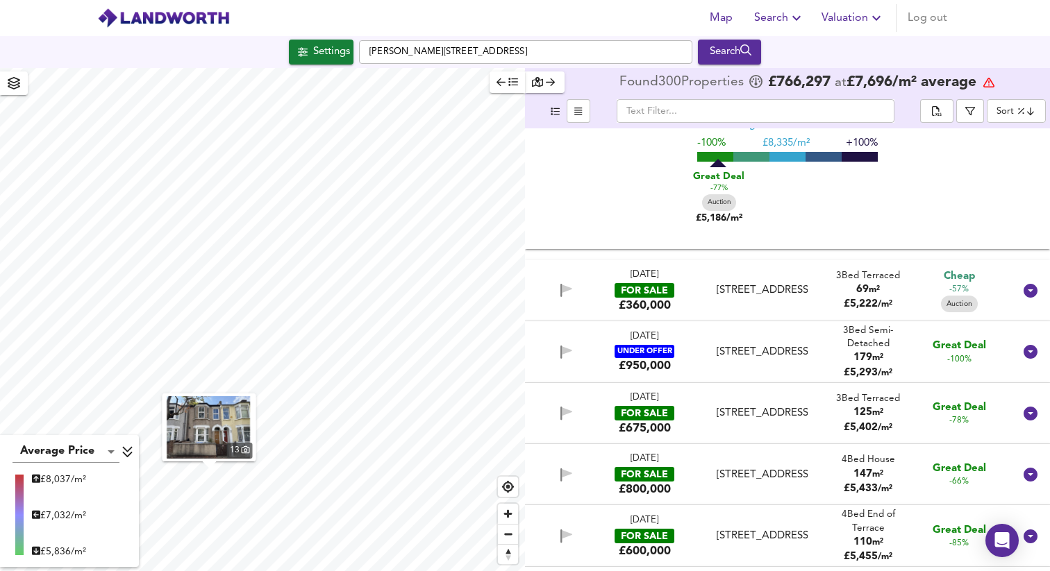
scroll to position [5627, 0]
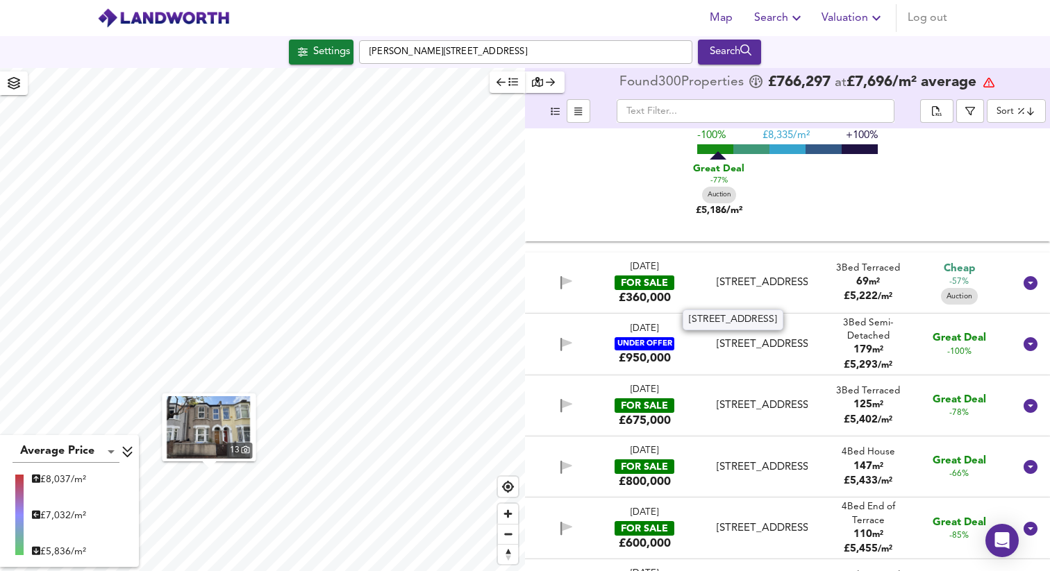
click at [741, 278] on div "[STREET_ADDRESS]" at bounding box center [762, 283] width 91 height 15
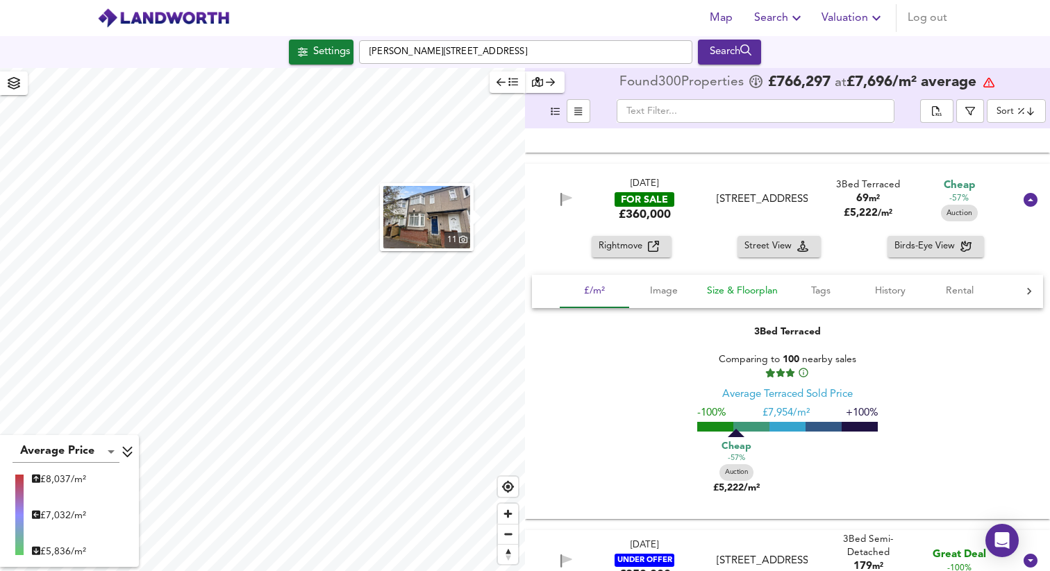
scroll to position [5717, 0]
click at [670, 292] on span "Image" at bounding box center [663, 290] width 53 height 17
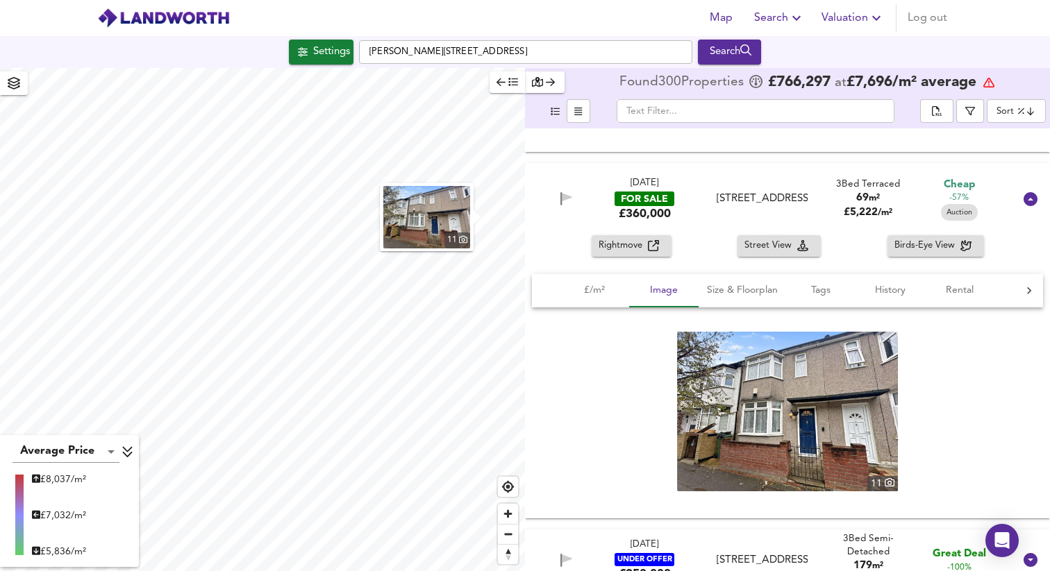
click at [792, 439] on img at bounding box center [787, 411] width 221 height 160
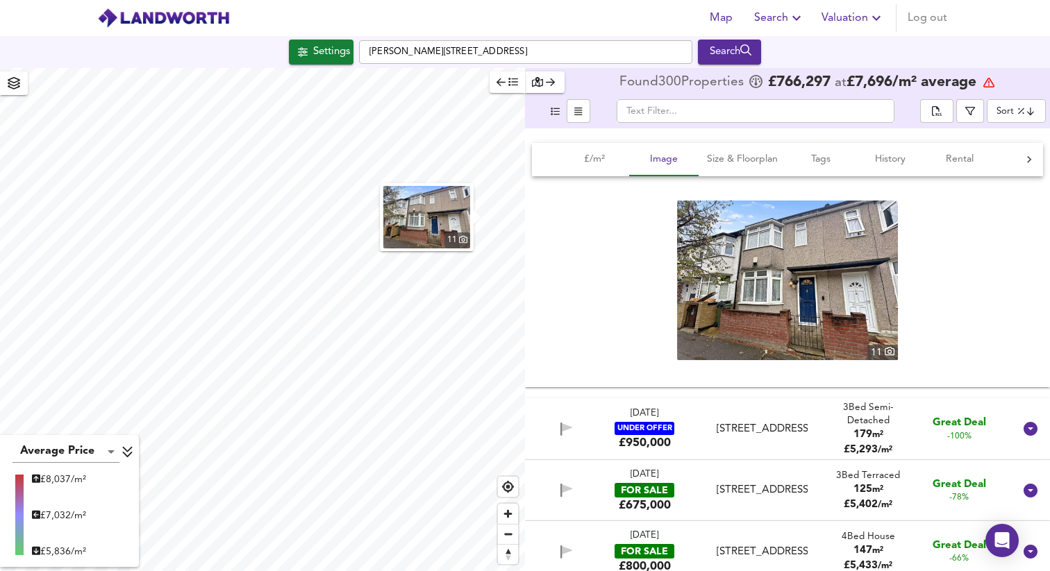
scroll to position [5956, 0]
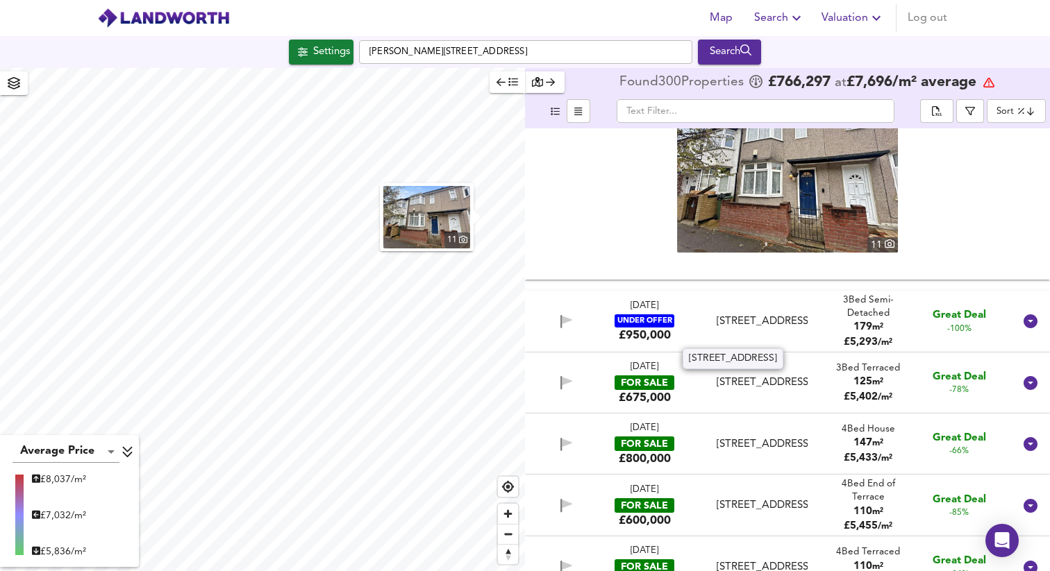
click at [735, 318] on div "[STREET_ADDRESS]" at bounding box center [762, 322] width 91 height 15
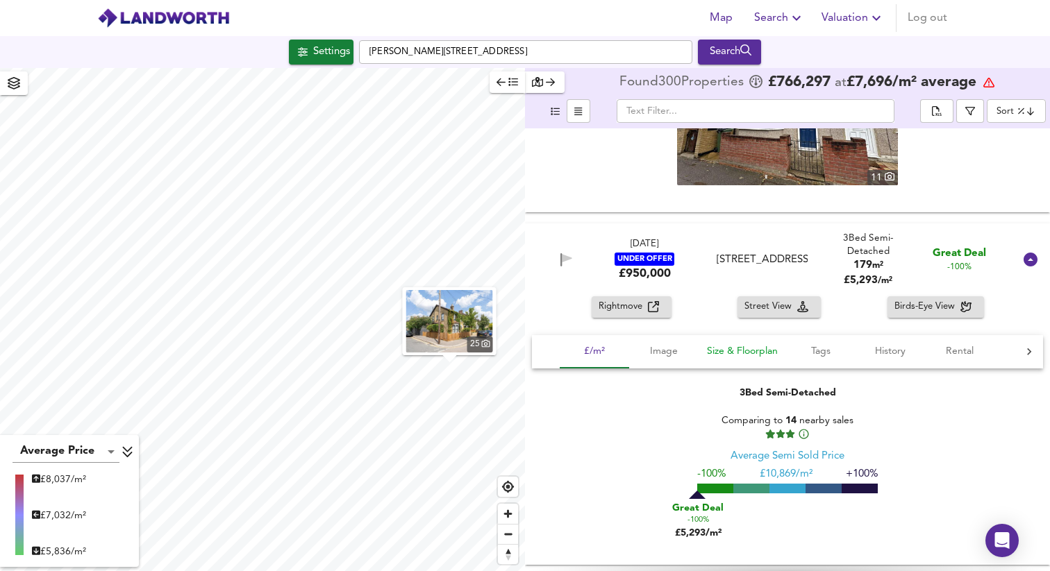
scroll to position [6027, 0]
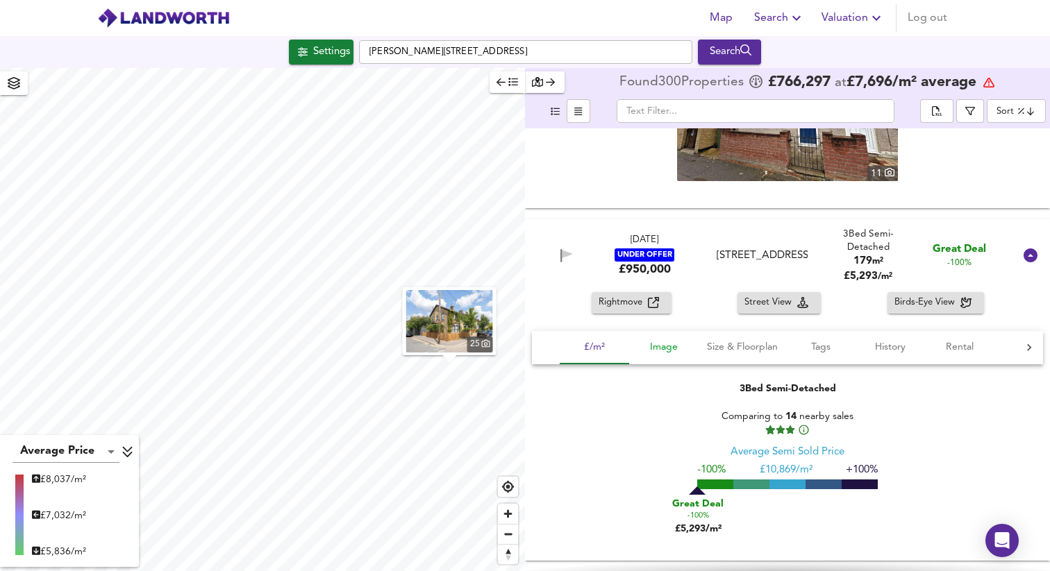
click at [672, 351] on span "Image" at bounding box center [663, 347] width 53 height 17
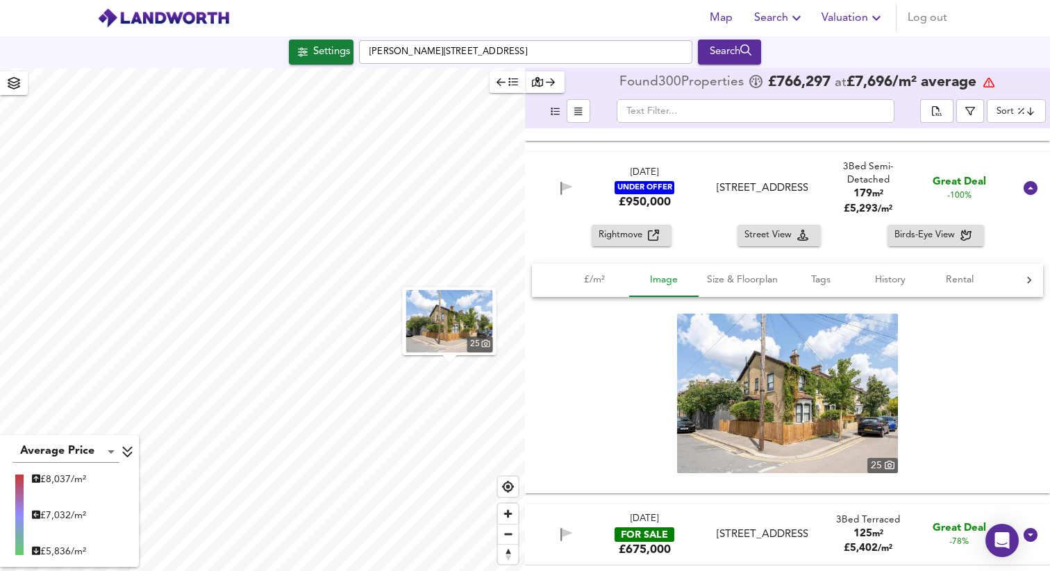
scroll to position [6145, 0]
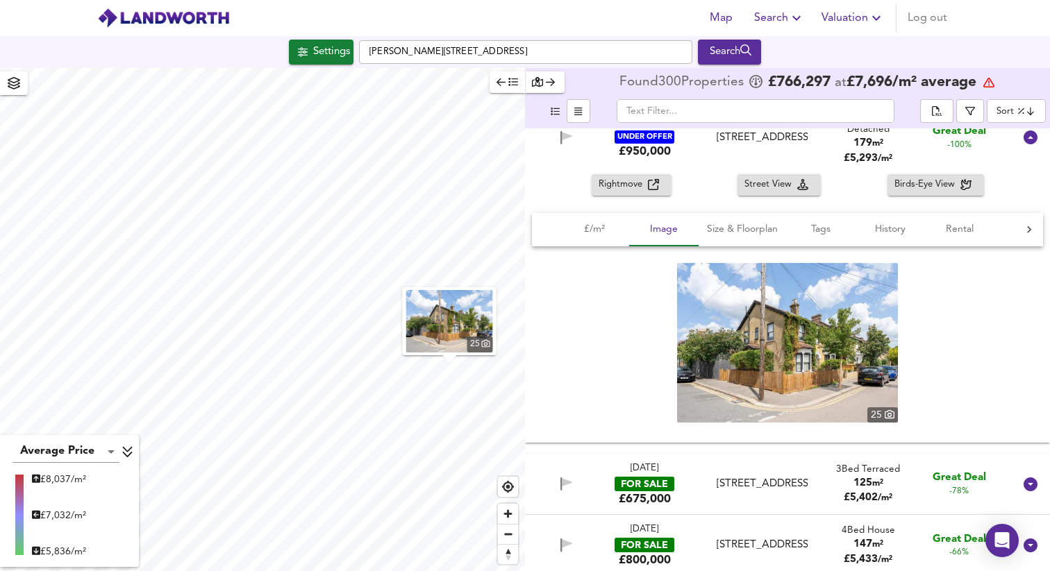
click at [732, 351] on img at bounding box center [787, 343] width 221 height 160
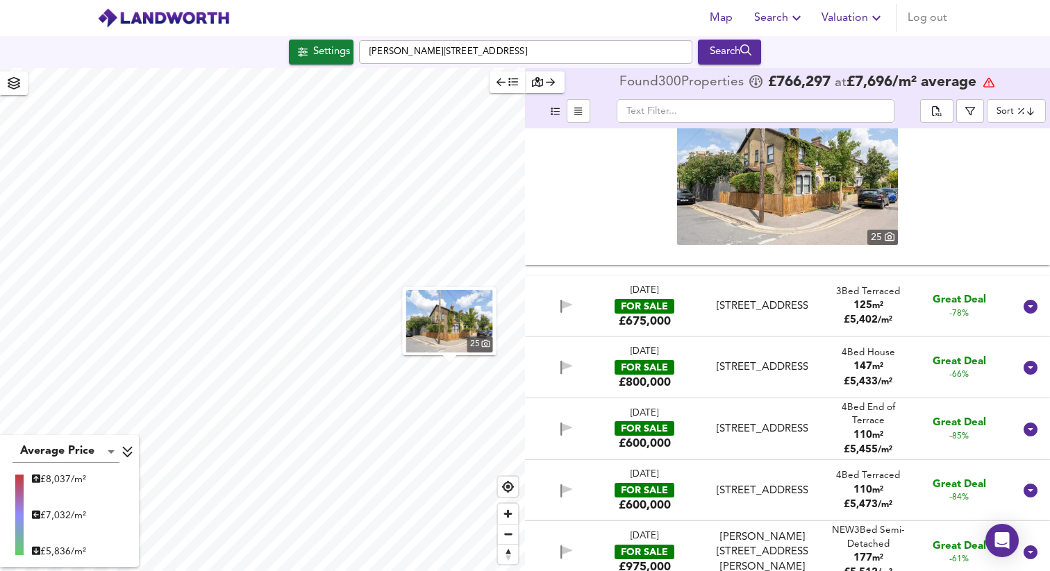
scroll to position [6324, 0]
click at [740, 362] on div "[STREET_ADDRESS]" at bounding box center [762, 367] width 91 height 15
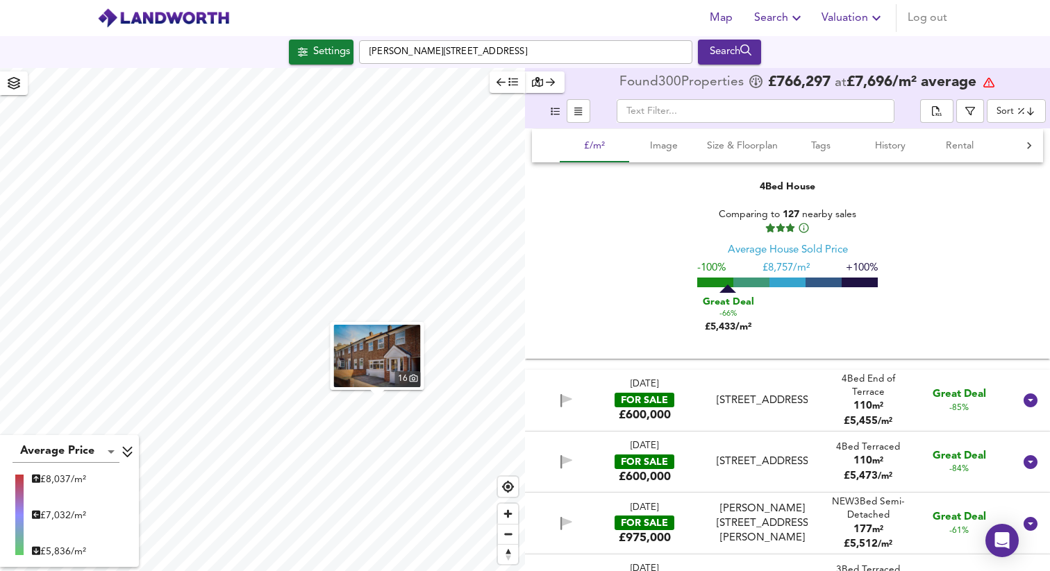
scroll to position [6739, 0]
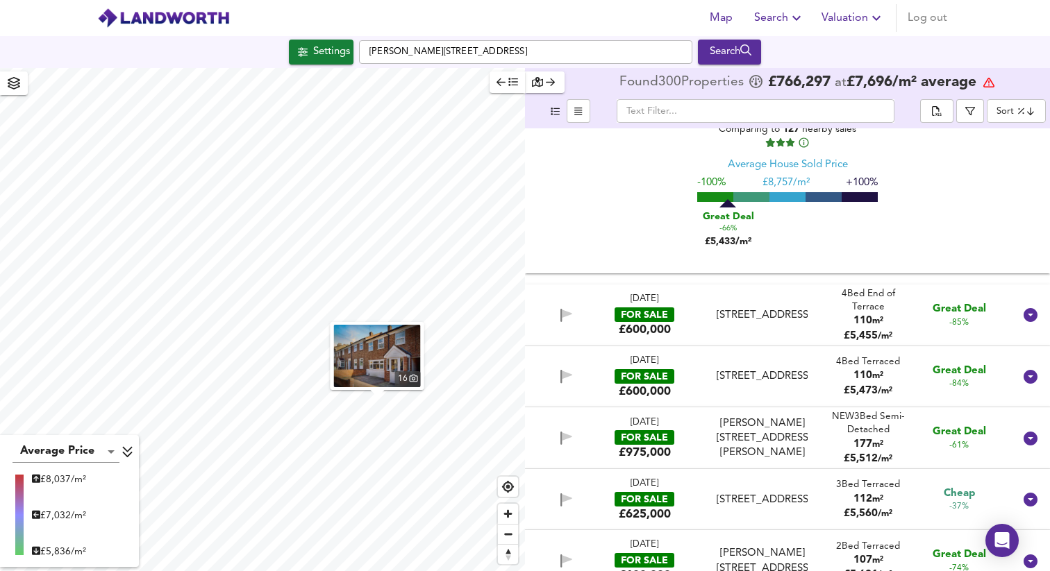
click at [758, 310] on div "[STREET_ADDRESS]" at bounding box center [762, 315] width 91 height 15
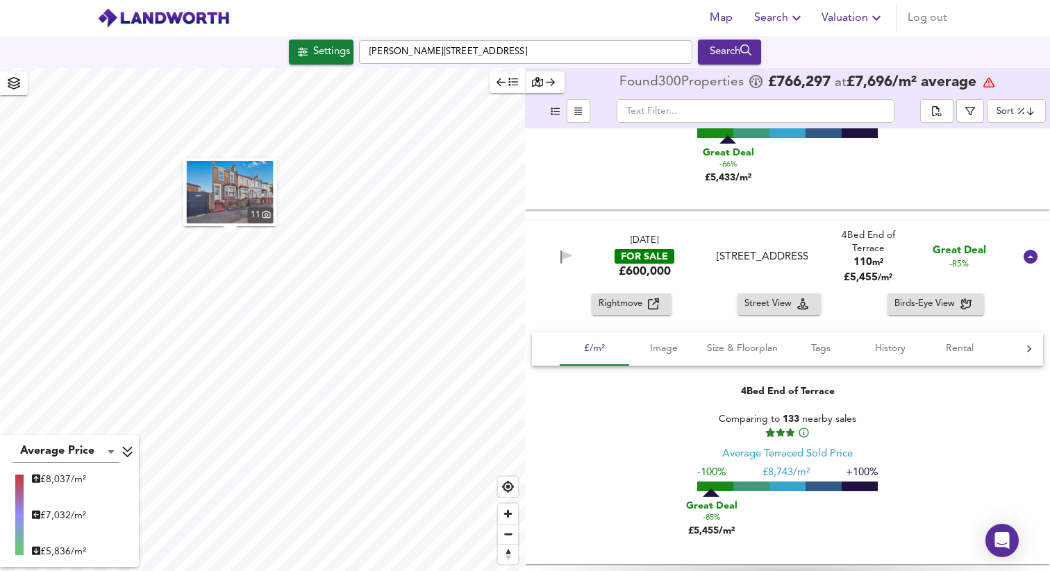
scroll to position [6817, 0]
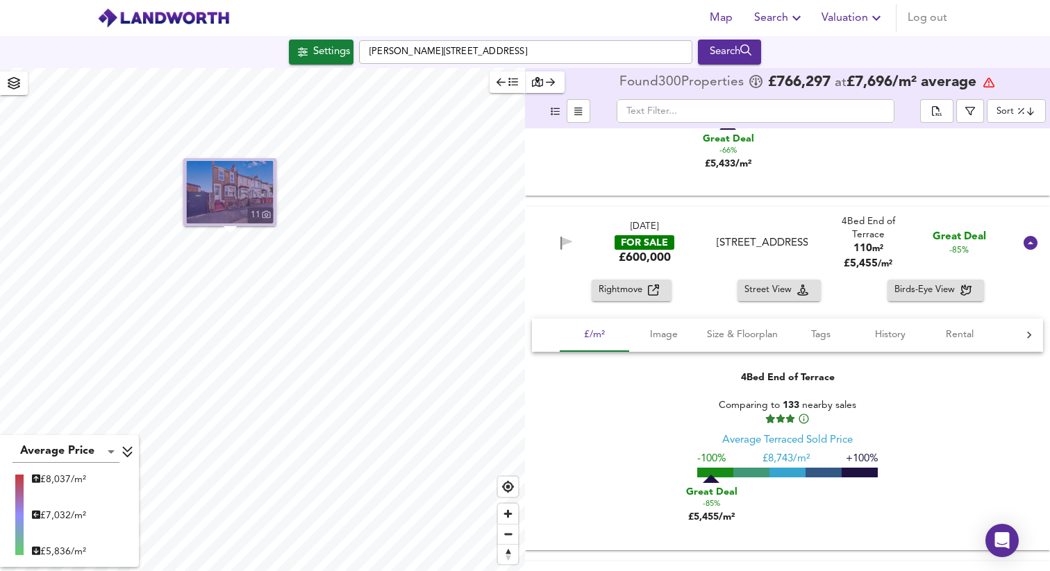
click at [235, 184] on img "button" at bounding box center [230, 192] width 87 height 62
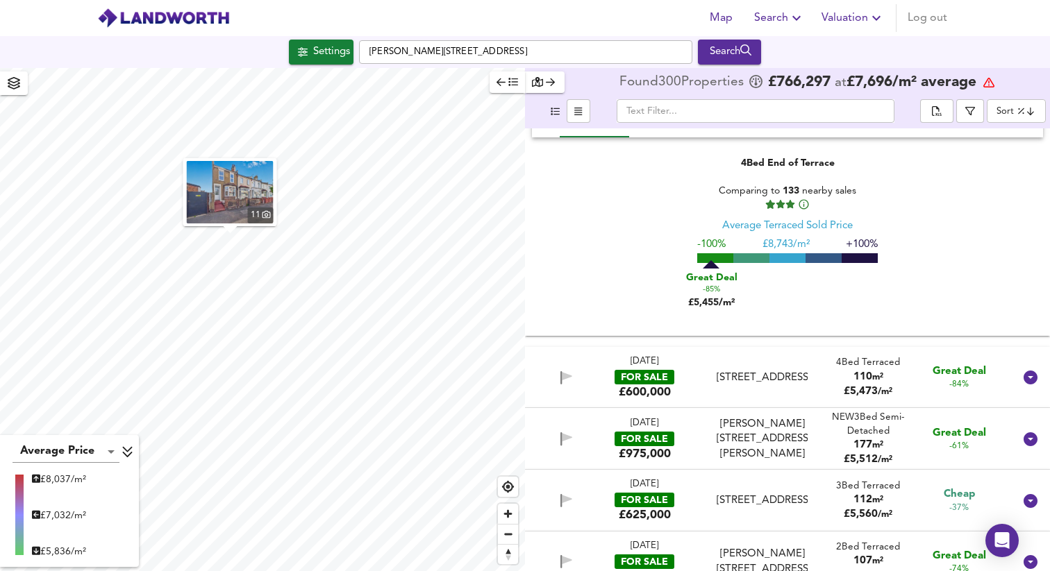
scroll to position [7052, 0]
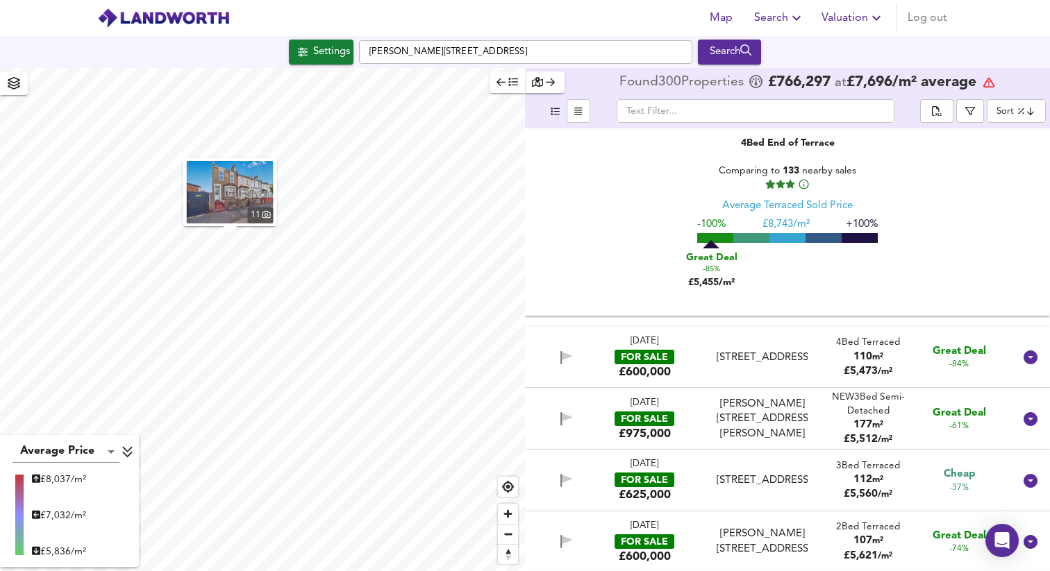
click at [756, 360] on div "[STREET_ADDRESS]" at bounding box center [762, 358] width 91 height 15
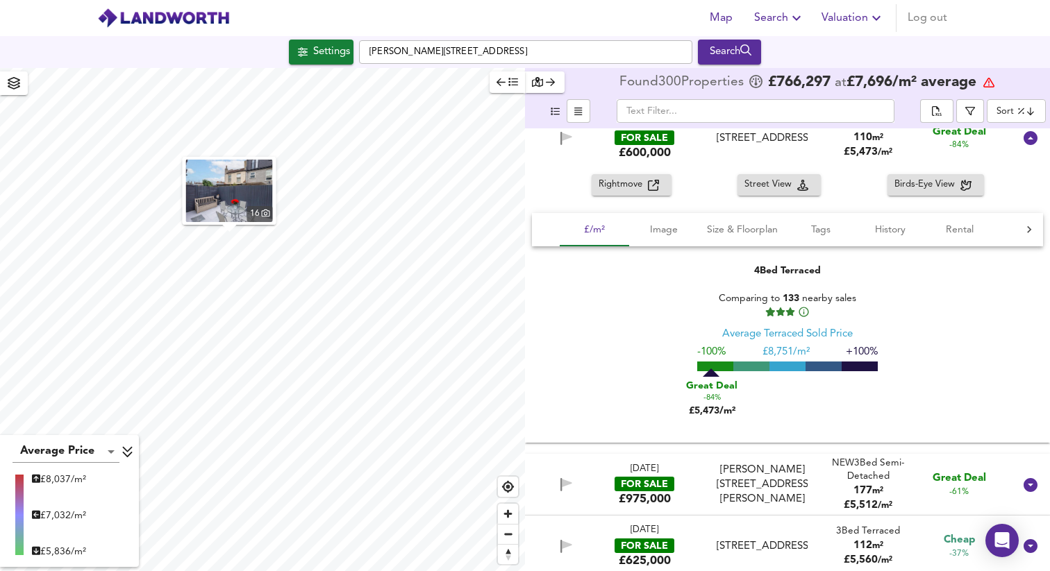
scroll to position [7421, 0]
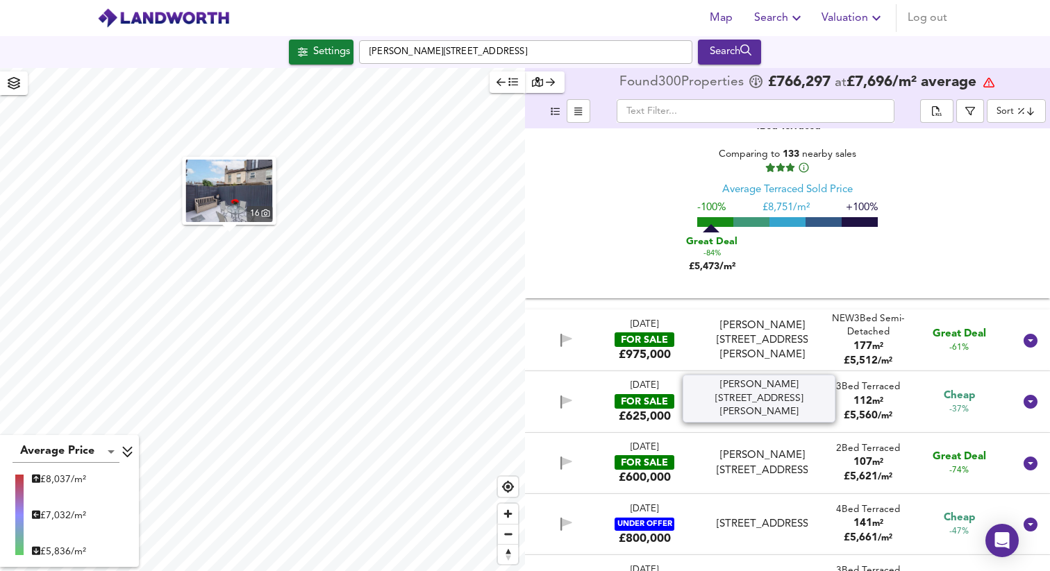
click at [770, 335] on div "[PERSON_NAME][STREET_ADDRESS][PERSON_NAME]" at bounding box center [762, 341] width 91 height 44
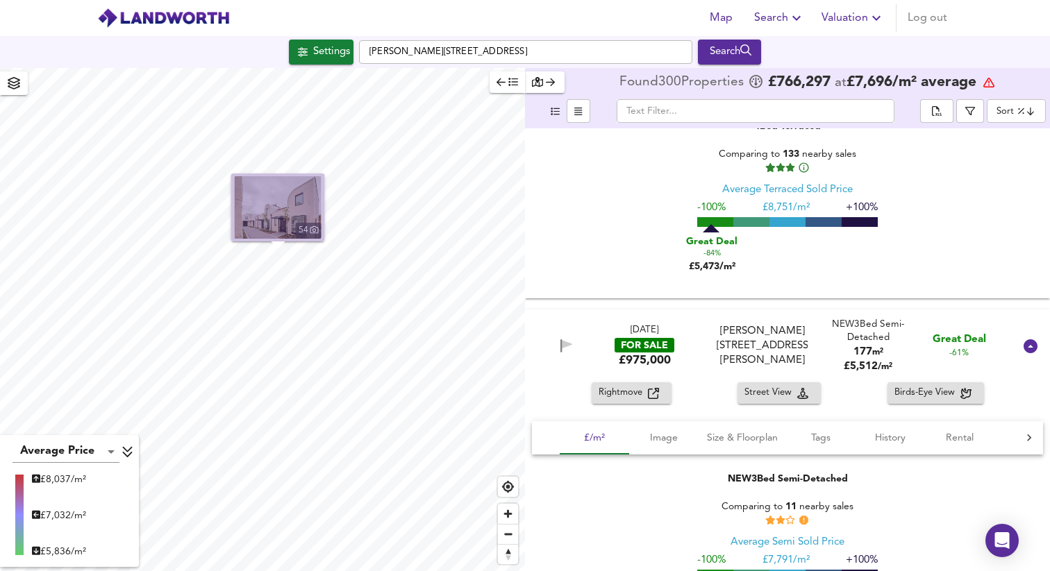
click at [285, 205] on img "button" at bounding box center [278, 207] width 87 height 62
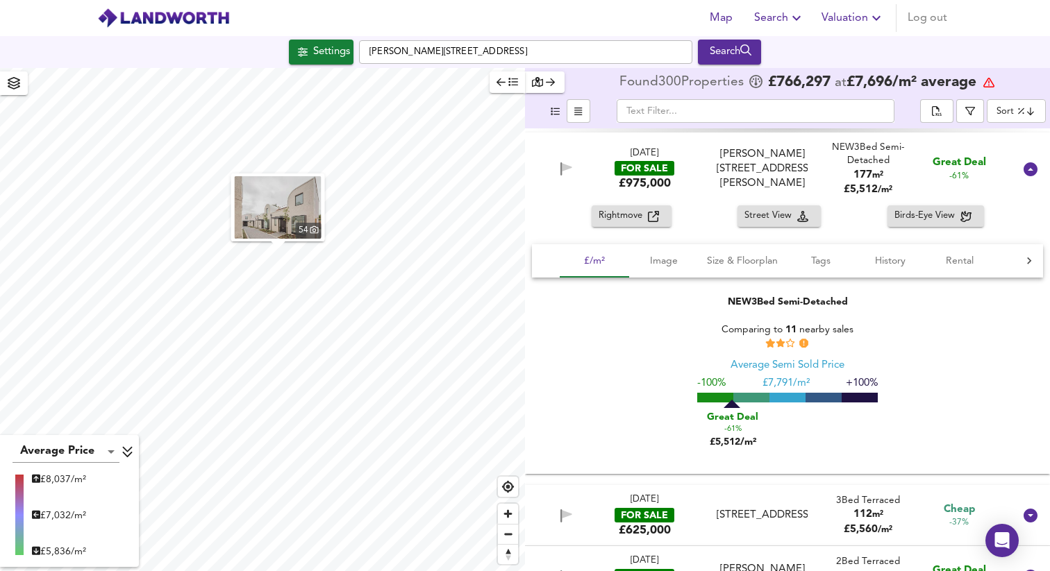
scroll to position [7808, 0]
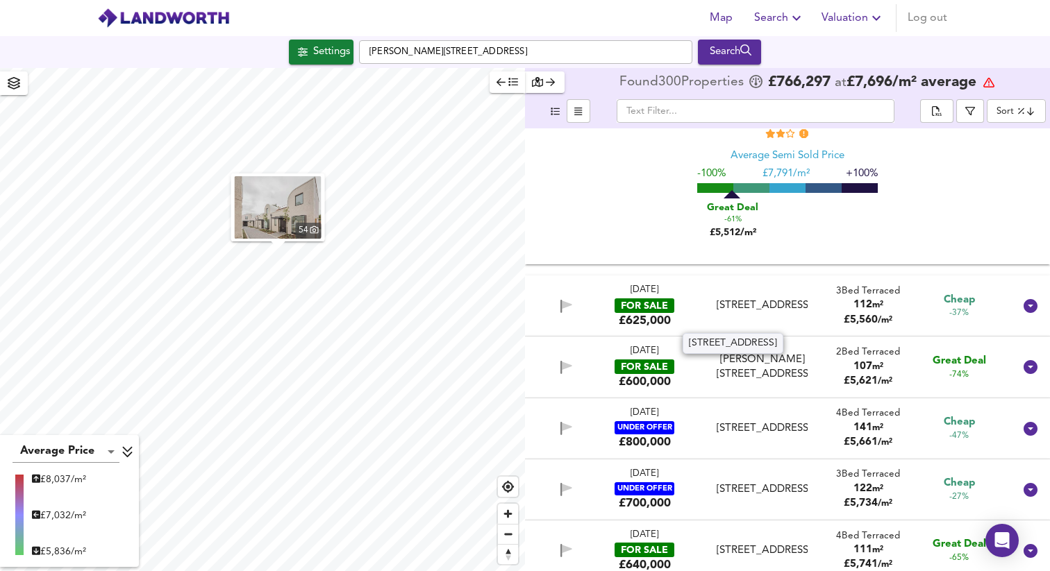
click at [746, 312] on div "[STREET_ADDRESS]" at bounding box center [762, 306] width 91 height 15
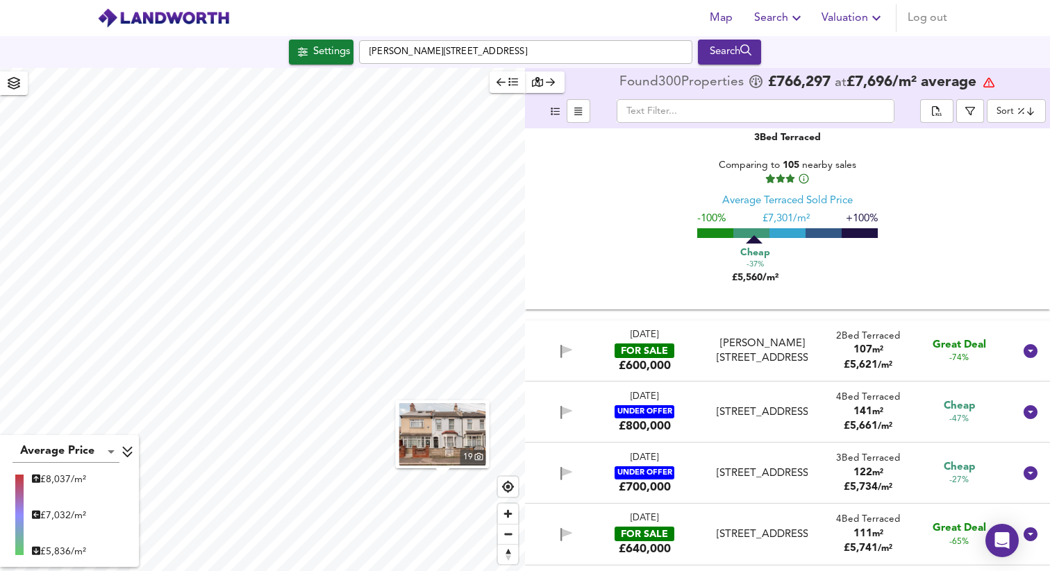
scroll to position [8118, 0]
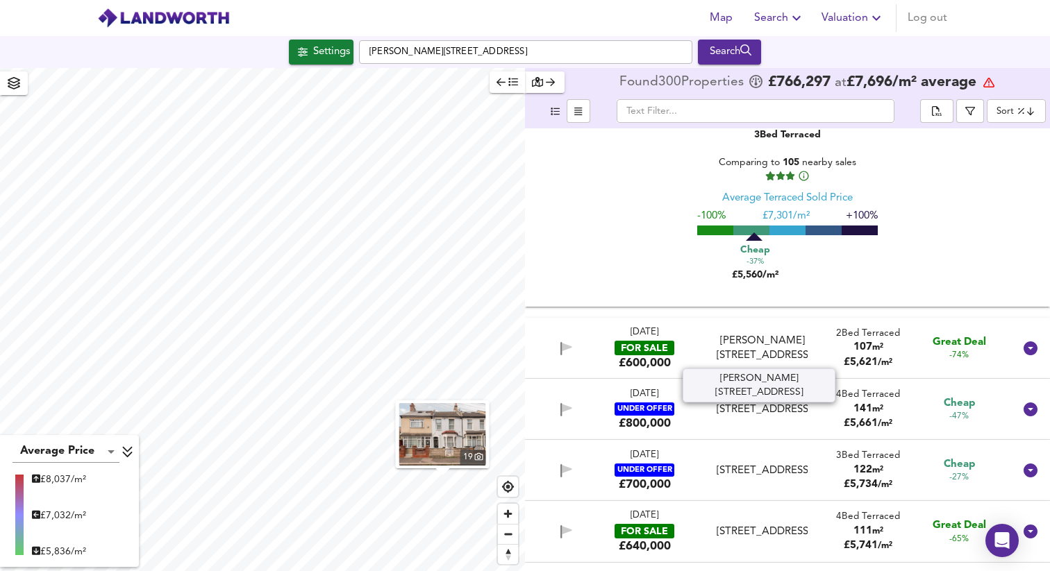
click at [749, 344] on div "[PERSON_NAME][STREET_ADDRESS]" at bounding box center [762, 349] width 91 height 30
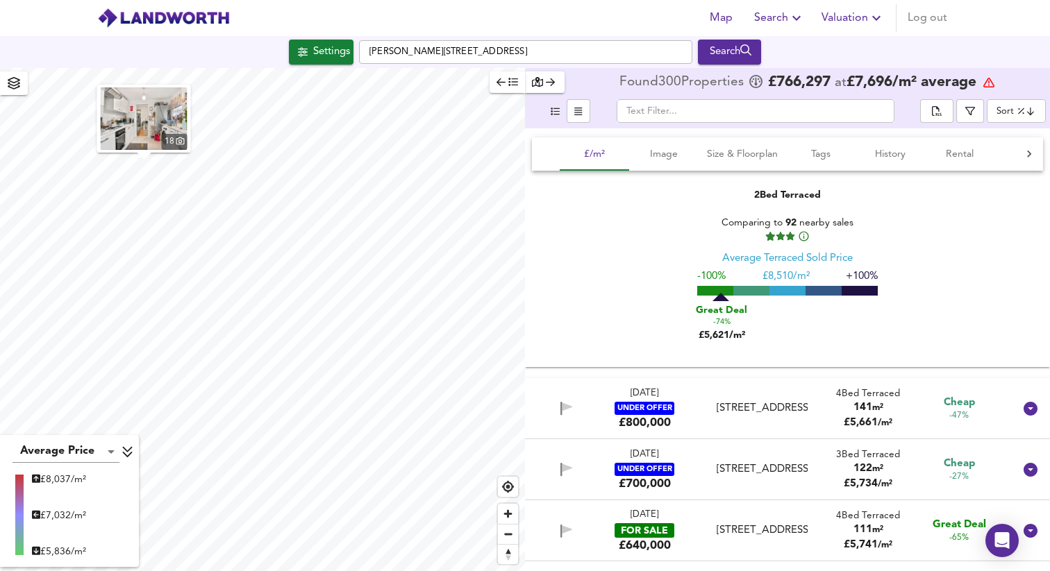
scroll to position [8446, 0]
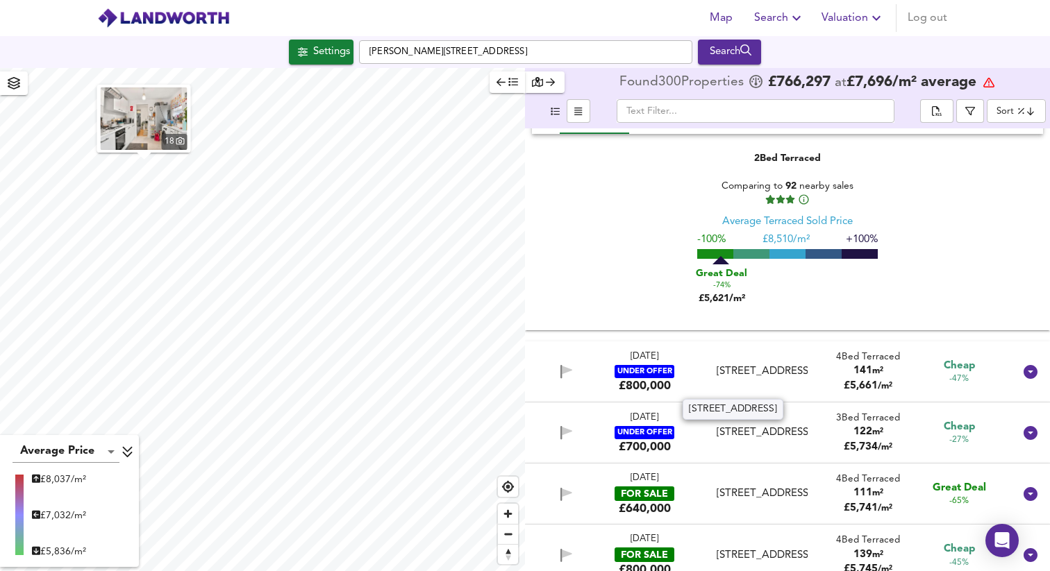
click at [756, 376] on div "[STREET_ADDRESS]" at bounding box center [762, 372] width 91 height 15
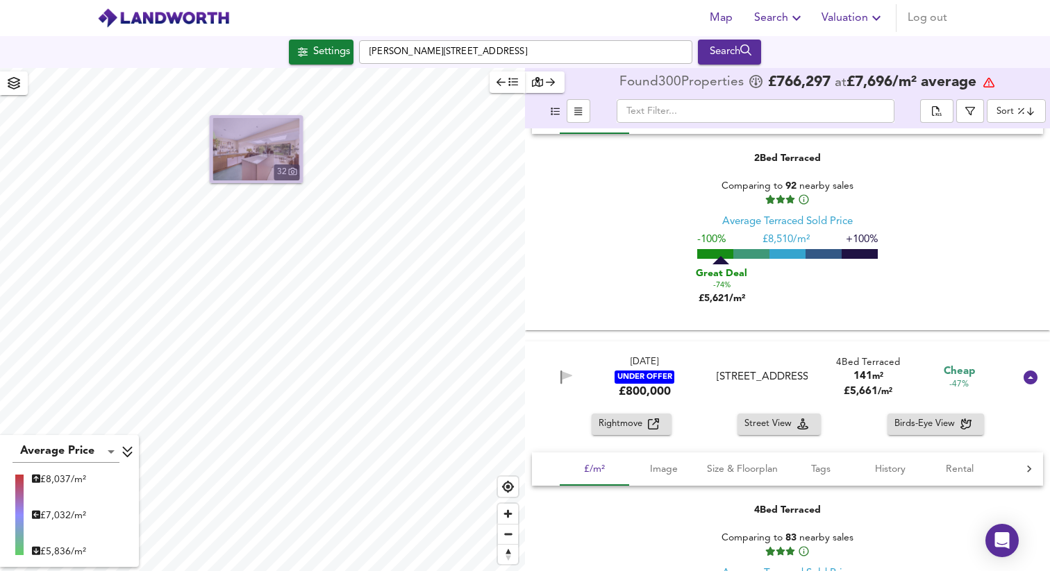
click at [270, 141] on img "button" at bounding box center [256, 149] width 87 height 62
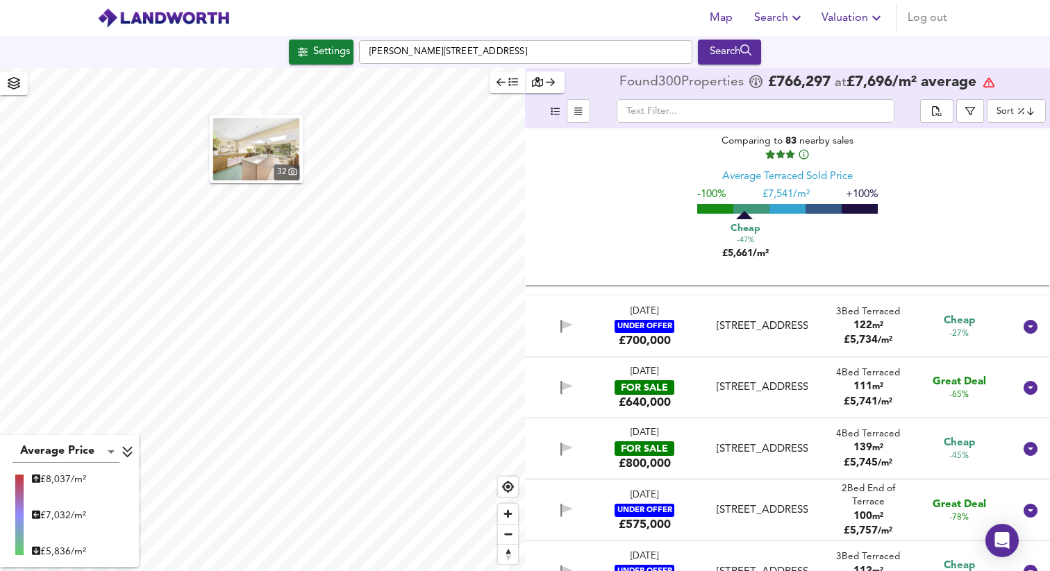
scroll to position [8845, 0]
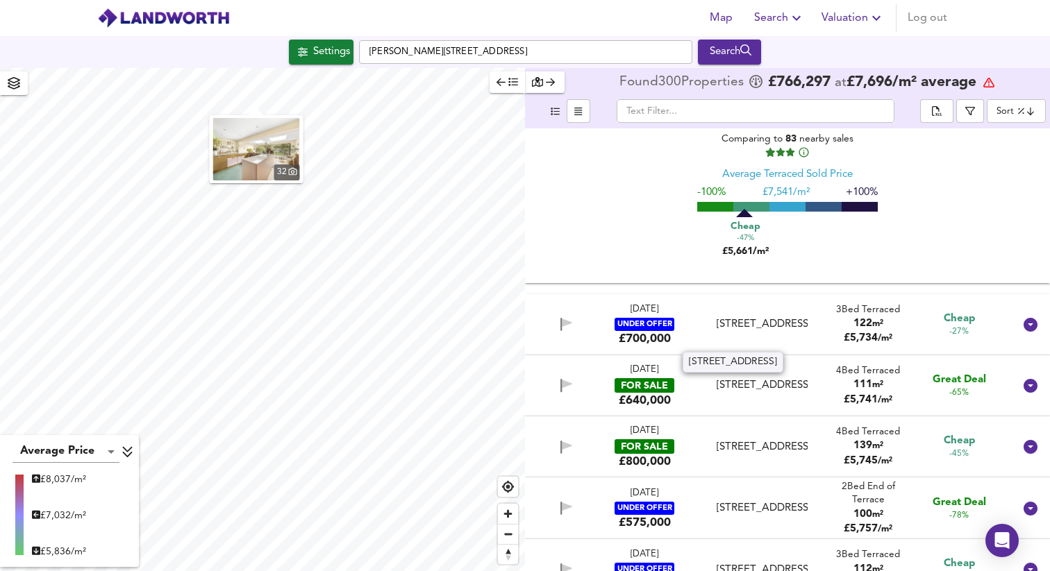
click at [740, 329] on div "[STREET_ADDRESS]" at bounding box center [762, 324] width 91 height 15
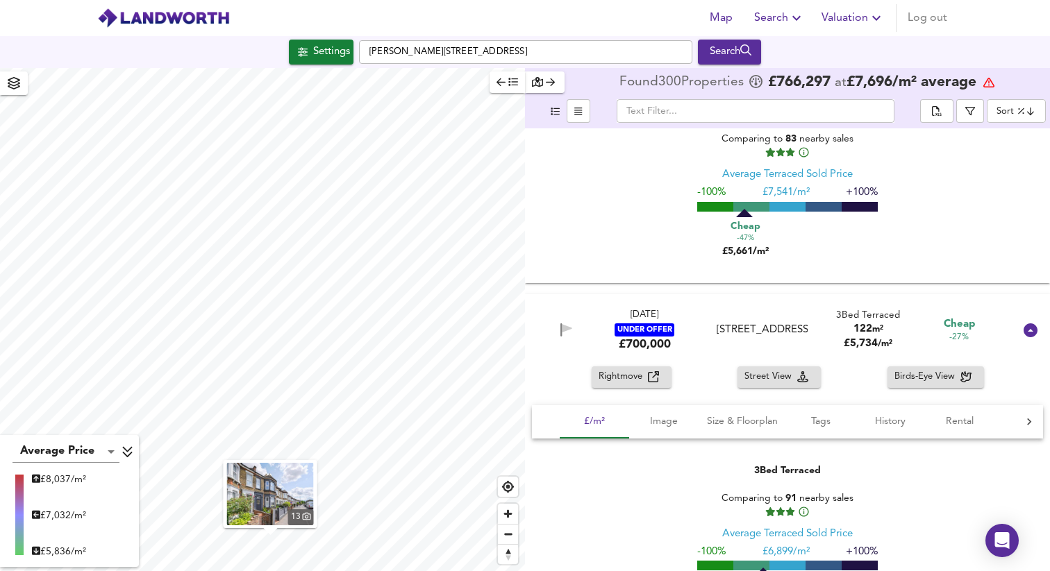
click at [300, 483] on img "button" at bounding box center [270, 494] width 87 height 62
click at [755, 323] on div "[STREET_ADDRESS]" at bounding box center [762, 330] width 91 height 15
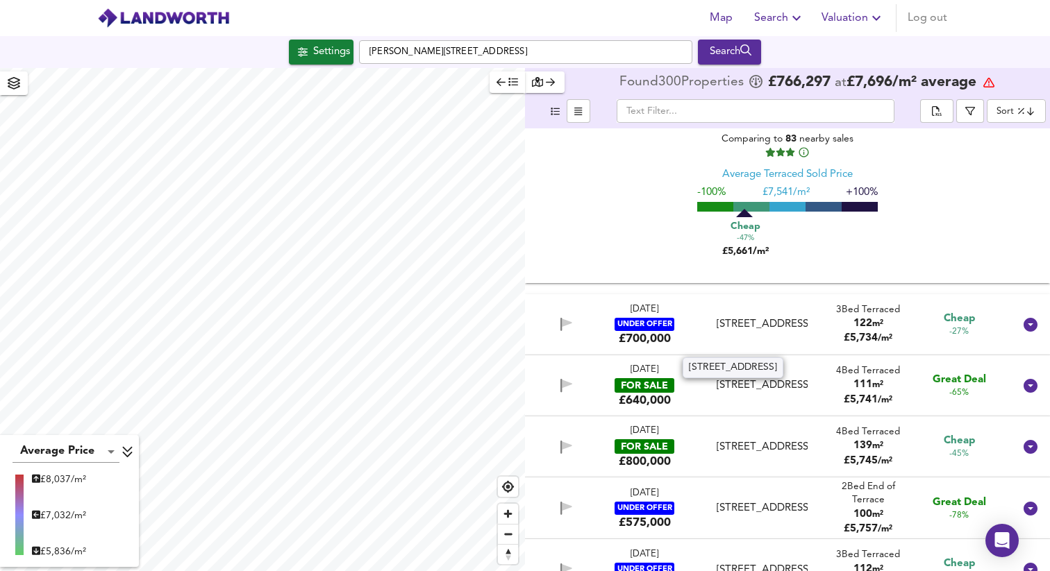
click at [747, 325] on div "[STREET_ADDRESS]" at bounding box center [762, 324] width 91 height 15
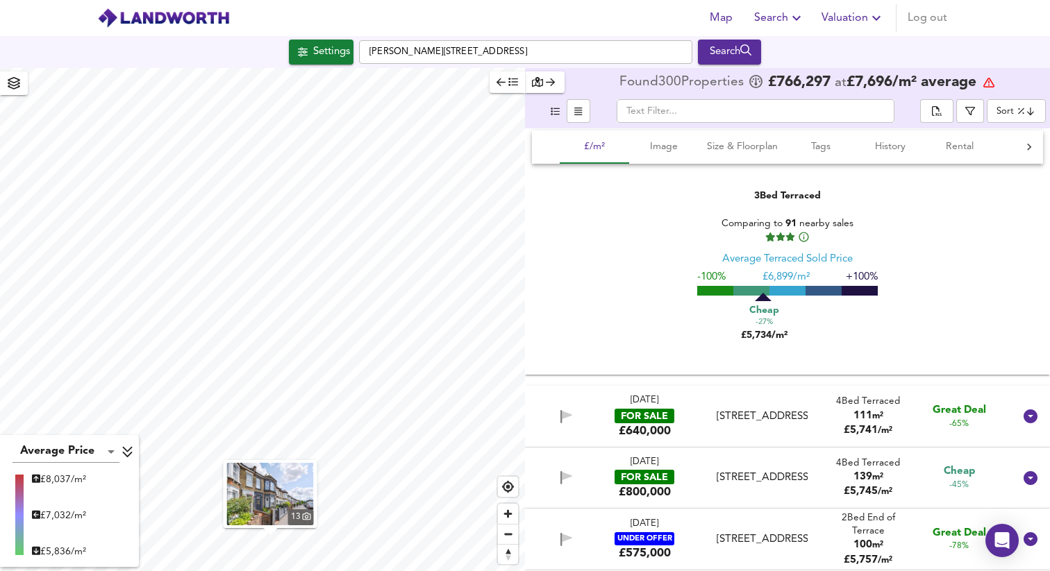
scroll to position [9146, 0]
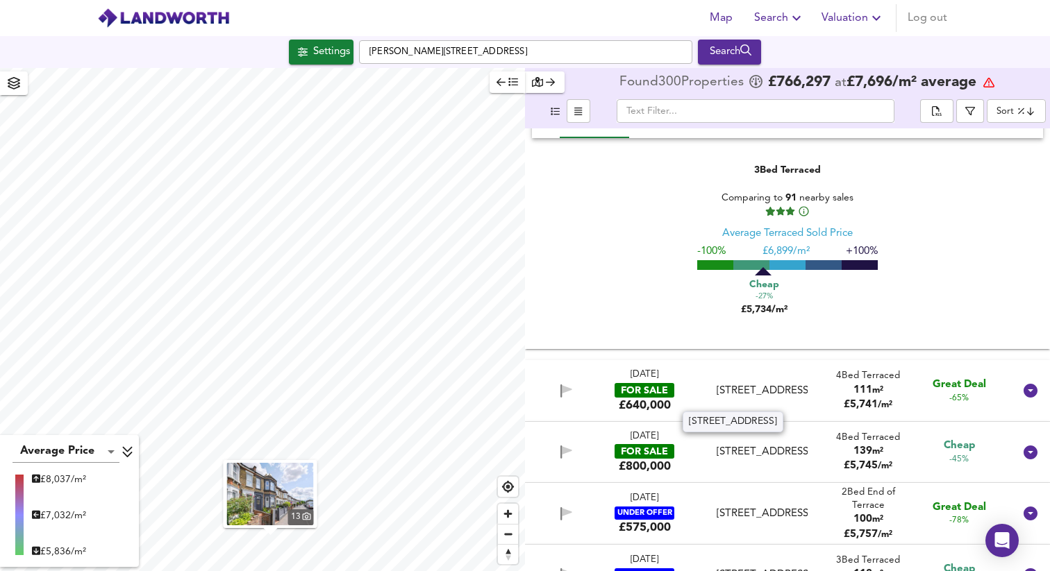
click at [760, 390] on div "[STREET_ADDRESS]" at bounding box center [762, 391] width 91 height 15
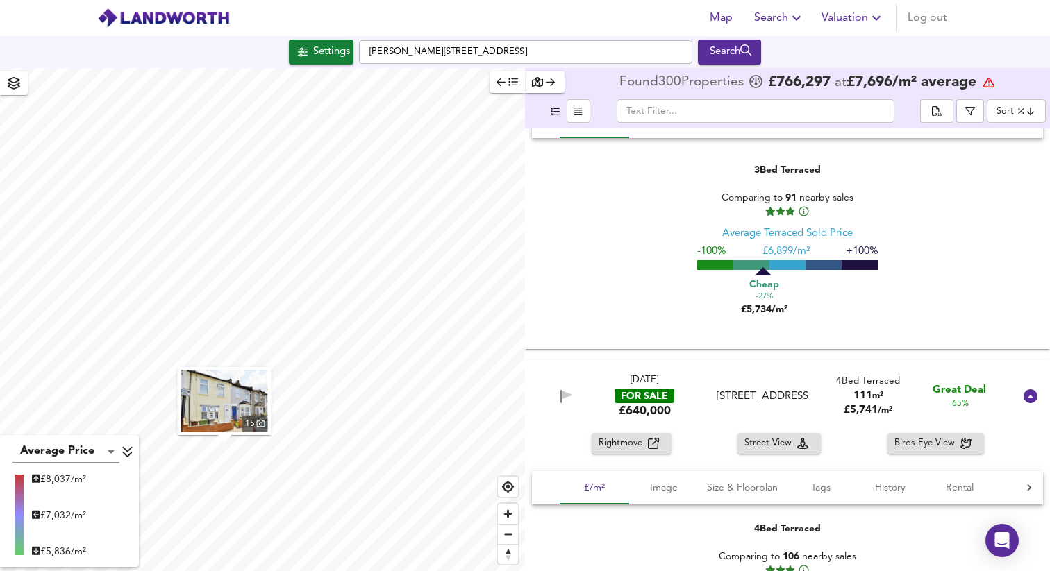
click at [235, 399] on img "button" at bounding box center [224, 401] width 87 height 62
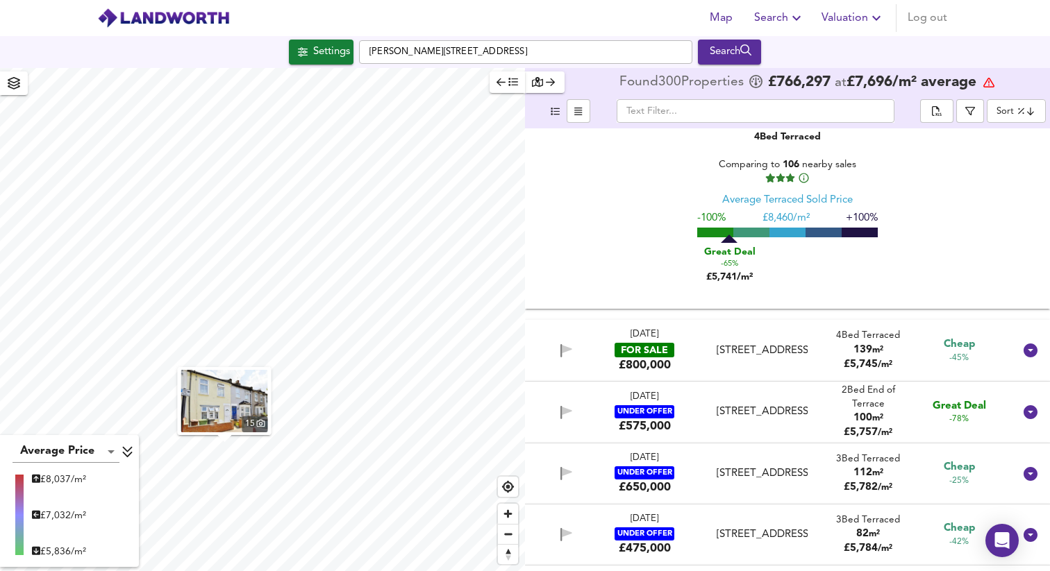
scroll to position [9546, 0]
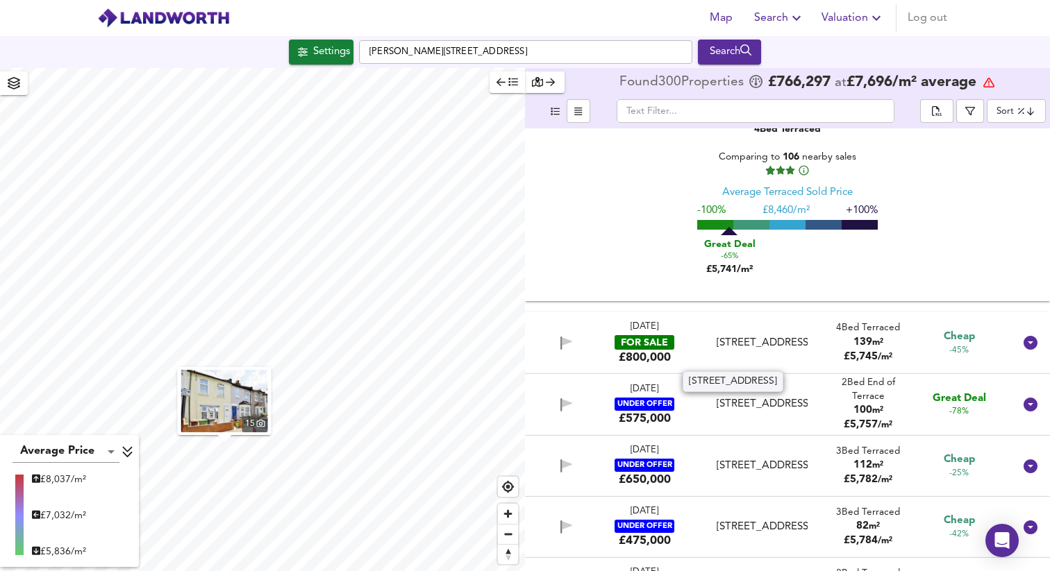
click at [746, 336] on div "[STREET_ADDRESS]" at bounding box center [762, 343] width 91 height 15
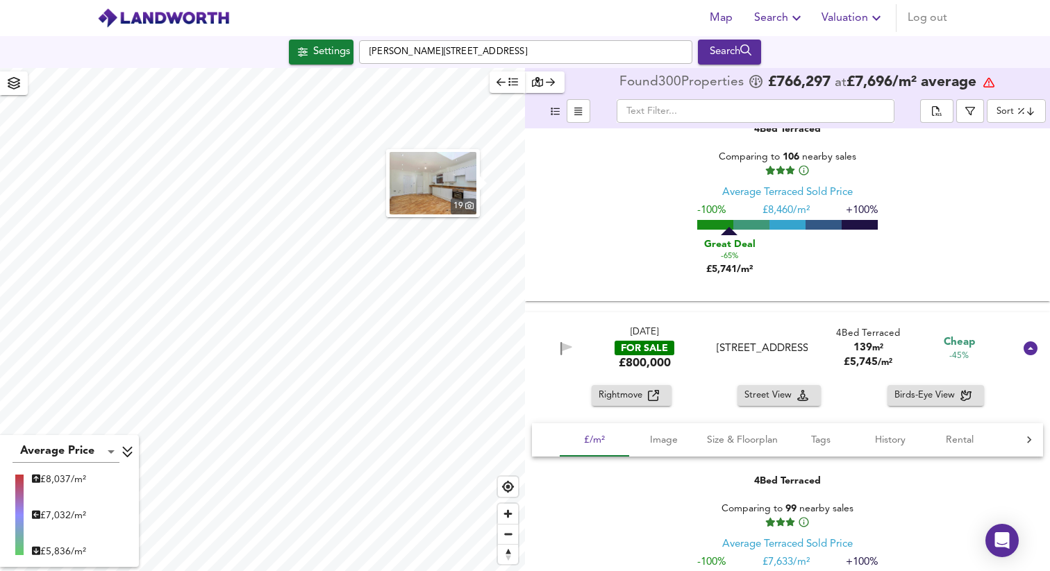
click at [443, 178] on img "button" at bounding box center [433, 183] width 87 height 62
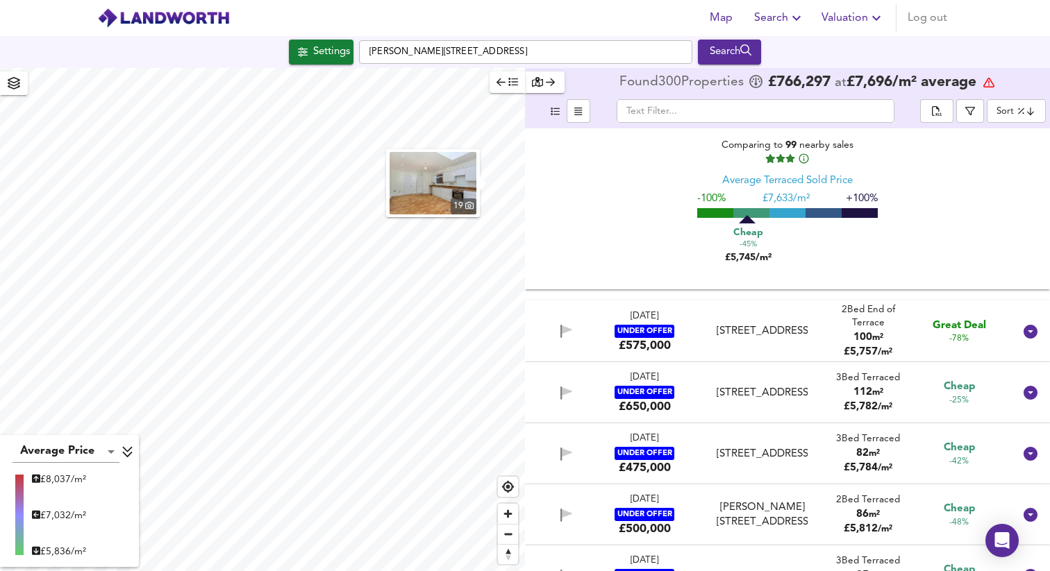
scroll to position [9915, 0]
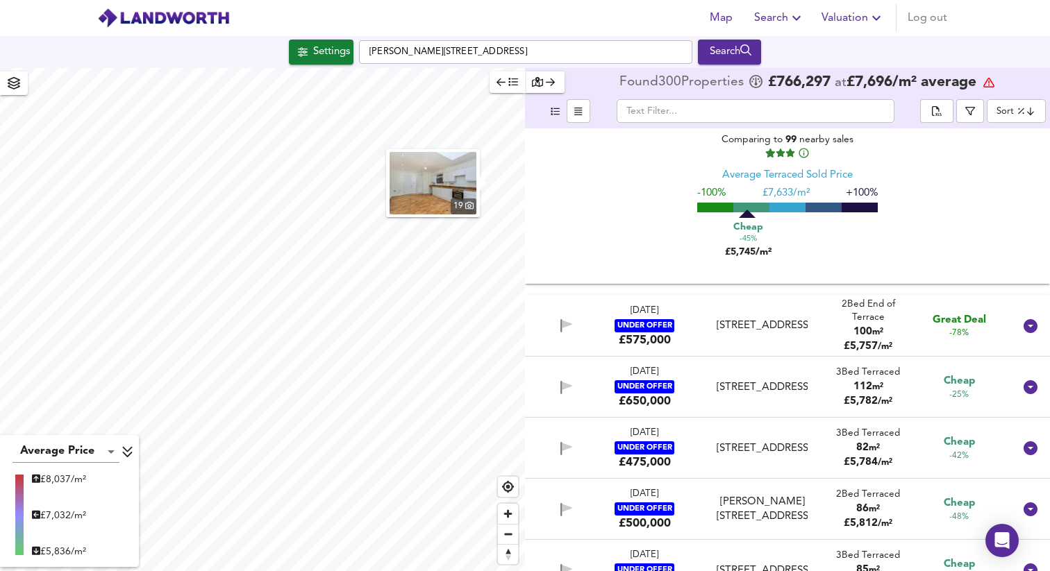
click at [759, 322] on div "[STREET_ADDRESS]" at bounding box center [762, 326] width 91 height 15
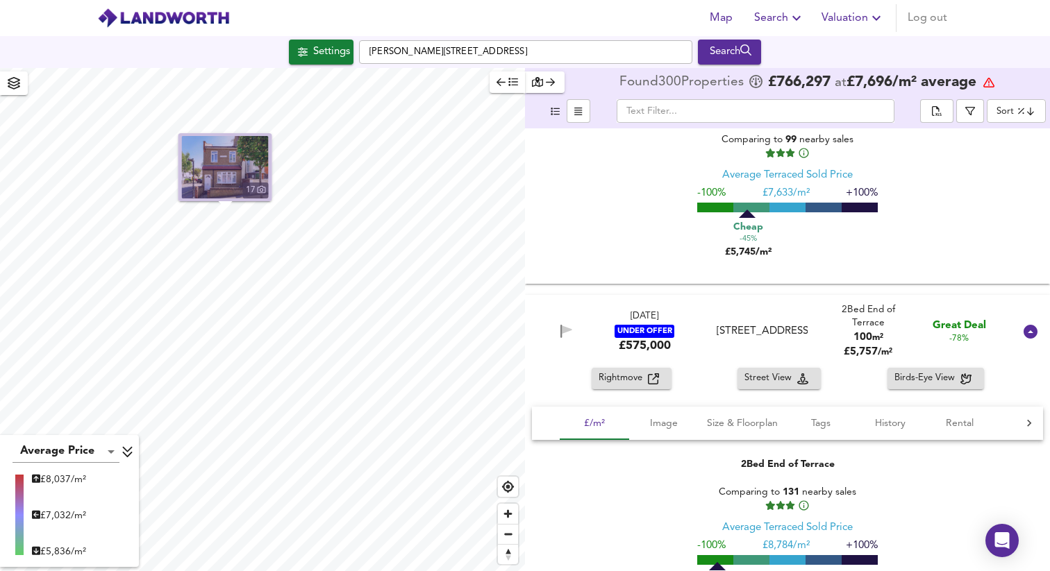
click at [240, 172] on img "button" at bounding box center [225, 167] width 87 height 62
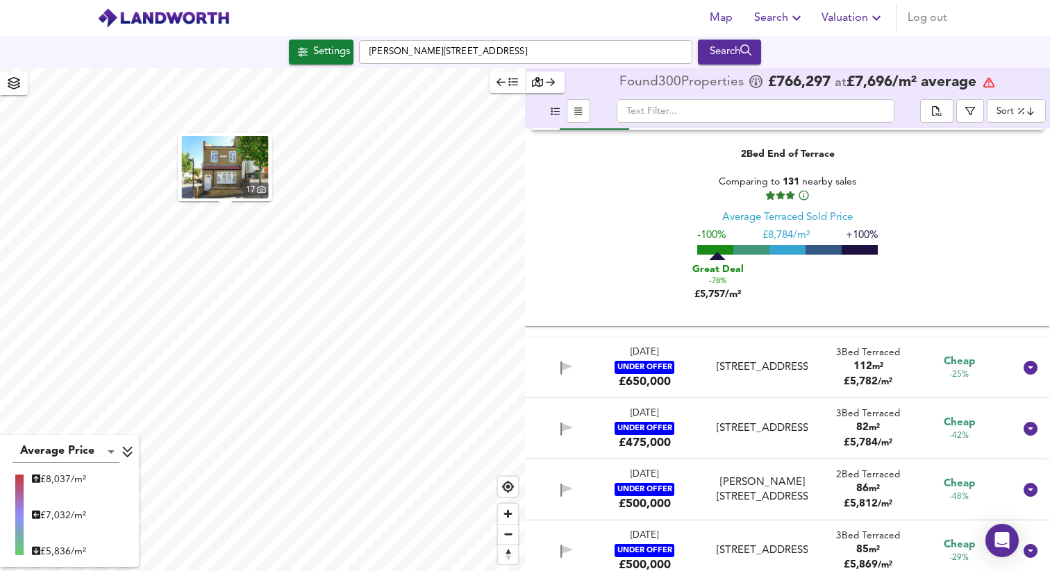
scroll to position [10234, 0]
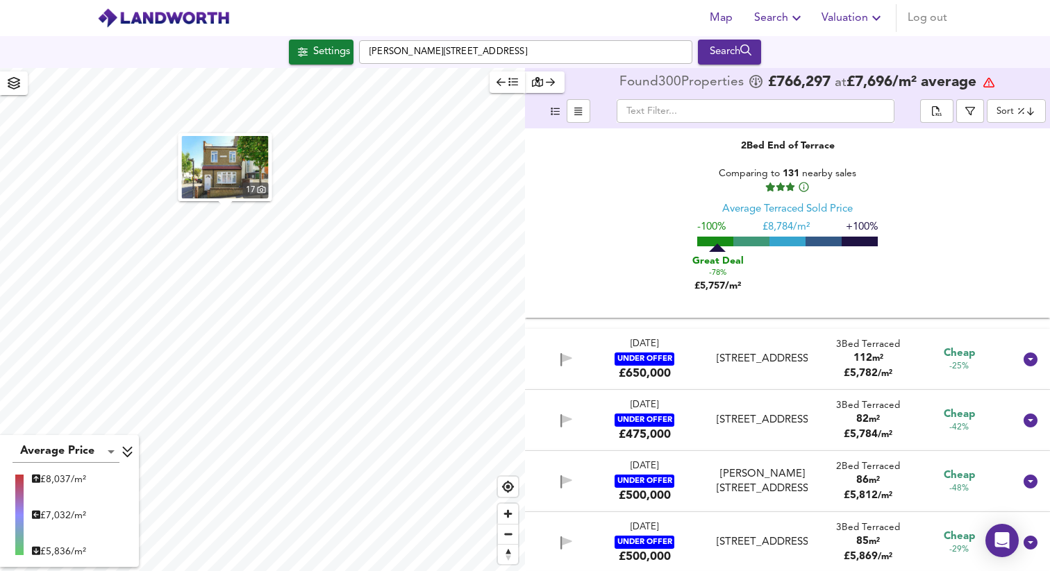
click at [733, 364] on div "[STREET_ADDRESS]" at bounding box center [762, 359] width 91 height 15
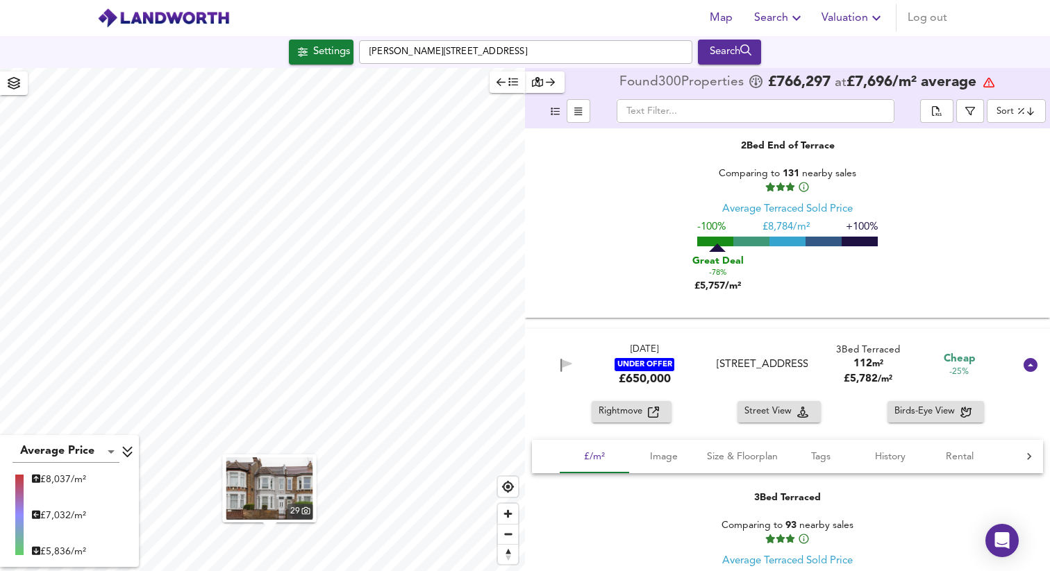
click at [294, 487] on img "button" at bounding box center [269, 489] width 87 height 62
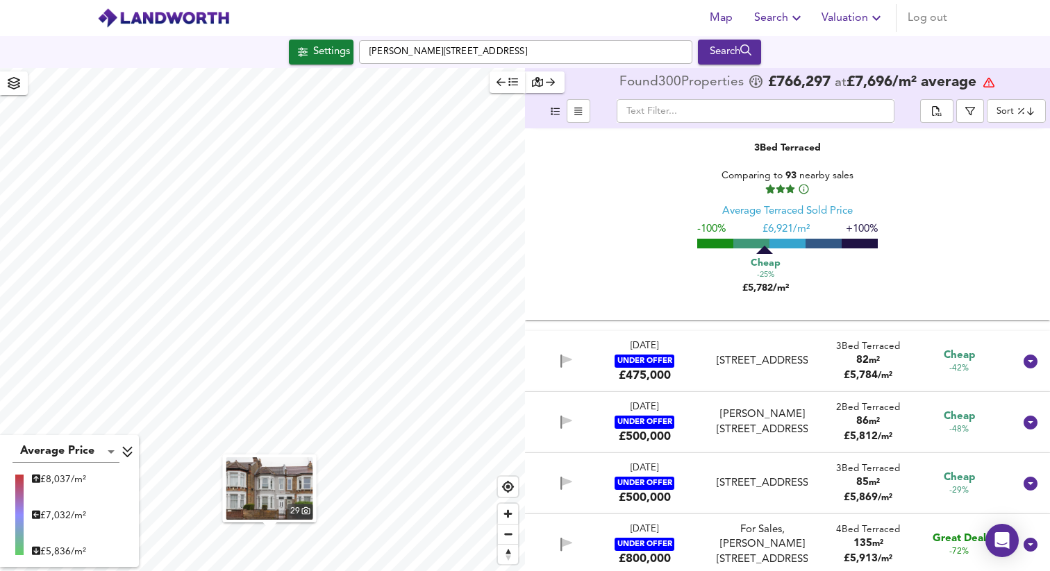
scroll to position [10586, 0]
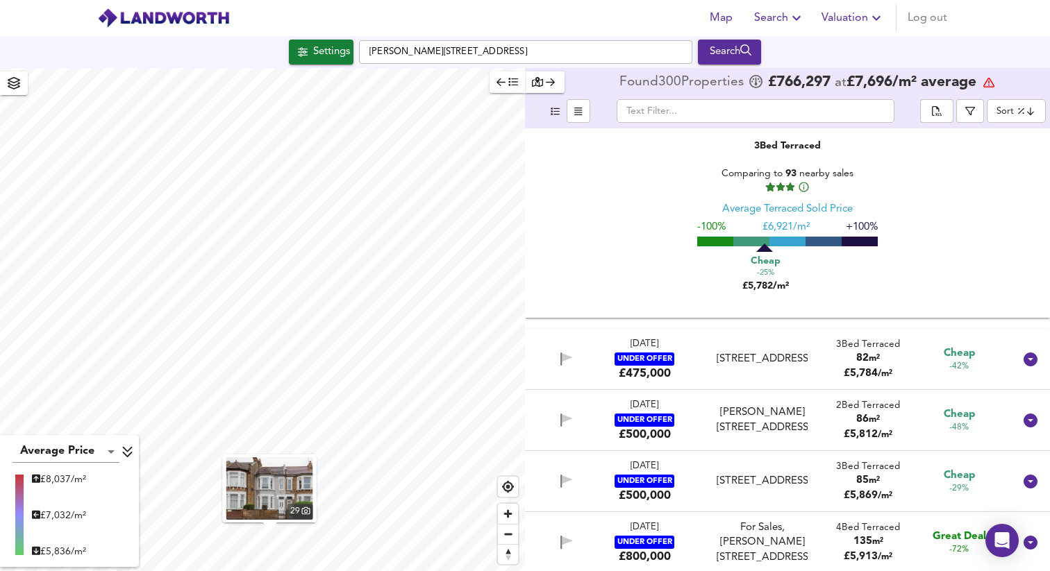
click at [753, 352] on div "[STREET_ADDRESS]" at bounding box center [762, 359] width 91 height 15
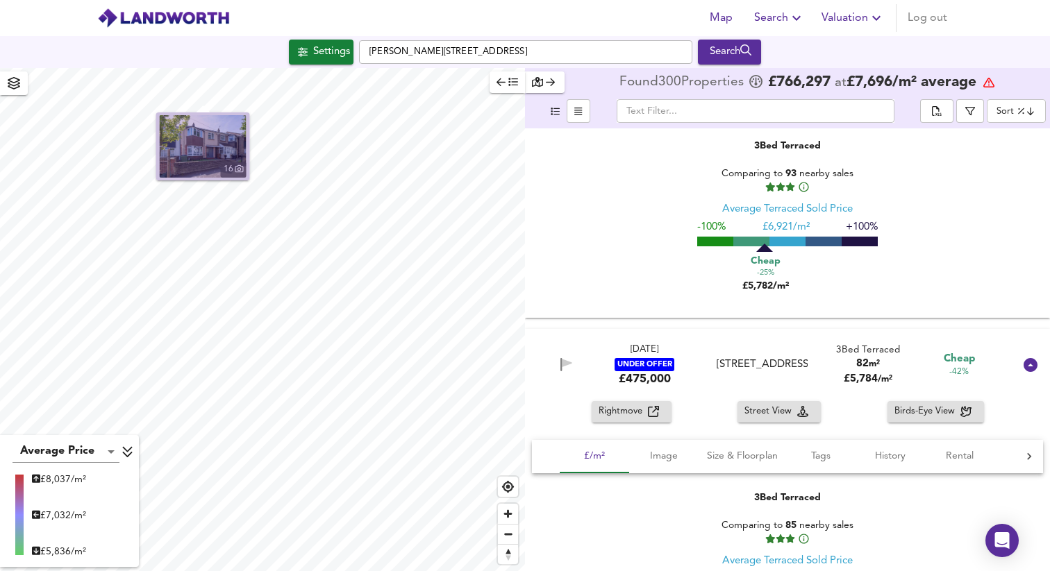
click at [212, 145] on img "button" at bounding box center [203, 146] width 87 height 62
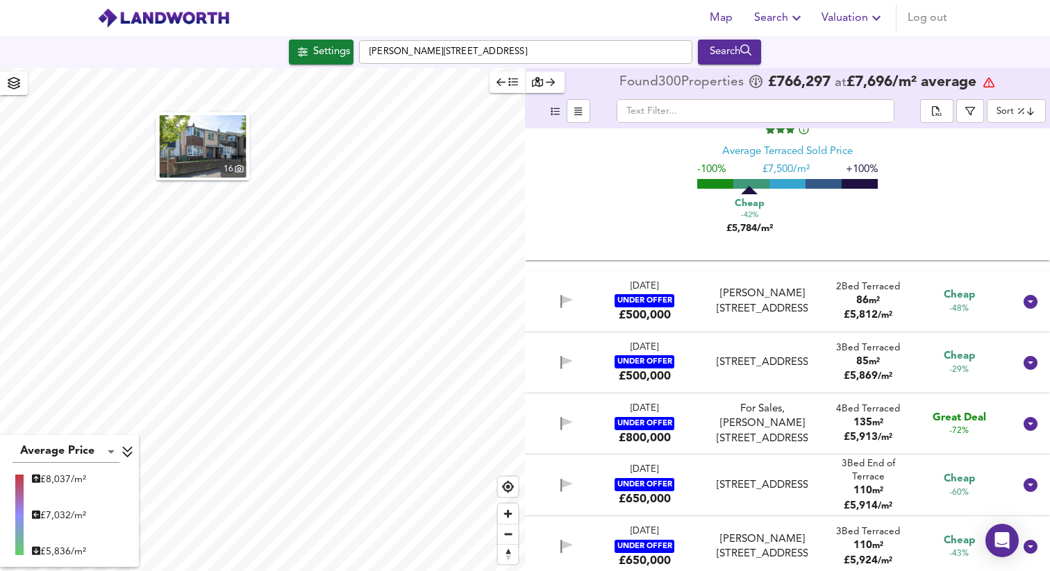
scroll to position [11029, 0]
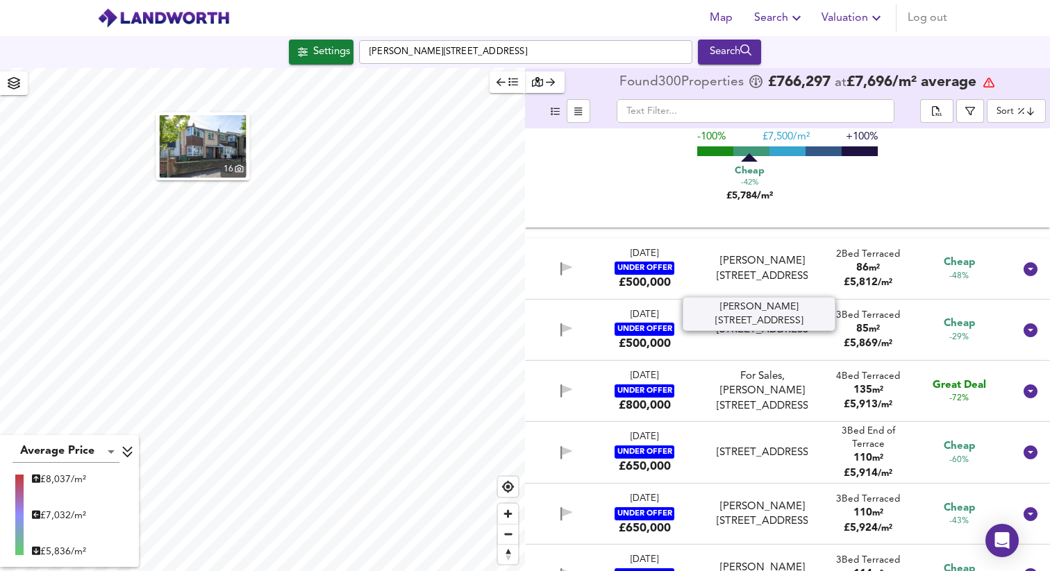
click at [745, 284] on div "[PERSON_NAME][STREET_ADDRESS]" at bounding box center [762, 269] width 91 height 30
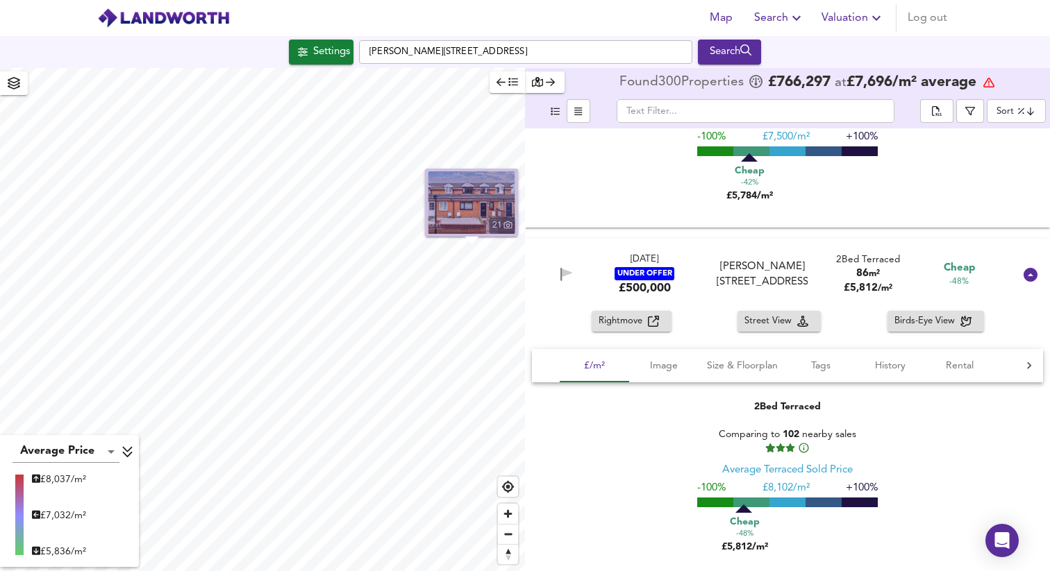
click at [472, 203] on img "button" at bounding box center [471, 203] width 87 height 62
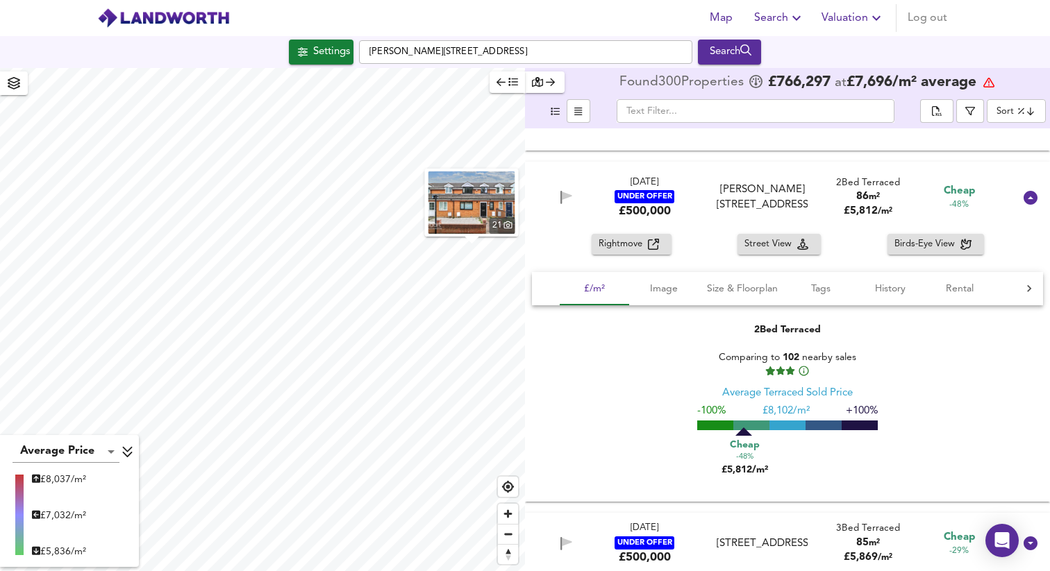
scroll to position [11444, 0]
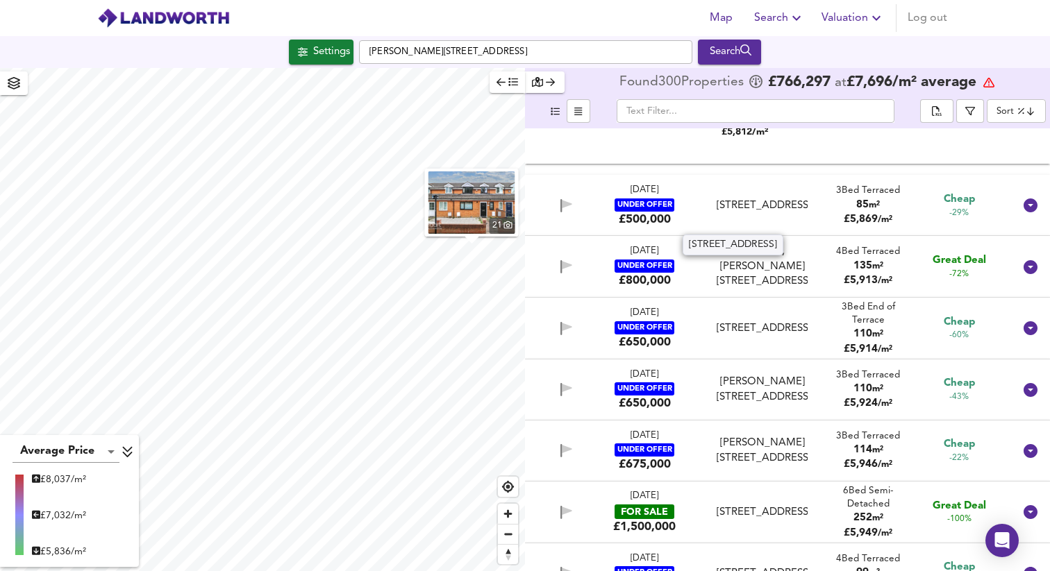
click at [773, 204] on div "[STREET_ADDRESS]" at bounding box center [762, 206] width 91 height 15
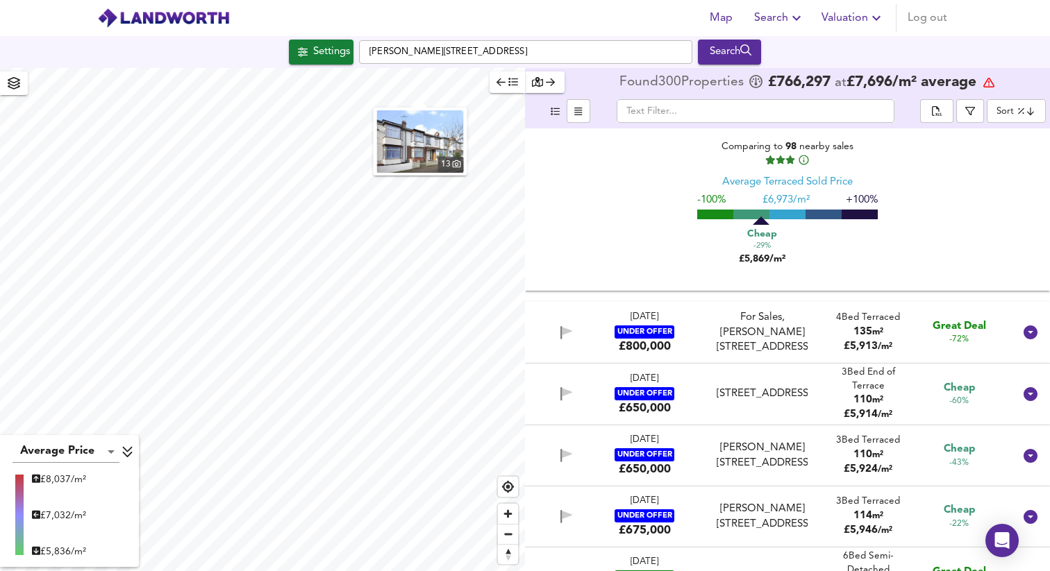
scroll to position [11733, 0]
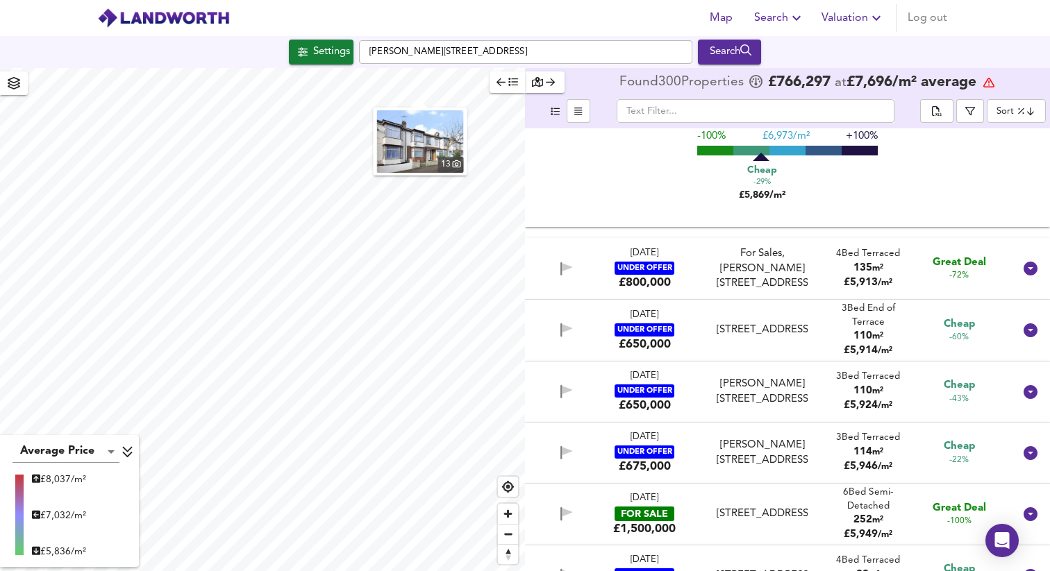
click at [767, 264] on div "For Sales, [PERSON_NAME][STREET_ADDRESS]" at bounding box center [762, 269] width 91 height 44
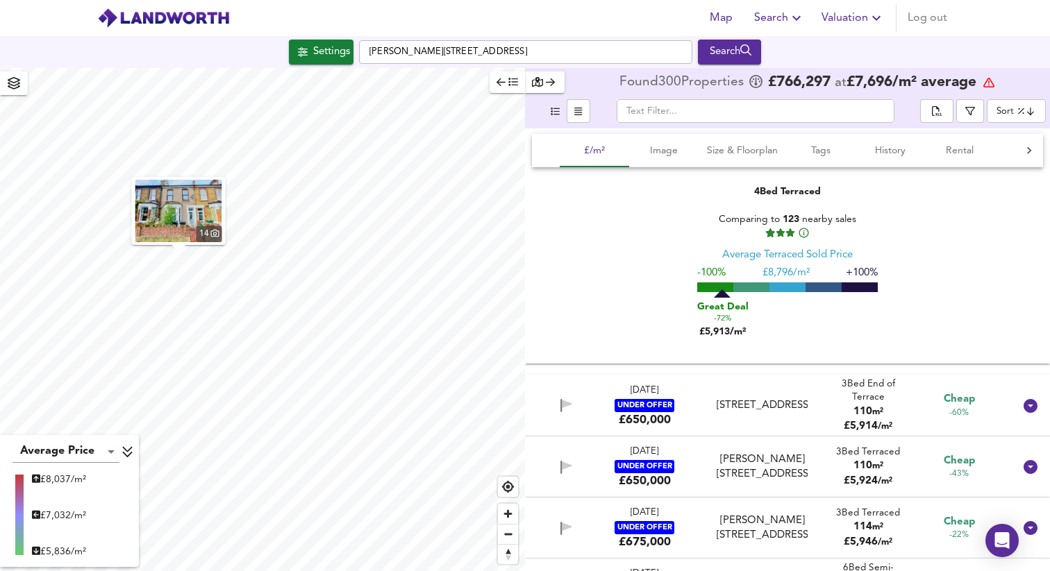
scroll to position [12147, 0]
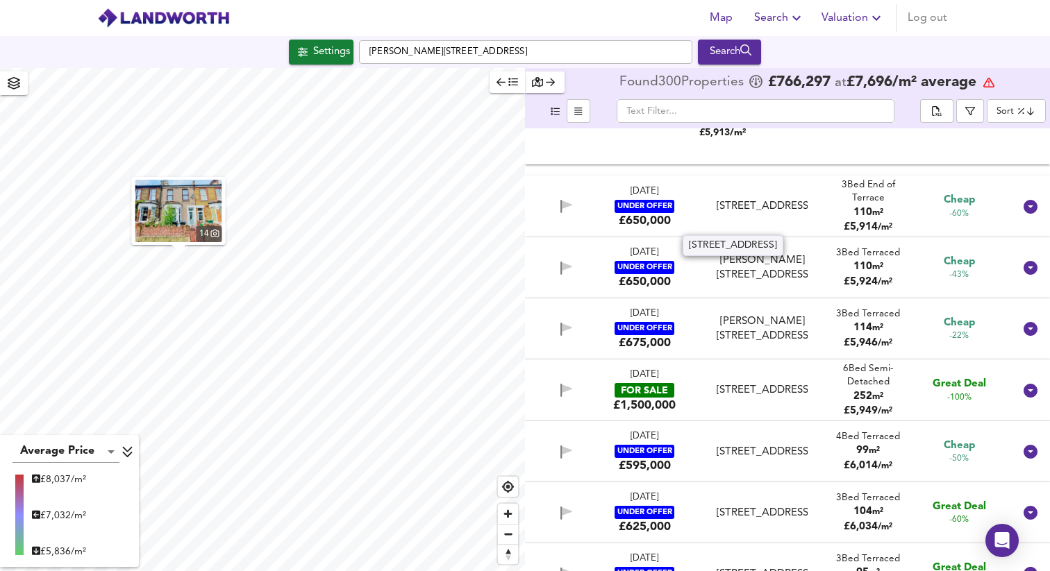
click at [771, 212] on div "[STREET_ADDRESS]" at bounding box center [762, 206] width 91 height 15
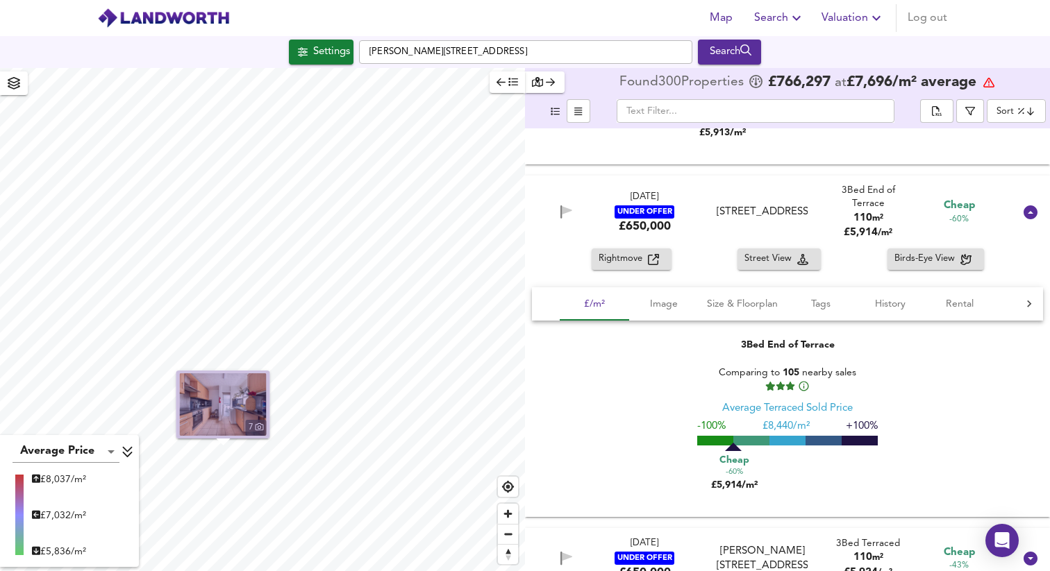
click at [225, 400] on img "button" at bounding box center [223, 405] width 87 height 62
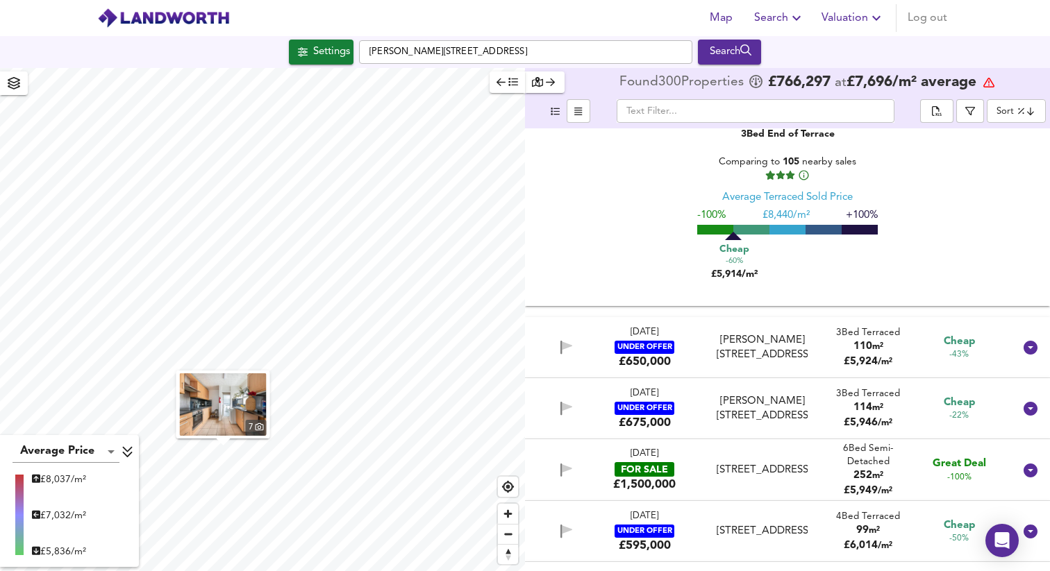
scroll to position [12374, 0]
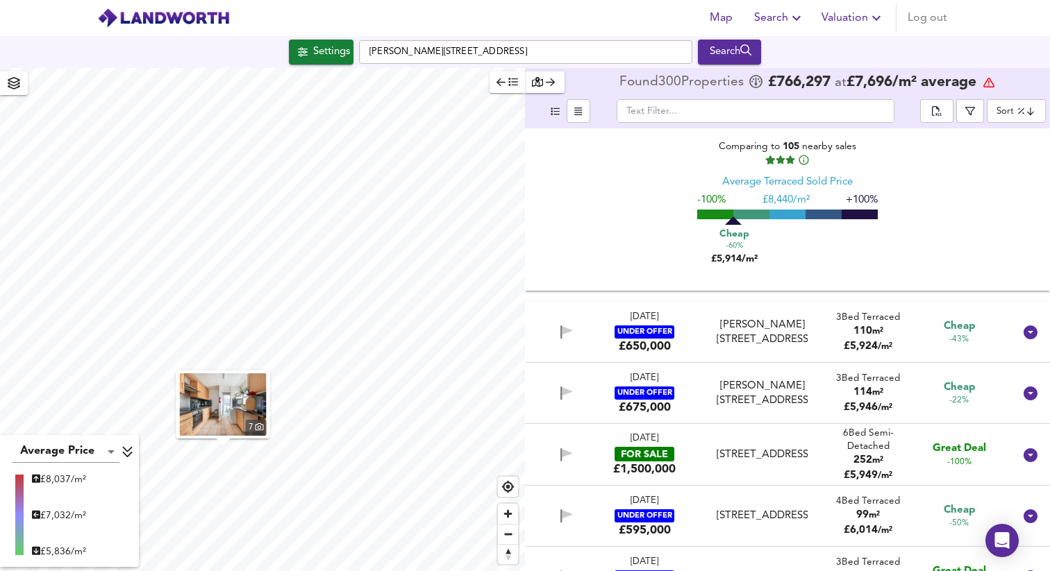
click at [762, 338] on div "[PERSON_NAME][STREET_ADDRESS]" at bounding box center [762, 333] width 91 height 30
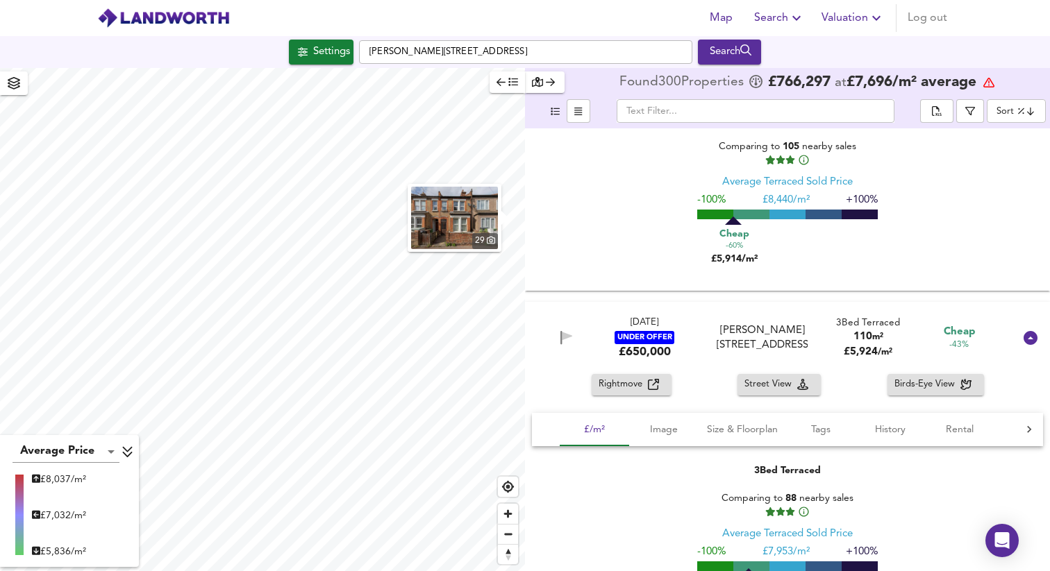
click at [468, 215] on img "button" at bounding box center [454, 218] width 87 height 62
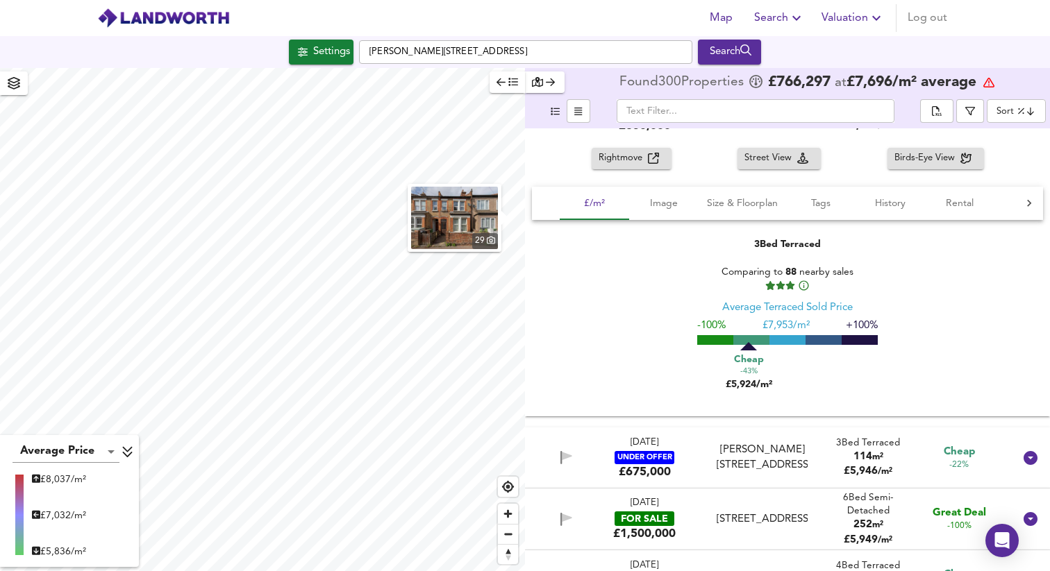
scroll to position [12610, 0]
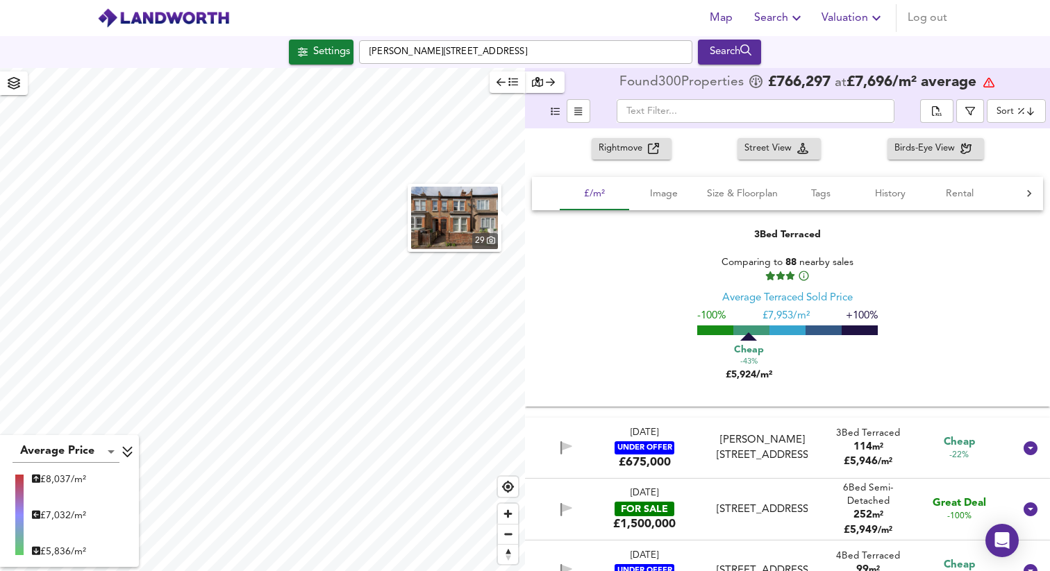
click at [703, 448] on div "[DATE] UNDER OFFER £675,000 [PERSON_NAME][STREET_ADDRESS][PERSON_NAME] 3 Bed Te…" at bounding box center [771, 448] width 486 height 44
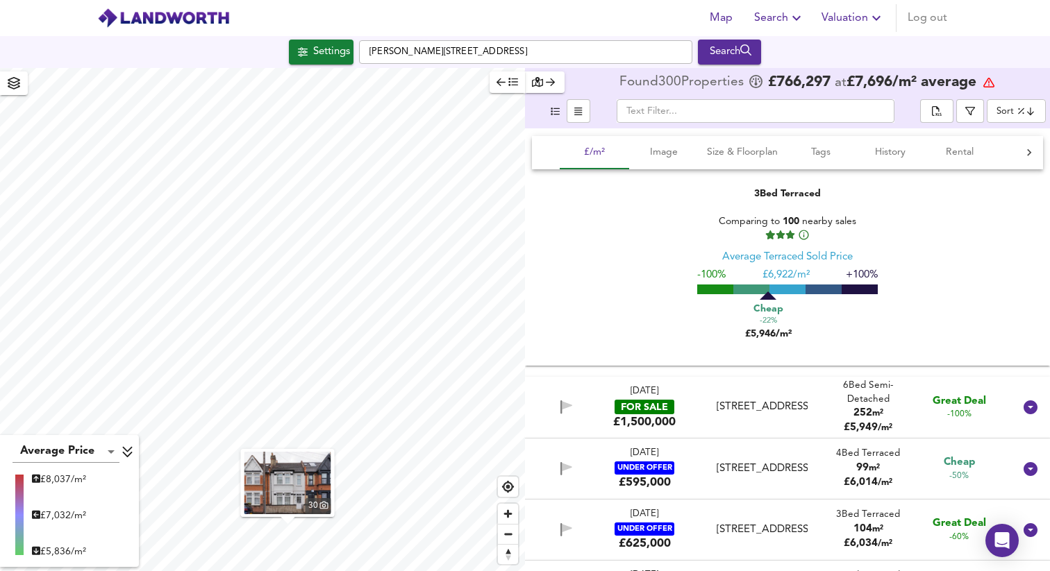
scroll to position [13008, 0]
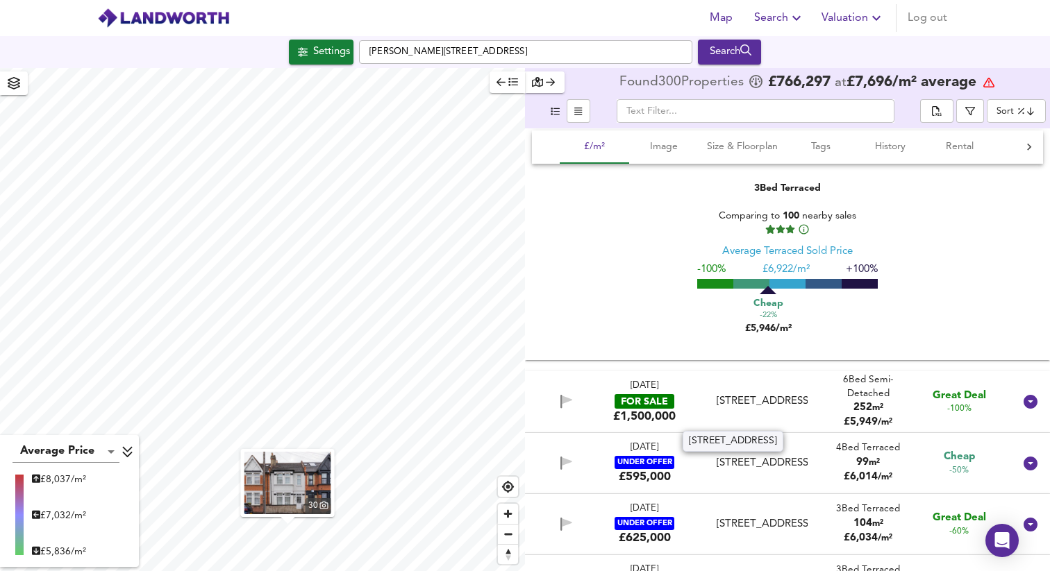
click at [767, 394] on div "[STREET_ADDRESS]" at bounding box center [762, 401] width 91 height 15
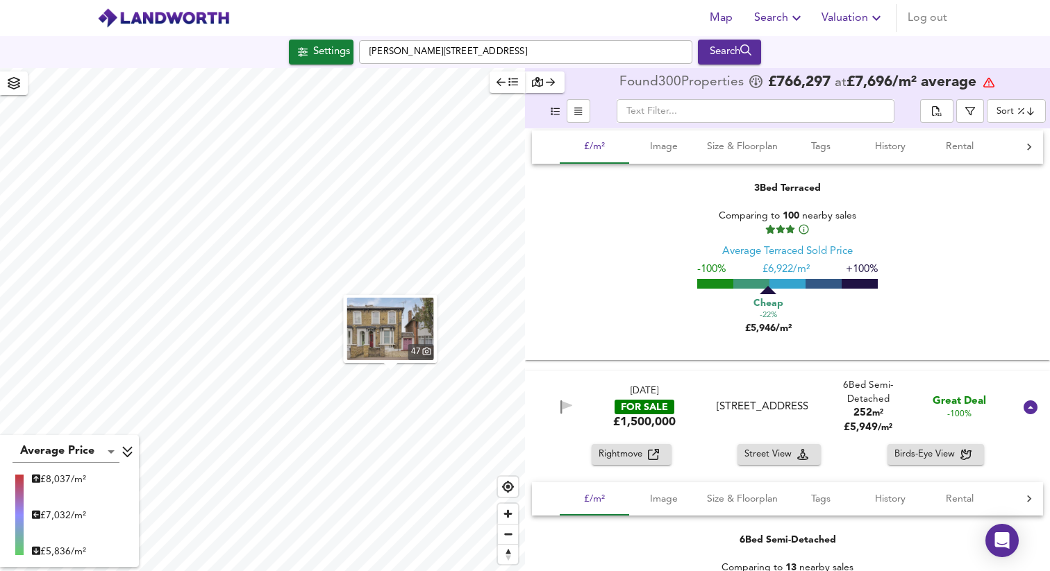
click at [386, 321] on img "button" at bounding box center [390, 329] width 87 height 62
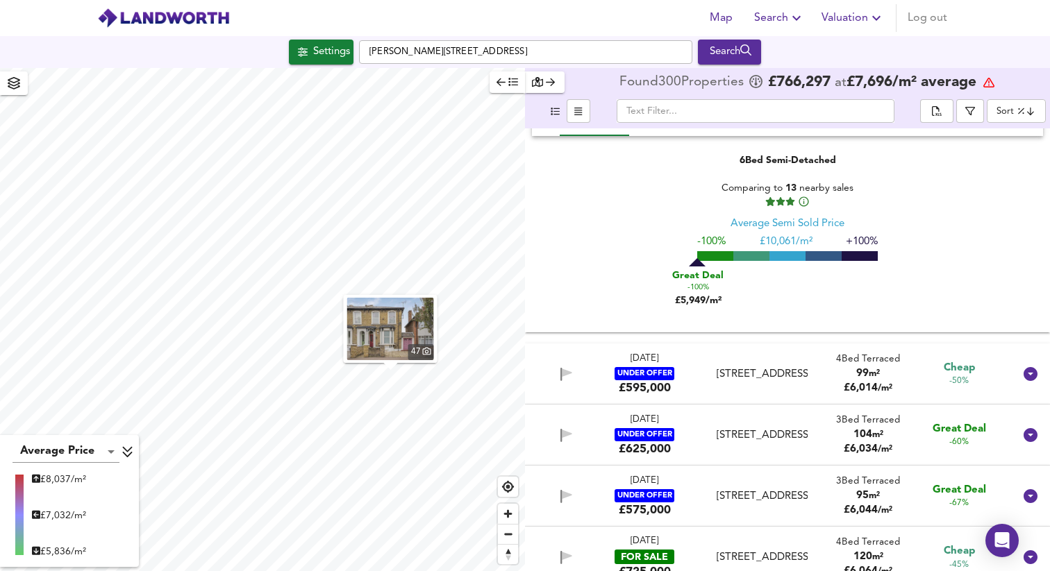
scroll to position [13394, 0]
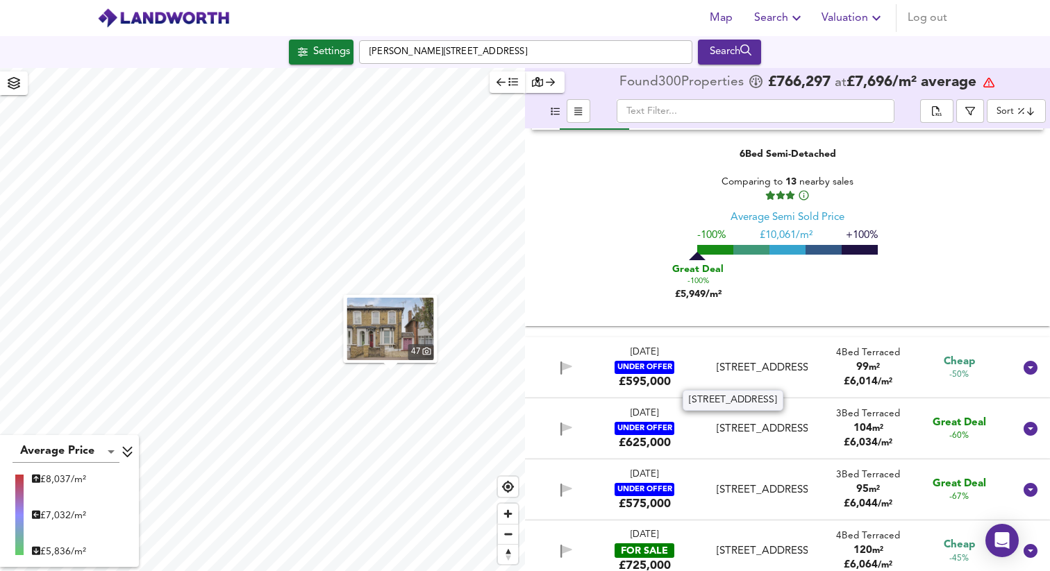
click at [758, 372] on div "[STREET_ADDRESS]" at bounding box center [762, 368] width 91 height 15
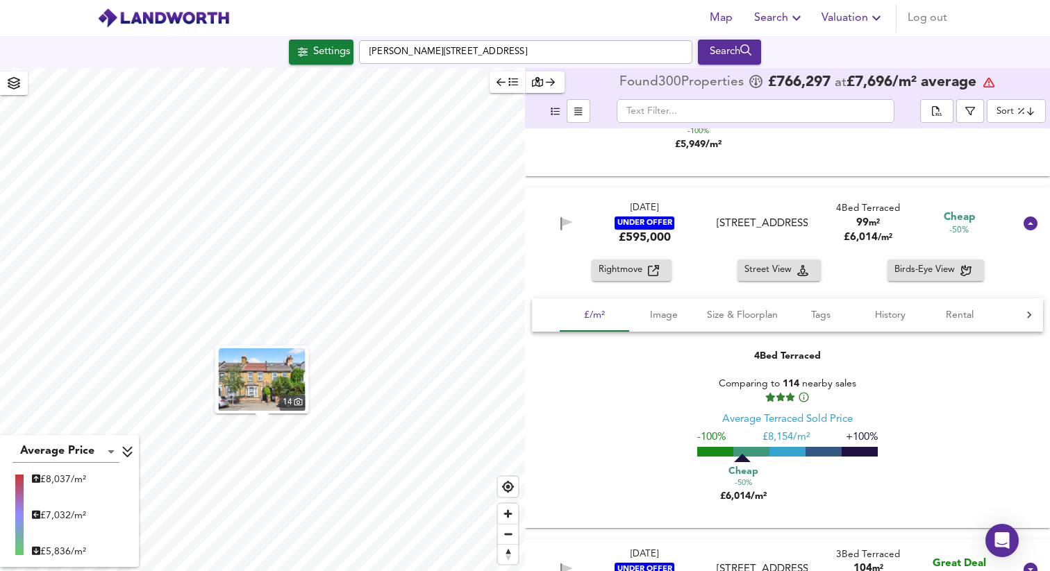
scroll to position [13542, 0]
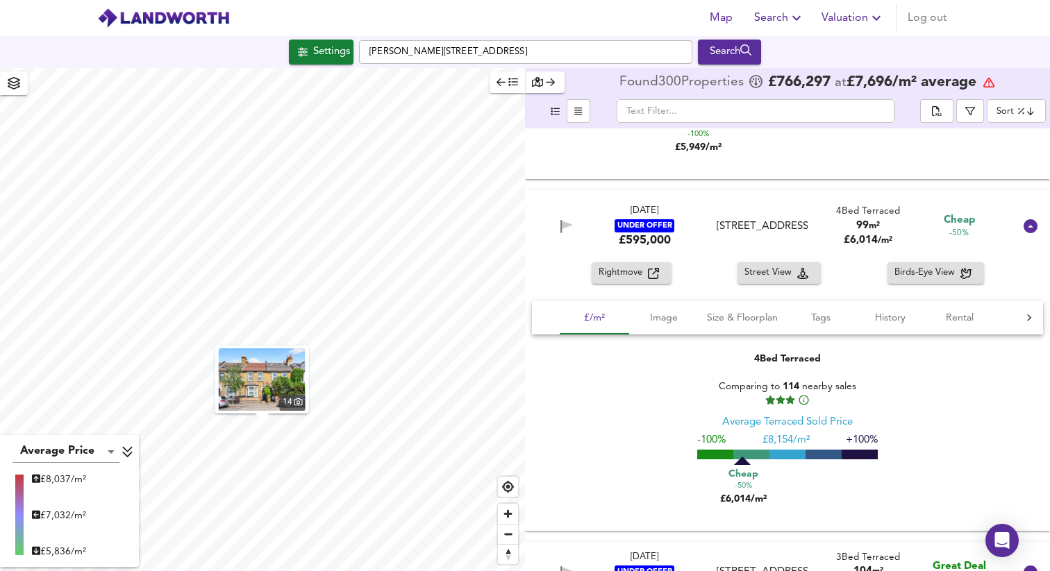
click at [267, 376] on img "button" at bounding box center [262, 380] width 87 height 62
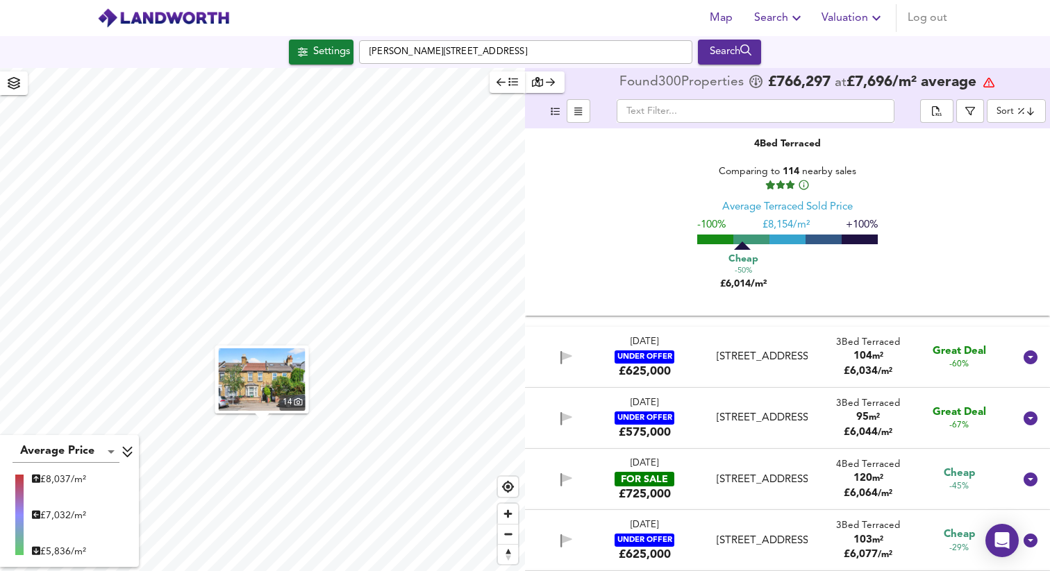
scroll to position [13762, 0]
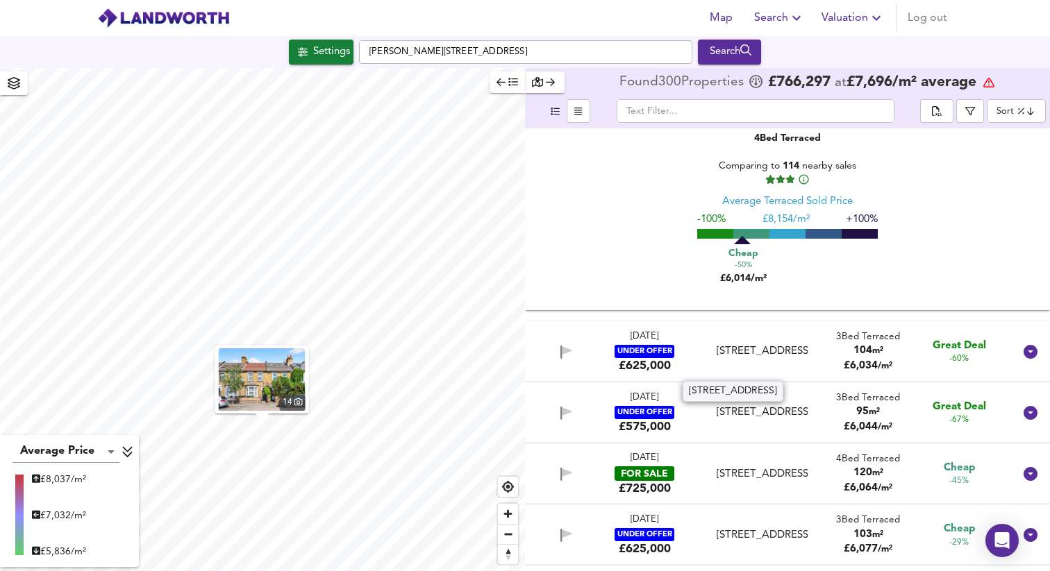
click at [765, 357] on div "[STREET_ADDRESS]" at bounding box center [762, 351] width 91 height 15
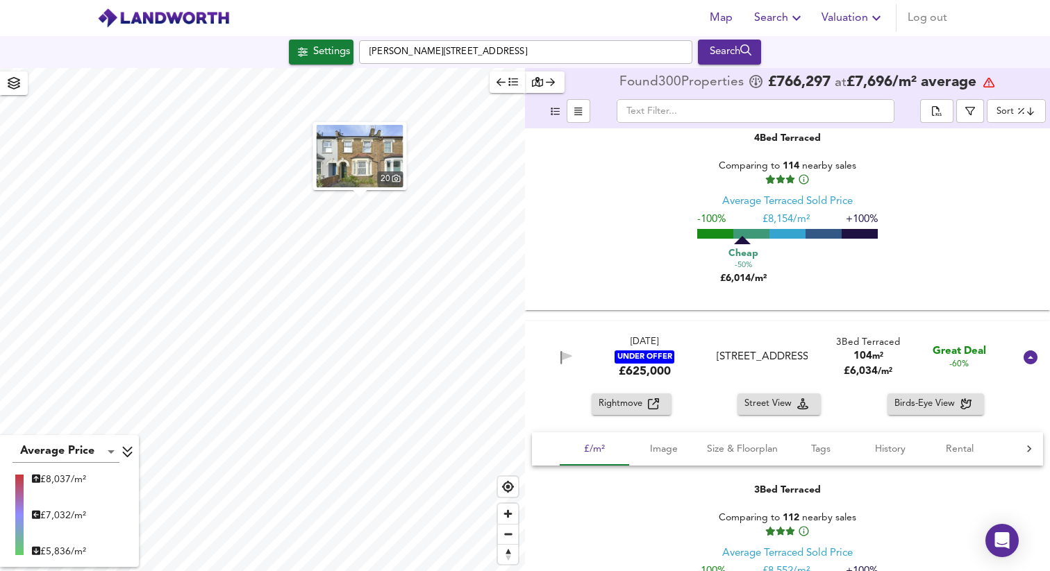
click at [378, 159] on img "button" at bounding box center [360, 156] width 87 height 62
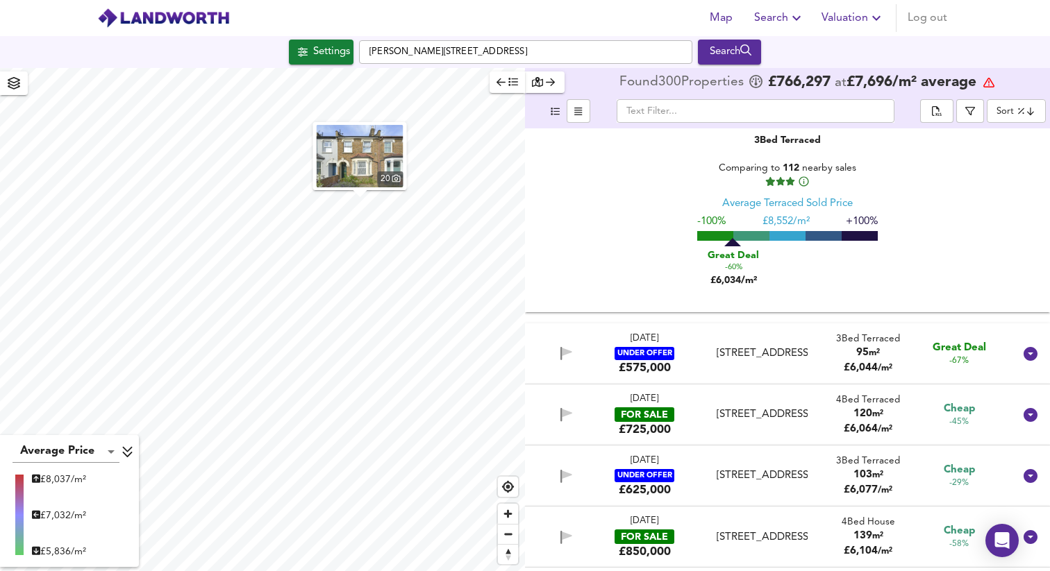
scroll to position [14120, 0]
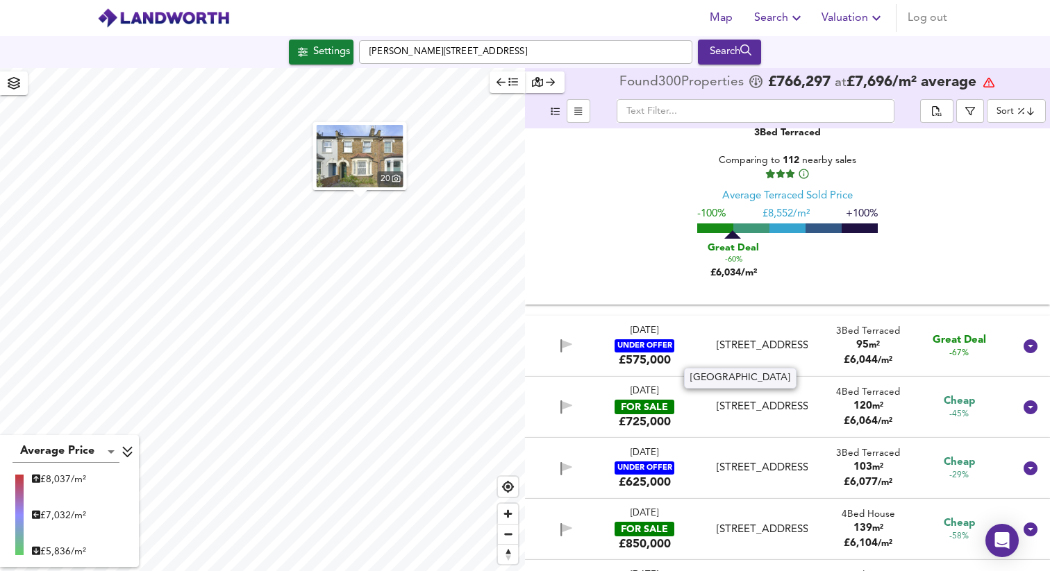
click at [739, 346] on div "[STREET_ADDRESS]" at bounding box center [762, 346] width 91 height 15
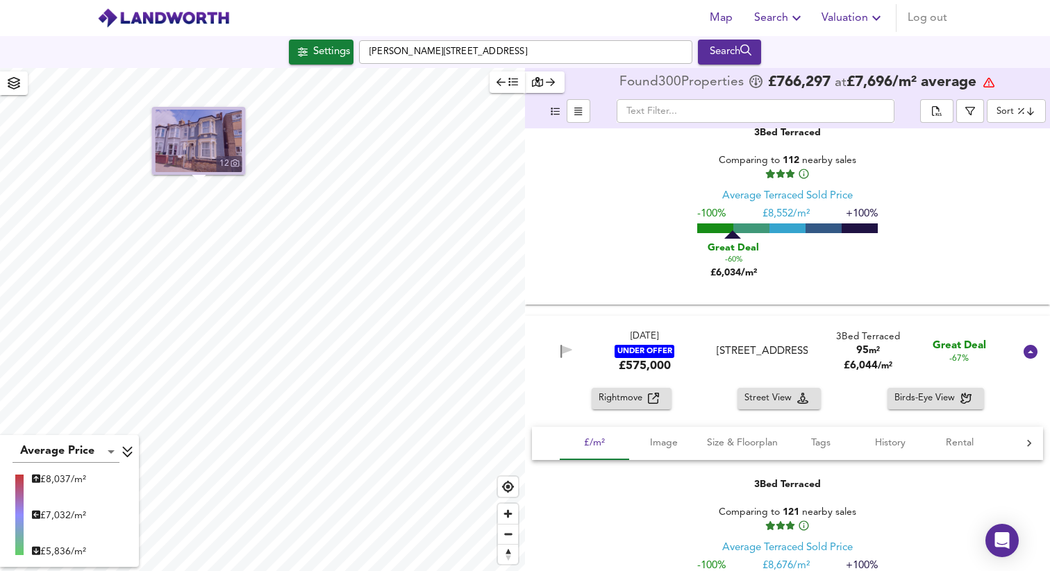
click at [201, 128] on img "button" at bounding box center [199, 141] width 87 height 62
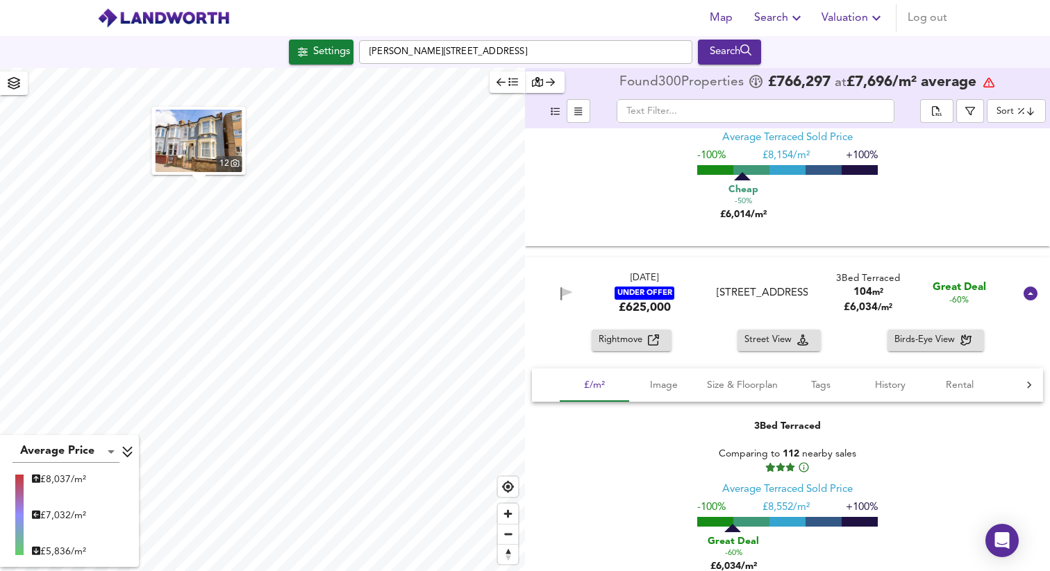
scroll to position [13803, 0]
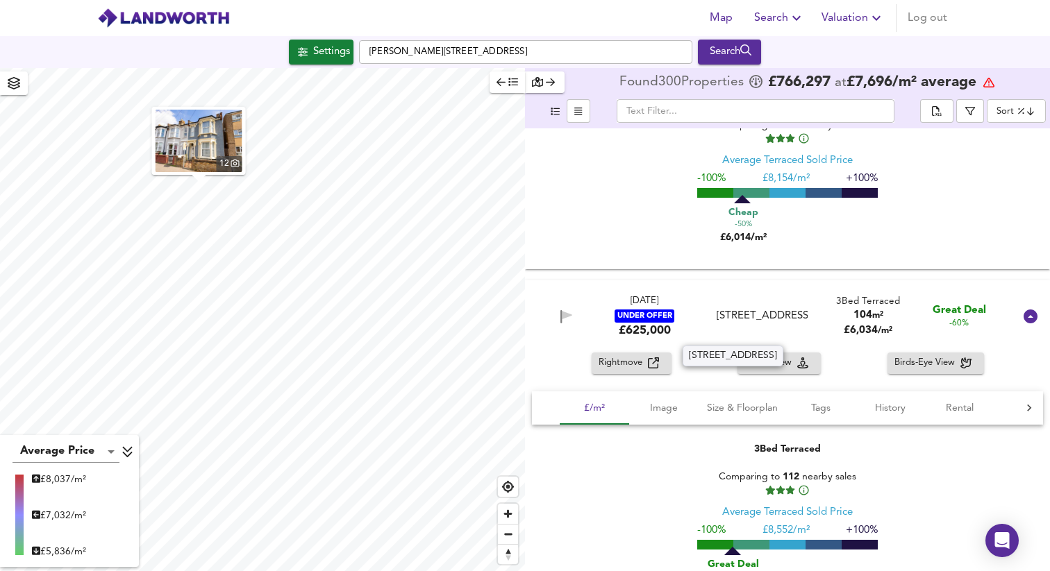
click at [760, 324] on div "[STREET_ADDRESS]" at bounding box center [762, 316] width 91 height 15
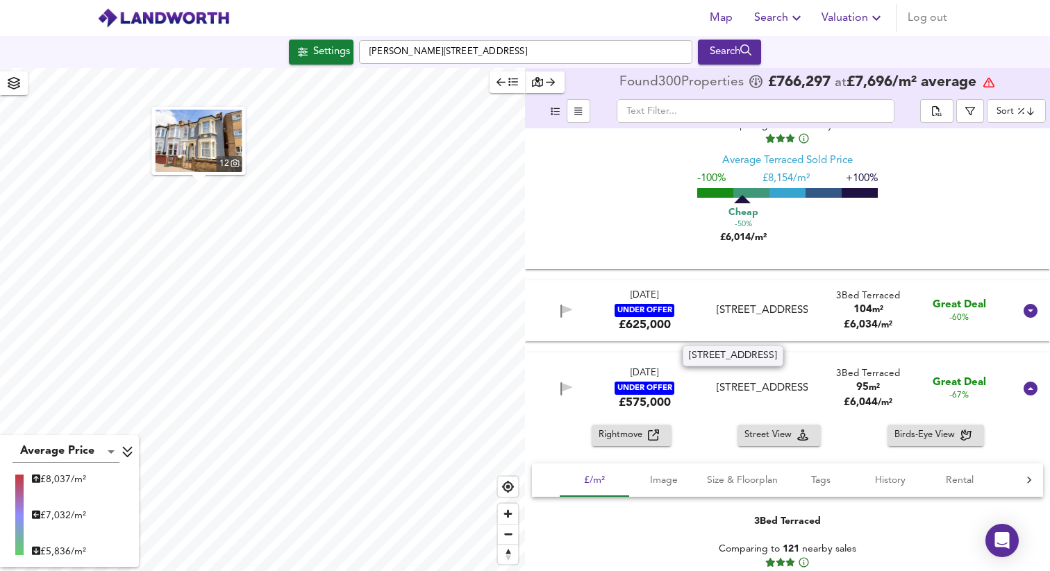
click at [753, 306] on div "[STREET_ADDRESS]" at bounding box center [762, 310] width 91 height 15
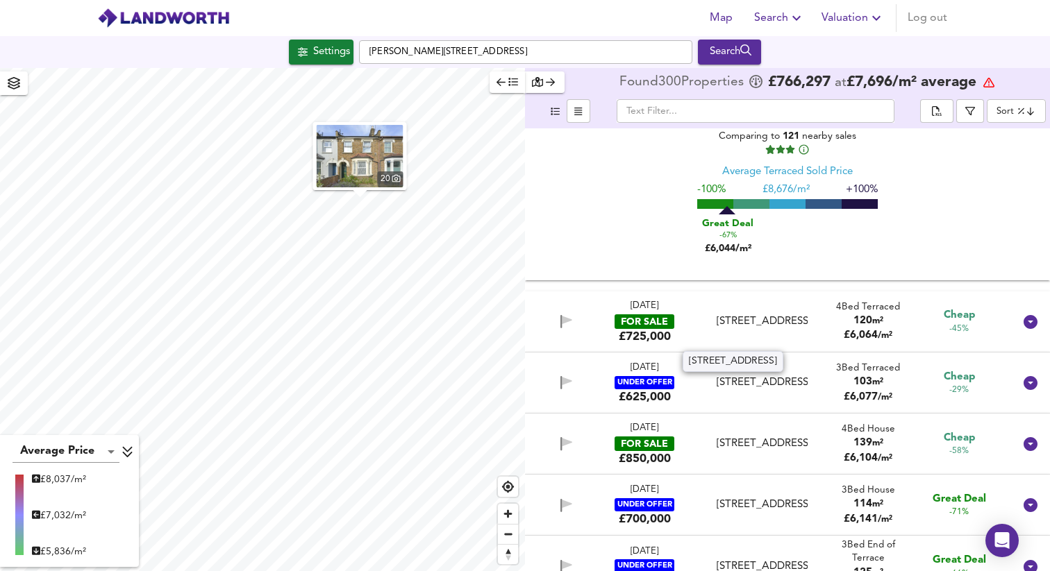
scroll to position [14498, 0]
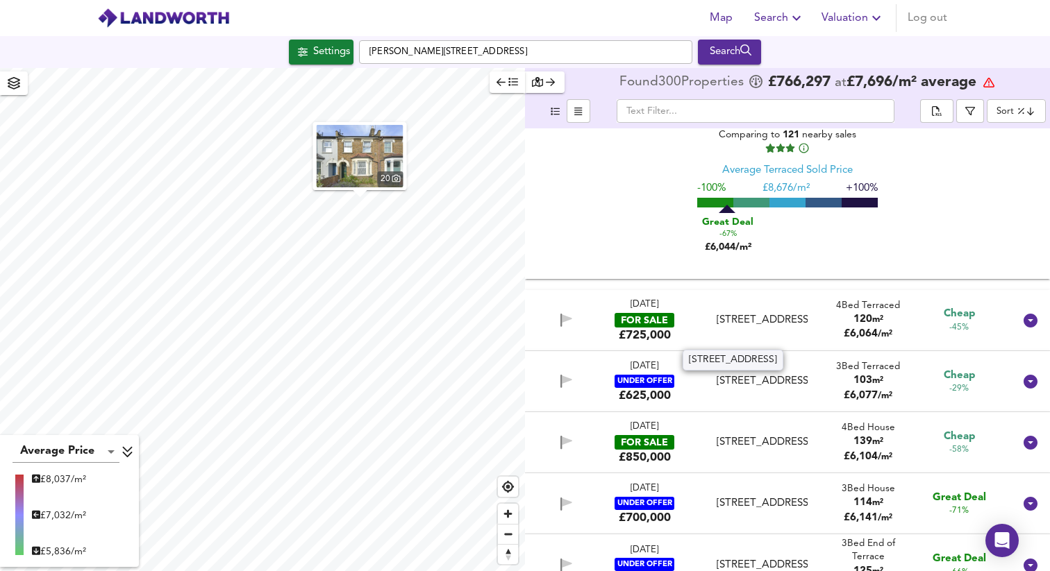
click at [778, 313] on div "[STREET_ADDRESS]" at bounding box center [762, 320] width 91 height 15
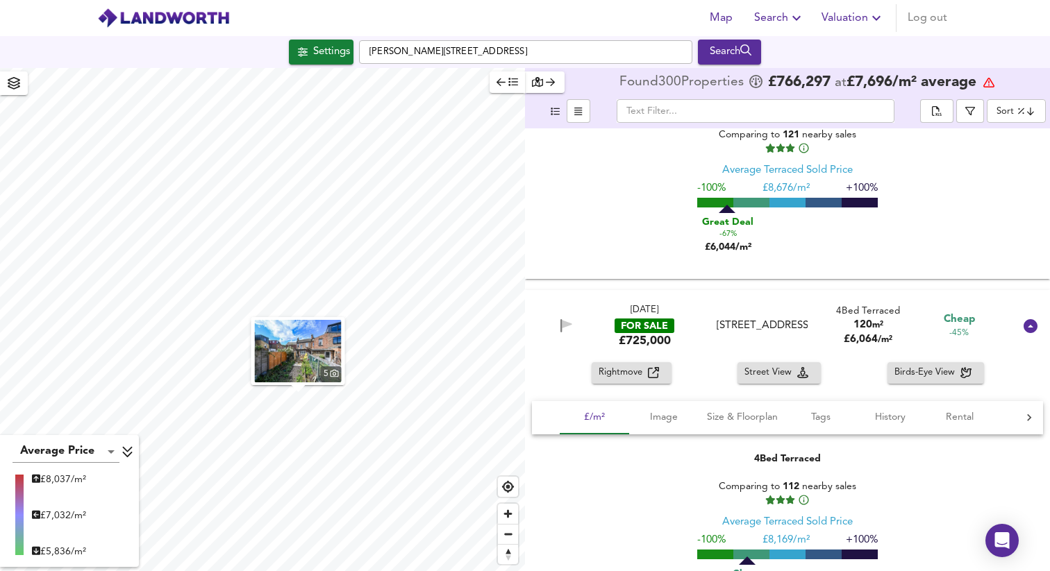
click at [304, 346] on img "button" at bounding box center [298, 351] width 87 height 62
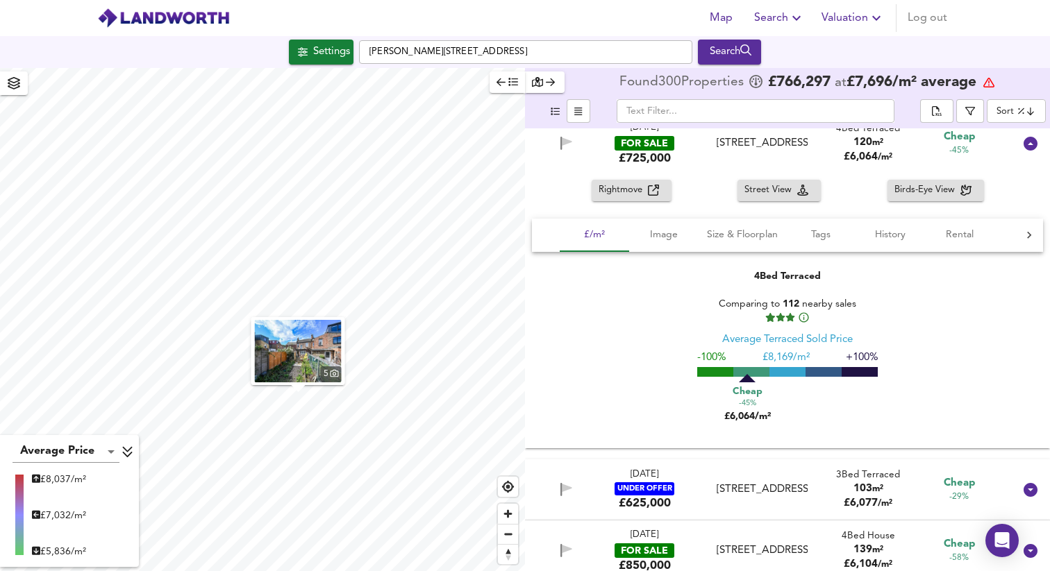
scroll to position [14881, 0]
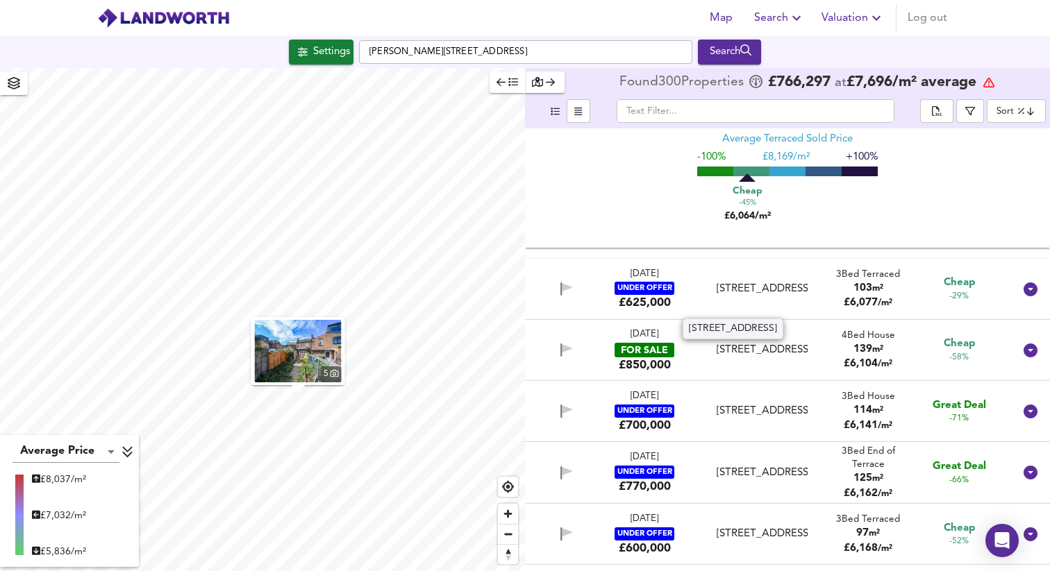
click at [765, 297] on div "[STREET_ADDRESS]" at bounding box center [762, 289] width 91 height 15
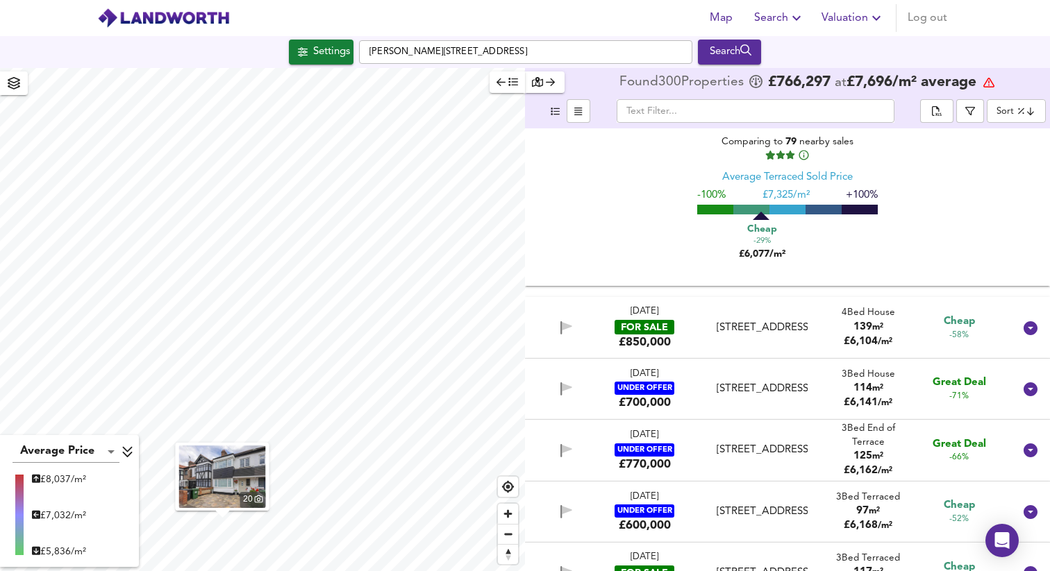
scroll to position [15215, 0]
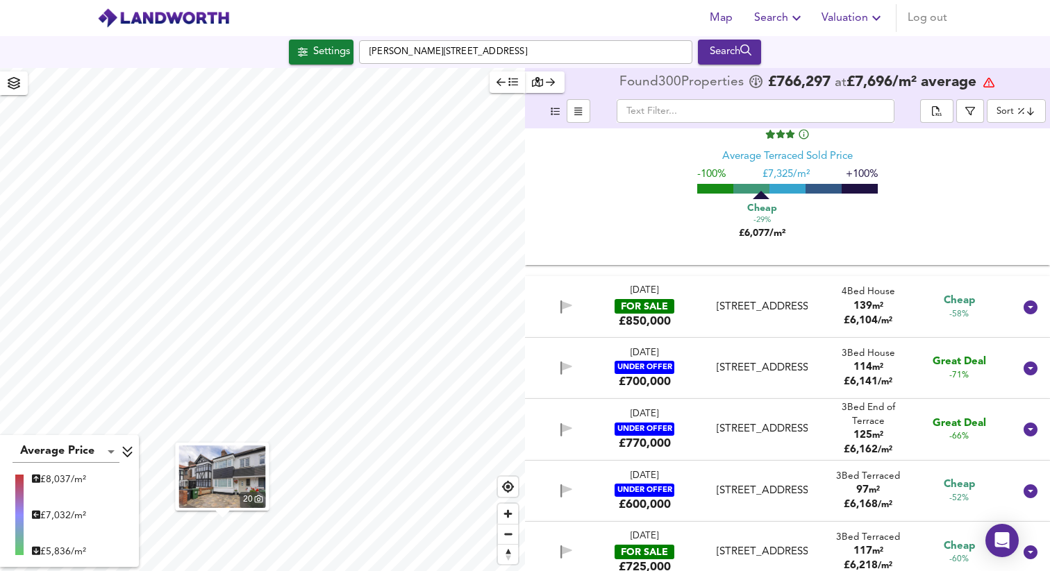
click at [784, 315] on div "[STREET_ADDRESS]" at bounding box center [762, 307] width 91 height 15
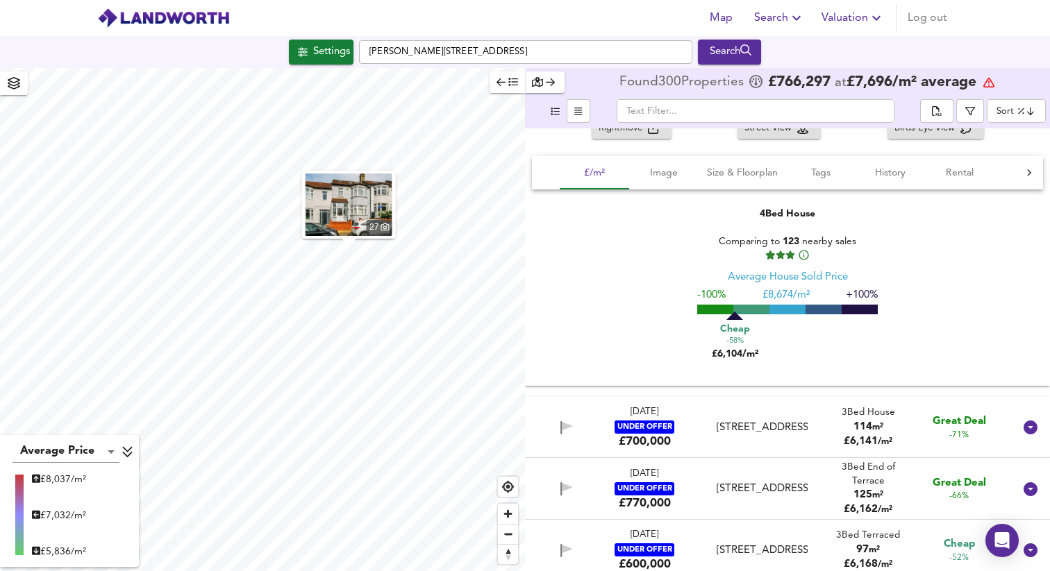
scroll to position [15560, 0]
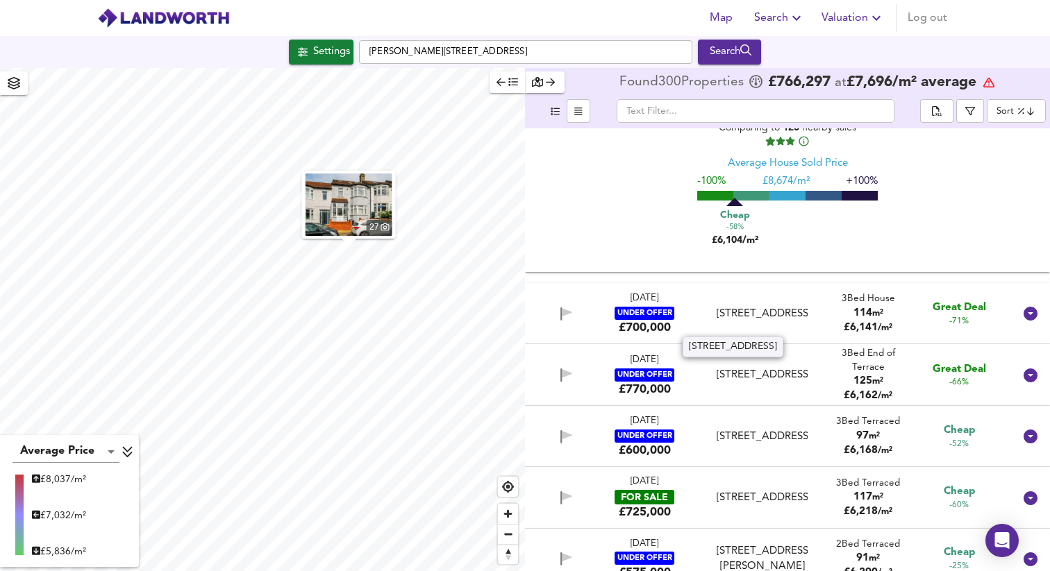
click at [778, 312] on div "[STREET_ADDRESS]" at bounding box center [762, 314] width 91 height 15
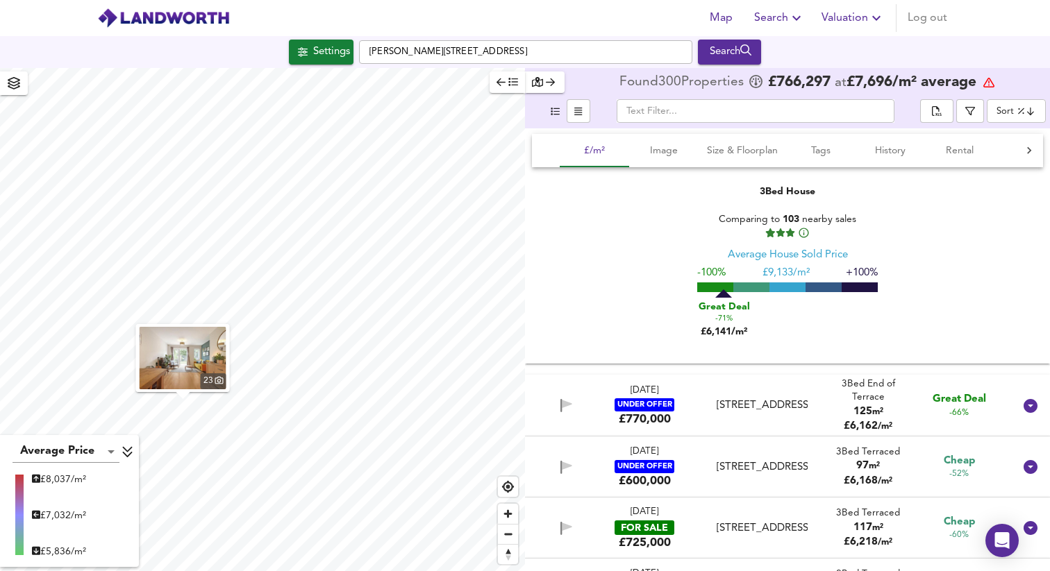
scroll to position [15820, 0]
click at [197, 377] on img "button" at bounding box center [183, 358] width 87 height 62
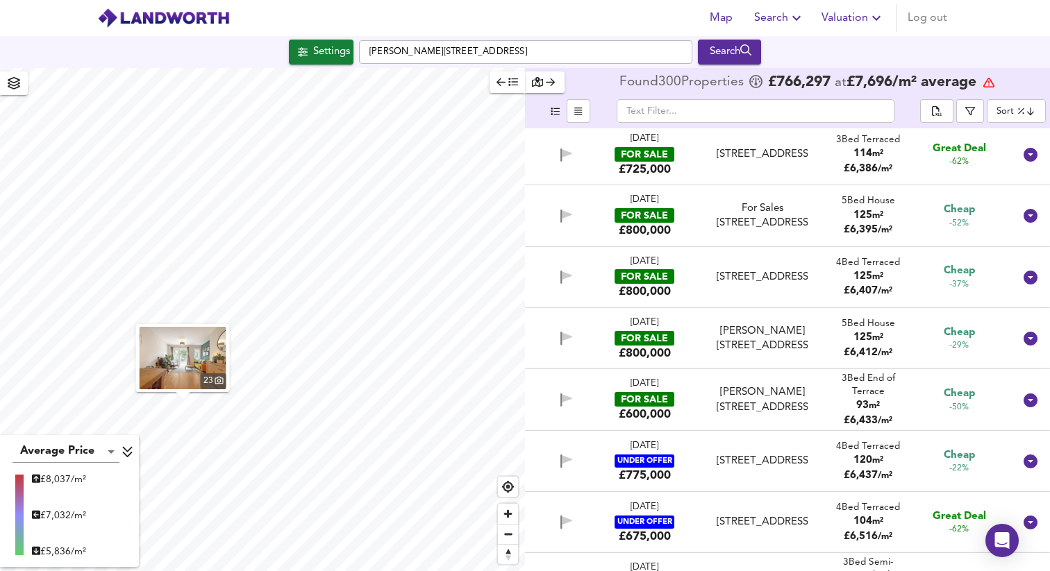
scroll to position [16623, 0]
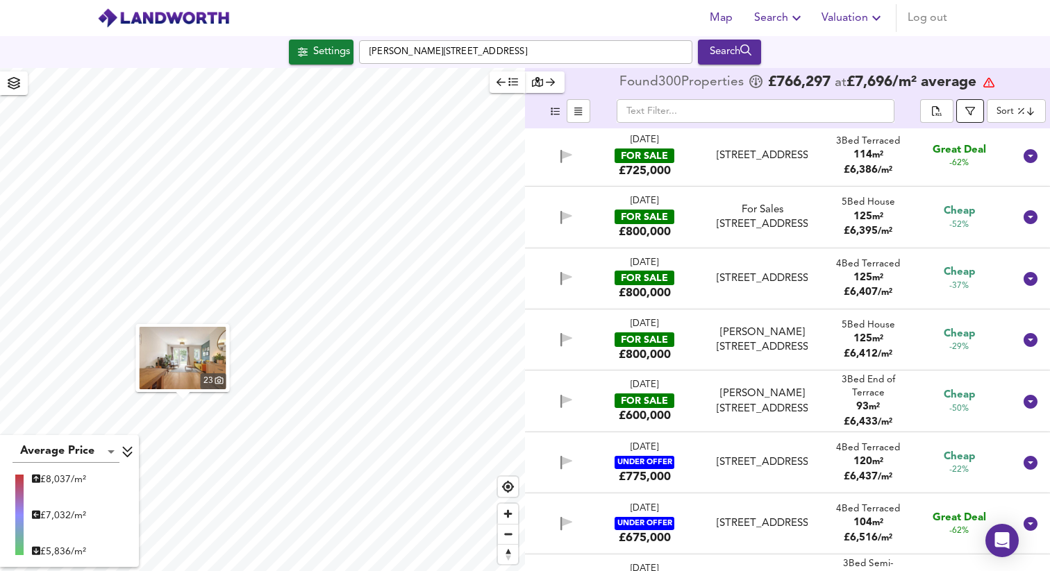
click at [967, 108] on icon "button" at bounding box center [970, 111] width 10 height 9
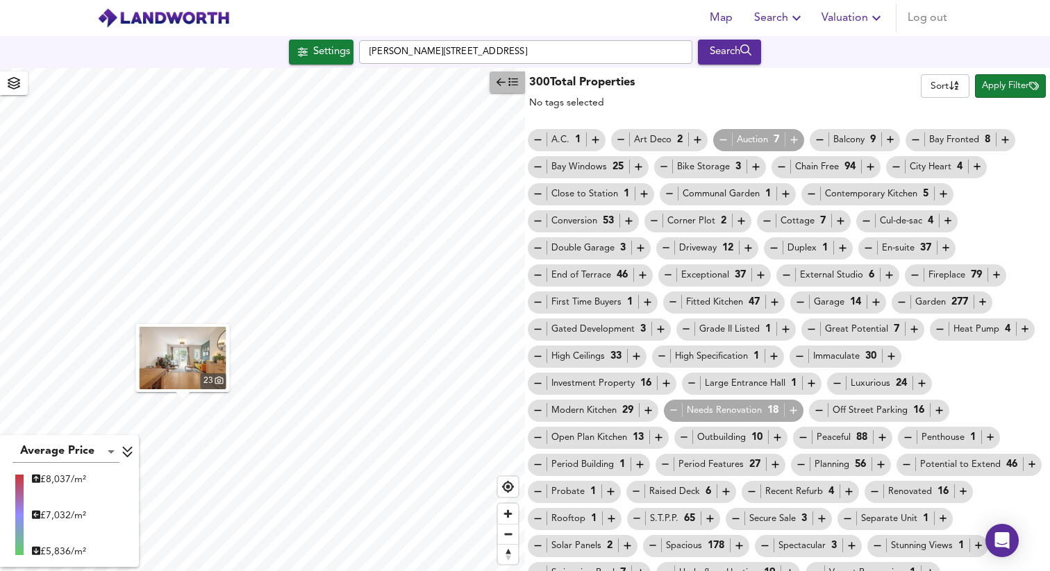
click at [517, 81] on icon "button" at bounding box center [513, 82] width 10 height 10
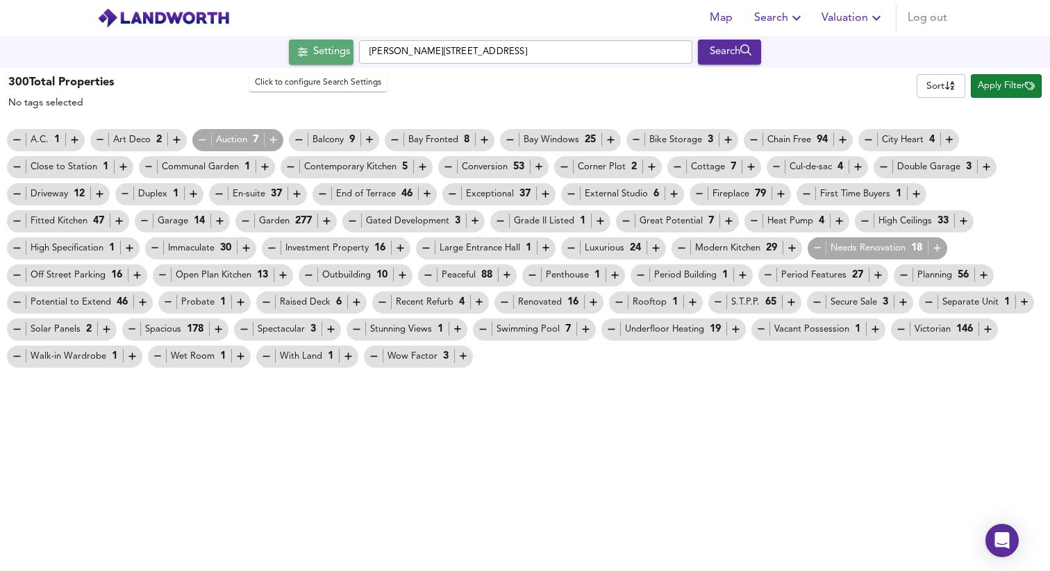
click at [330, 47] on div "Settings" at bounding box center [331, 52] width 37 height 18
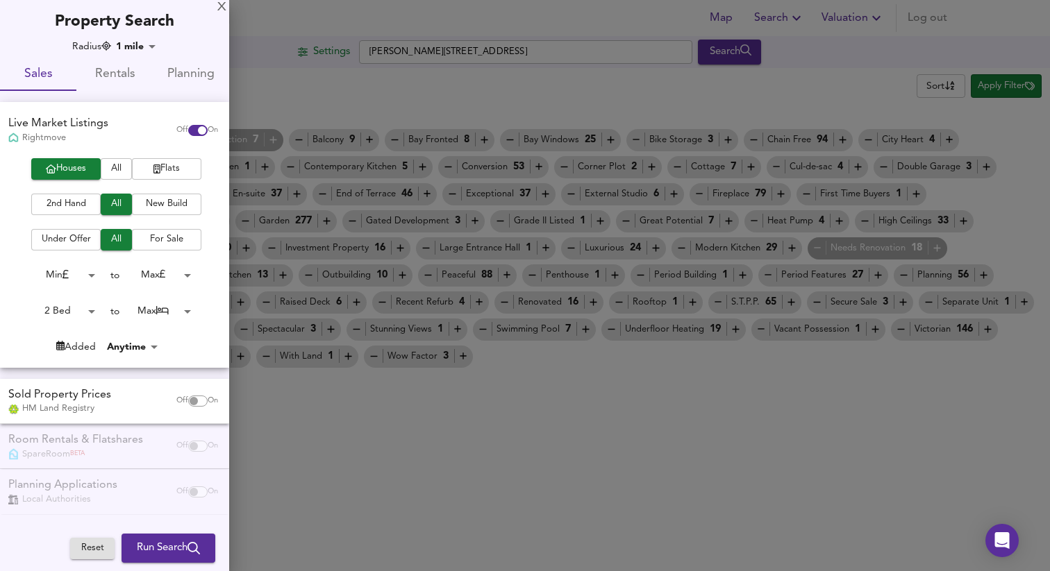
click at [174, 546] on span "Run Search" at bounding box center [168, 549] width 63 height 18
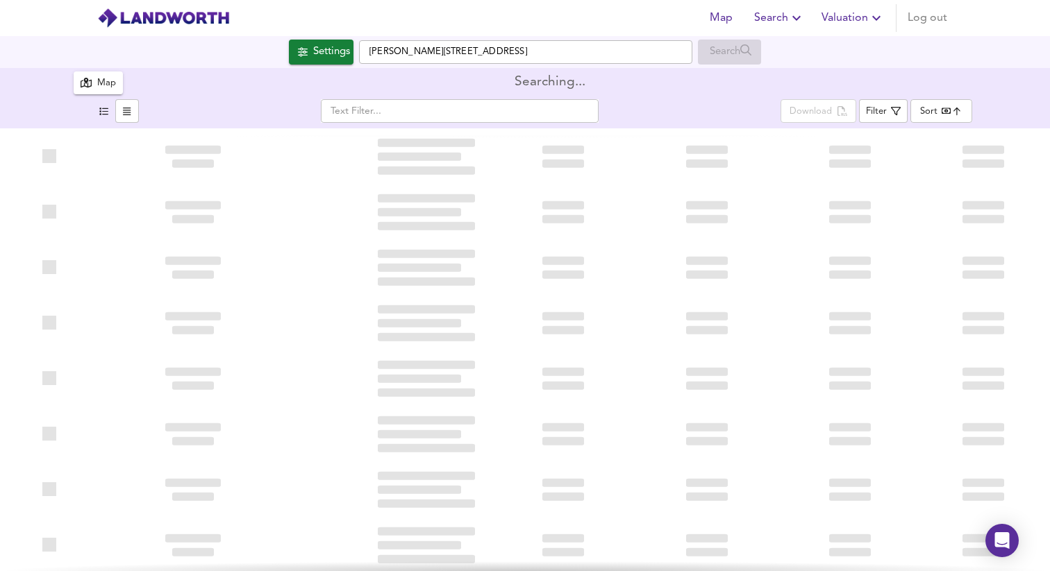
click at [99, 78] on div "Map" at bounding box center [106, 84] width 19 height 16
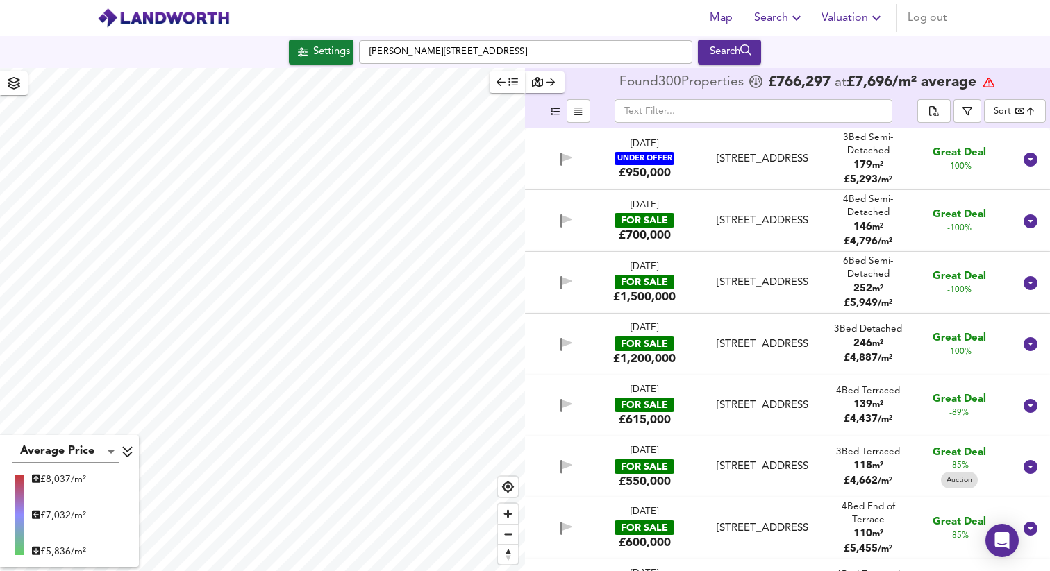
click at [330, 53] on div "Settings" at bounding box center [331, 52] width 37 height 18
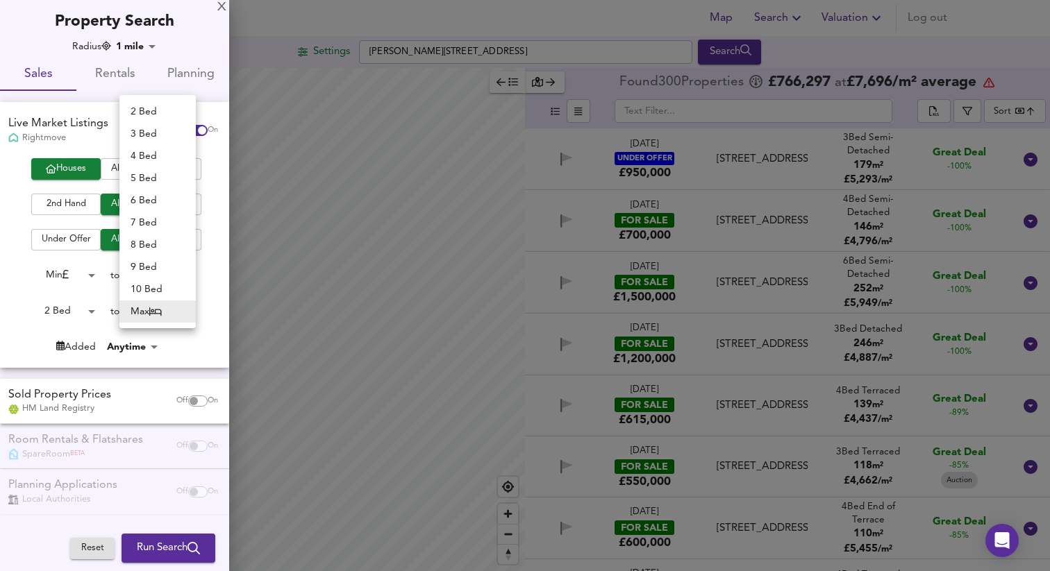
click at [183, 306] on body "Map Search Valuation Log out Settings [PERSON_NAME][GEOGRAPHIC_DATA] 6RS Search…" at bounding box center [525, 285] width 1050 height 571
click at [197, 333] on div at bounding box center [525, 285] width 1050 height 571
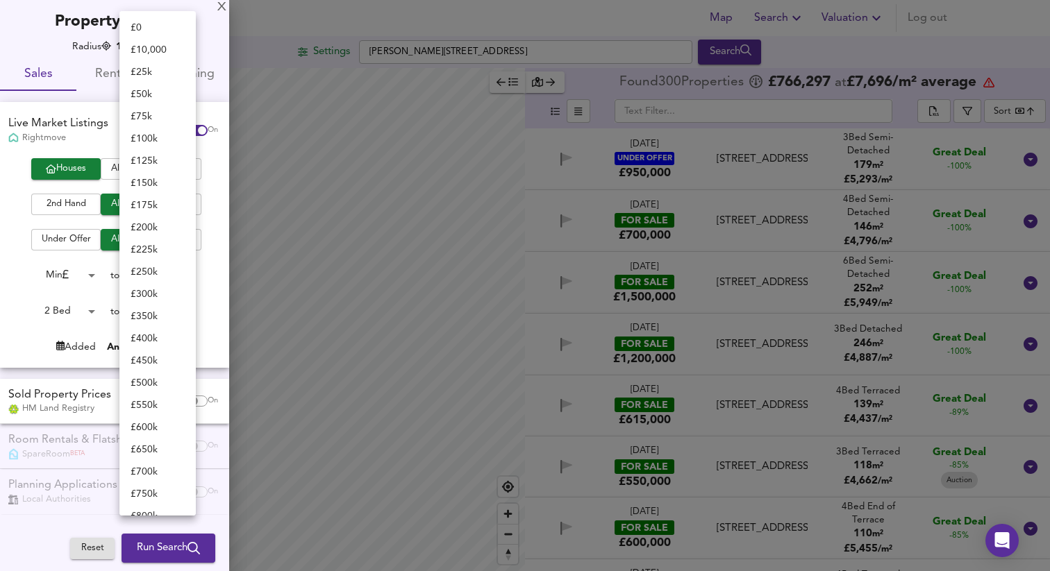
click at [185, 272] on body "Map Search Valuation Log out Settings [PERSON_NAME][GEOGRAPHIC_DATA] 6RS Search…" at bounding box center [525, 285] width 1050 height 571
click at [149, 179] on li "£ 750k" at bounding box center [157, 178] width 76 height 22
type input "750000"
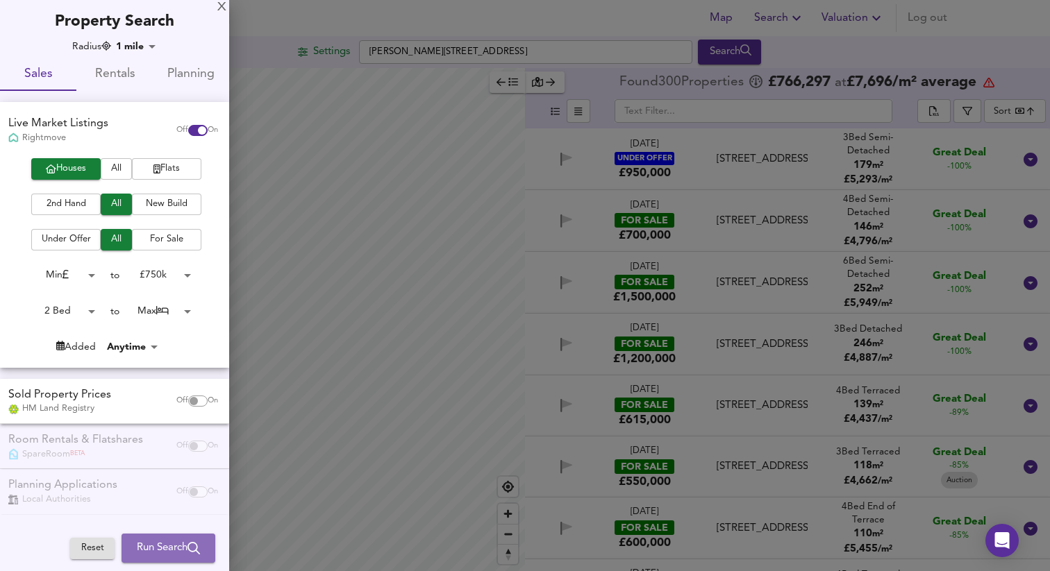
click at [169, 546] on span "Run Search" at bounding box center [168, 549] width 63 height 18
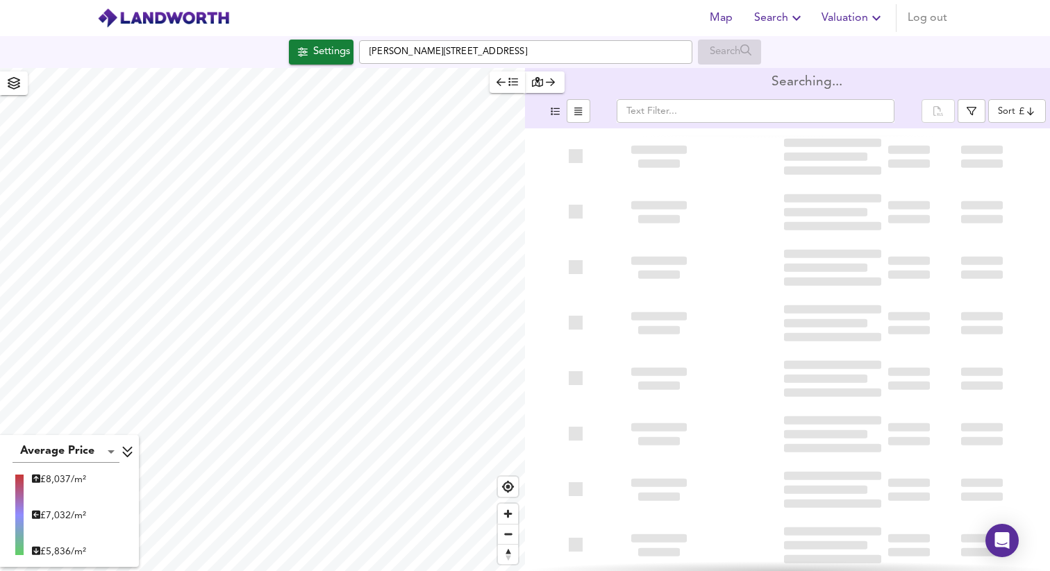
type input "bestdeal"
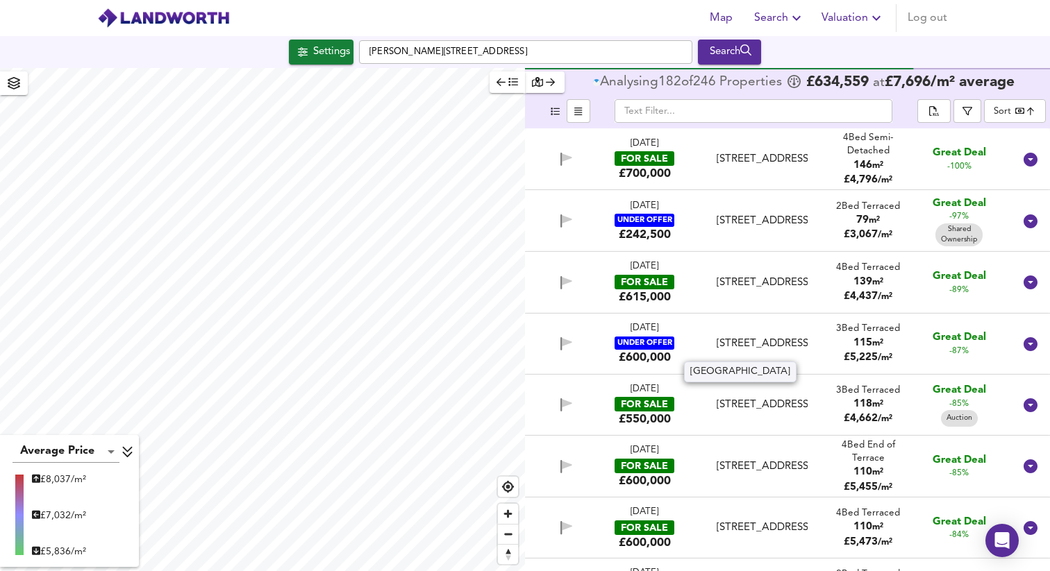
click at [751, 340] on div "[STREET_ADDRESS]" at bounding box center [762, 344] width 91 height 15
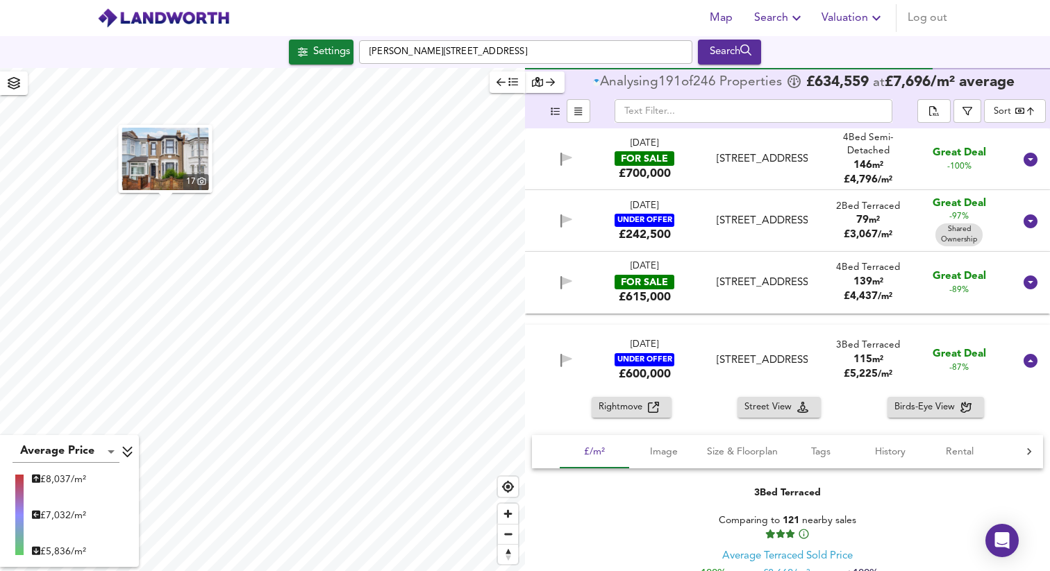
click at [169, 159] on img "button" at bounding box center [165, 159] width 87 height 62
click at [765, 165] on div "[STREET_ADDRESS]" at bounding box center [762, 159] width 91 height 15
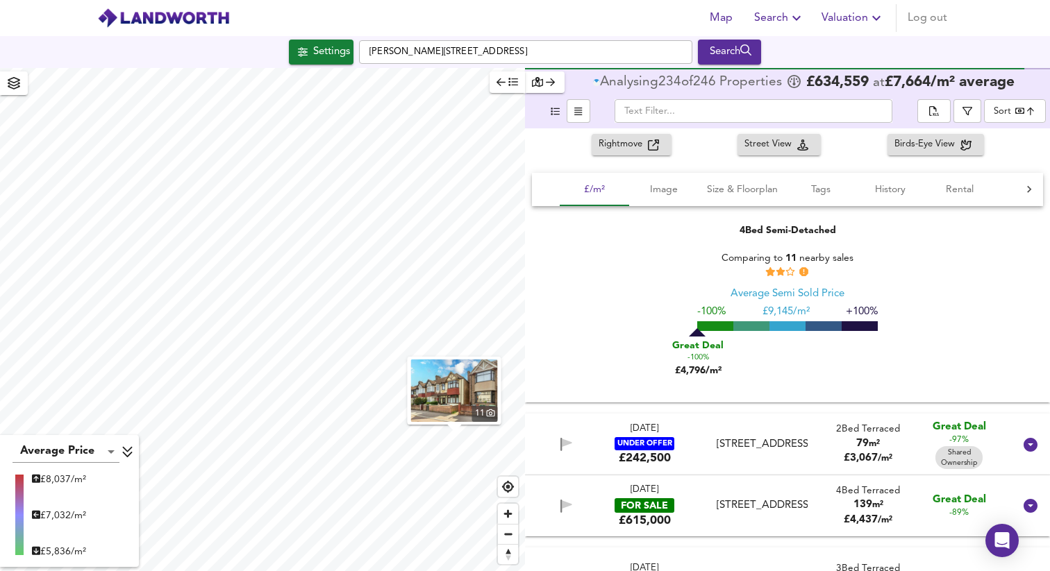
scroll to position [151, 0]
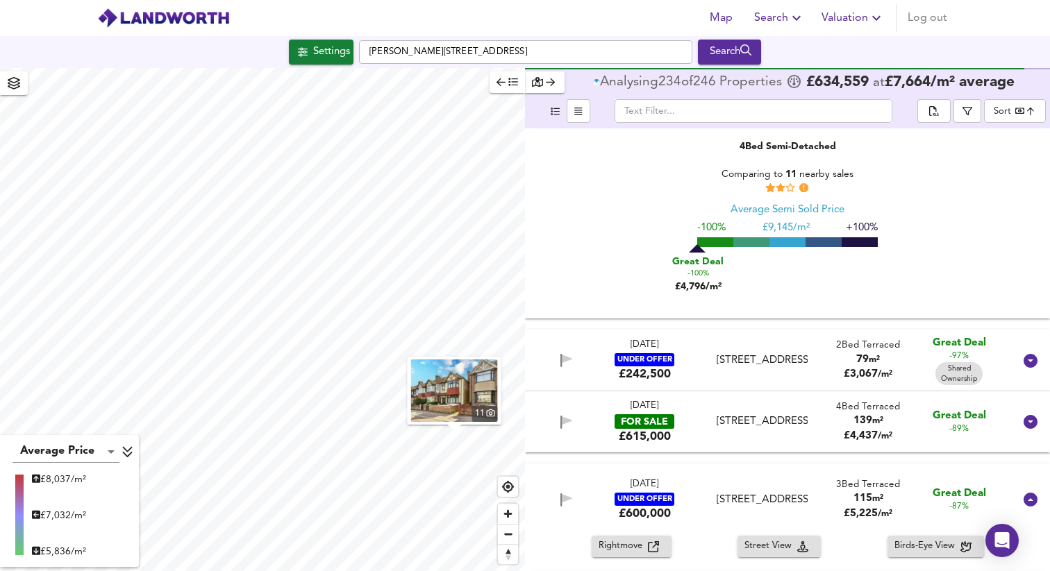
click at [755, 359] on div "[STREET_ADDRESS]" at bounding box center [762, 360] width 91 height 15
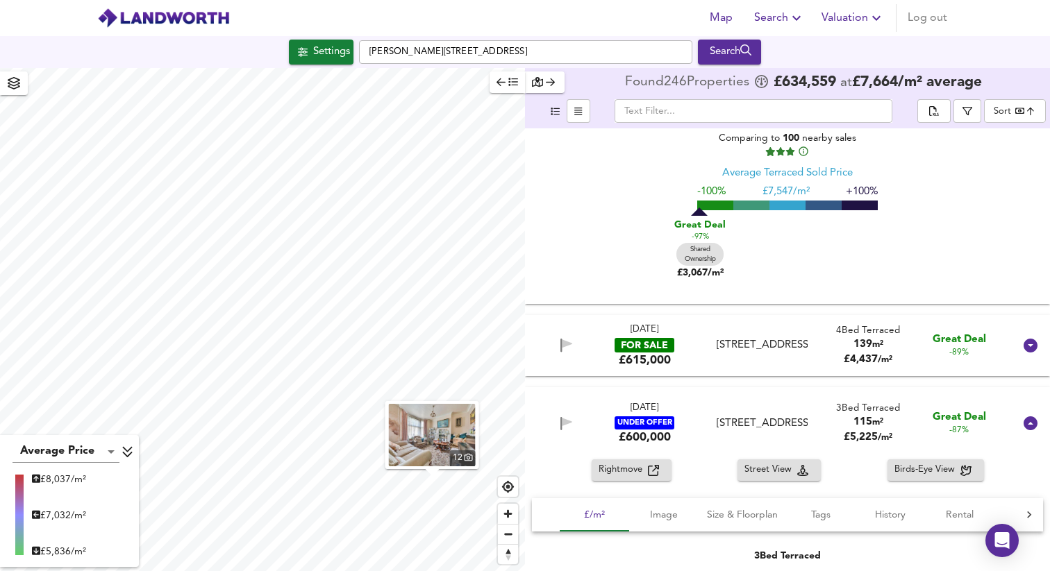
scroll to position [547, 0]
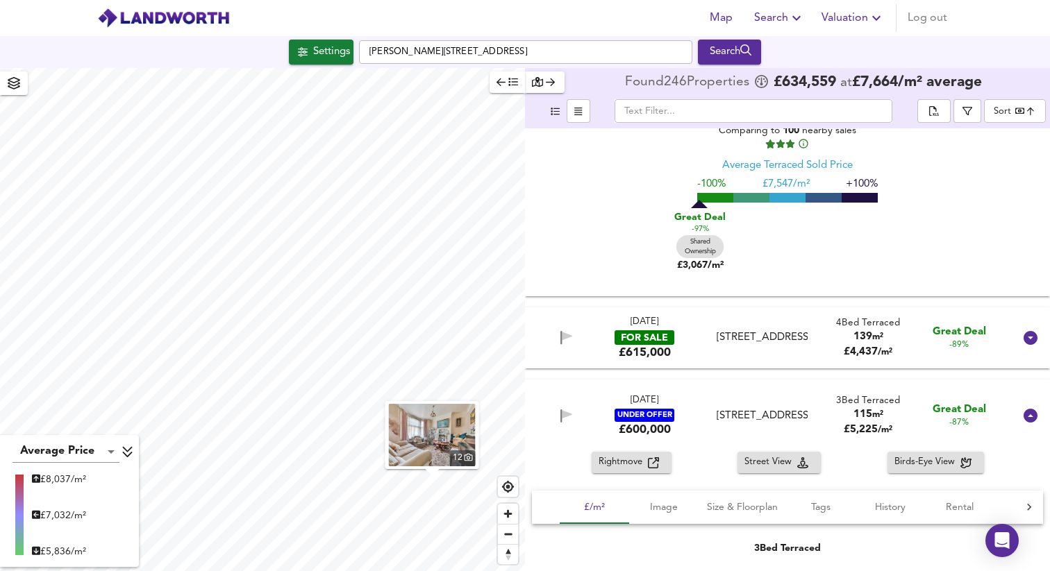
click at [770, 342] on div "[STREET_ADDRESS]" at bounding box center [762, 338] width 91 height 15
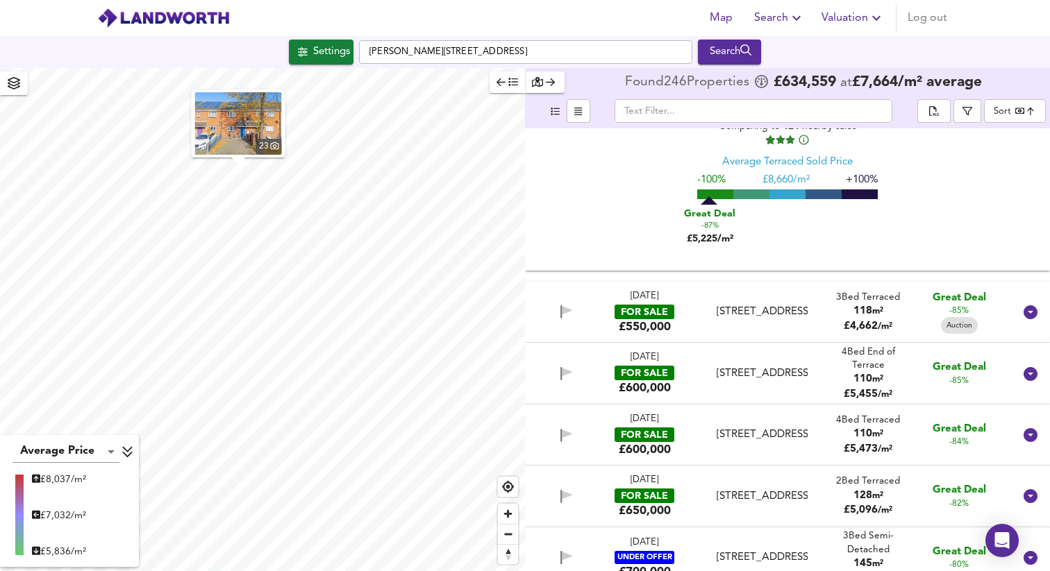
scroll to position [1288, 0]
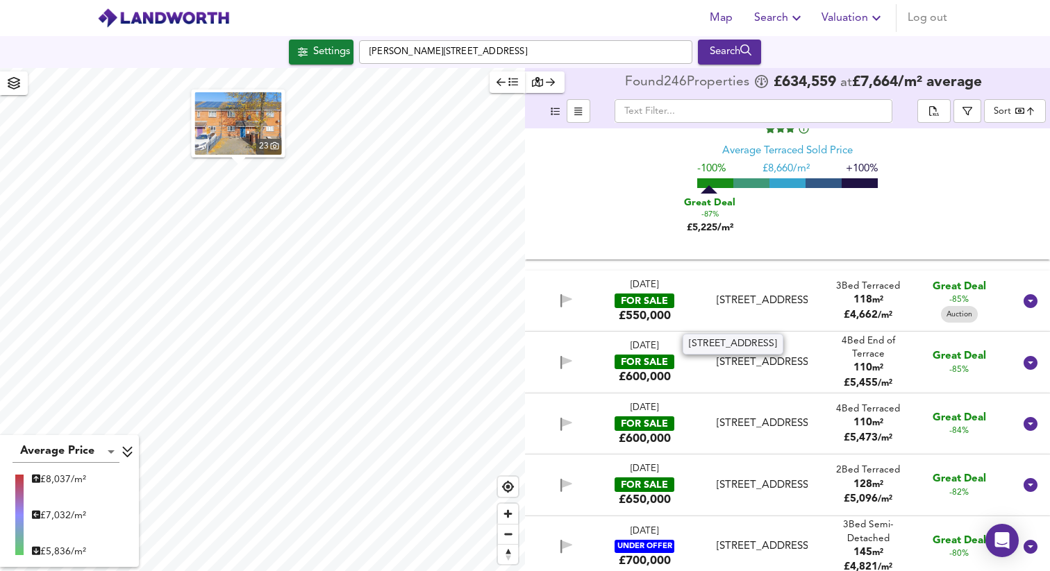
click at [770, 299] on div "[STREET_ADDRESS]" at bounding box center [762, 301] width 91 height 15
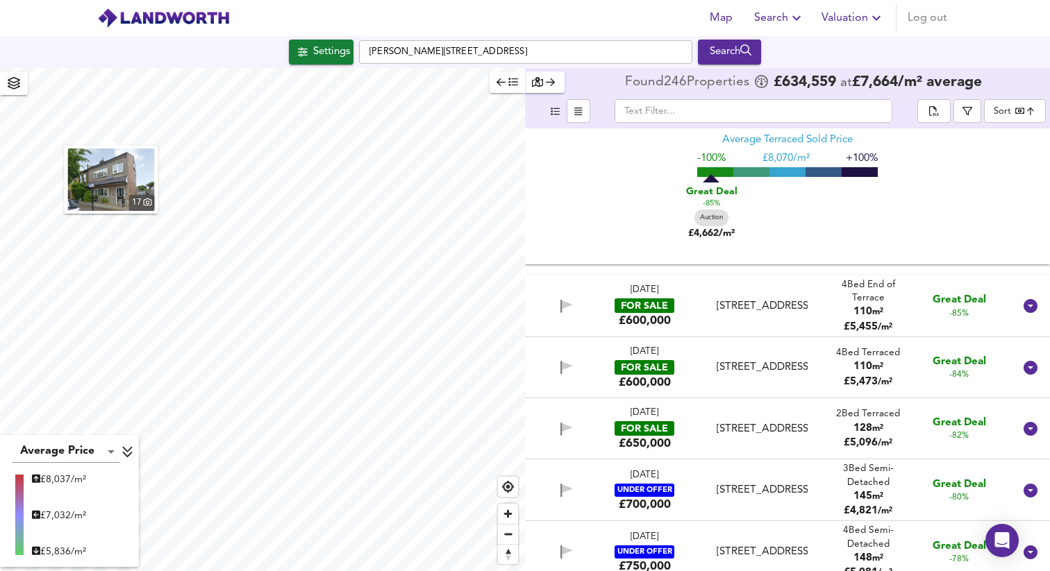
scroll to position [1653, 0]
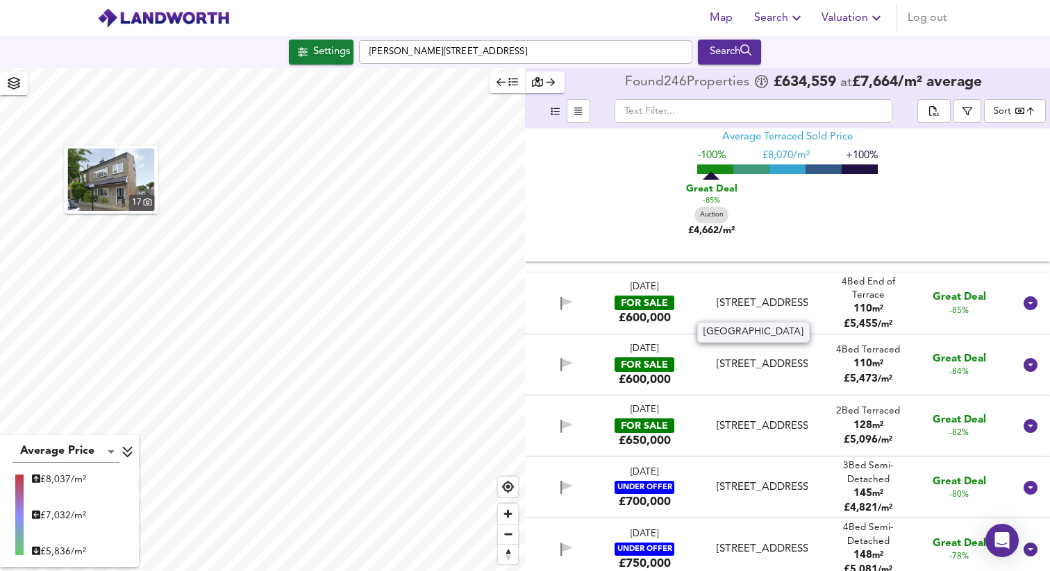
click at [771, 306] on div "[STREET_ADDRESS]" at bounding box center [762, 304] width 91 height 15
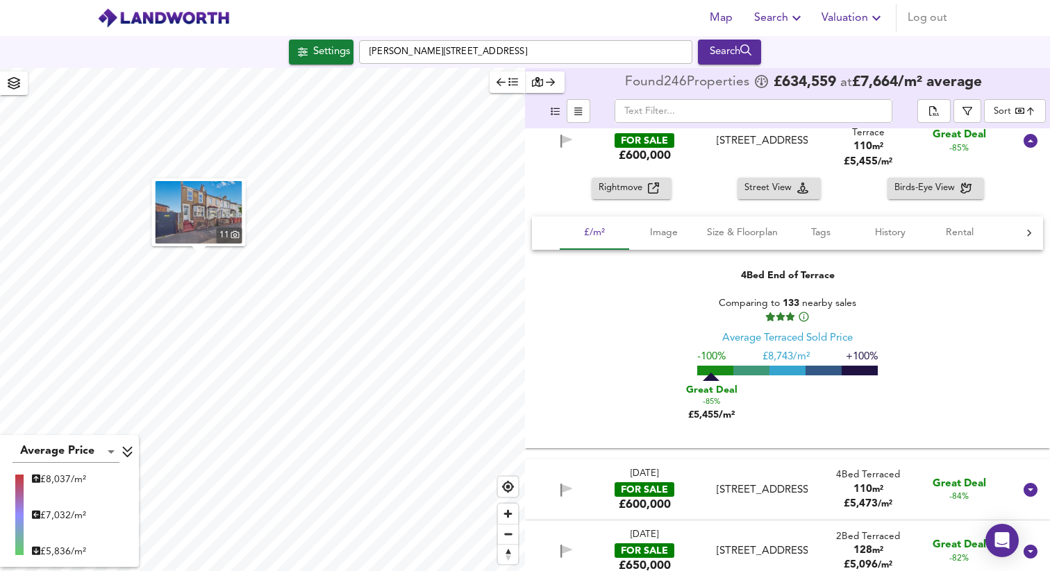
scroll to position [1953, 0]
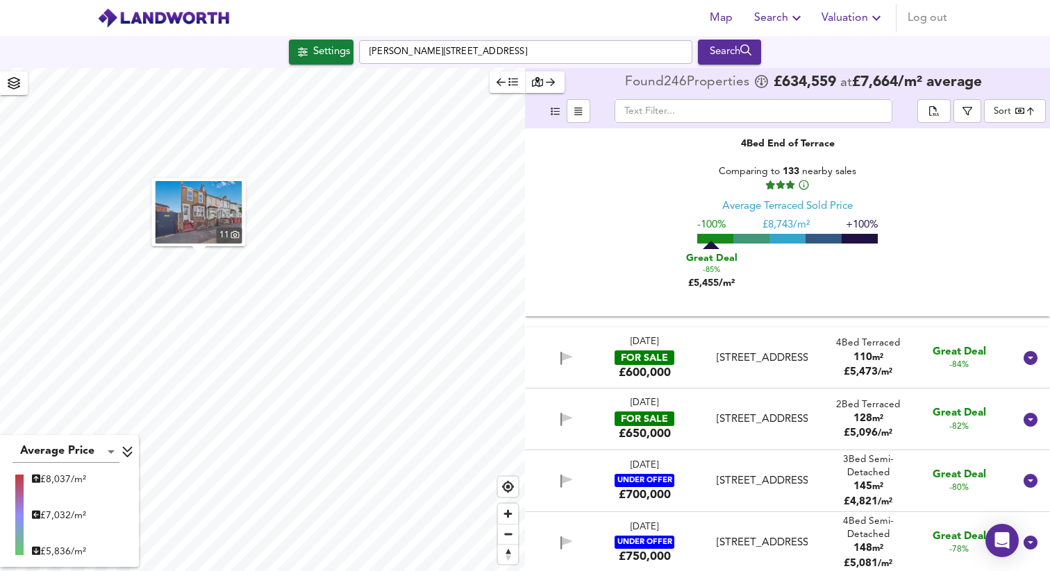
click at [765, 358] on div "[STREET_ADDRESS]" at bounding box center [762, 358] width 91 height 15
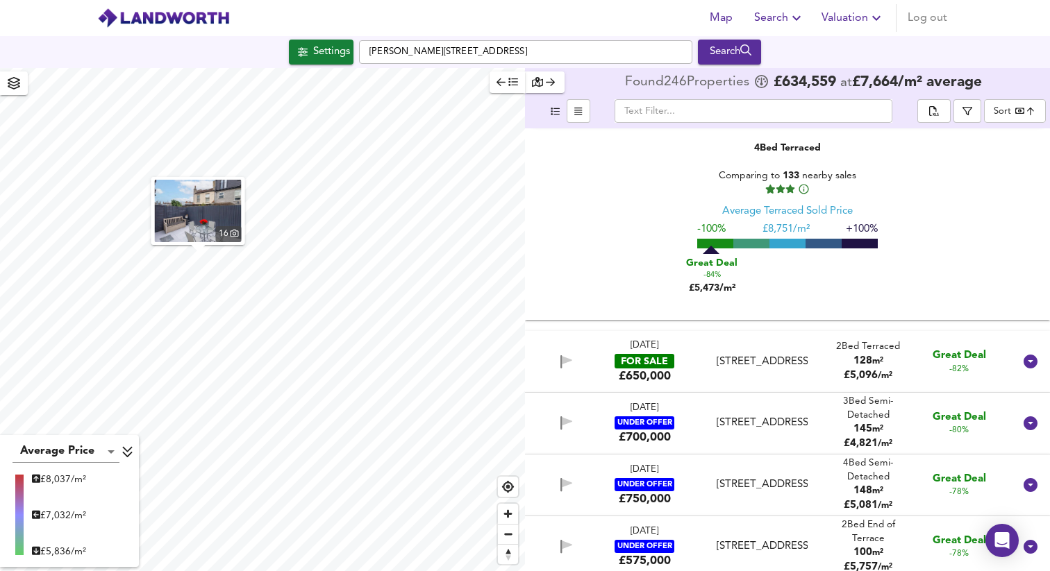
scroll to position [2308, 0]
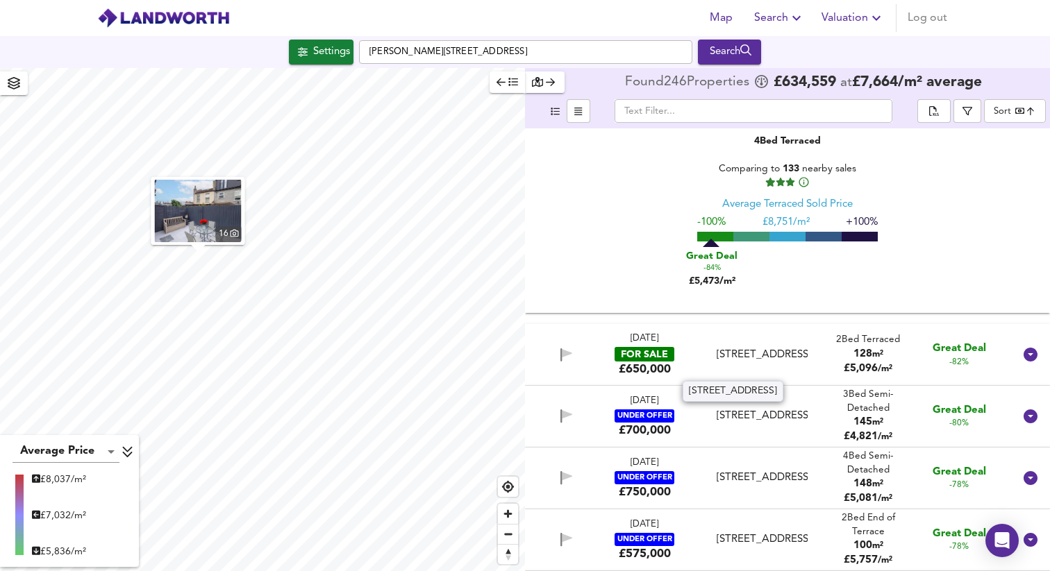
click at [765, 358] on div "[STREET_ADDRESS]" at bounding box center [762, 355] width 91 height 15
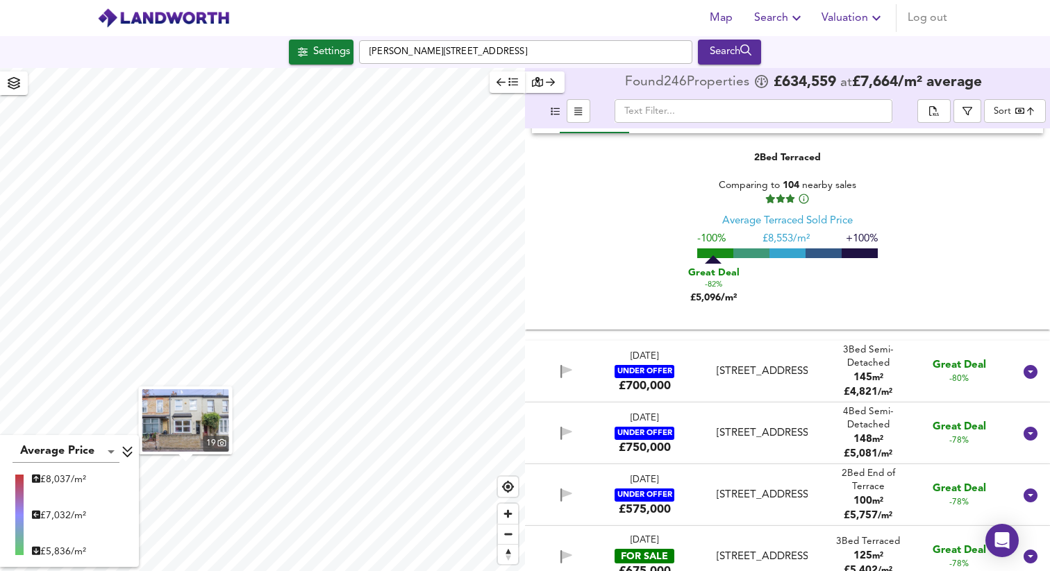
scroll to position [2668, 0]
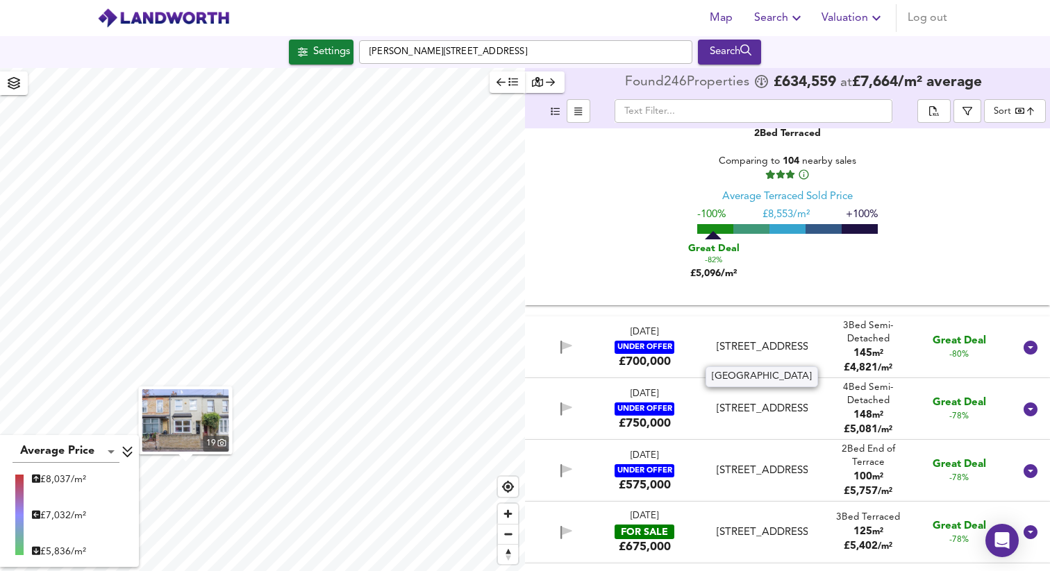
click at [765, 355] on div "[STREET_ADDRESS]" at bounding box center [762, 347] width 91 height 15
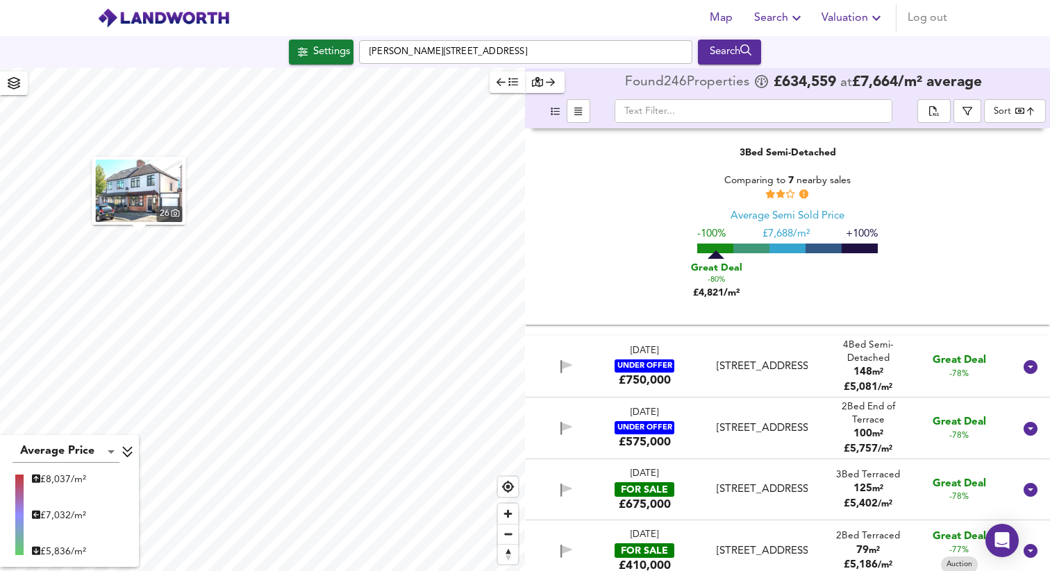
scroll to position [3021, 0]
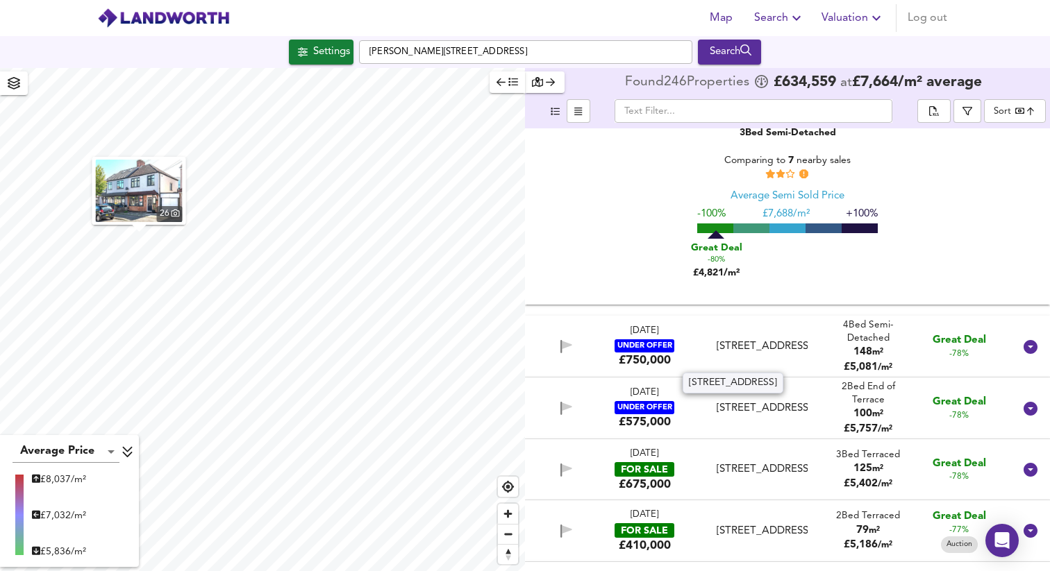
click at [765, 354] on div "[STREET_ADDRESS]" at bounding box center [762, 347] width 91 height 15
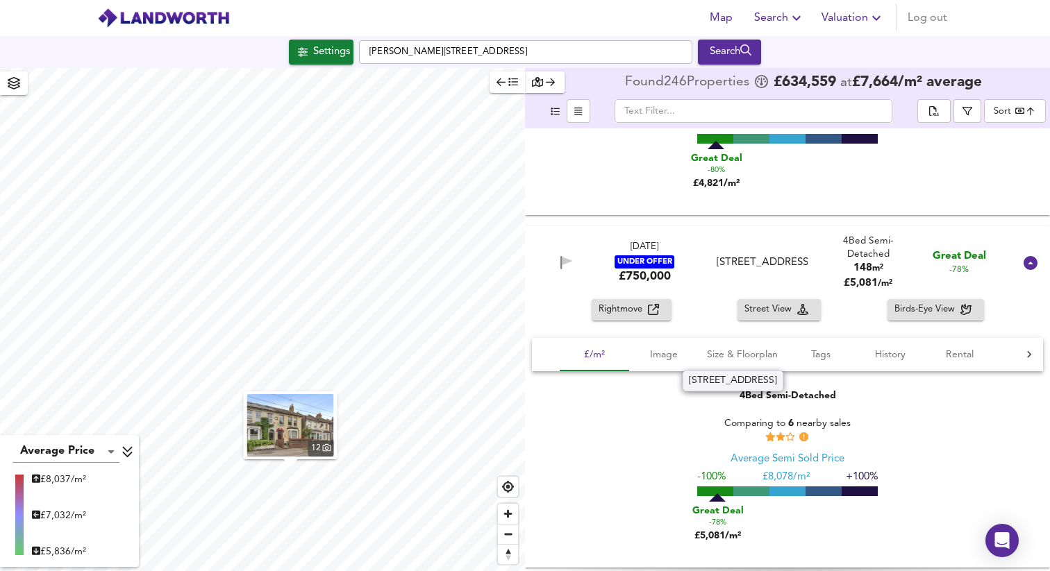
scroll to position [3180, 0]
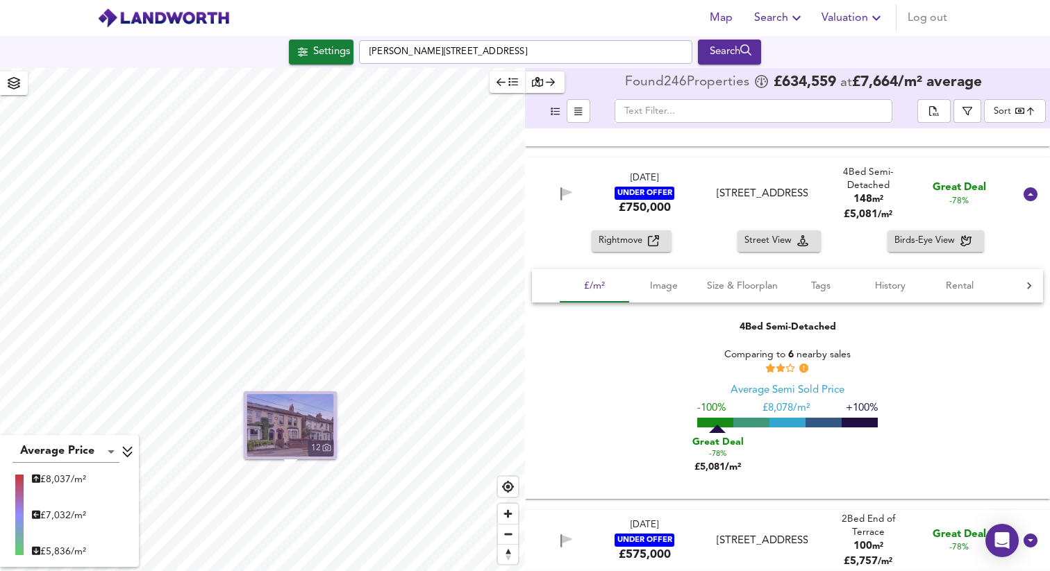
click at [293, 431] on img "button" at bounding box center [290, 425] width 87 height 62
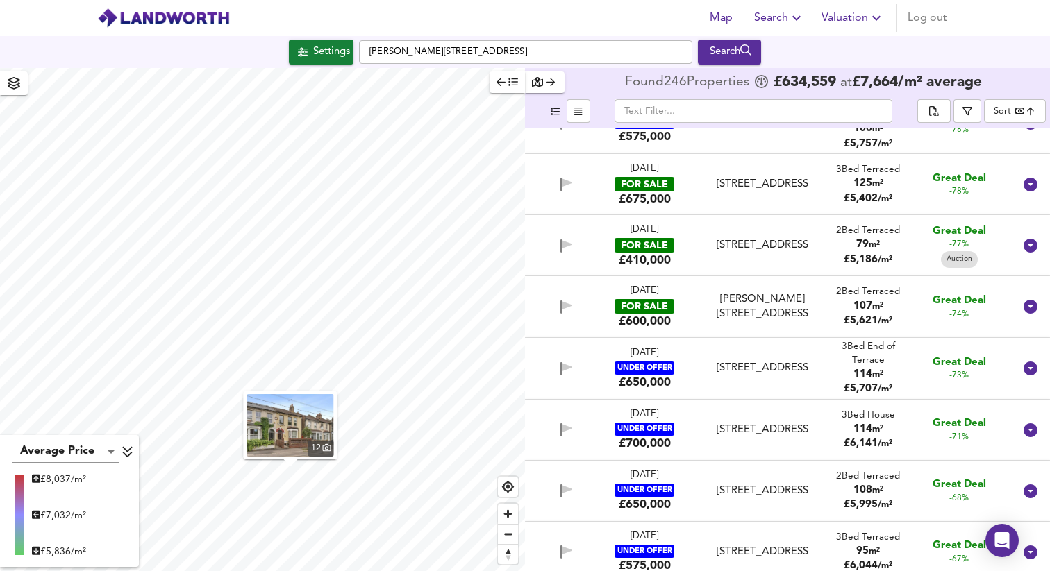
scroll to position [3603, 0]
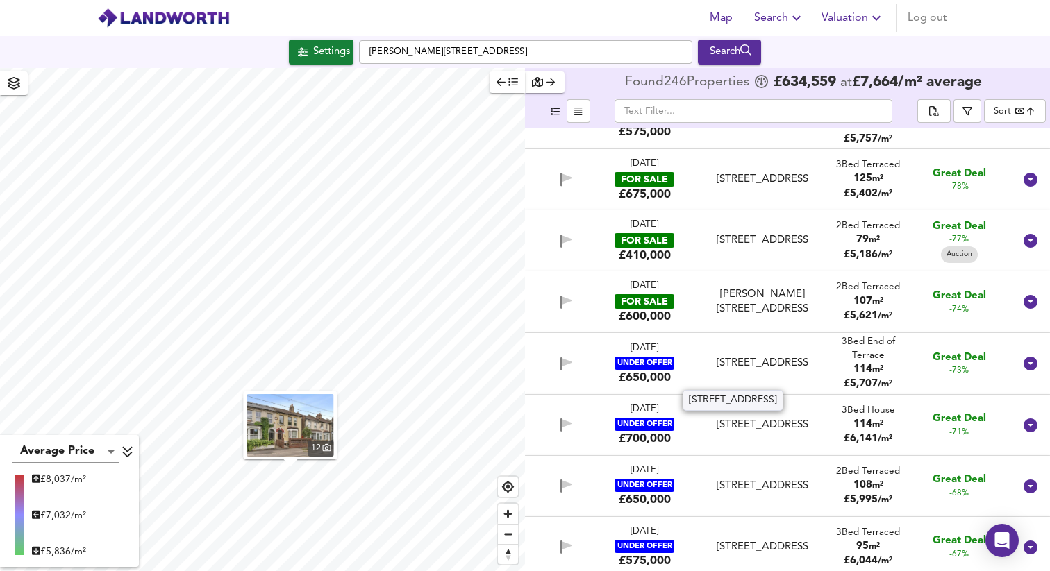
click at [741, 361] on div "[STREET_ADDRESS]" at bounding box center [762, 363] width 91 height 15
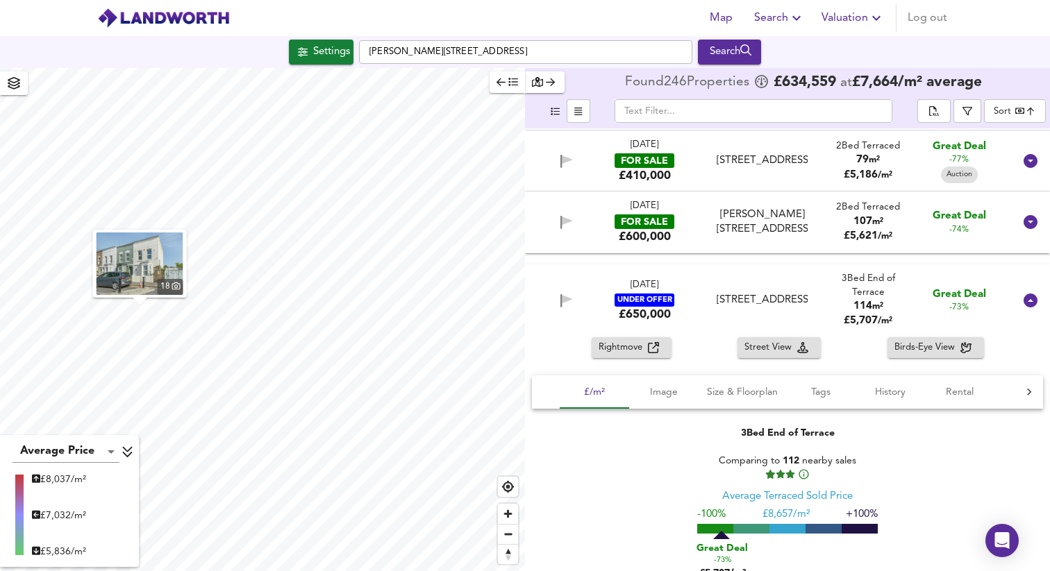
scroll to position [3683, 0]
click at [142, 253] on img "button" at bounding box center [140, 264] width 87 height 62
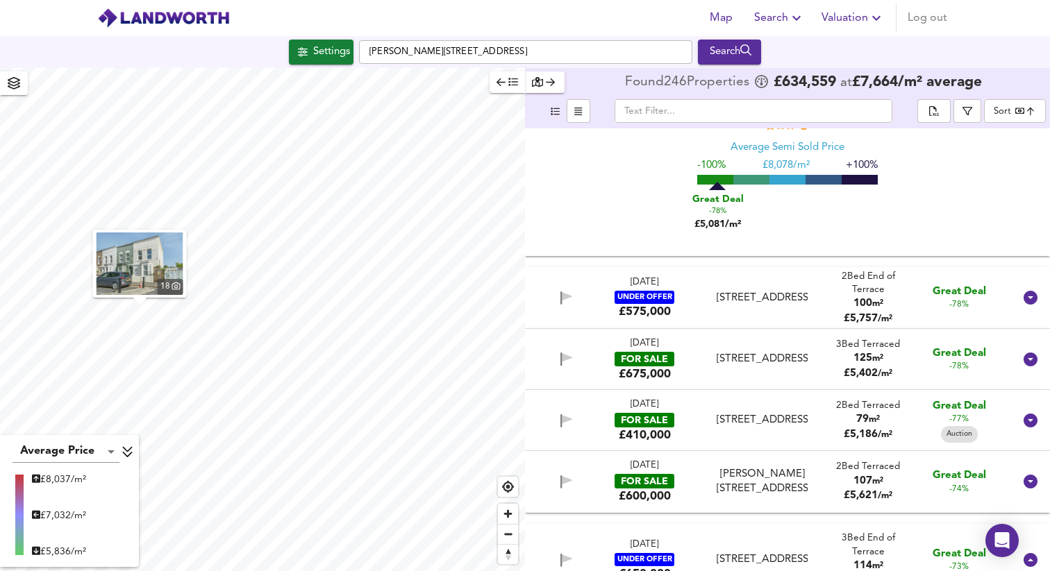
scroll to position [3420, 0]
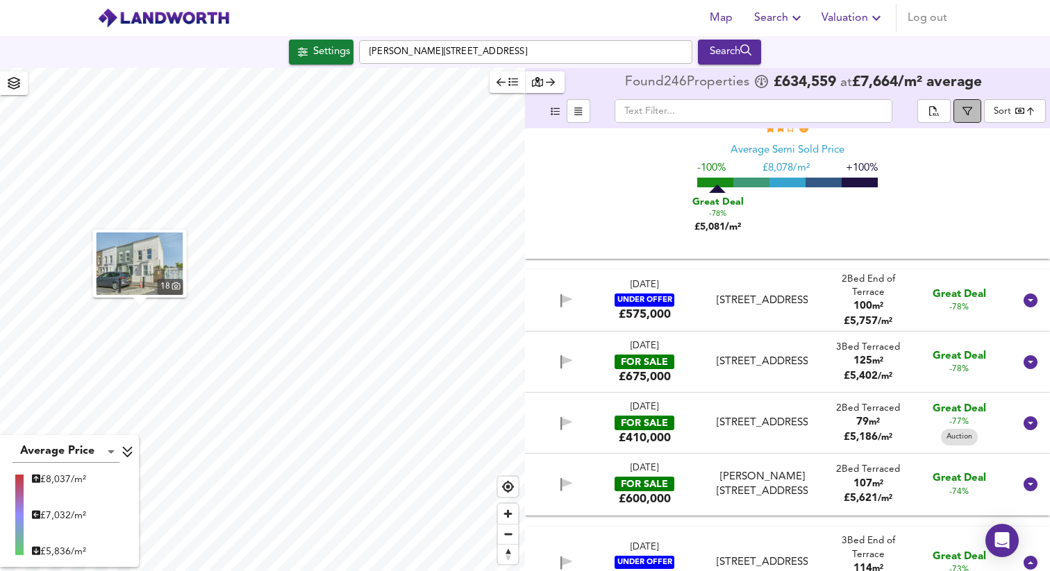
click at [969, 110] on icon "button" at bounding box center [967, 111] width 10 height 10
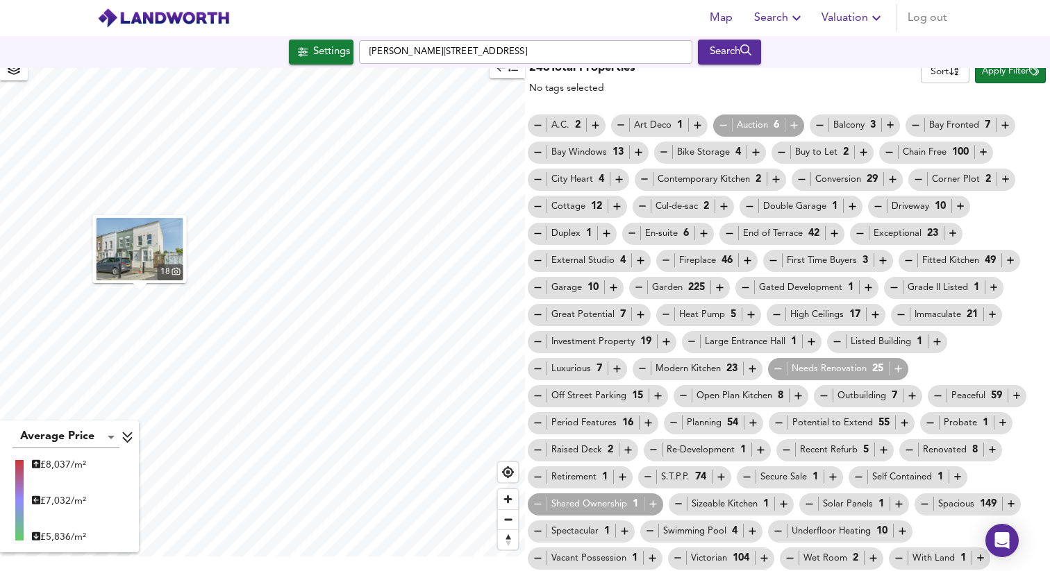
scroll to position [0, 0]
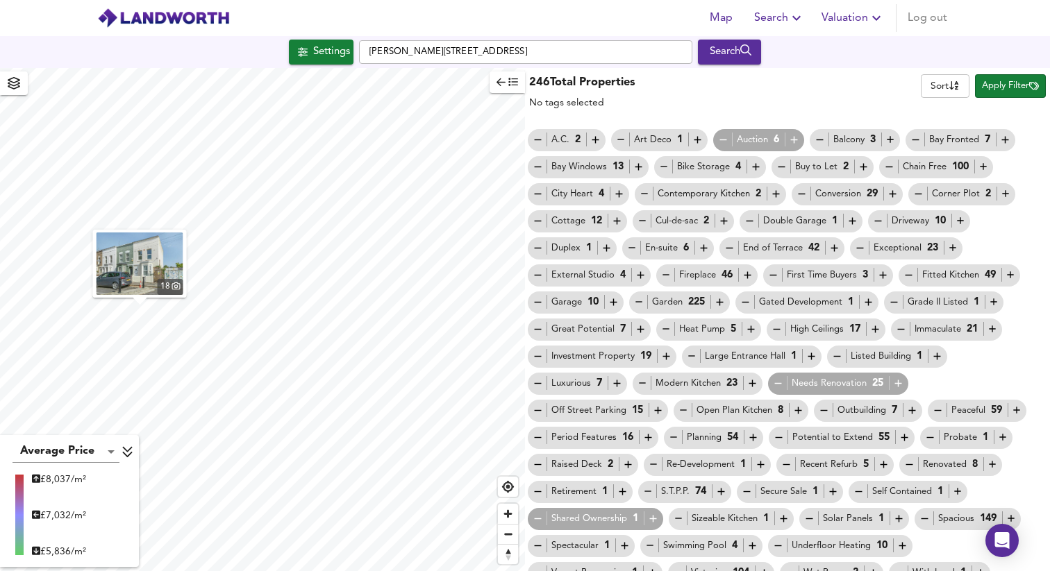
click at [503, 78] on icon "button" at bounding box center [500, 82] width 9 height 10
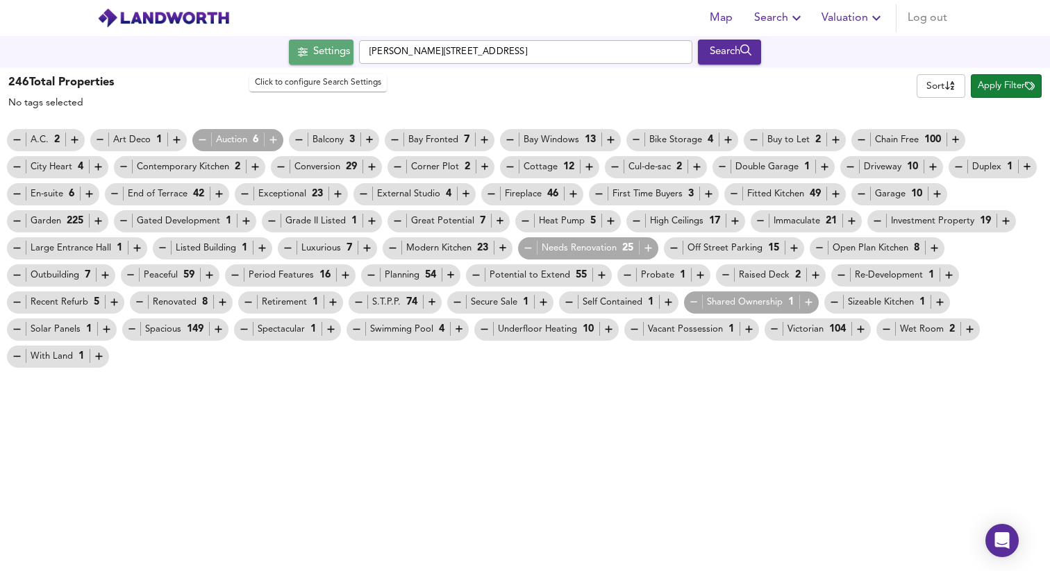
click at [305, 56] on span "Settings" at bounding box center [321, 52] width 58 height 18
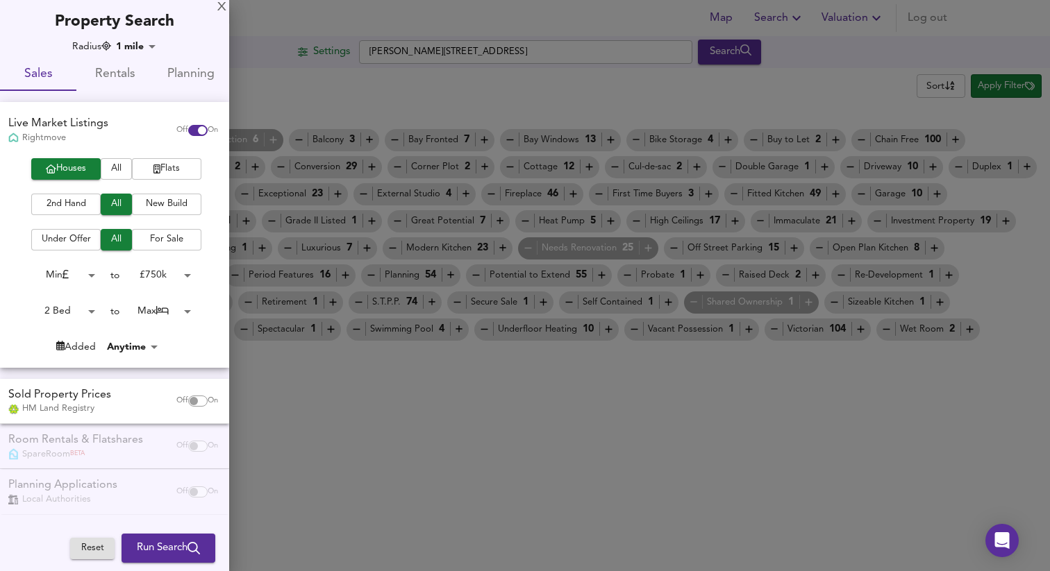
click at [167, 549] on span "Run Search" at bounding box center [168, 549] width 63 height 18
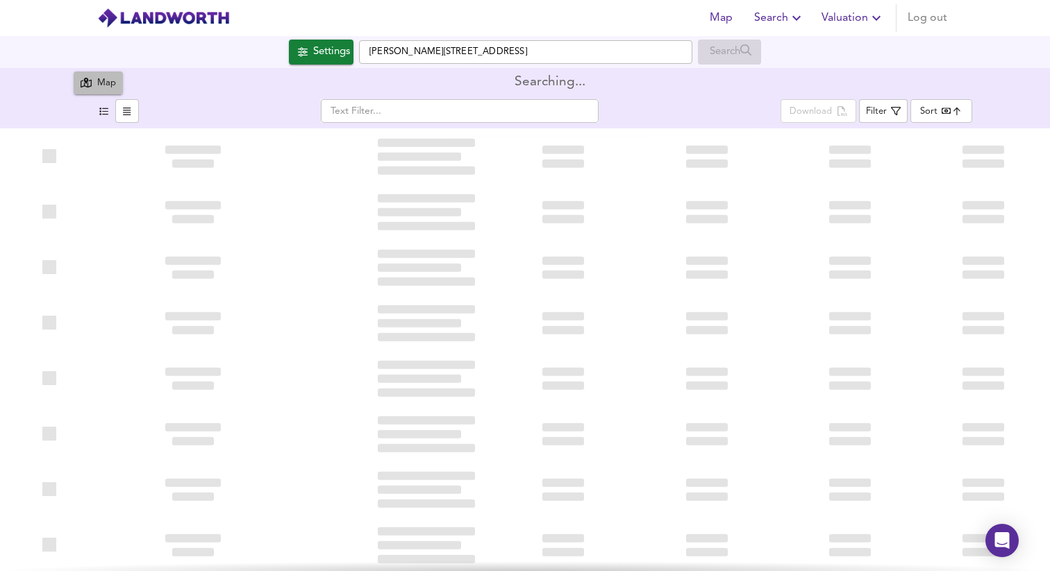
click at [104, 85] on div "Map" at bounding box center [106, 84] width 19 height 16
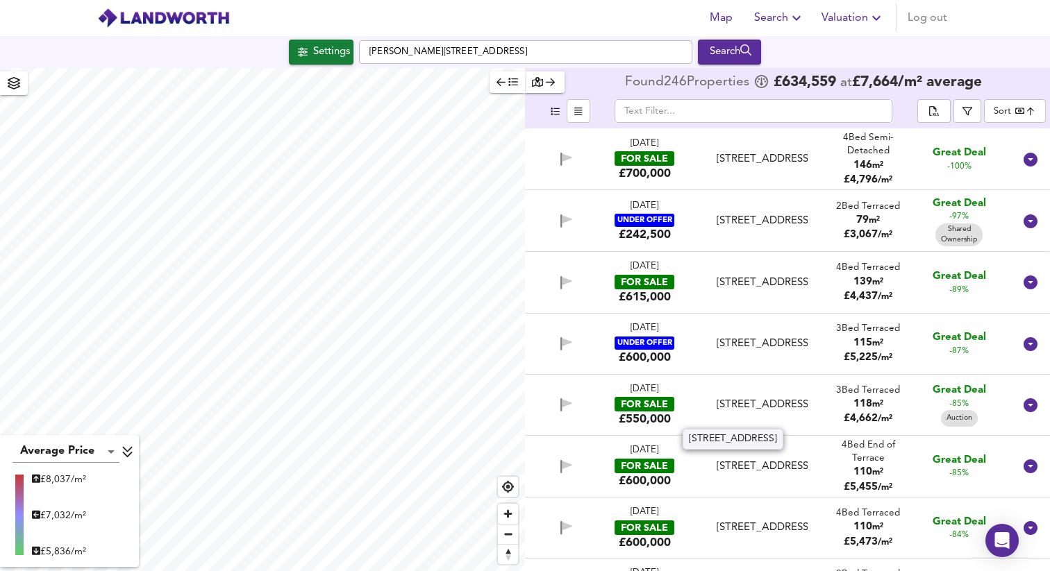
scroll to position [19, 0]
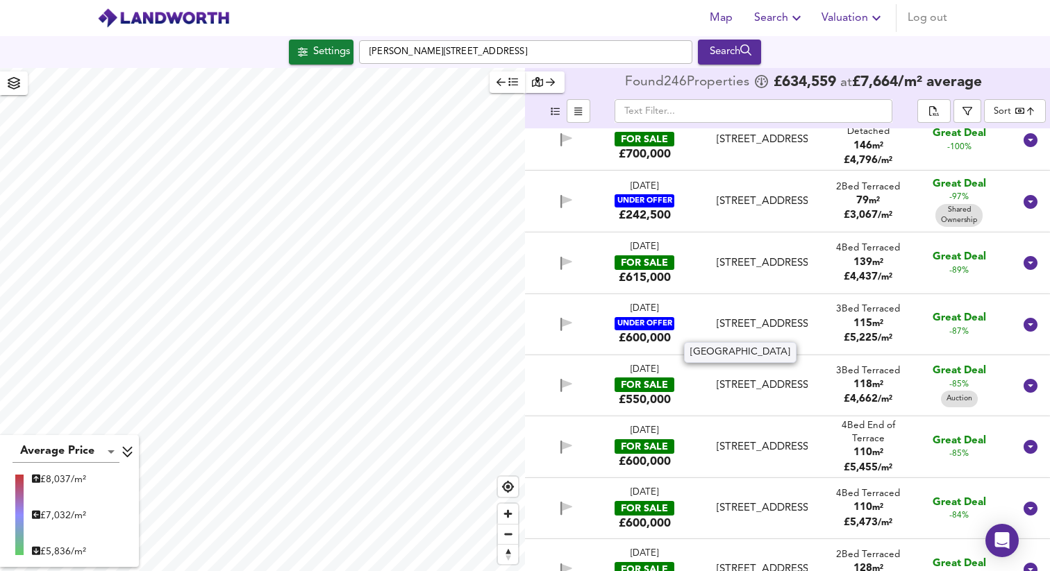
click at [771, 317] on div "[STREET_ADDRESS]" at bounding box center [762, 324] width 91 height 15
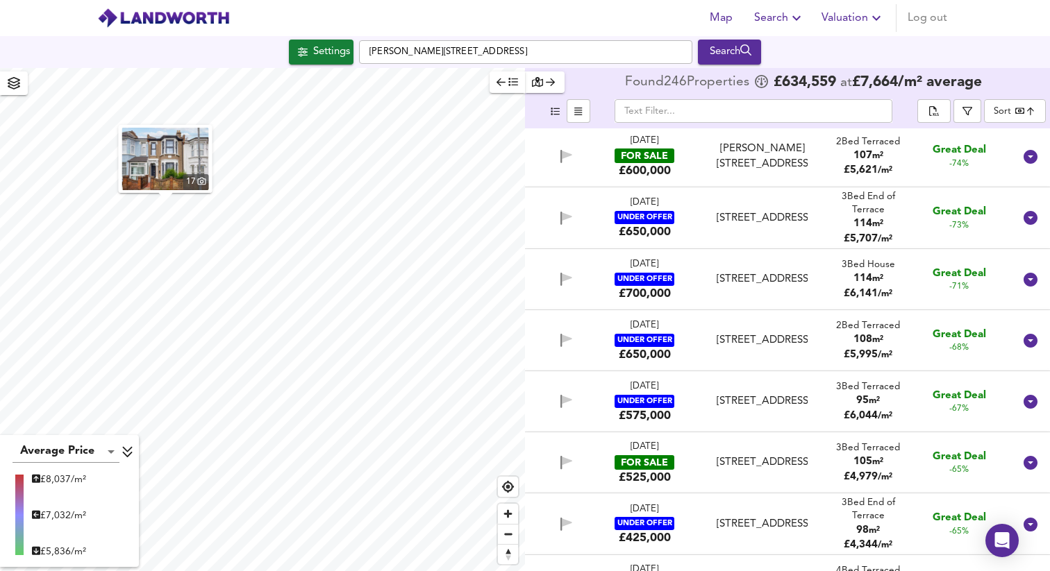
scroll to position [1131, 0]
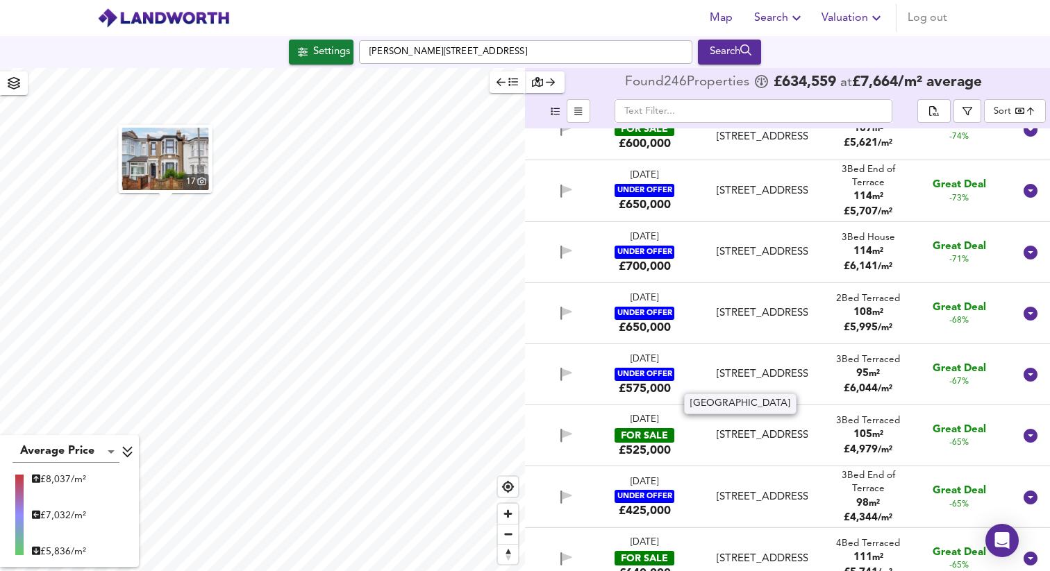
click at [761, 371] on div "[STREET_ADDRESS]" at bounding box center [762, 374] width 91 height 15
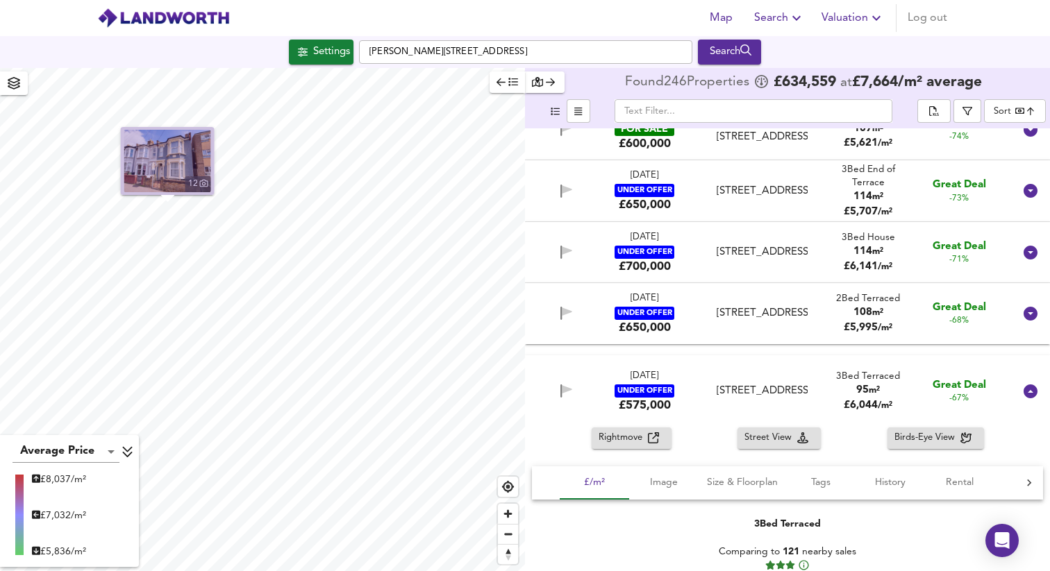
click at [178, 163] on img "button" at bounding box center [167, 161] width 87 height 62
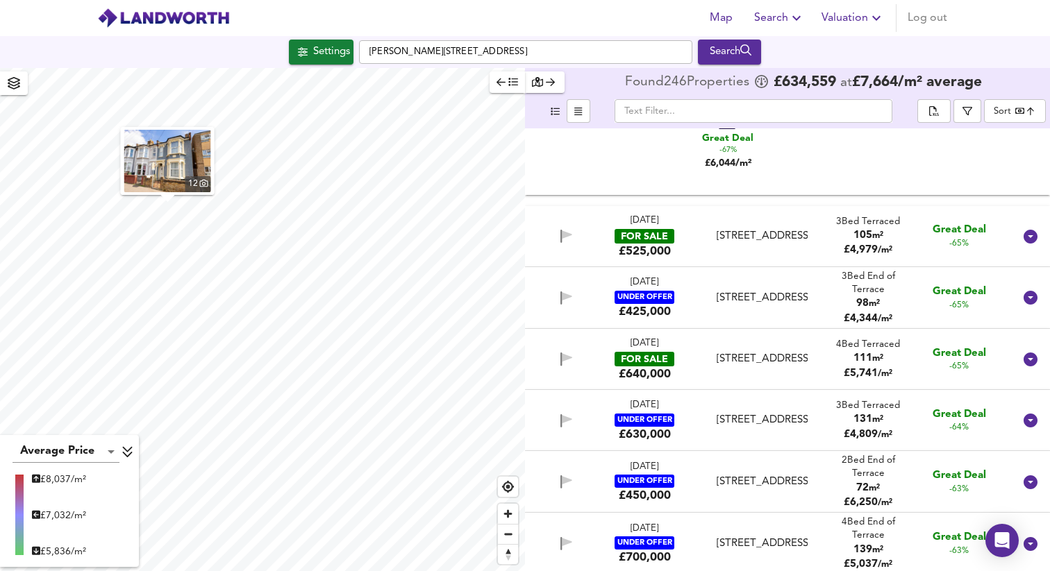
scroll to position [1637, 0]
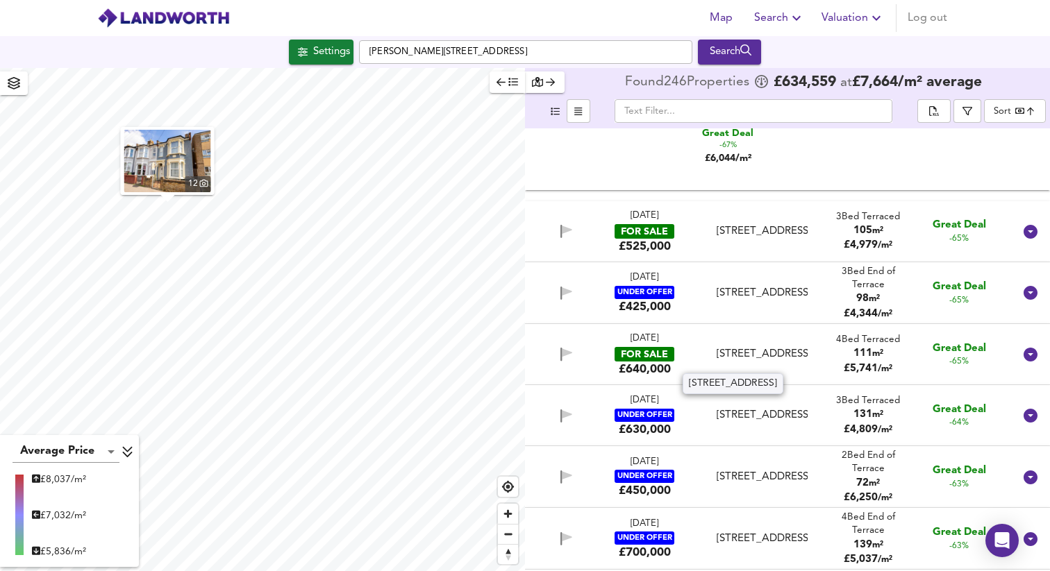
click at [774, 352] on div "[STREET_ADDRESS]" at bounding box center [762, 354] width 91 height 15
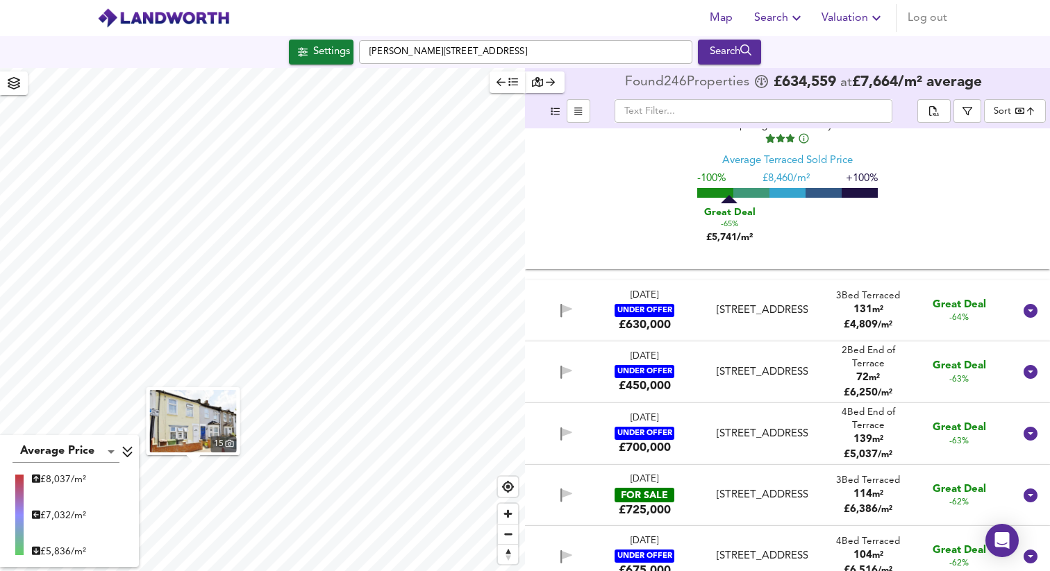
scroll to position [2123, 0]
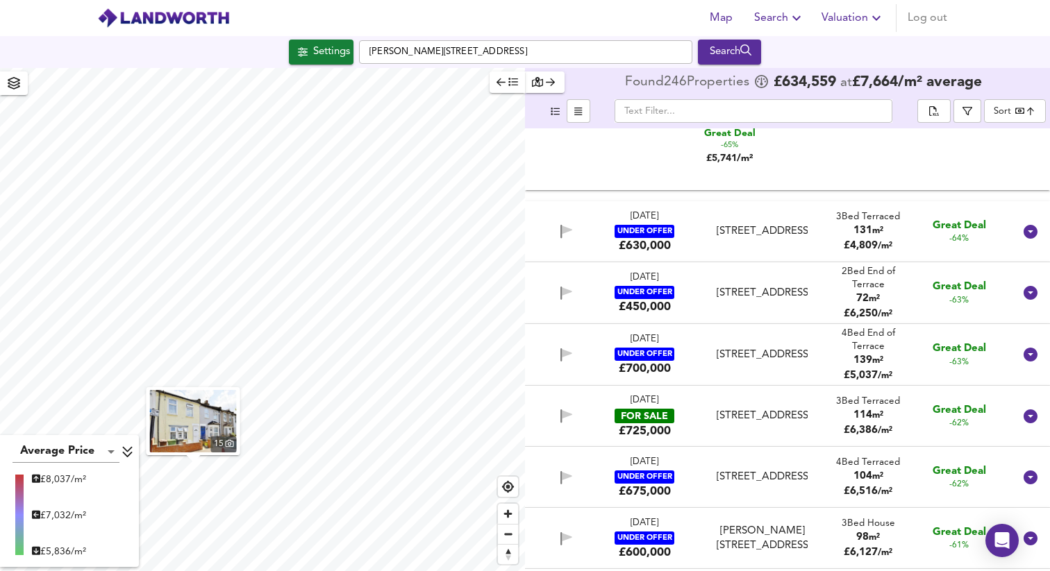
click at [770, 292] on div "[STREET_ADDRESS]" at bounding box center [762, 293] width 91 height 15
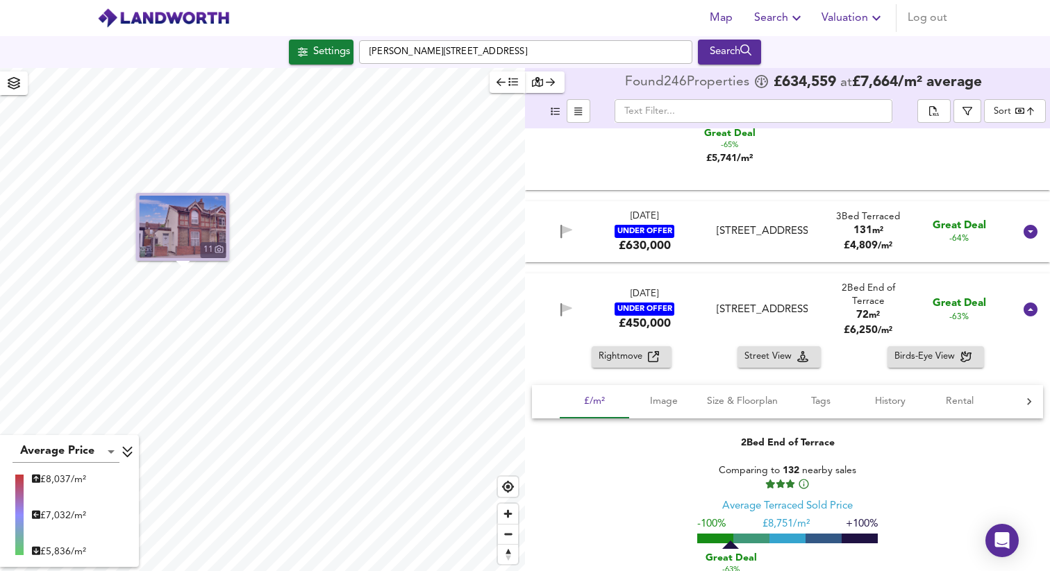
click at [198, 221] on img "button" at bounding box center [183, 227] width 87 height 62
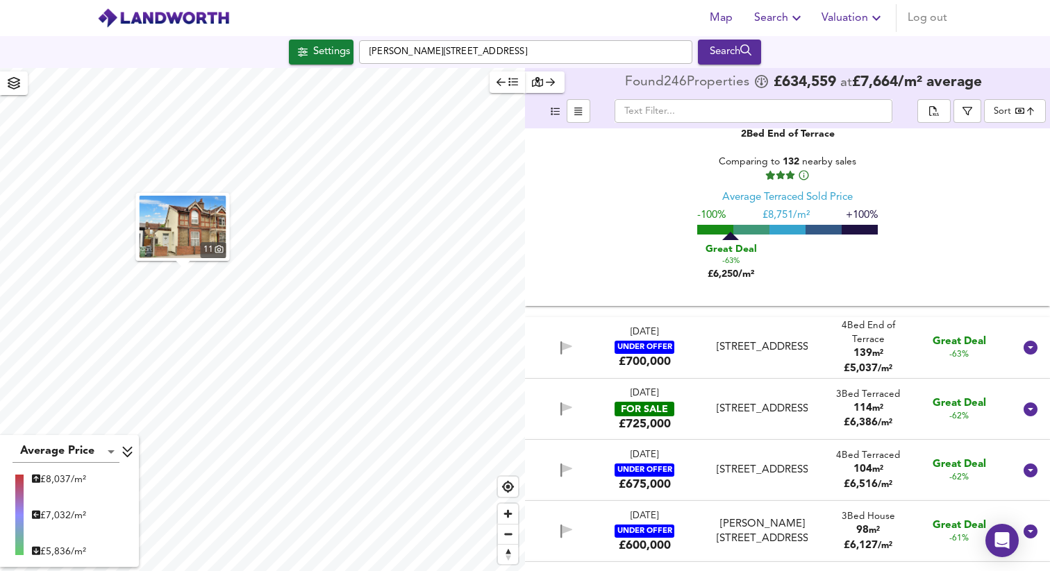
scroll to position [2494, 0]
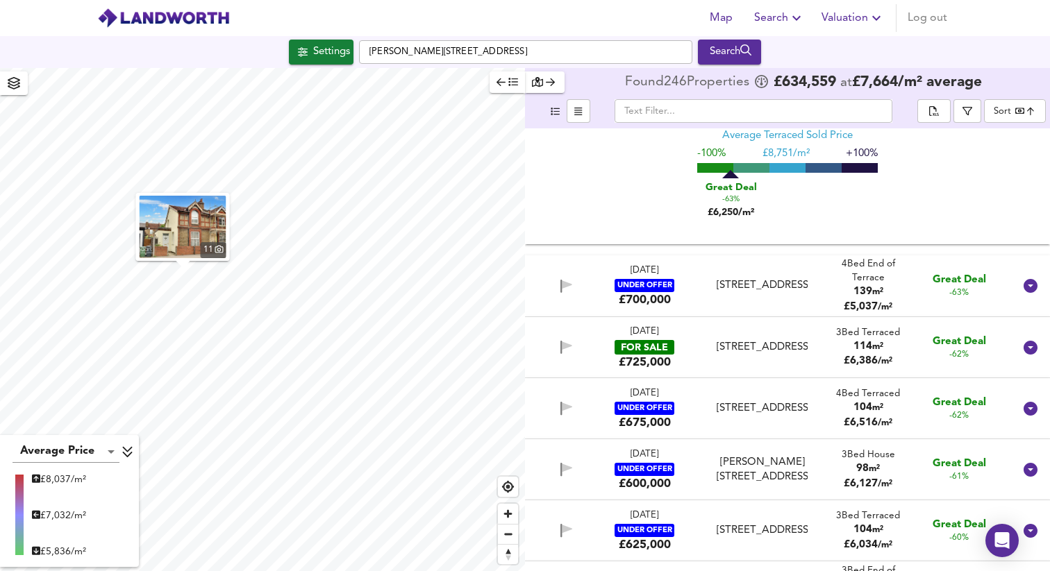
click at [759, 353] on div "[STREET_ADDRESS]" at bounding box center [762, 347] width 91 height 15
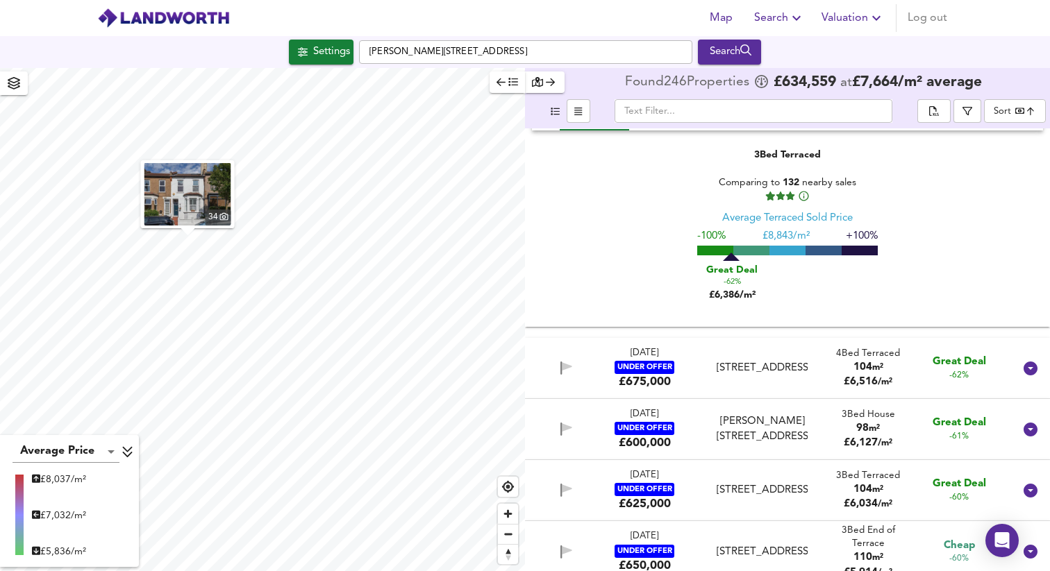
scroll to position [2889, 0]
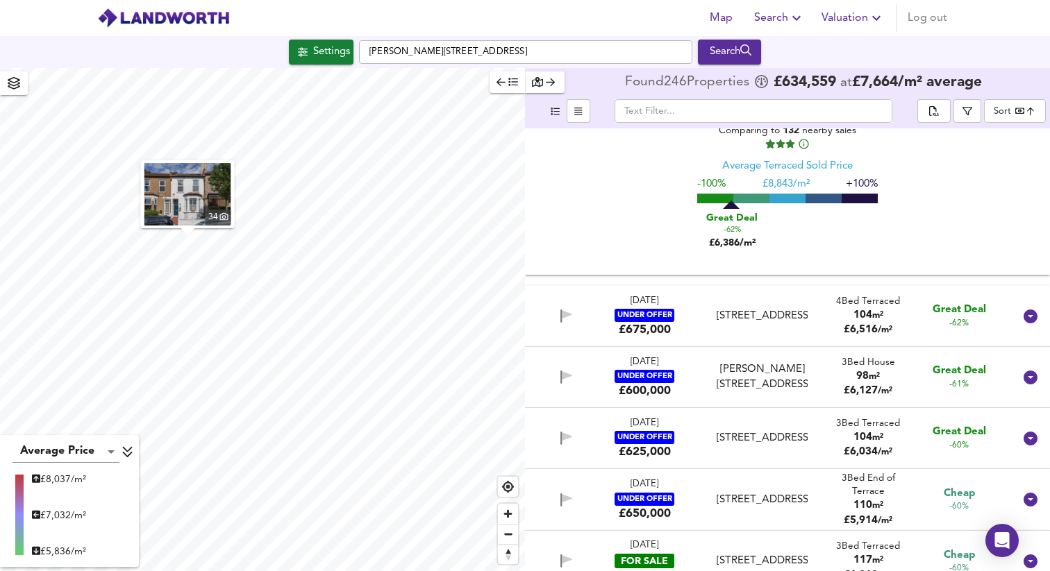
click at [762, 314] on div "[STREET_ADDRESS]" at bounding box center [762, 316] width 91 height 15
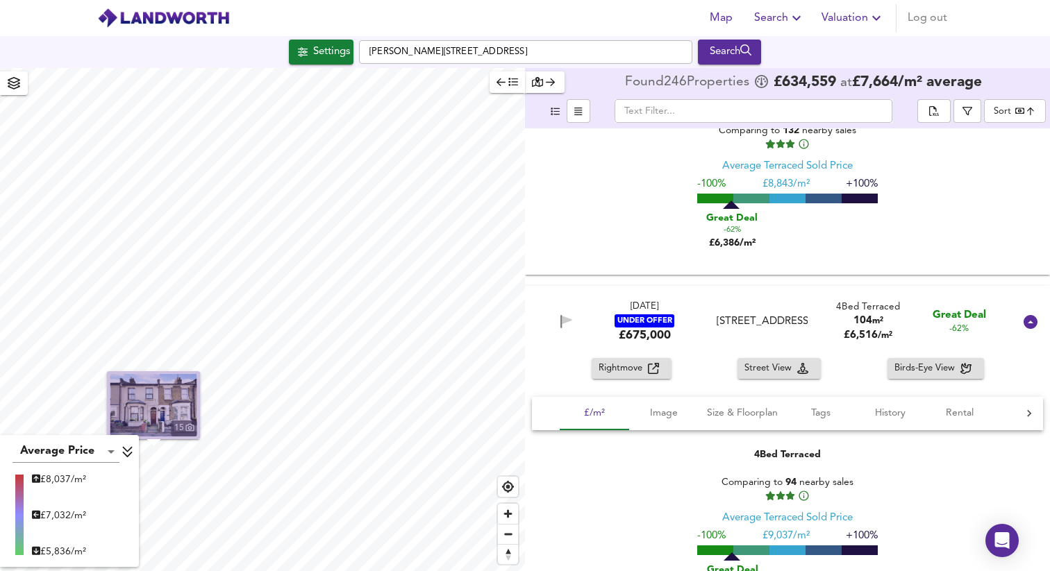
click at [163, 392] on img "button" at bounding box center [153, 405] width 87 height 62
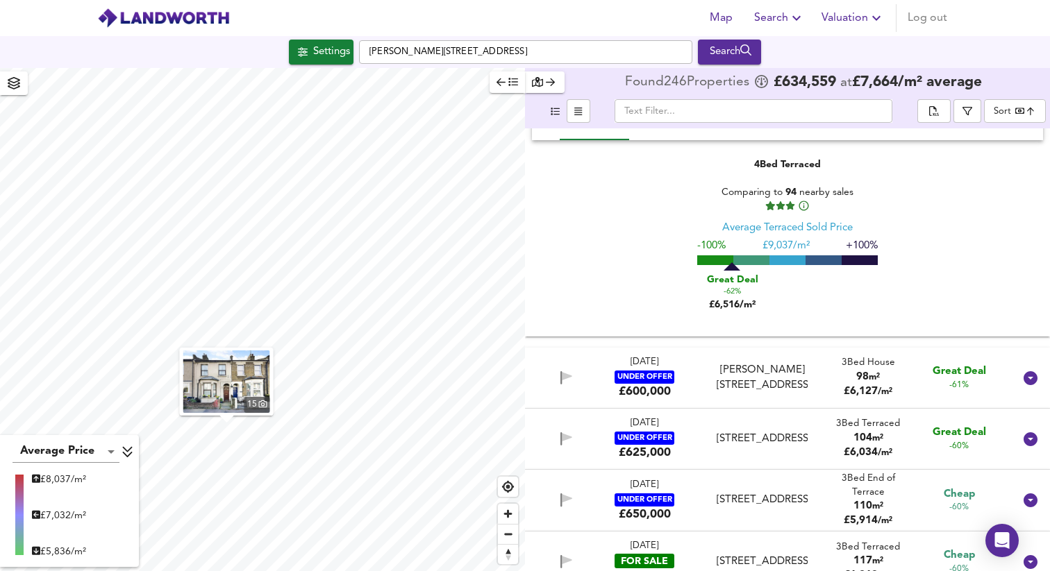
scroll to position [3193, 0]
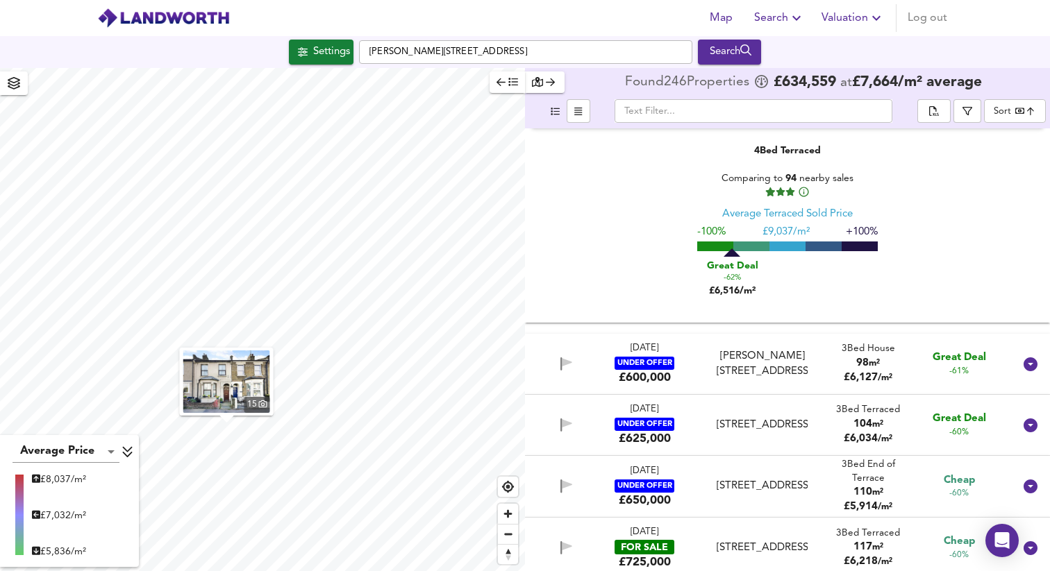
click at [757, 349] on div "[DATE] UNDER OFFER £600,000 [PERSON_NAME][STREET_ADDRESS][PERSON_NAME] 3 Bed Ho…" at bounding box center [771, 364] width 486 height 44
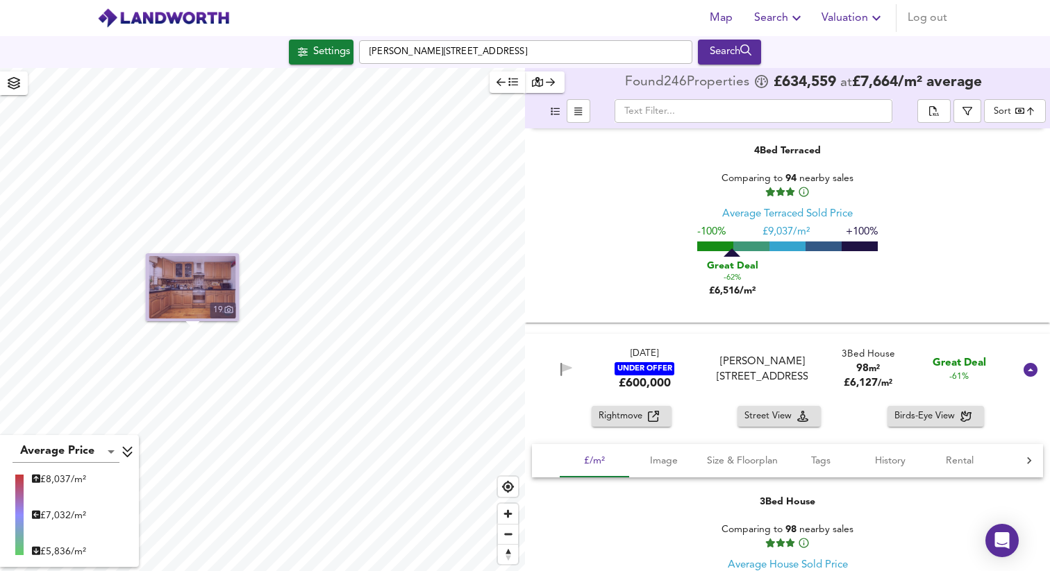
click at [185, 276] on img "button" at bounding box center [192, 287] width 87 height 62
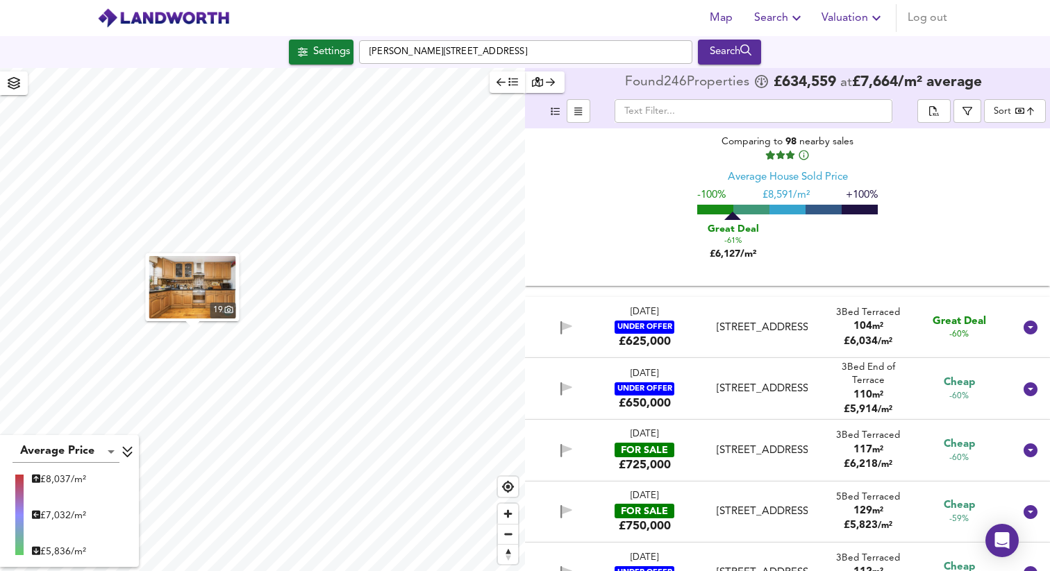
scroll to position [3666, 0]
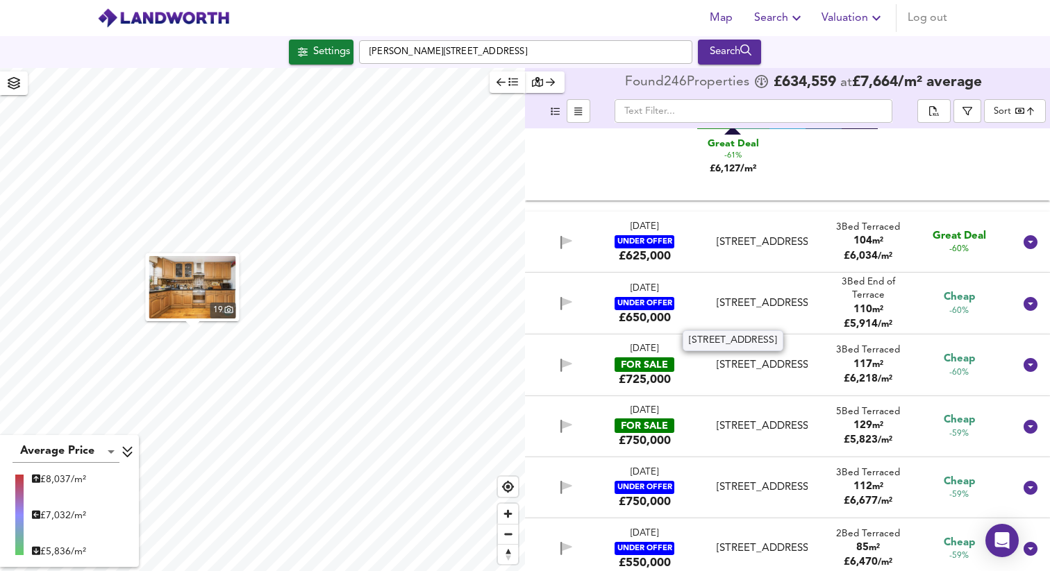
click at [774, 297] on div "[STREET_ADDRESS]" at bounding box center [762, 304] width 91 height 15
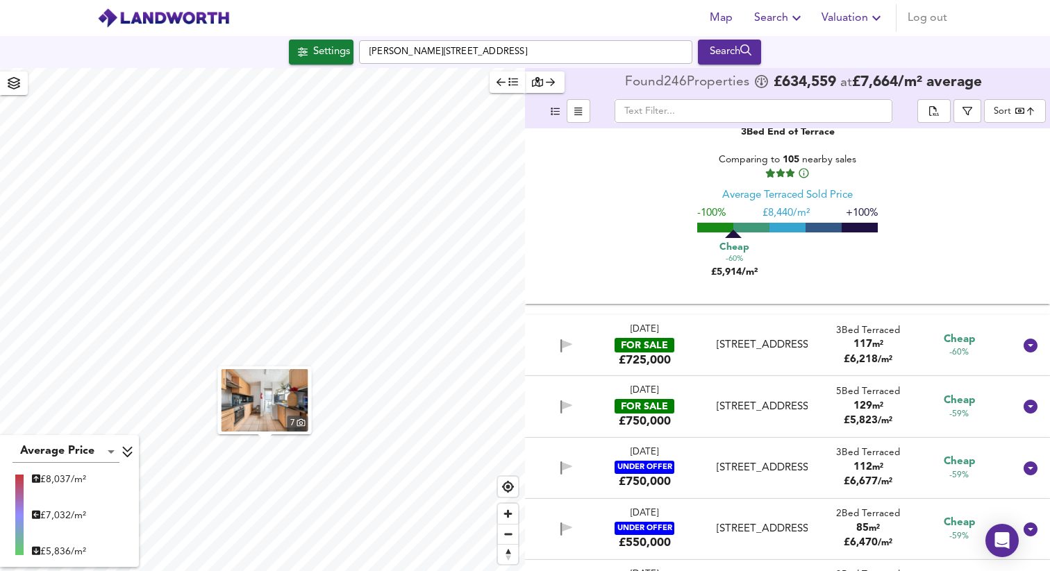
scroll to position [3994, 0]
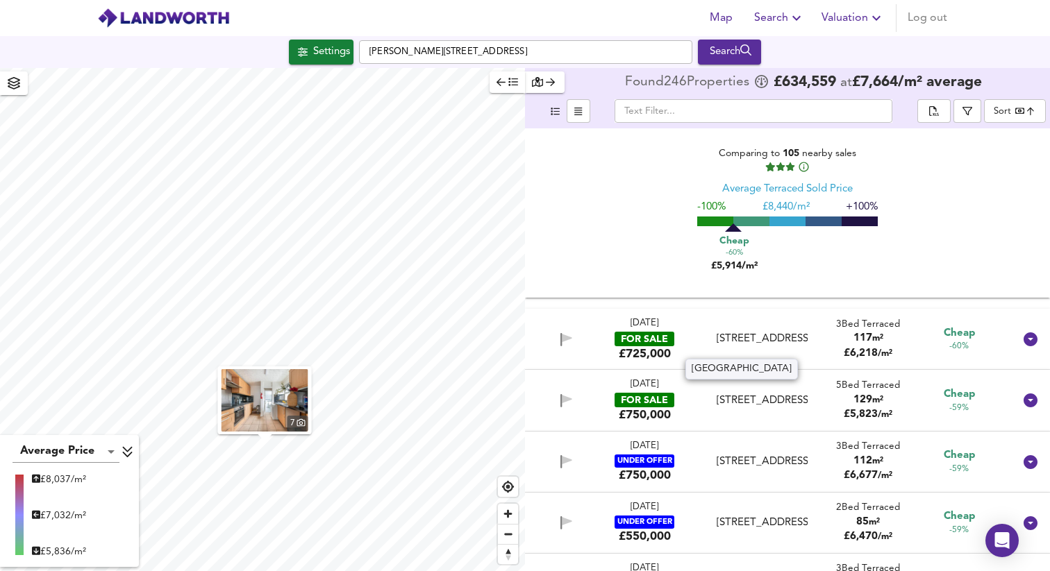
click at [765, 339] on div "[STREET_ADDRESS]" at bounding box center [762, 339] width 91 height 15
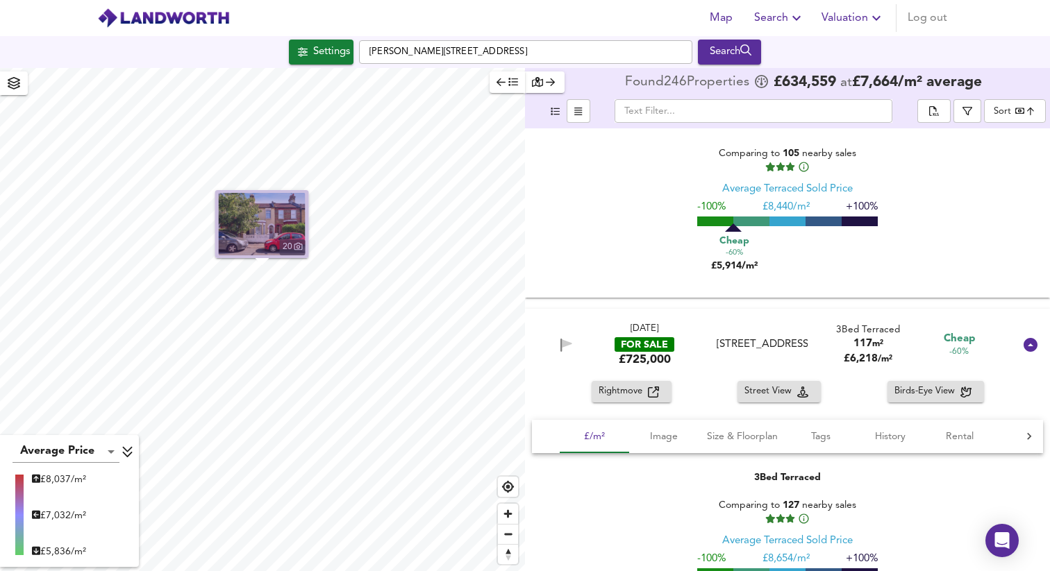
click at [272, 212] on img "button" at bounding box center [262, 224] width 87 height 62
